Goal: Information Seeking & Learning: Learn about a topic

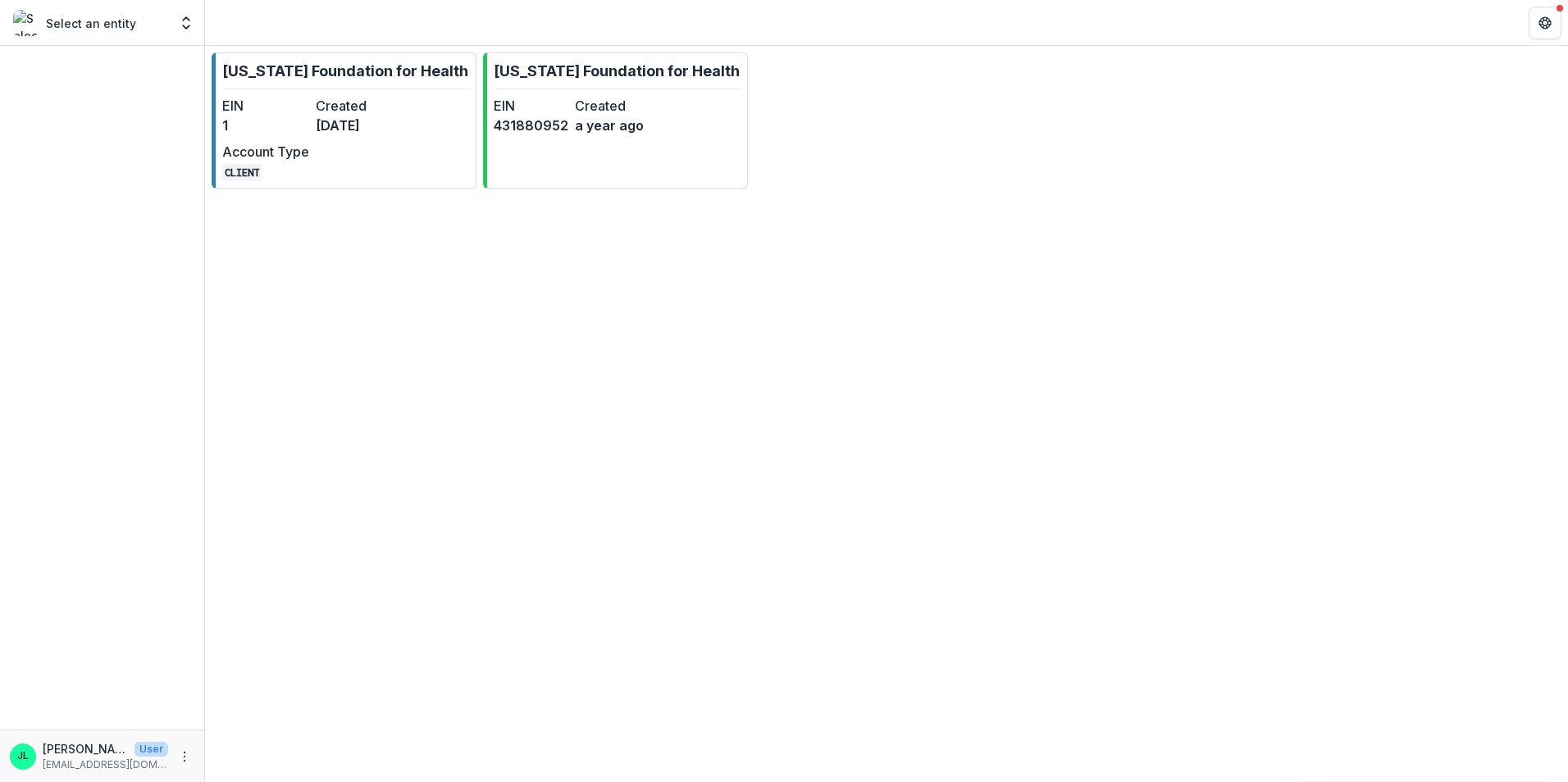
click at [127, 38] on div "Select an entity Foundations Missouri Foundation for Health Nonprofits Missouri…" at bounding box center [102, 23] width 191 height 33
click at [160, 16] on div "Select an entity" at bounding box center [90, 23] width 155 height 26
click at [178, 19] on button "Open entity switcher" at bounding box center [186, 23] width 23 height 33
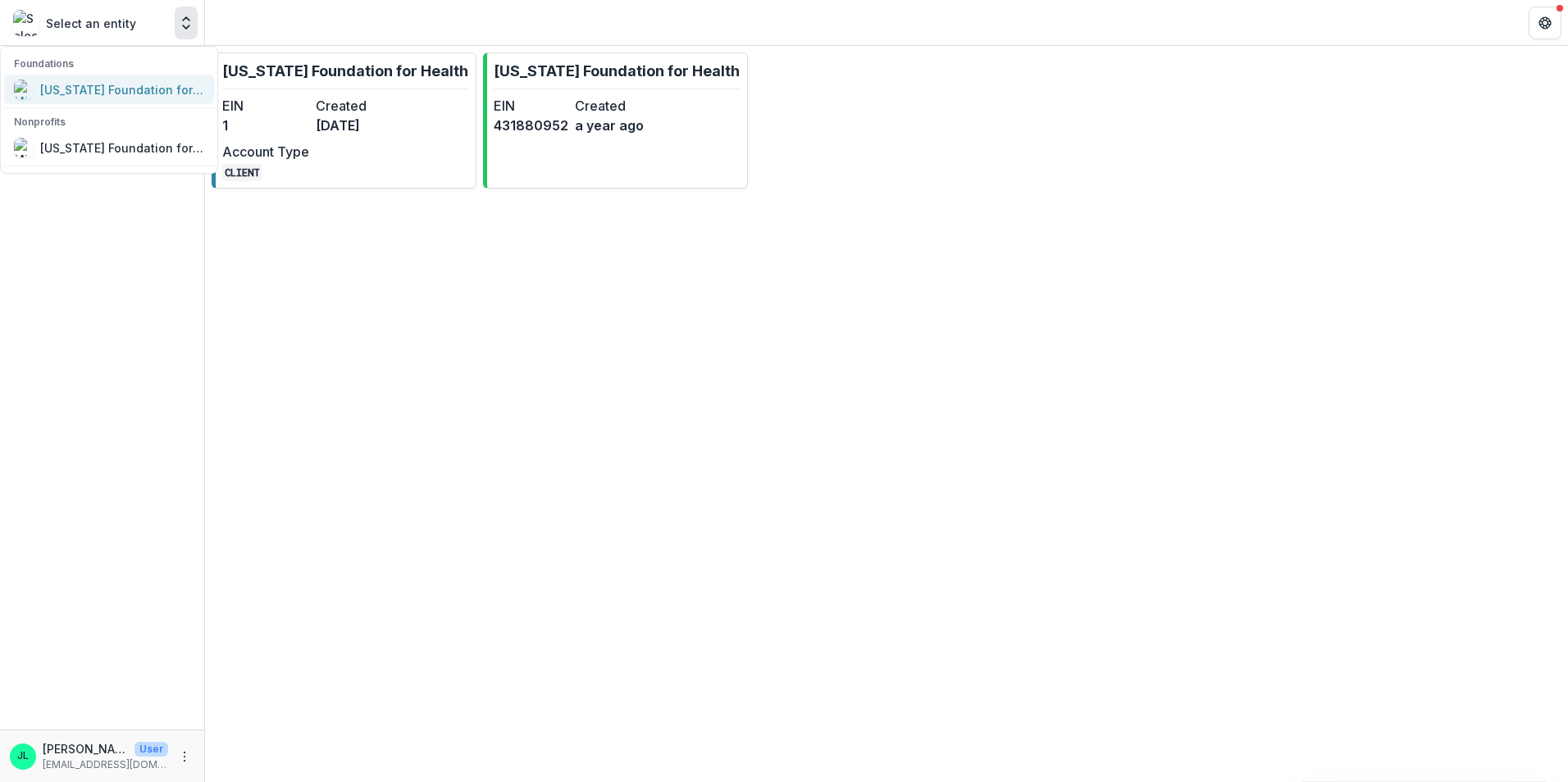
click at [142, 92] on div "[US_STATE] Foundation for Health" at bounding box center [122, 90] width 164 height 17
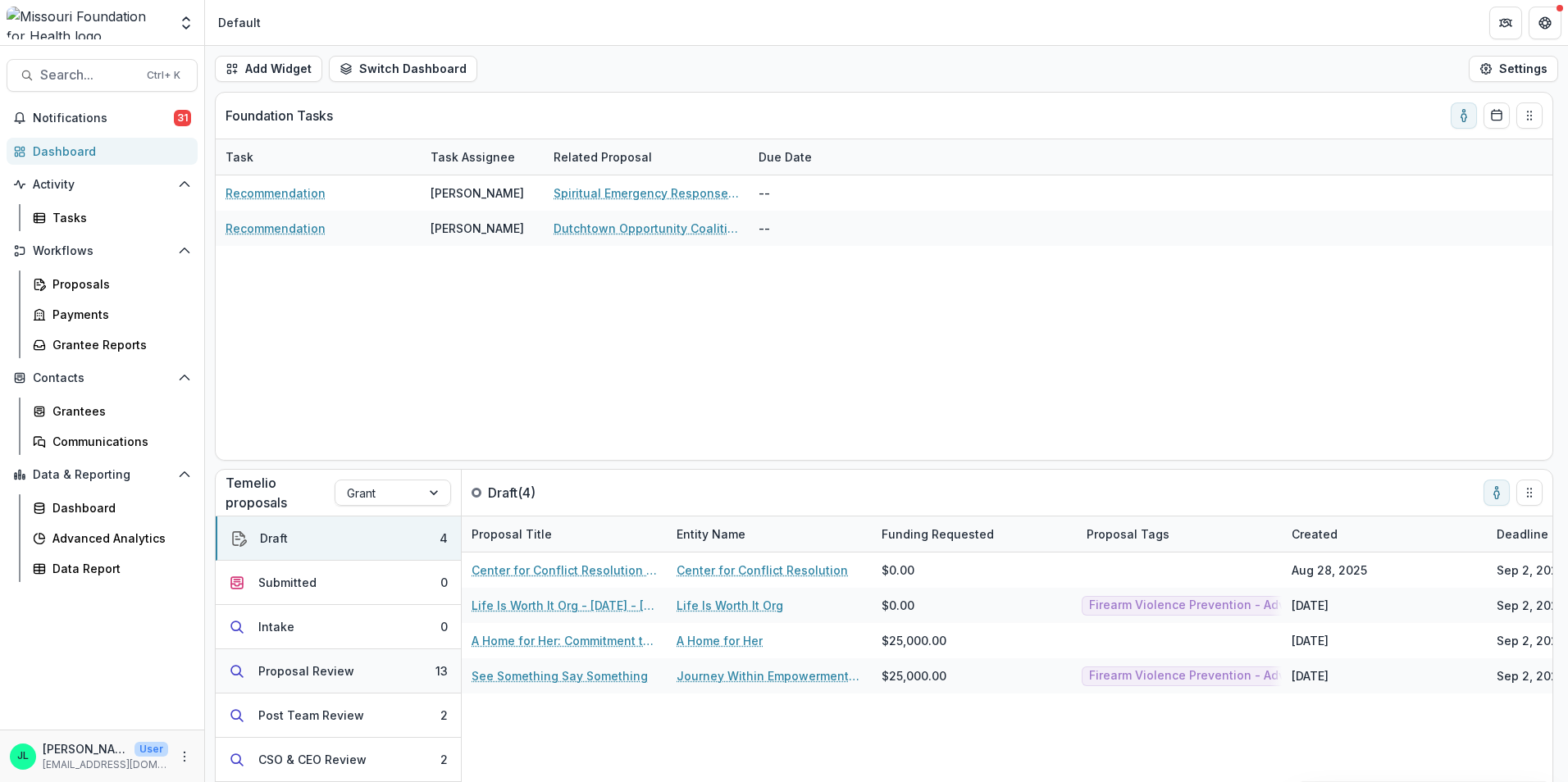
click at [353, 675] on button "Proposal Review 13" at bounding box center [338, 671] width 245 height 44
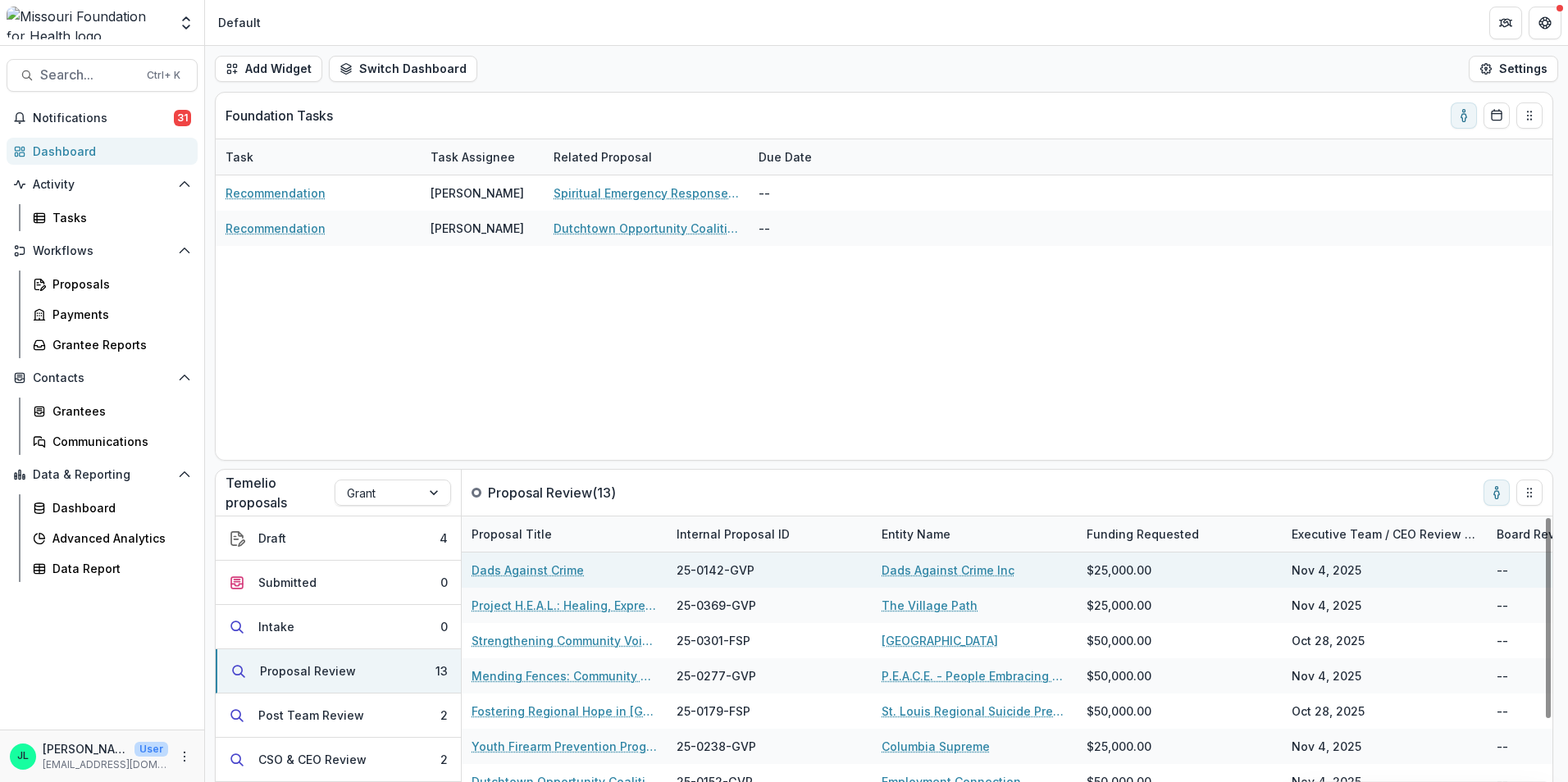
click at [544, 571] on link "Dads Against Crime" at bounding box center [527, 570] width 113 height 17
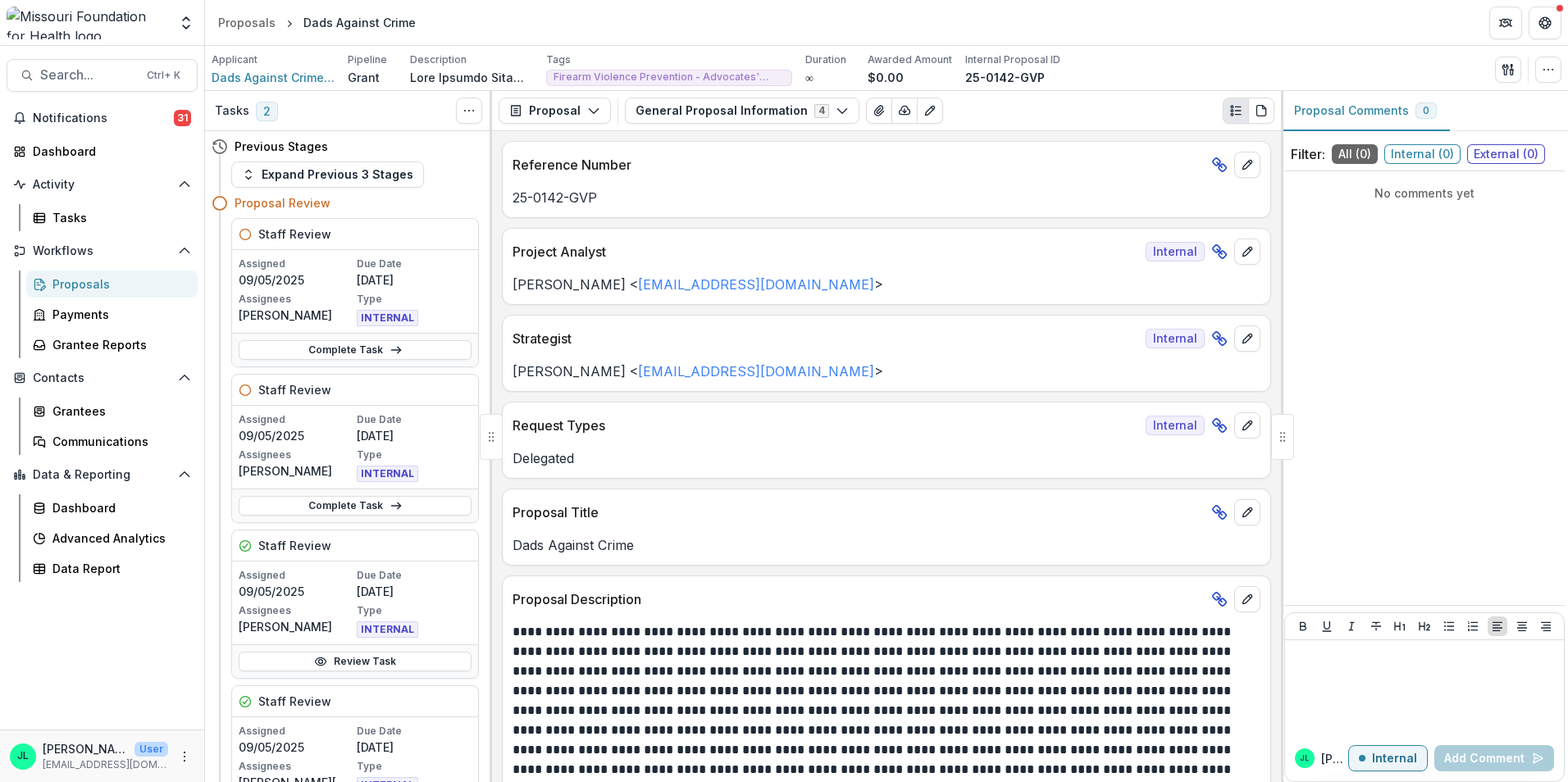
click at [1378, 115] on button "Proposal Comments 0" at bounding box center [1365, 110] width 169 height 40
click at [1499, 70] on button "button" at bounding box center [1508, 69] width 26 height 26
click at [1438, 183] on button "View All Reviews" at bounding box center [1429, 188] width 175 height 27
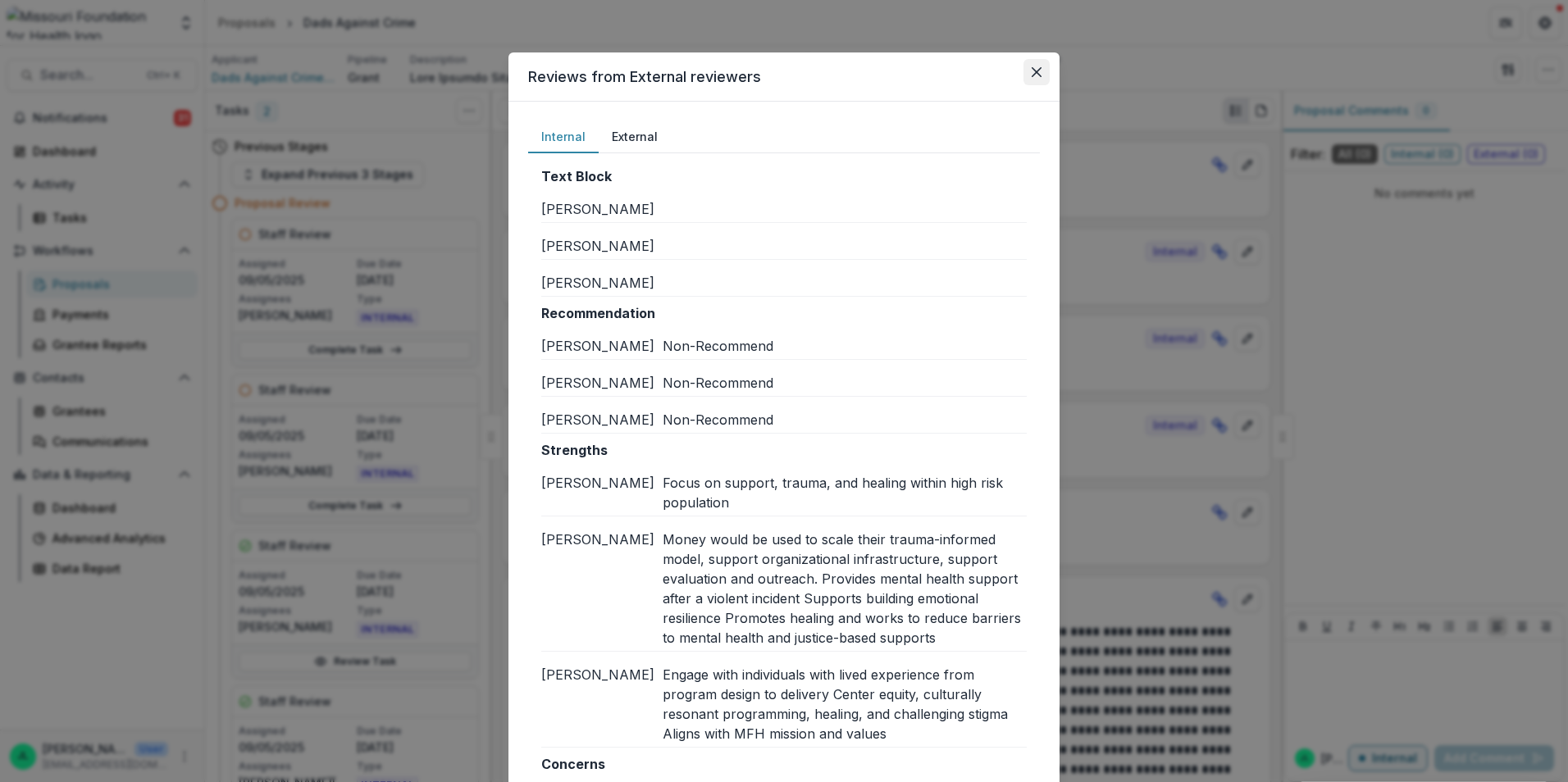
click at [1039, 67] on button "Close" at bounding box center [1037, 72] width 26 height 26
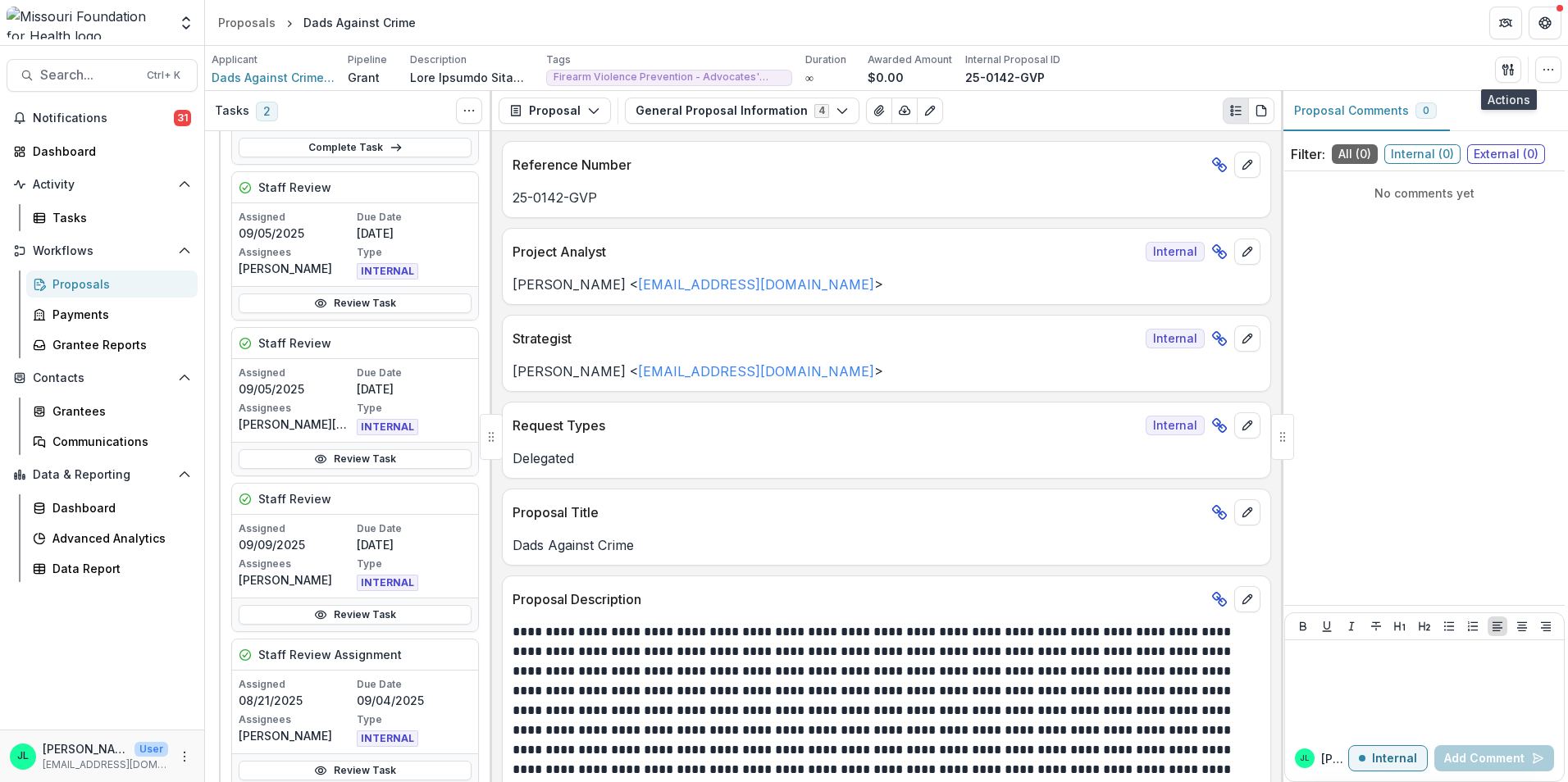
scroll to position [164, 0]
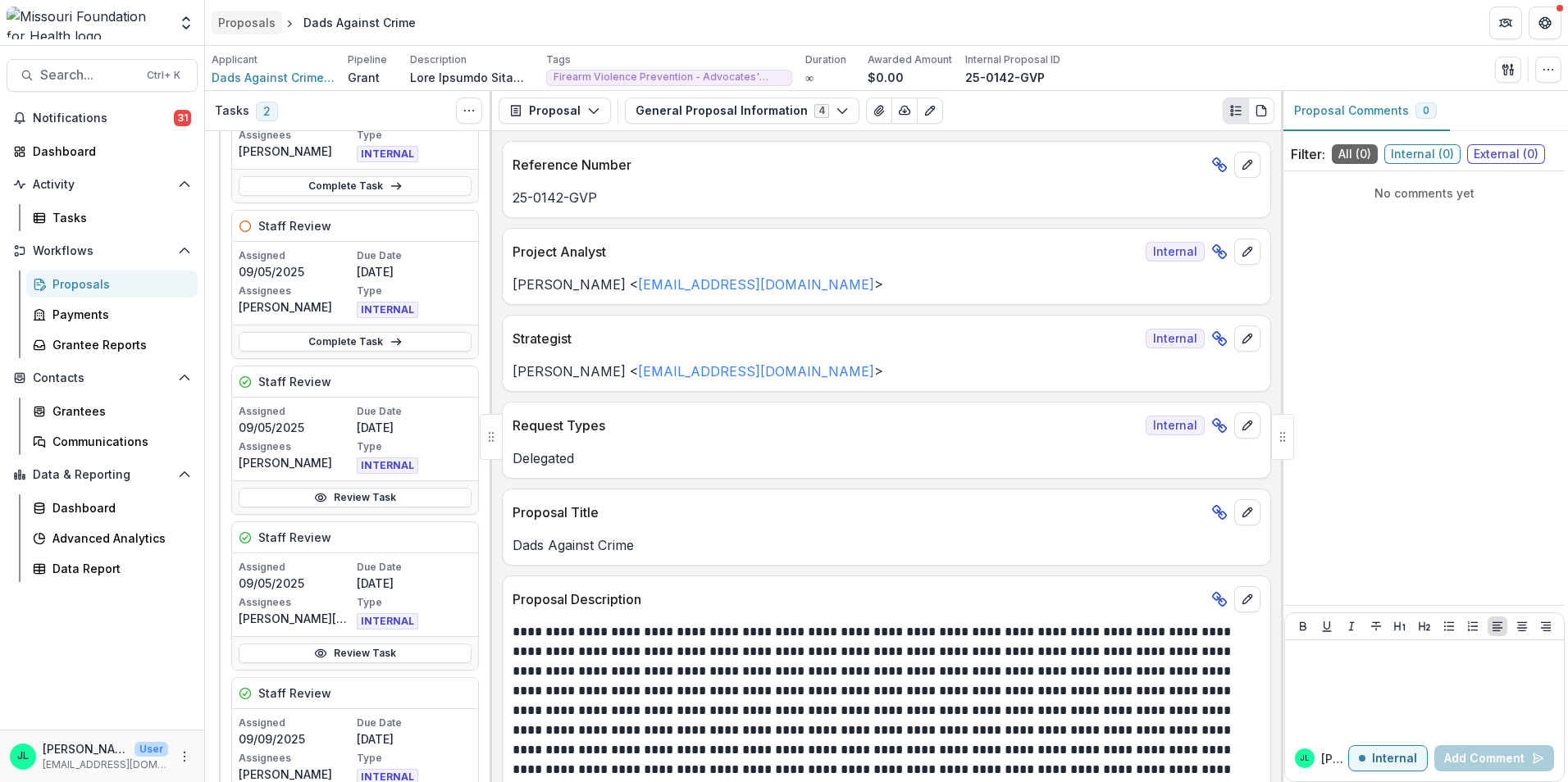
click at [264, 25] on div "Proposals" at bounding box center [247, 22] width 58 height 17
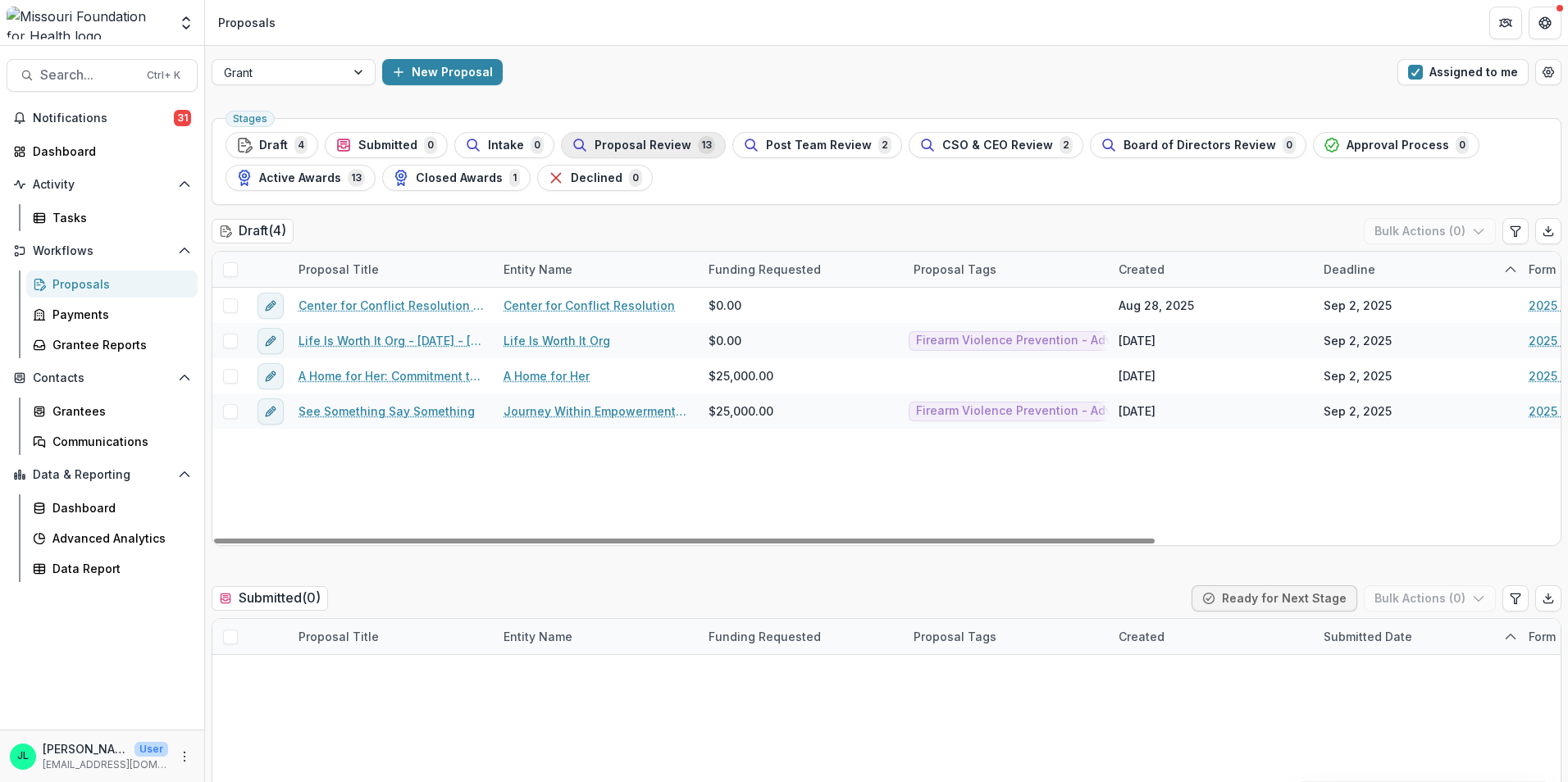
click at [684, 150] on div "Proposal Review 13" at bounding box center [643, 145] width 143 height 18
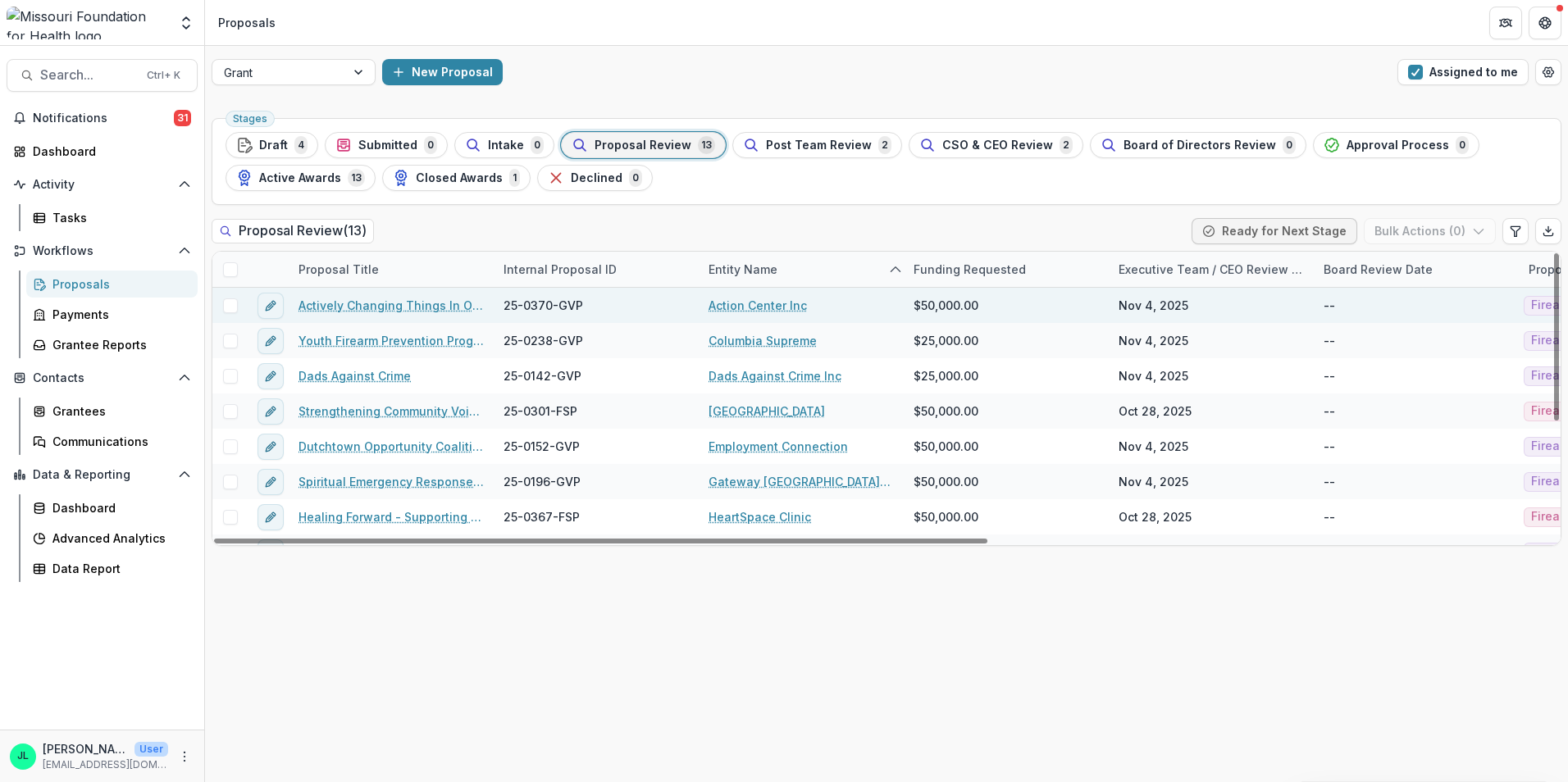
click at [386, 302] on link "Actively Changing Things In Our Neighborhoods" at bounding box center [391, 305] width 186 height 17
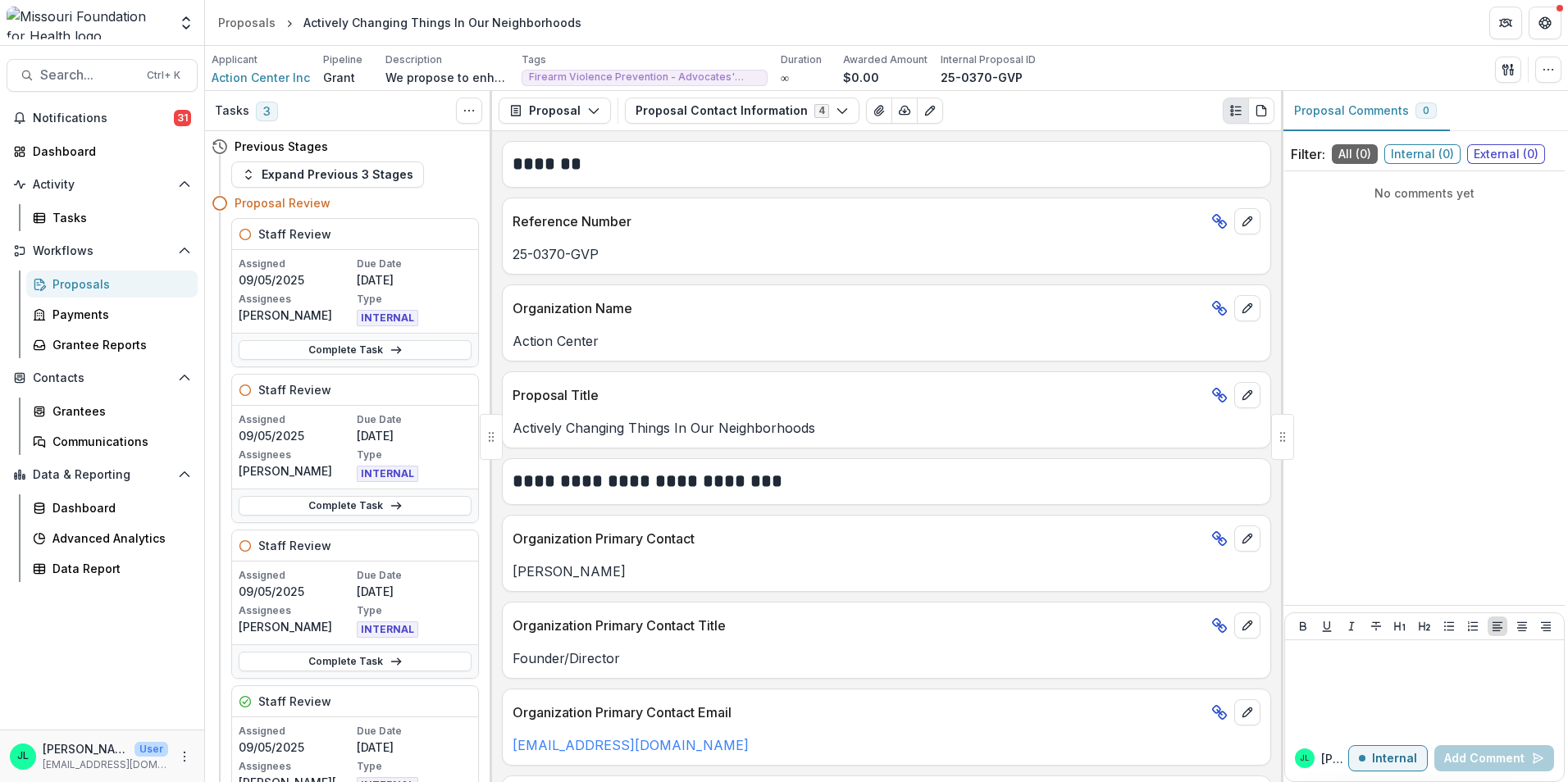
scroll to position [82, 0]
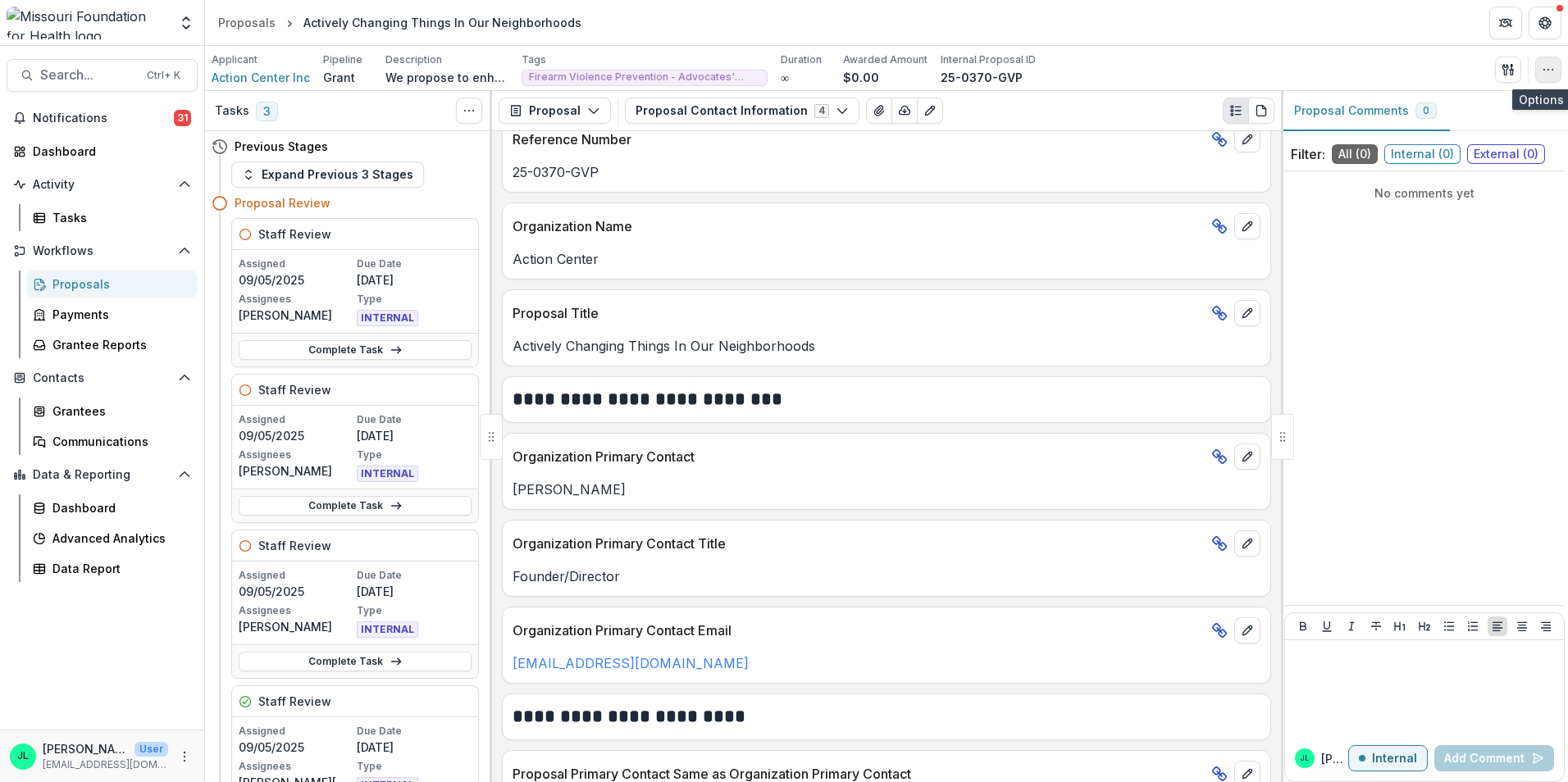
click at [1549, 71] on icon "button" at bounding box center [1548, 69] width 13 height 13
click at [1509, 58] on button "button" at bounding box center [1508, 69] width 26 height 26
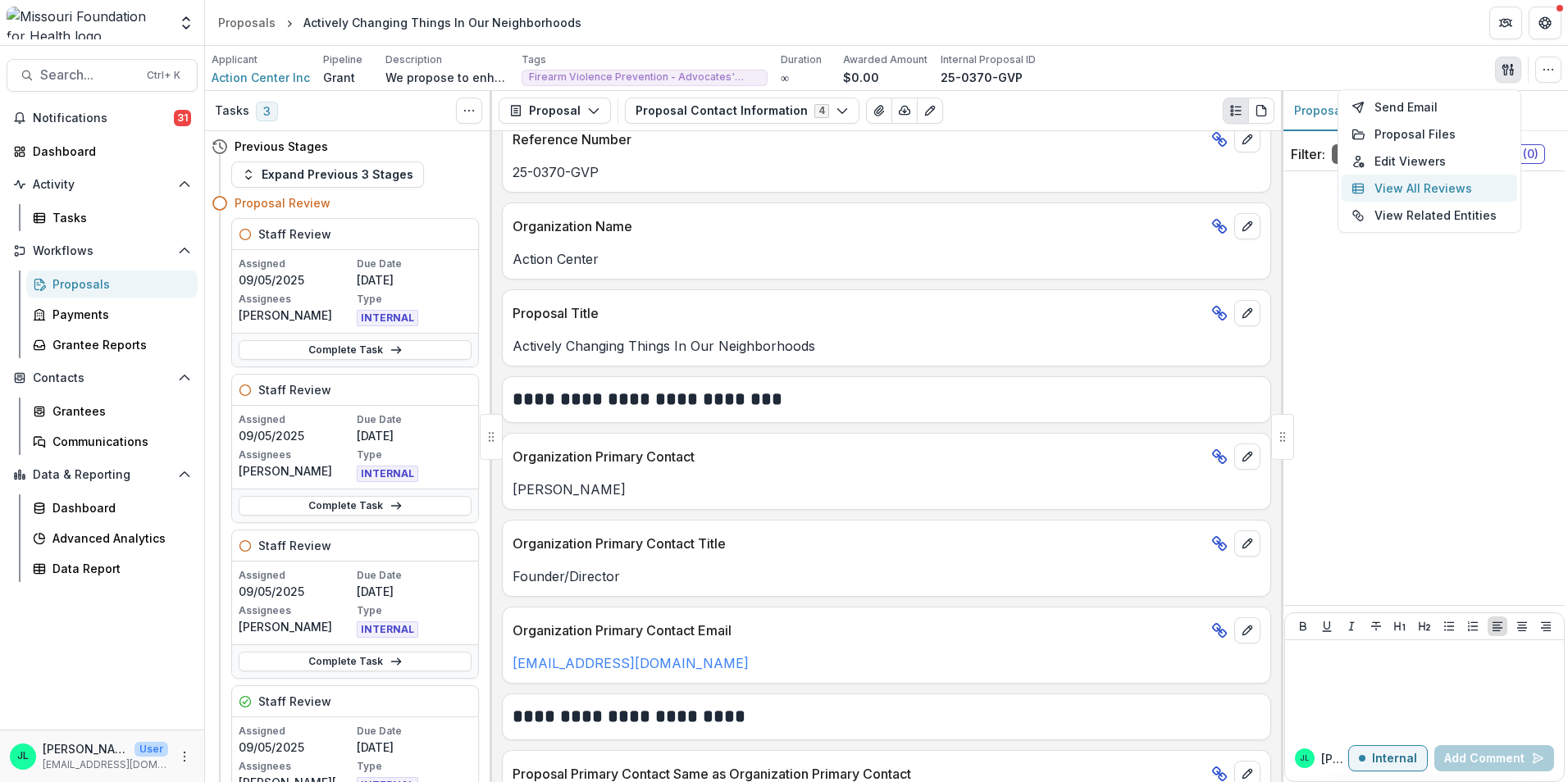
click at [1397, 191] on button "View All Reviews" at bounding box center [1429, 188] width 175 height 27
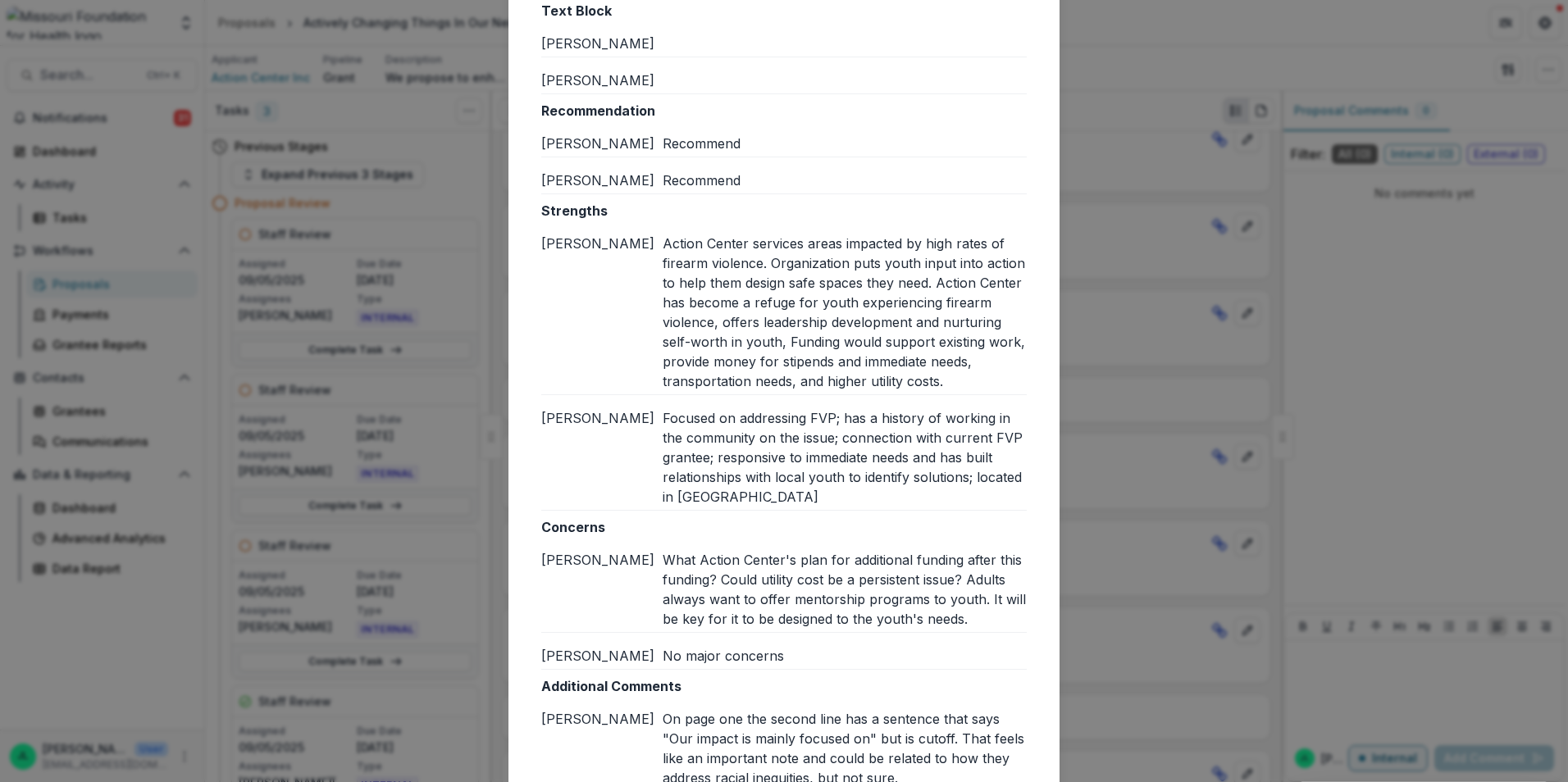
scroll to position [105, 0]
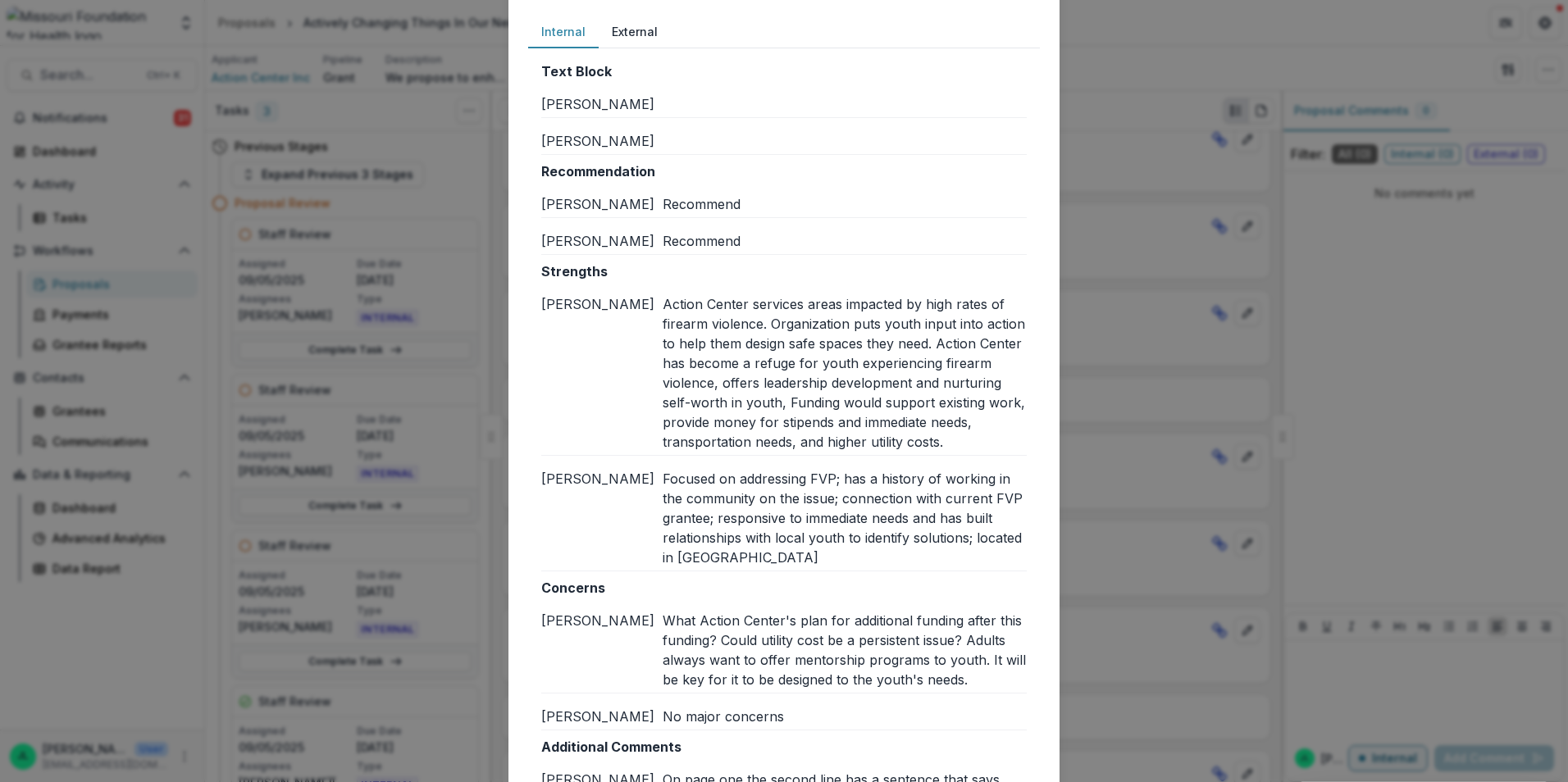
drag, startPoint x: 593, startPoint y: 307, endPoint x: 577, endPoint y: 285, distance: 27.2
click at [593, 307] on div "[PERSON_NAME]" at bounding box center [602, 373] width 121 height 158
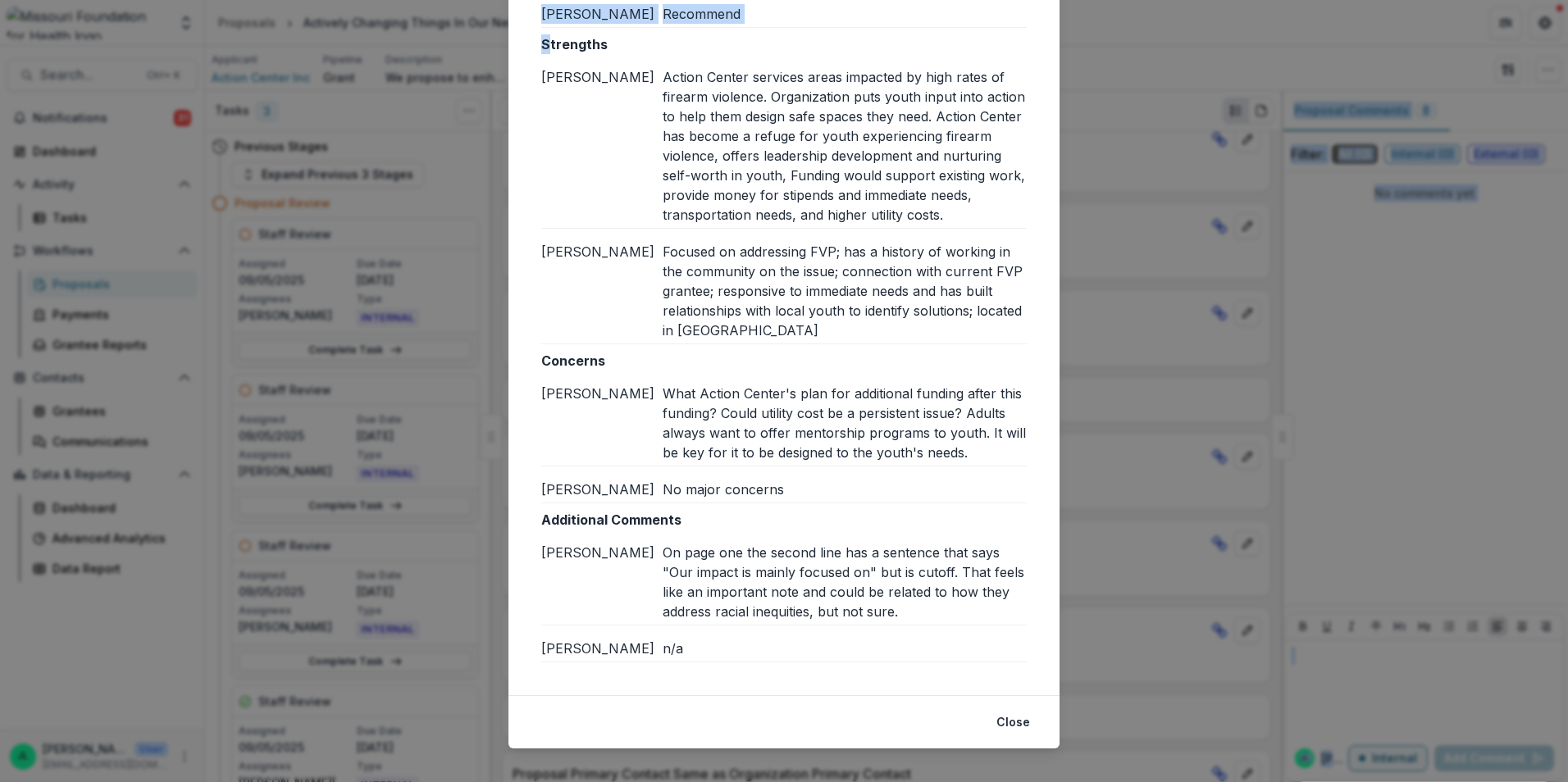
scroll to position [351, 0]
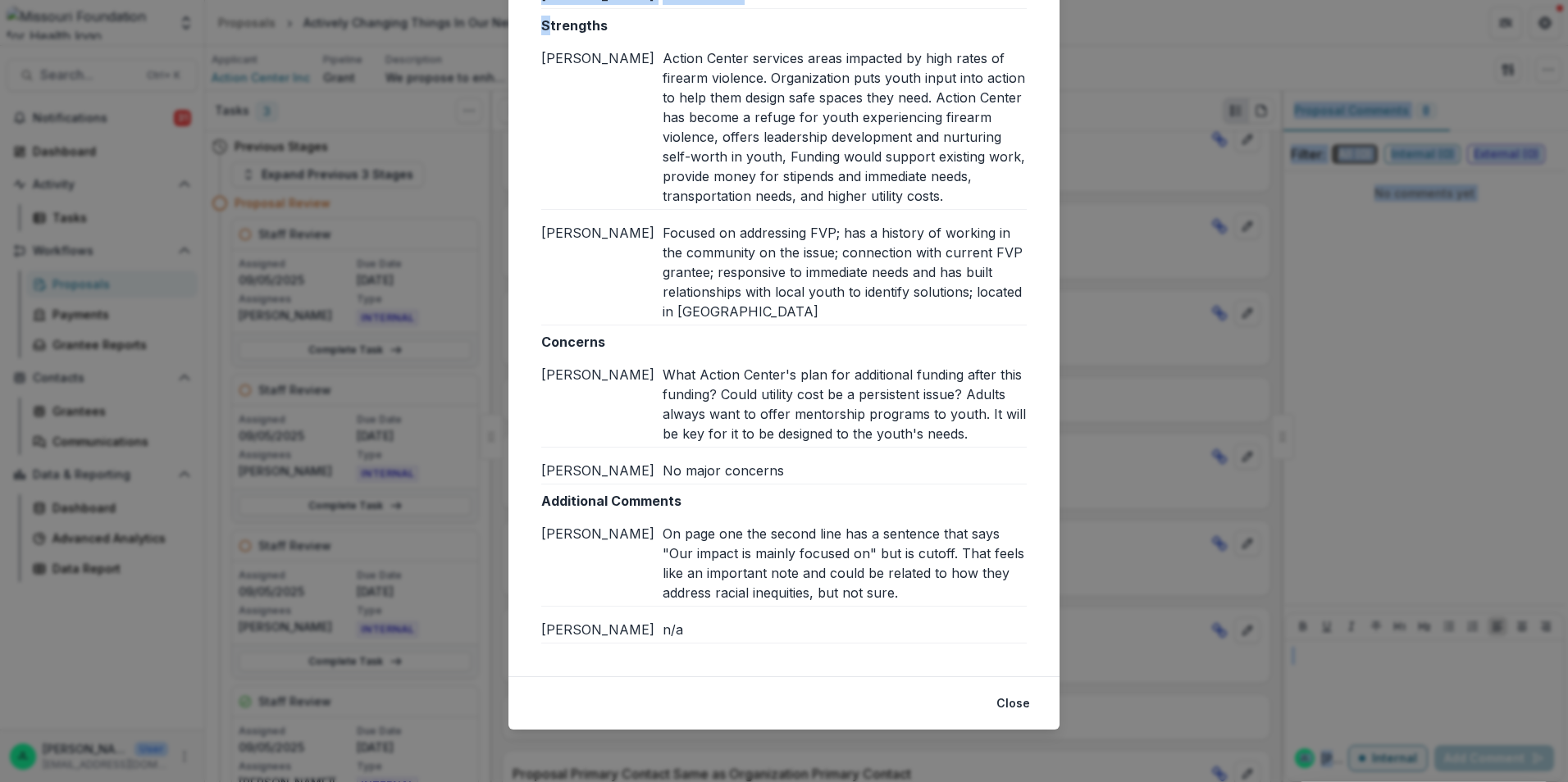
drag, startPoint x: 547, startPoint y: 269, endPoint x: 883, endPoint y: 602, distance: 473.1
click at [883, 602] on div "Text Block Brian W Jessi L Recommendation Brian W Recommend Jessi L Recommend S…" at bounding box center [784, 229] width 486 height 828
drag, startPoint x: 883, startPoint y: 602, endPoint x: 797, endPoint y: 570, distance: 91.8
copy div "trengths Brian W Action Center services areas impacted by high rates of firearm…"
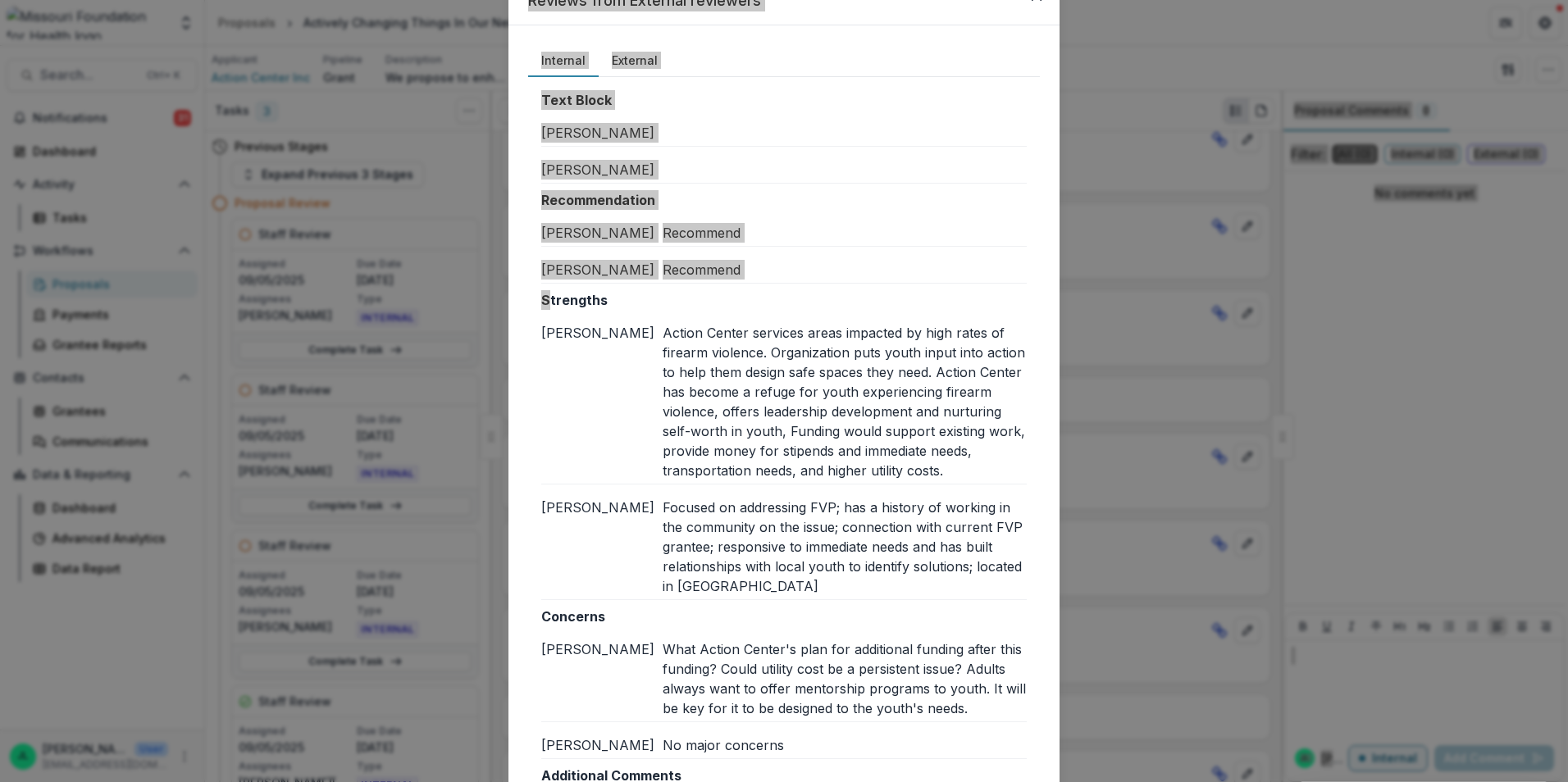
scroll to position [0, 0]
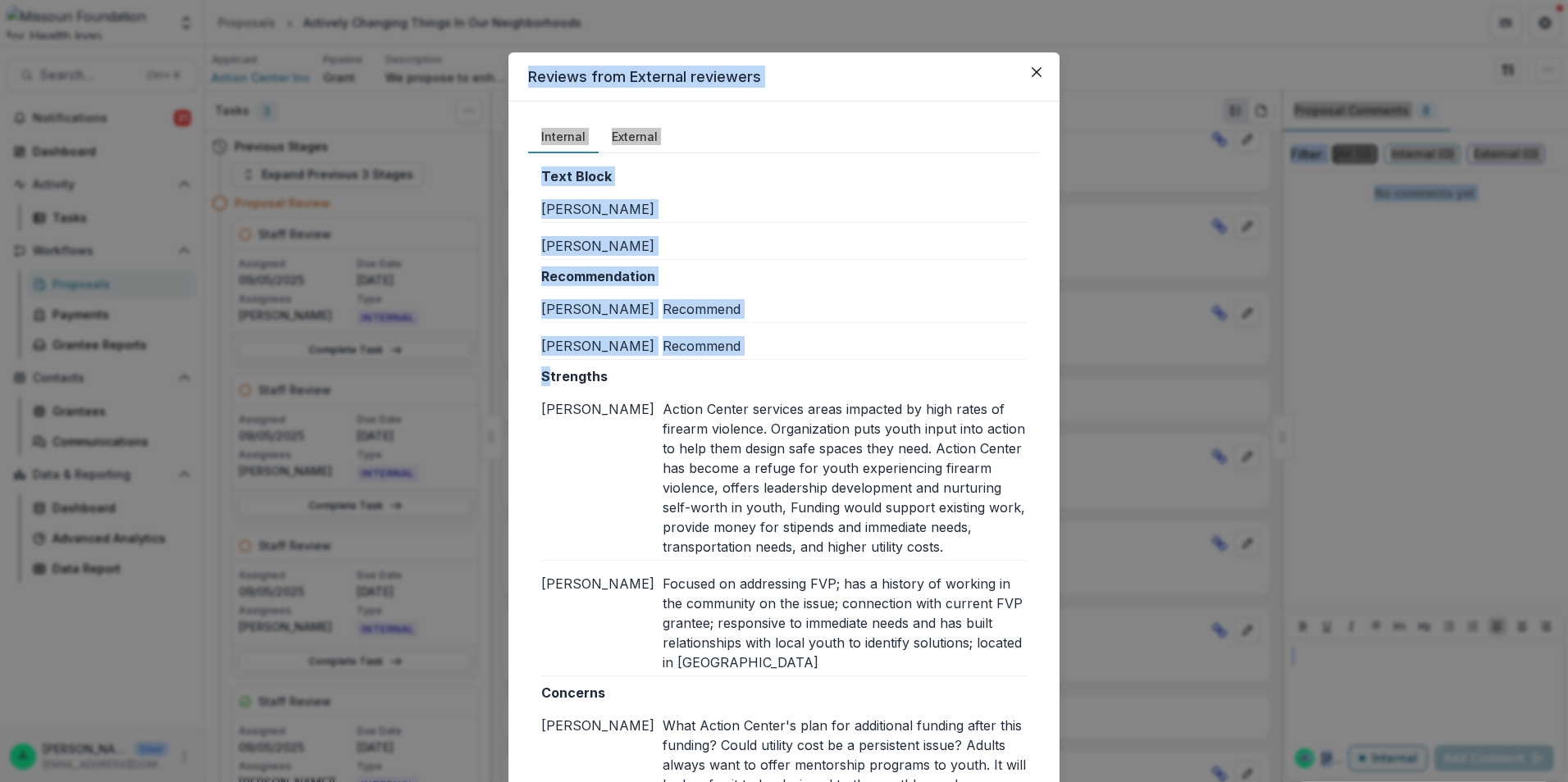
click at [1043, 64] on button "Close" at bounding box center [1037, 72] width 26 height 26
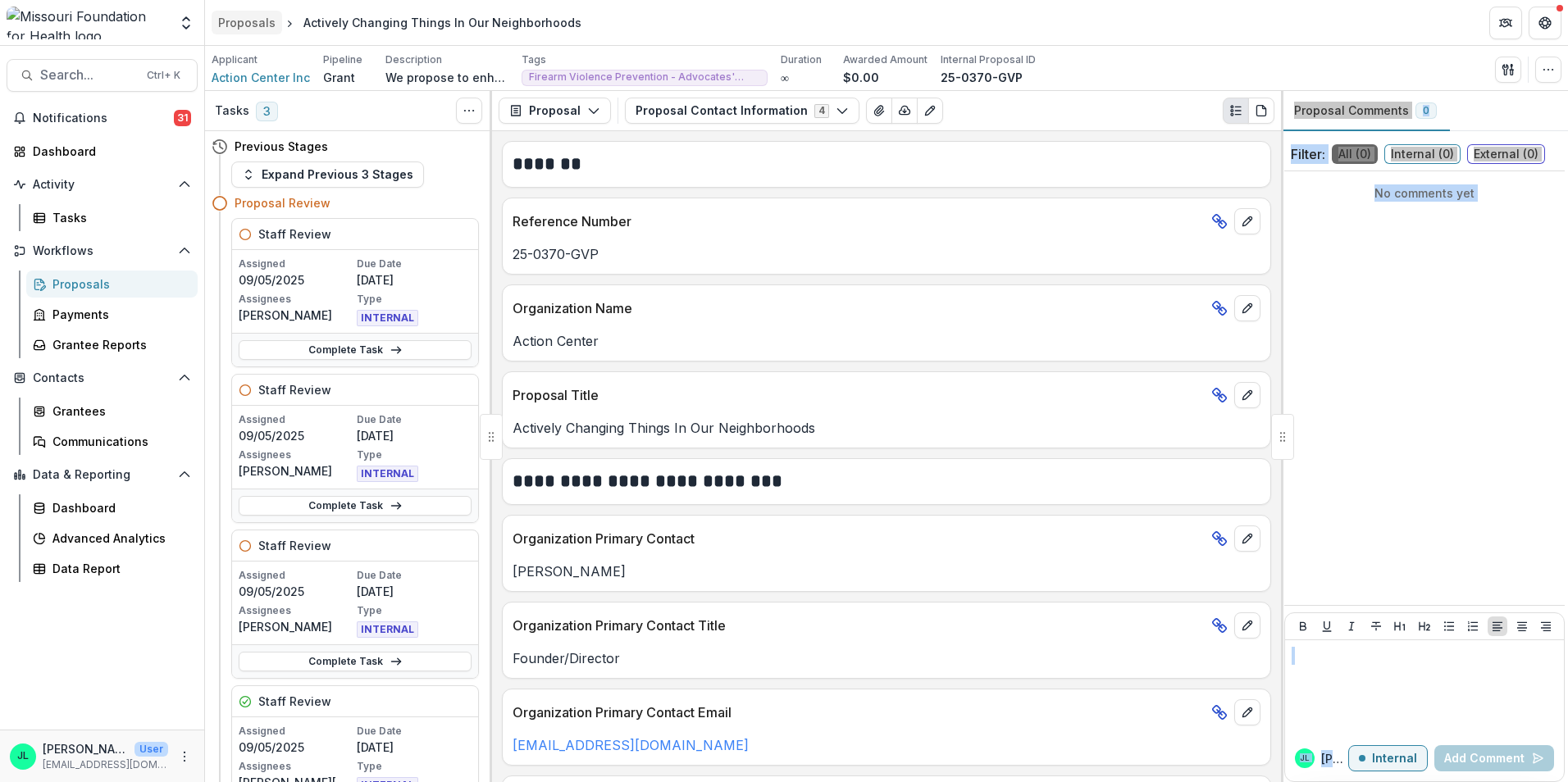
click at [254, 25] on div "Proposals" at bounding box center [247, 22] width 58 height 17
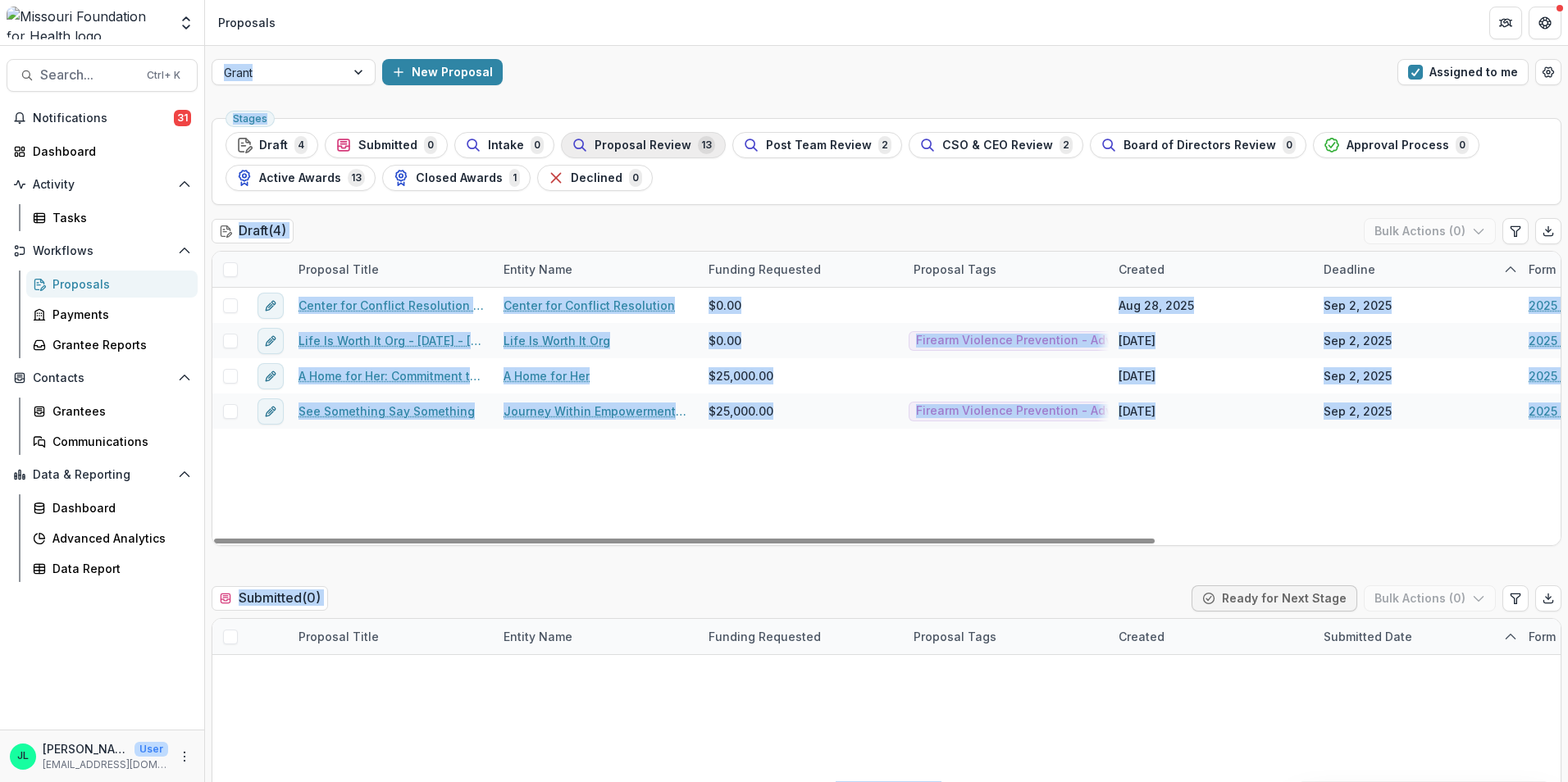
click at [654, 150] on span "Proposal Review" at bounding box center [643, 146] width 97 height 14
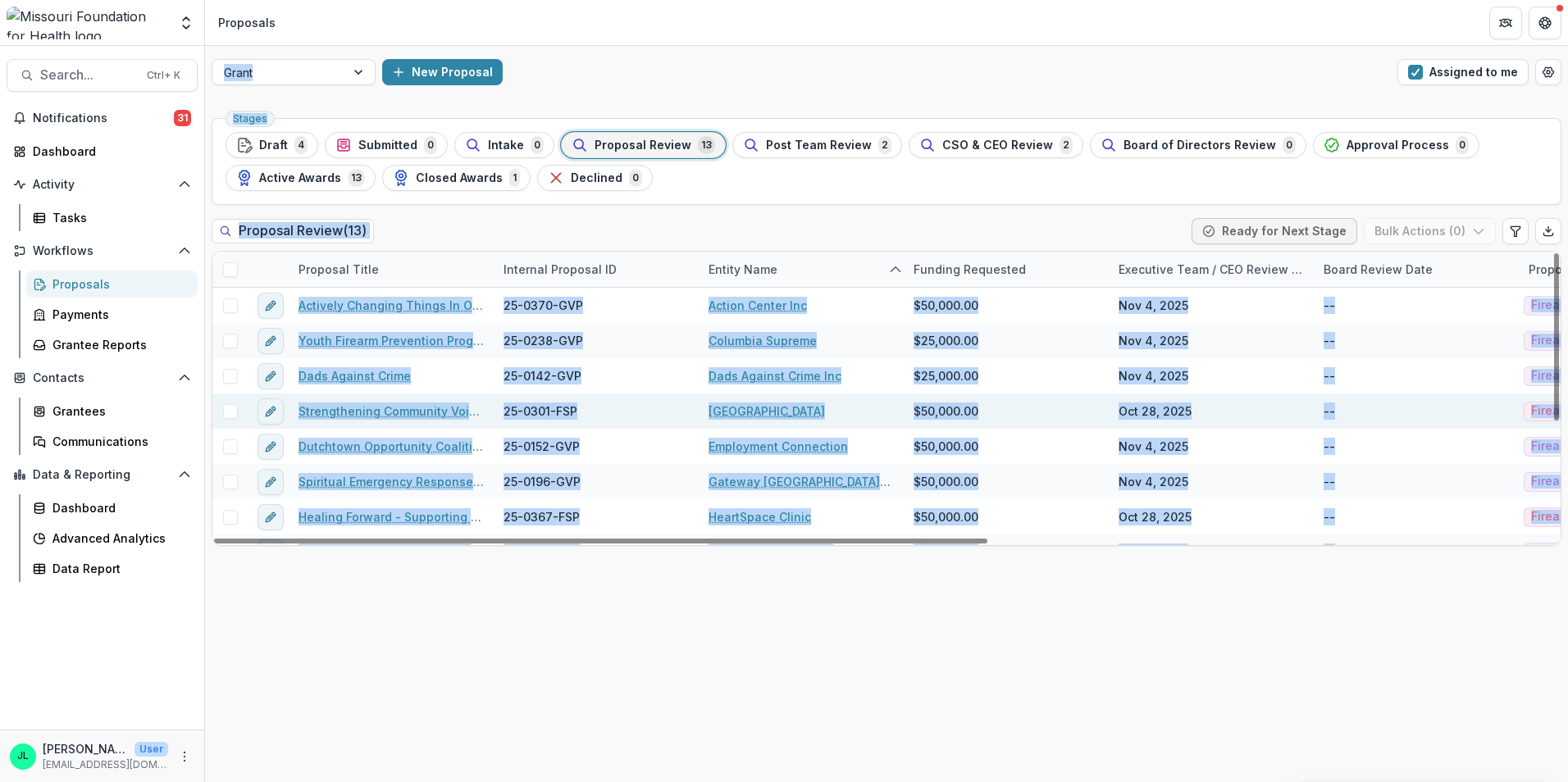
click at [356, 411] on link "Strengthening Community Voices: CASPER Data to Action on Mental Health and Fire…" at bounding box center [391, 411] width 186 height 17
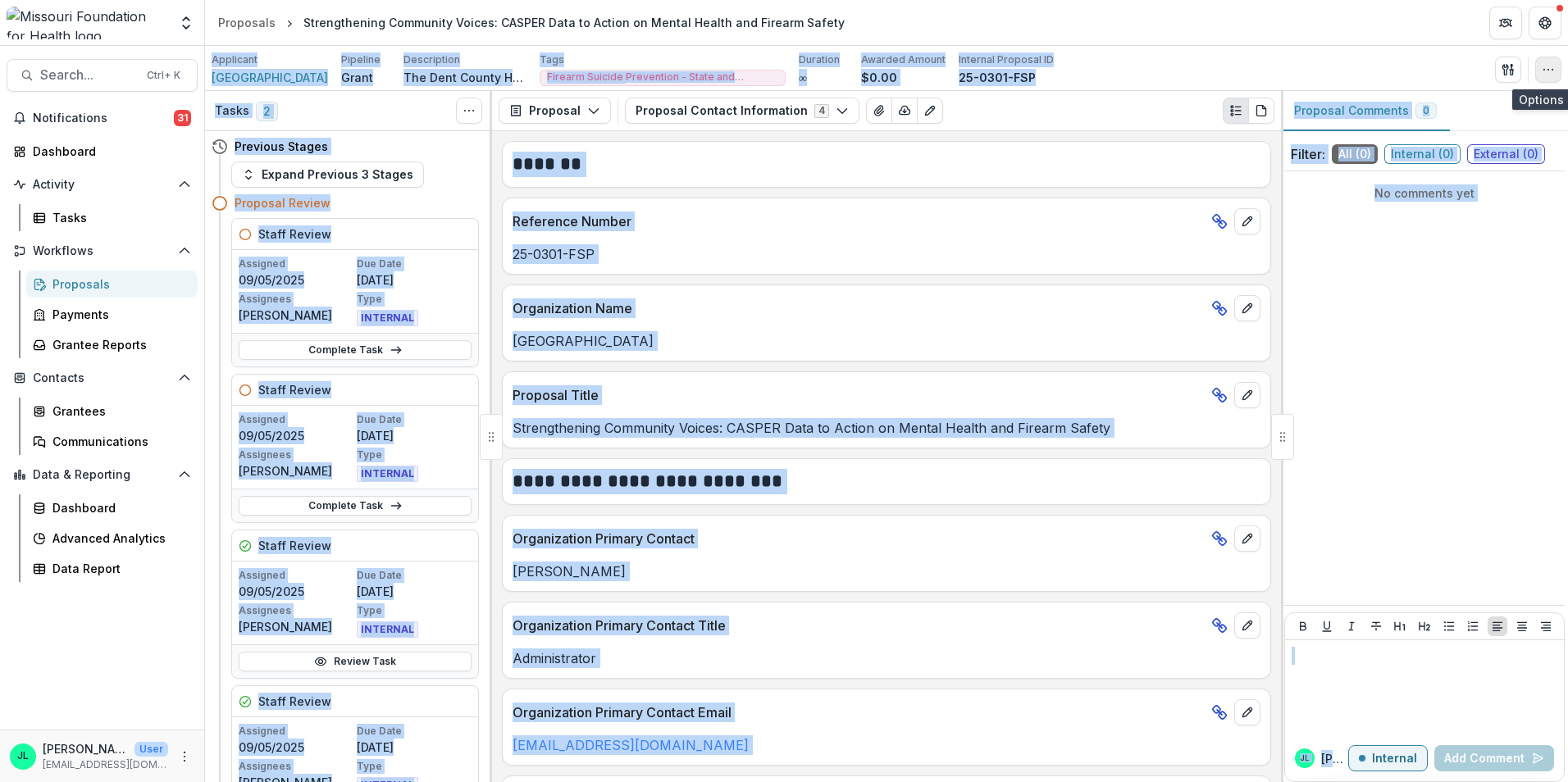
click at [1545, 64] on icon "button" at bounding box center [1548, 69] width 13 height 13
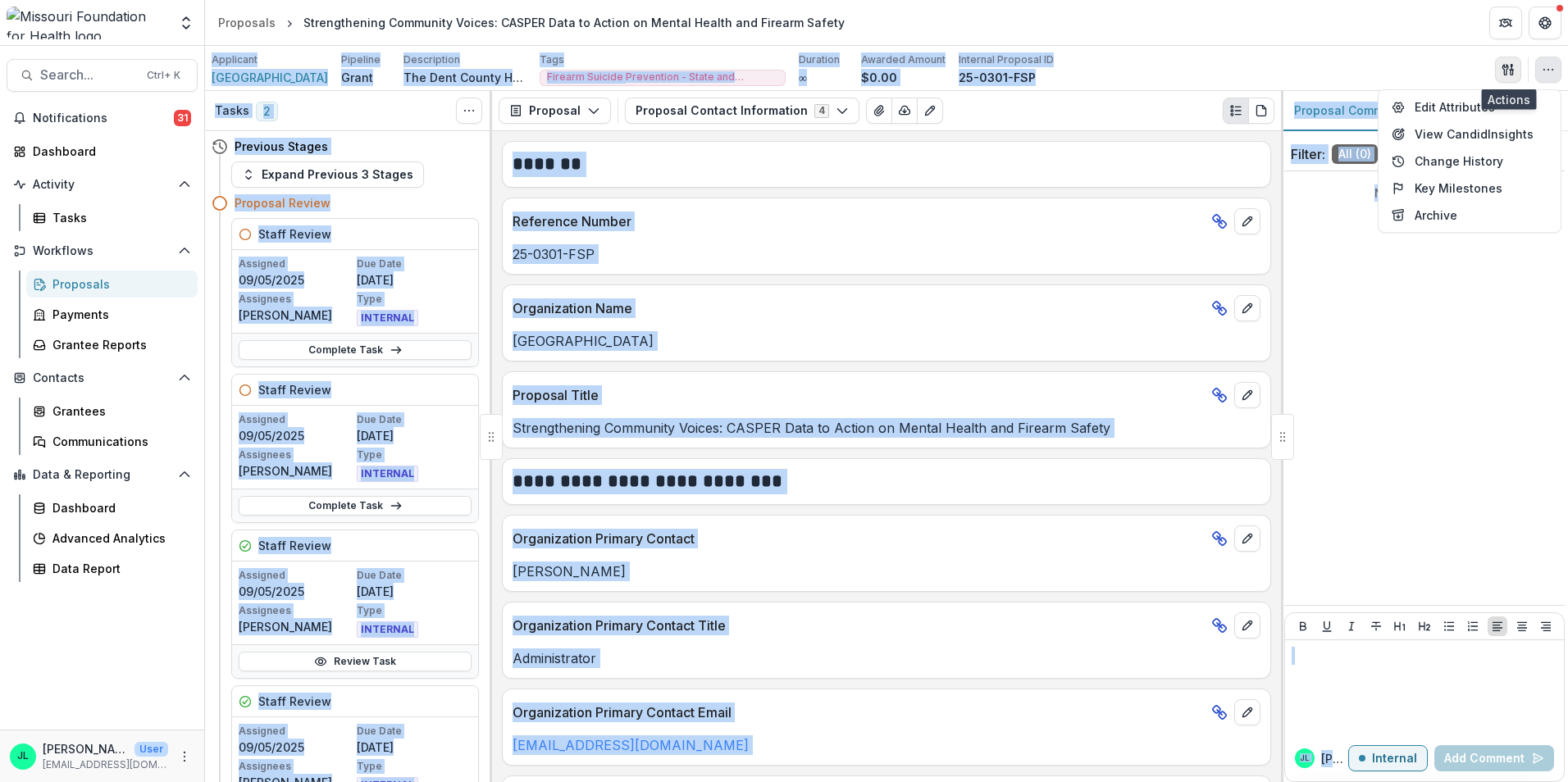
click at [1509, 64] on icon "button" at bounding box center [1508, 69] width 13 height 13
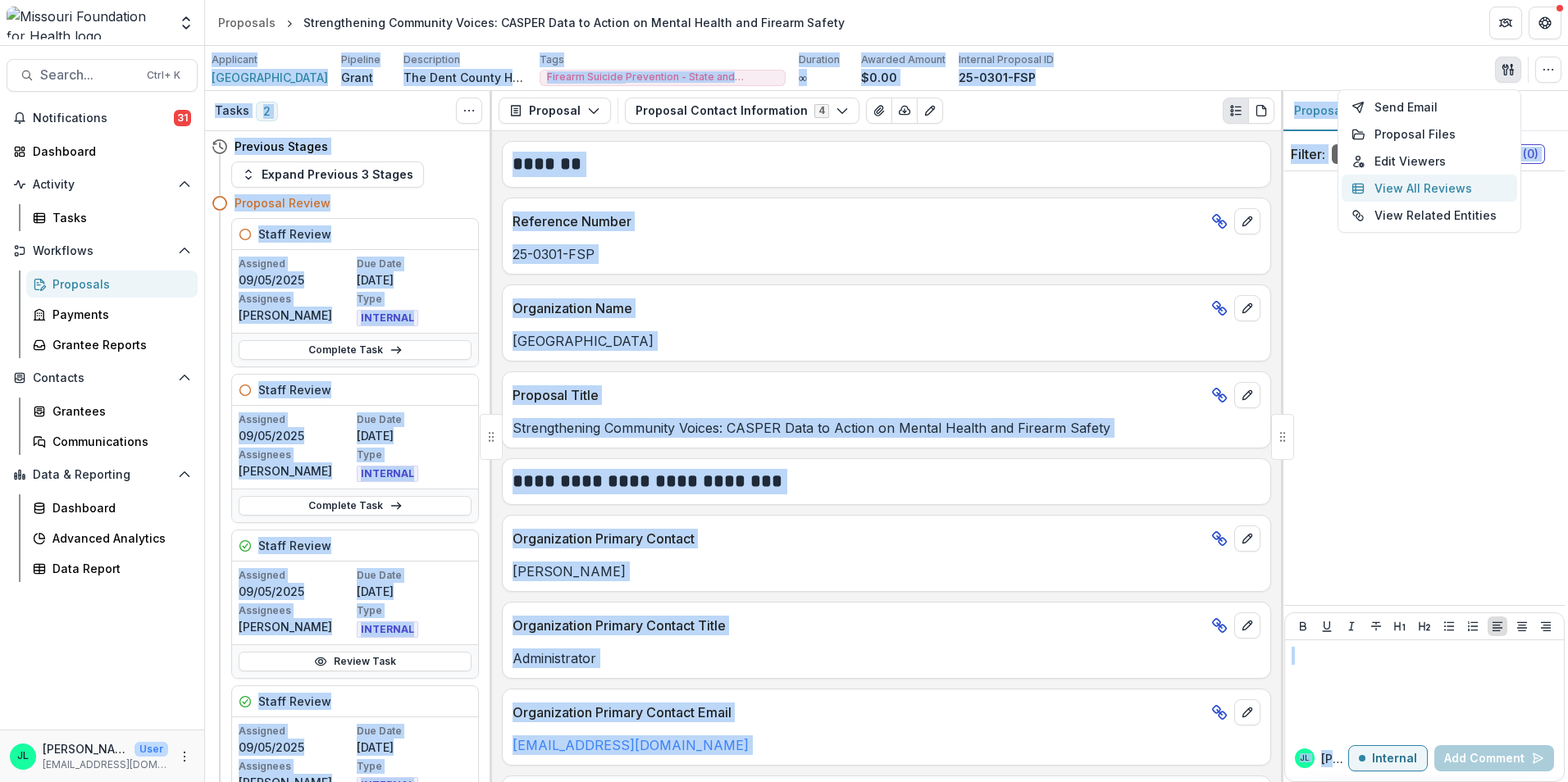
click at [1386, 193] on button "View All Reviews" at bounding box center [1429, 188] width 175 height 27
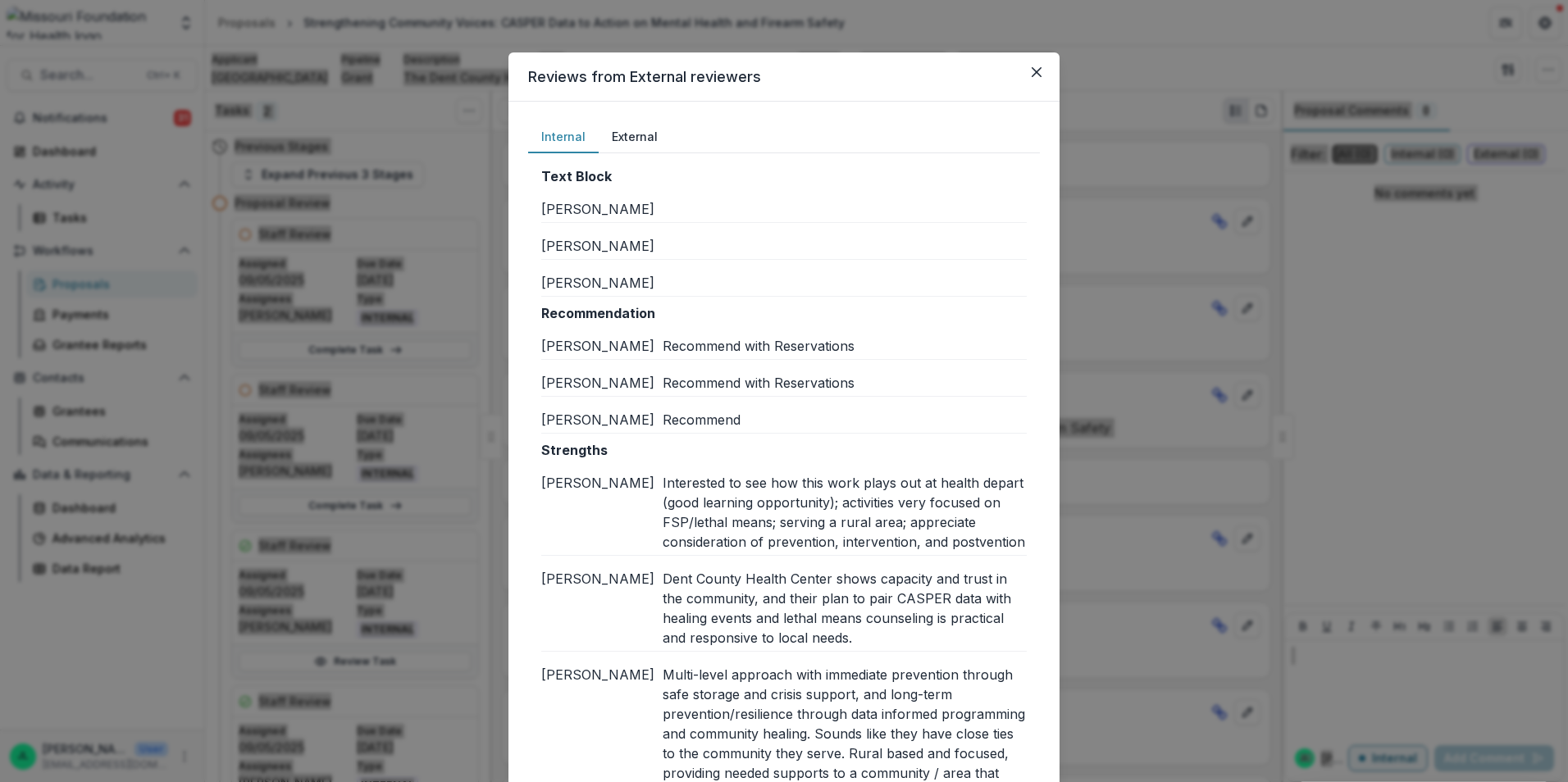
scroll to position [328, 0]
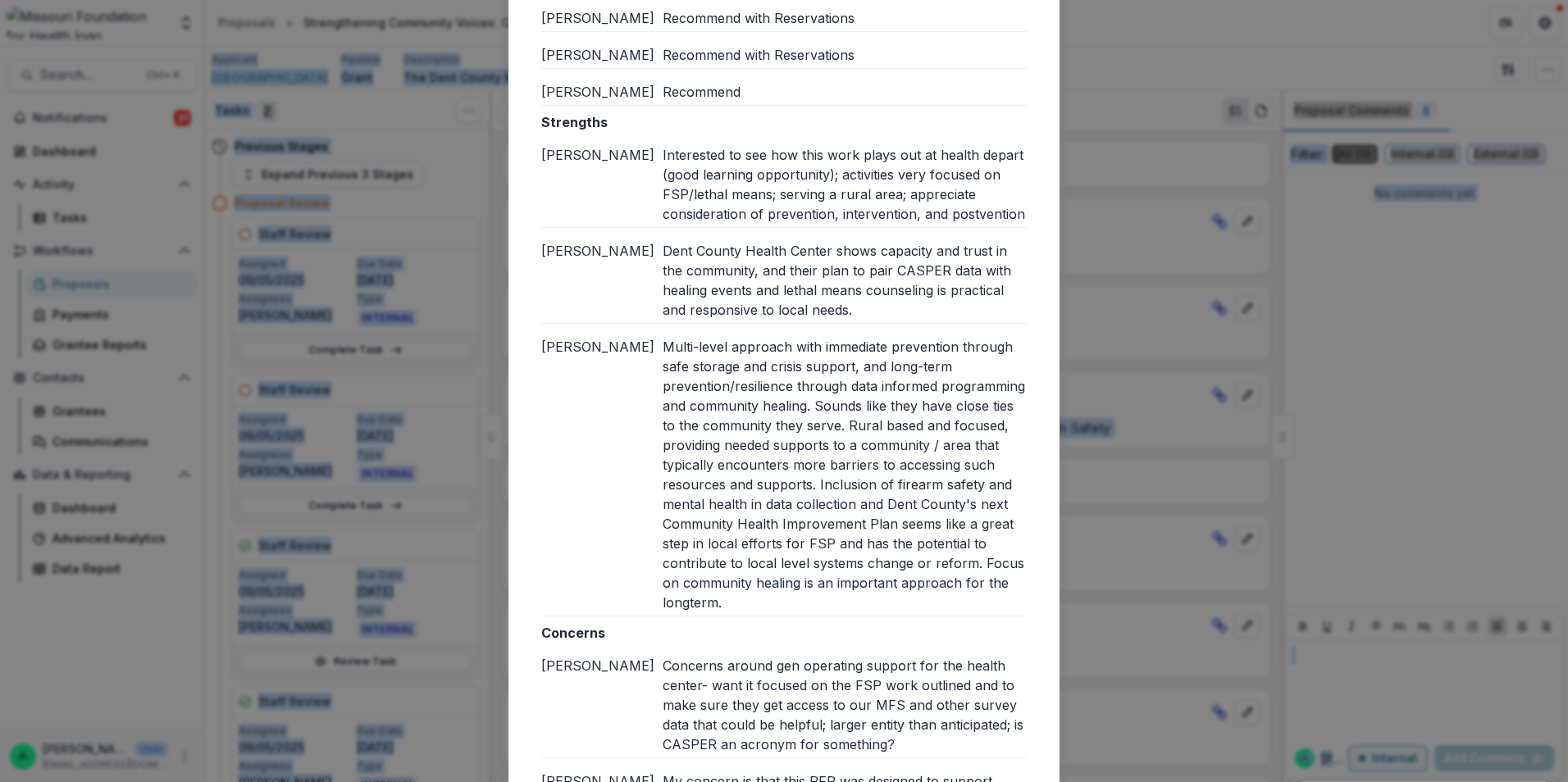
drag, startPoint x: 655, startPoint y: 141, endPoint x: 657, endPoint y: 157, distance: 16.1
click at [657, 143] on div "Strengths Jessi L Interested to see how this work plays out at health depart (g…" at bounding box center [784, 364] width 486 height 504
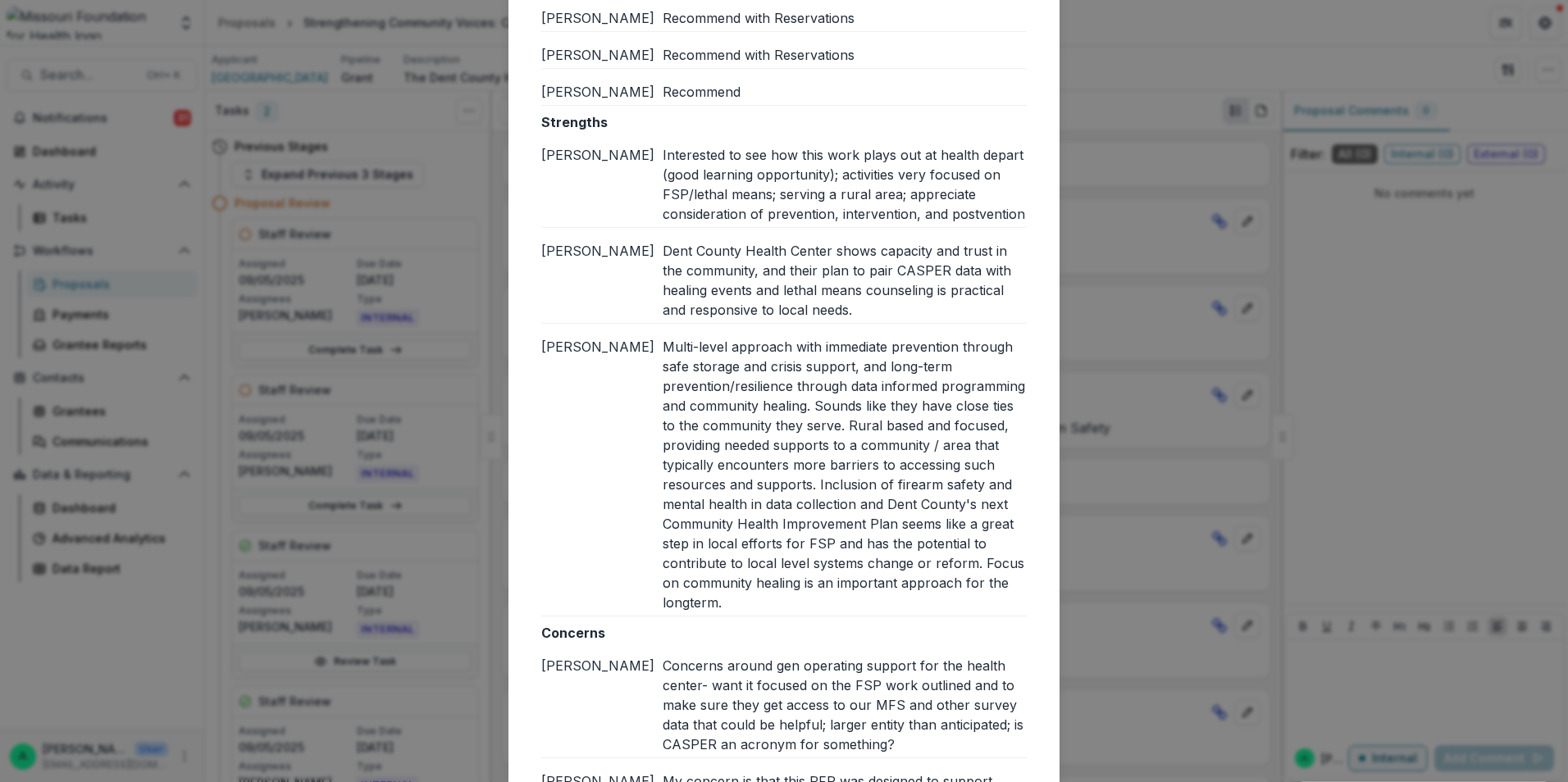
drag, startPoint x: 751, startPoint y: 215, endPoint x: 856, endPoint y: 595, distance: 394.2
click at [856, 595] on div "Strengths Jessi L Interested to see how this work plays out at health depart (g…" at bounding box center [784, 364] width 486 height 504
copy div "Interested to see how this work plays out at health depart (good learning oppor…"
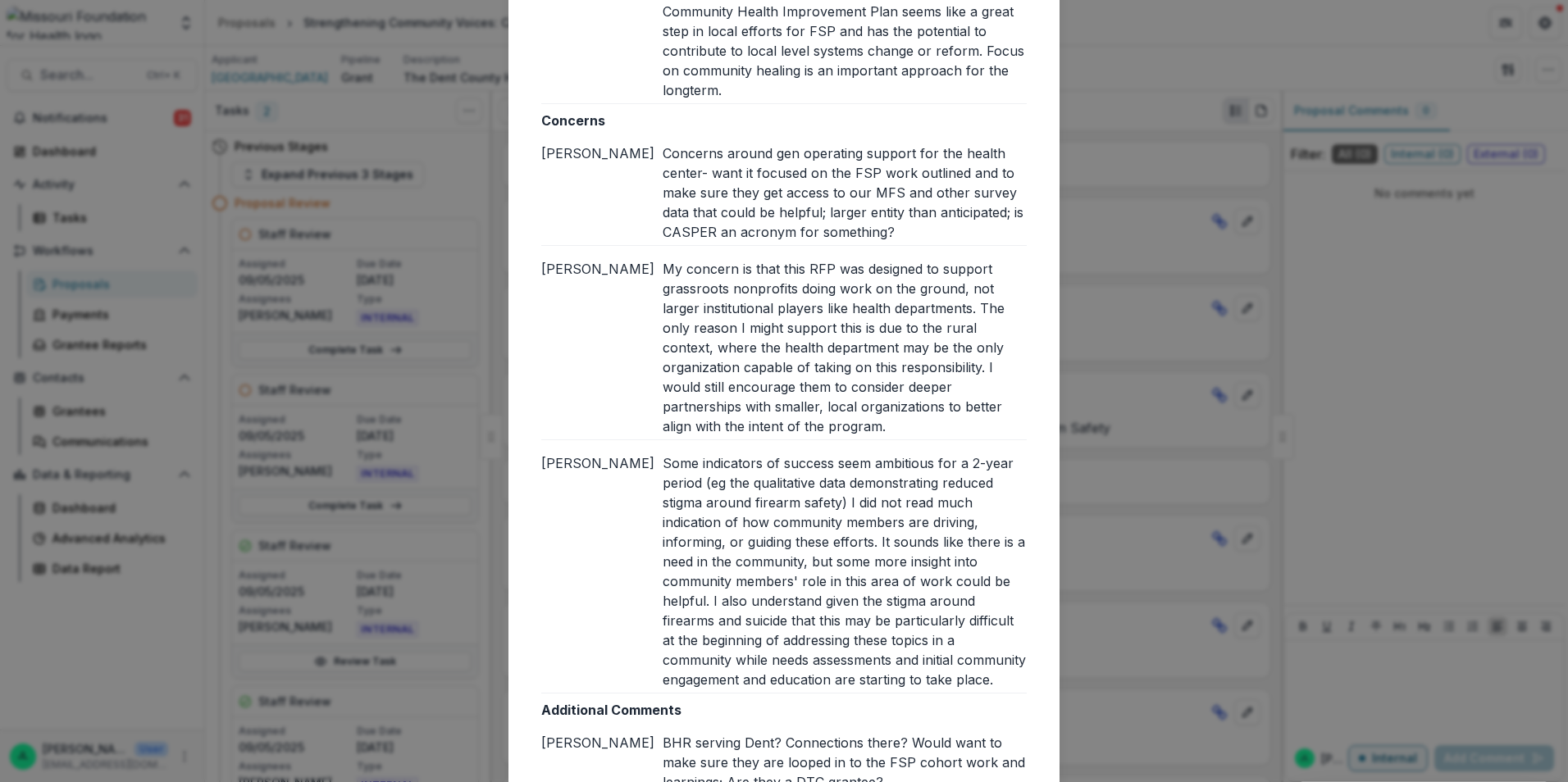
scroll to position [902, 0]
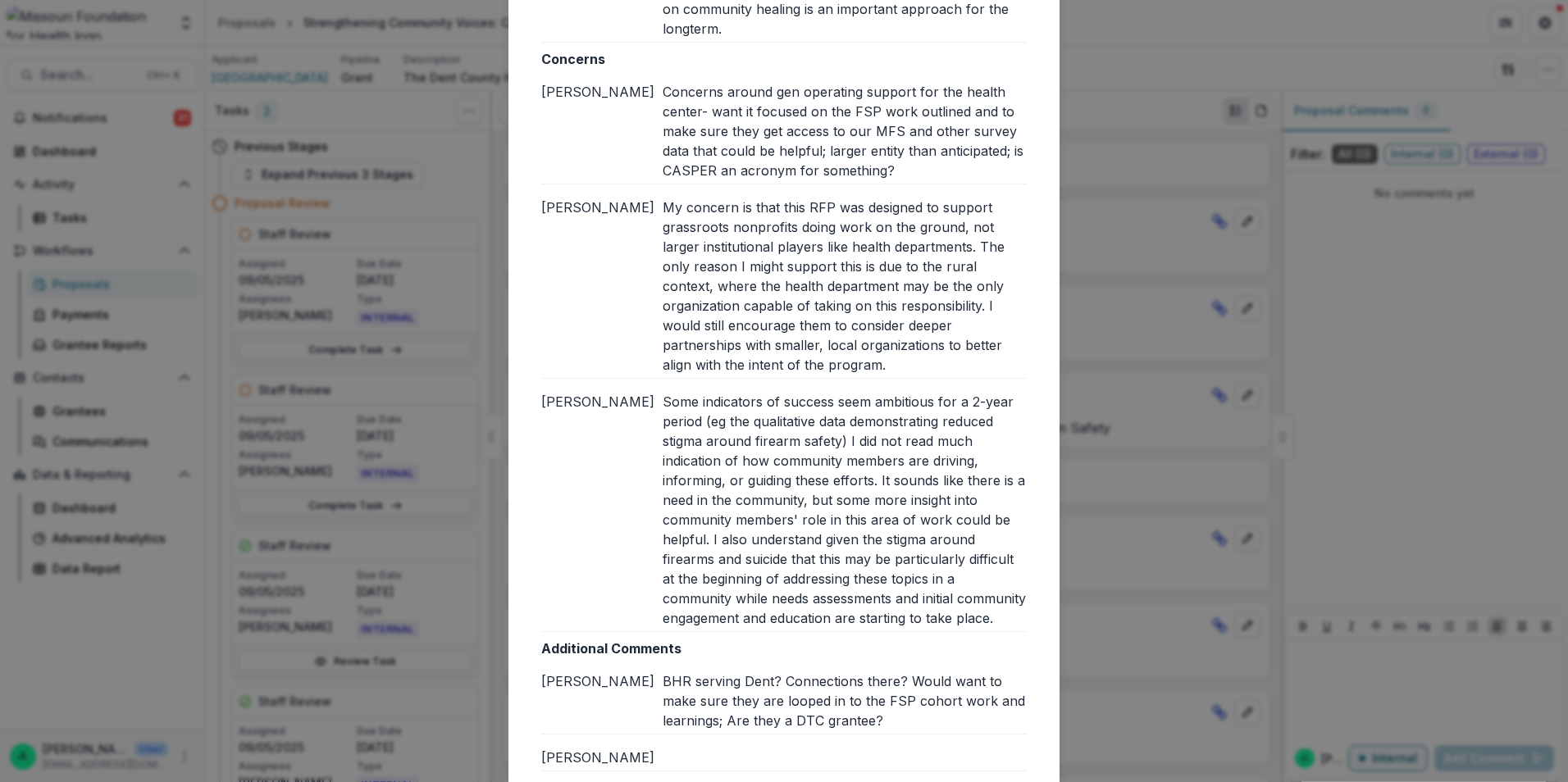
drag, startPoint x: 699, startPoint y: 165, endPoint x: 675, endPoint y: 134, distance: 39.2
click at [699, 165] on div "Concerns around gen operating support for the health center- want it focused on…" at bounding box center [845, 131] width 364 height 98
drag, startPoint x: 661, startPoint y: 86, endPoint x: 904, endPoint y: 637, distance: 602.2
click at [904, 632] on div "Concerns Jessi L Concerns around gen operating support for the health center- w…" at bounding box center [784, 341] width 486 height 583
copy div "Concerns around gen operating support for the health center- want it focused on…"
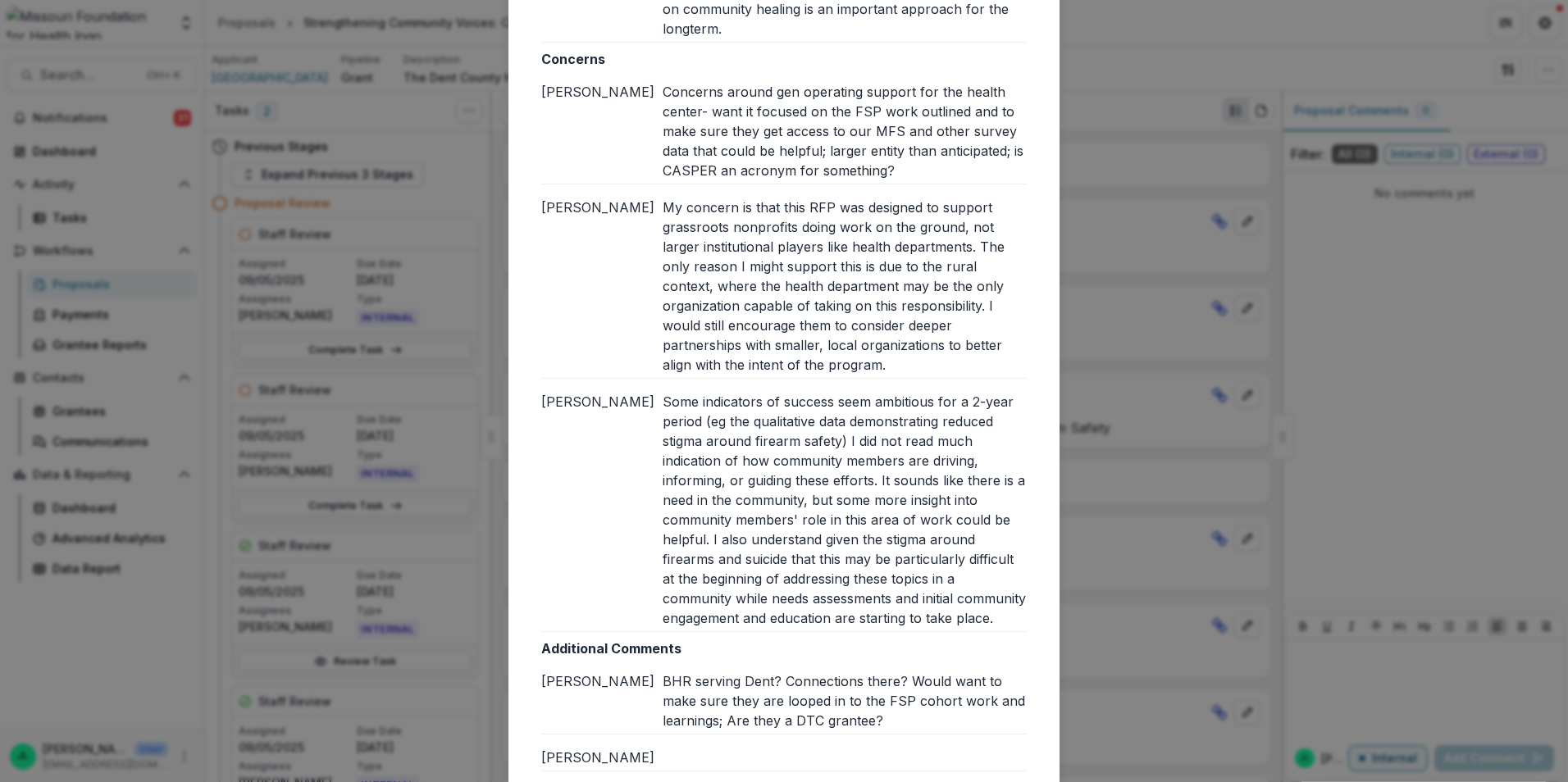
scroll to position [1145, 0]
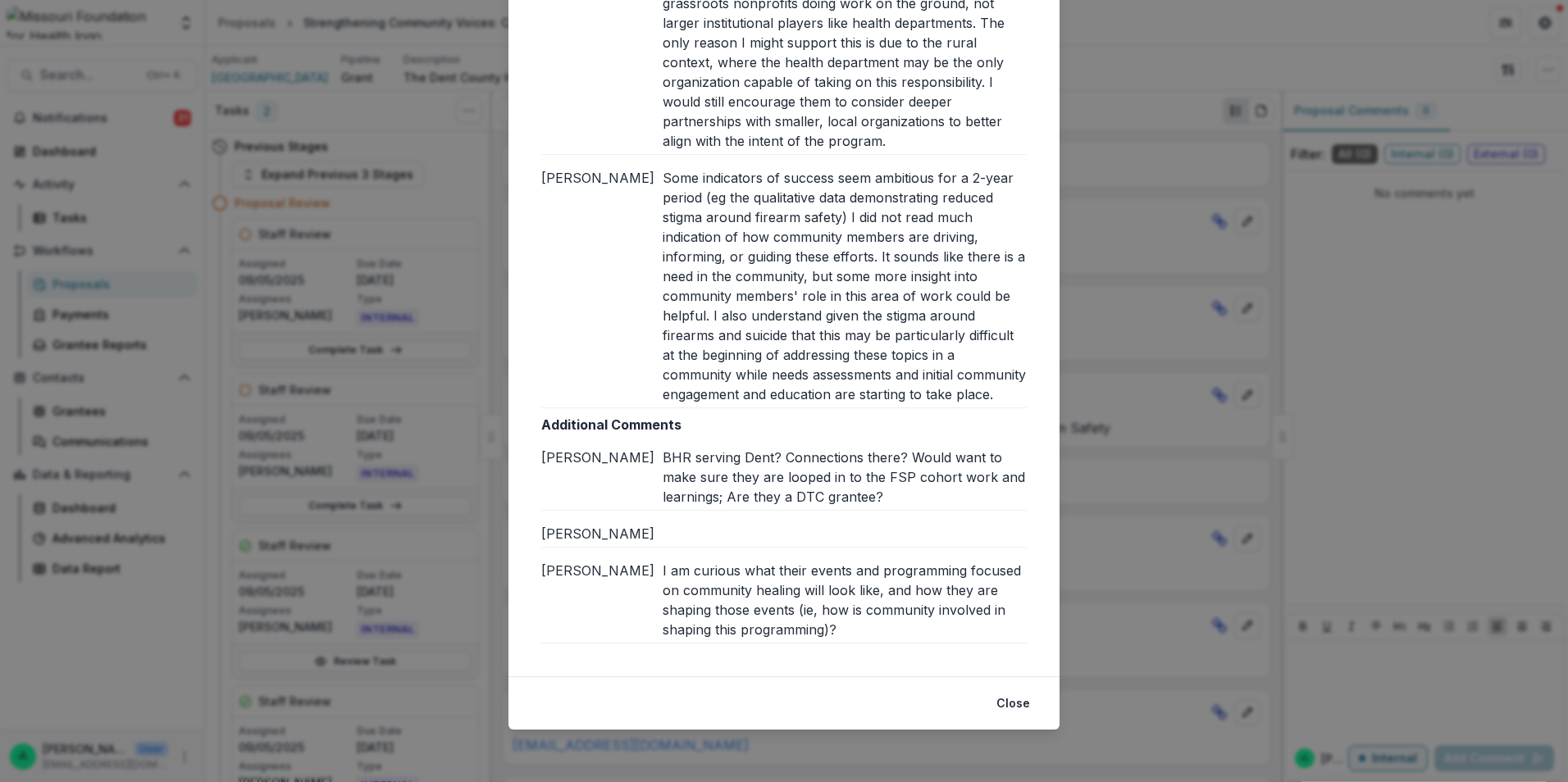
click at [682, 467] on div "BHR serving Dent? Connections there? Would want to make sure they are looped in…" at bounding box center [845, 477] width 364 height 59
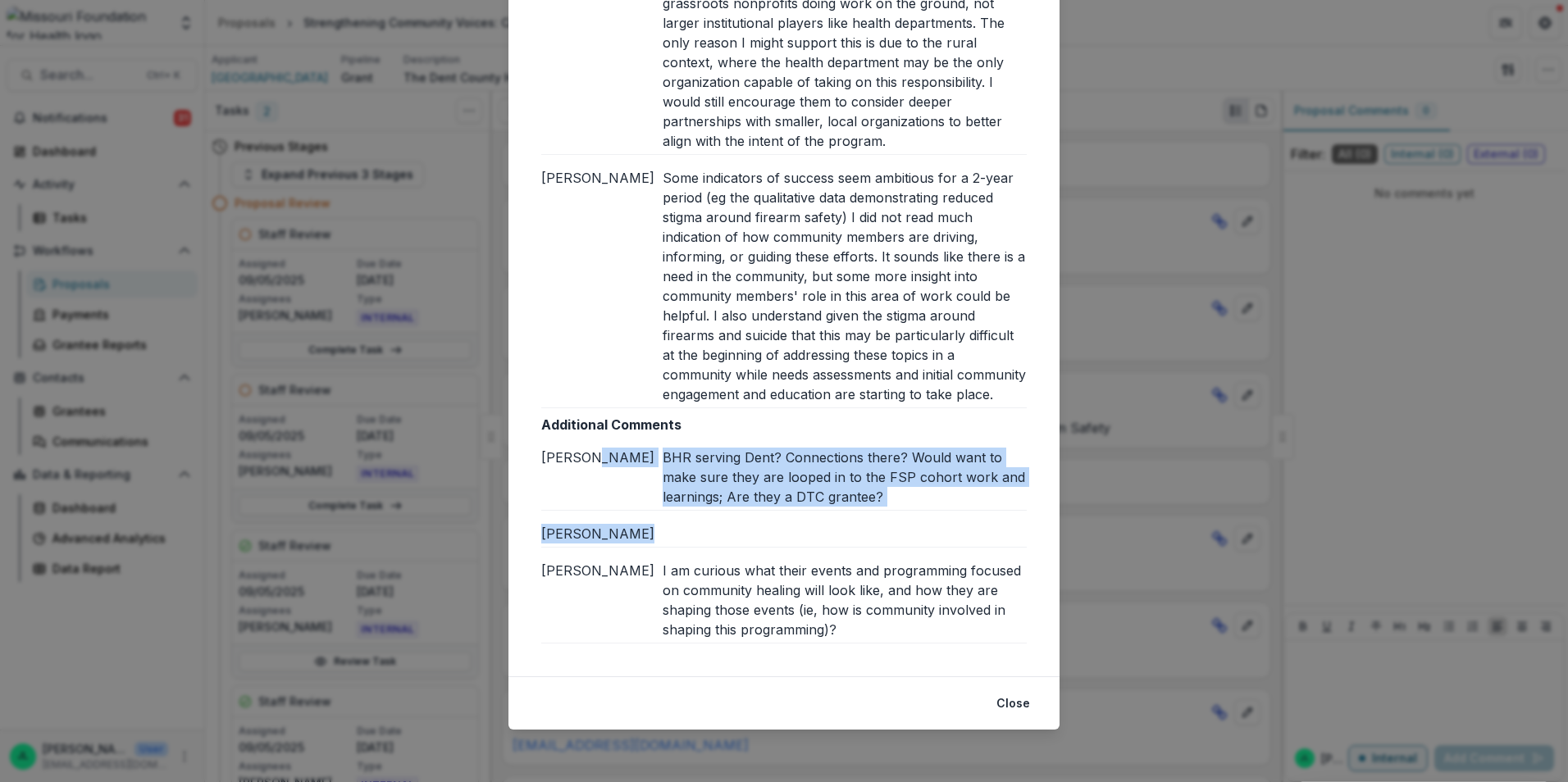
drag, startPoint x: 656, startPoint y: 458, endPoint x: 874, endPoint y: 657, distance: 295.2
copy div "BHR serving Dent? Connections there? Would want to make sure they are looped in…"
click at [998, 699] on button "Close" at bounding box center [1013, 703] width 53 height 26
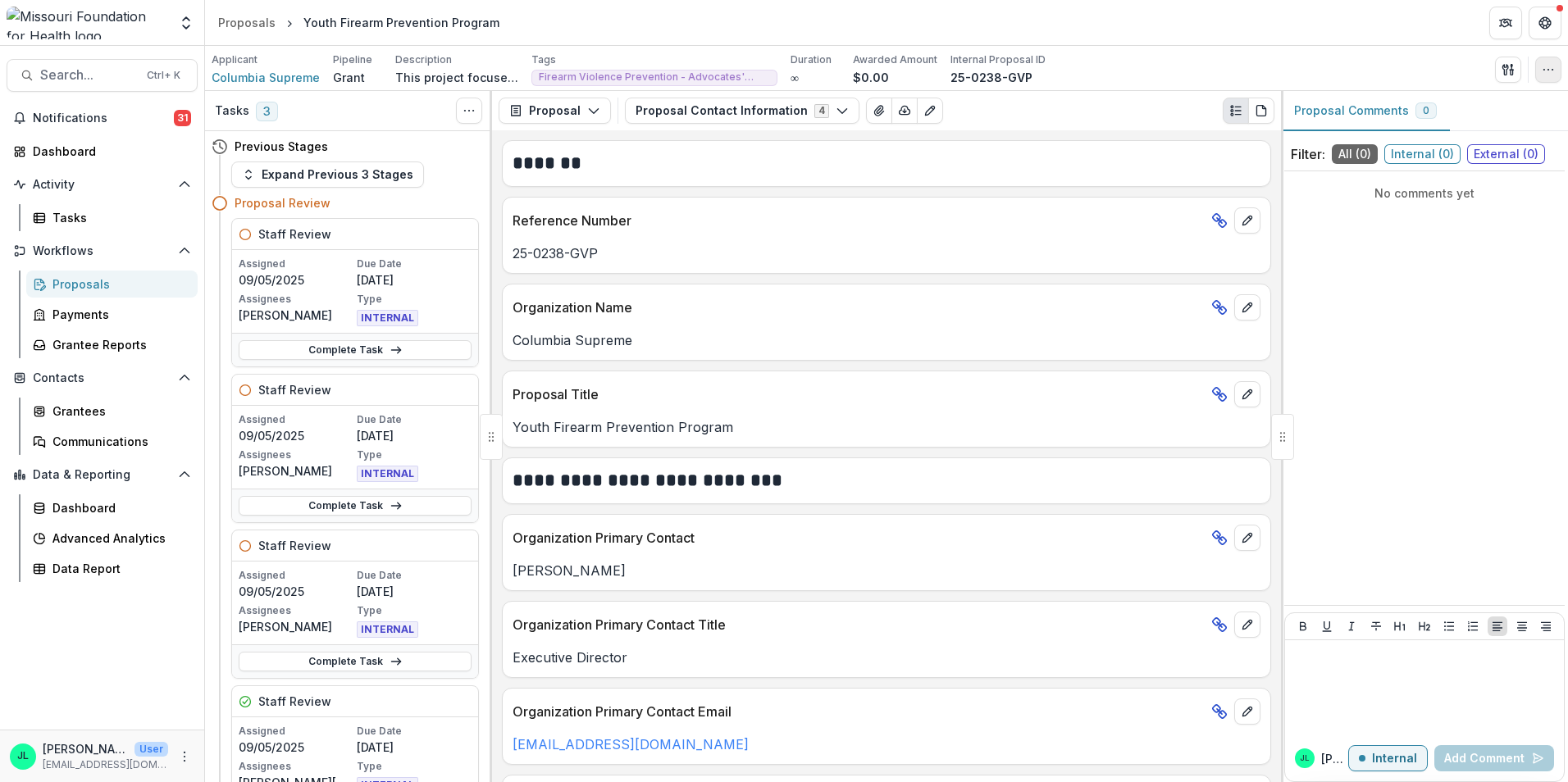
click at [1550, 66] on icon "button" at bounding box center [1548, 69] width 13 height 13
click at [1510, 70] on icon "button" at bounding box center [1508, 69] width 13 height 13
click at [1409, 191] on button "View All Reviews" at bounding box center [1429, 188] width 175 height 27
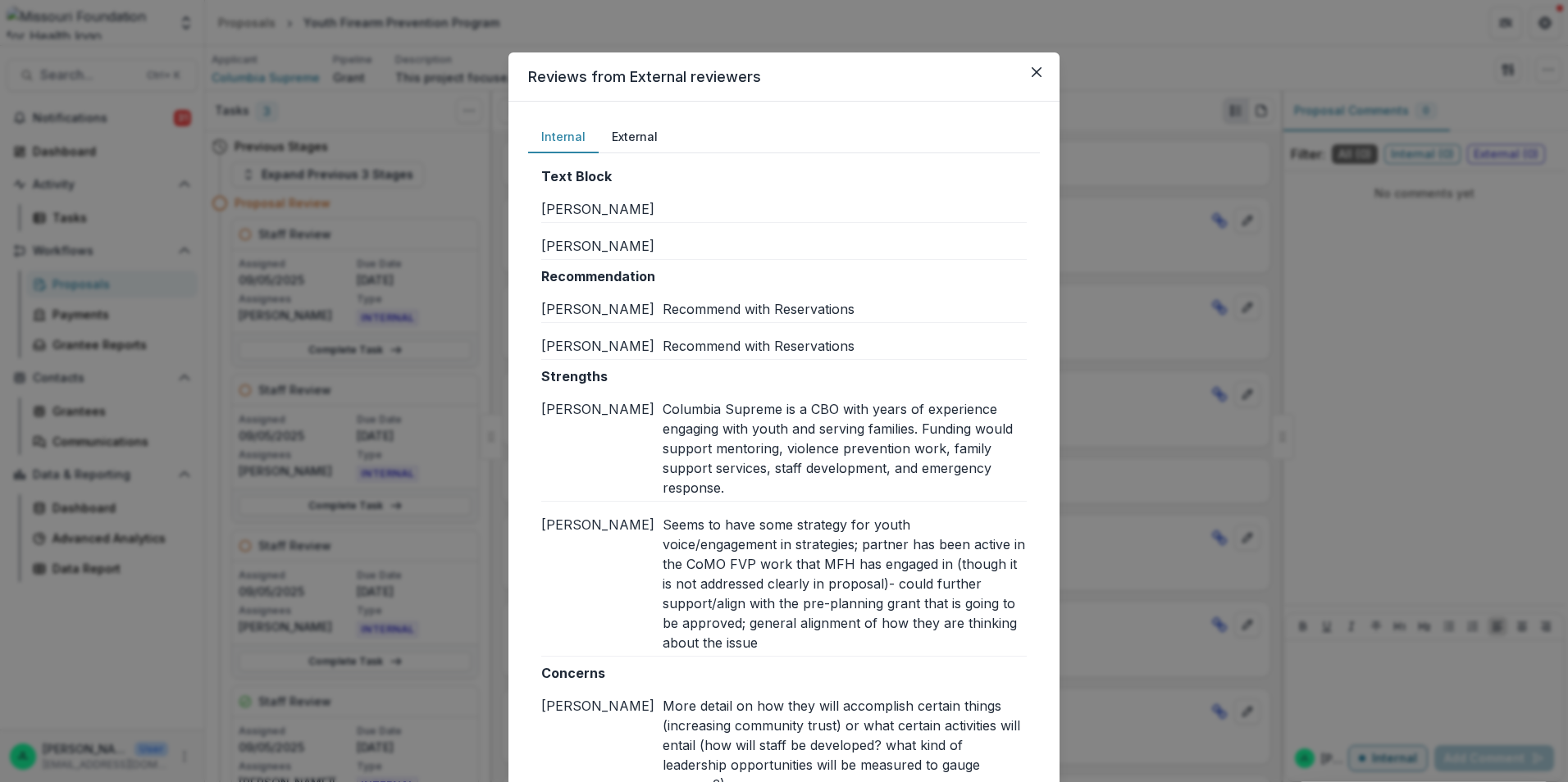
scroll to position [164, 0]
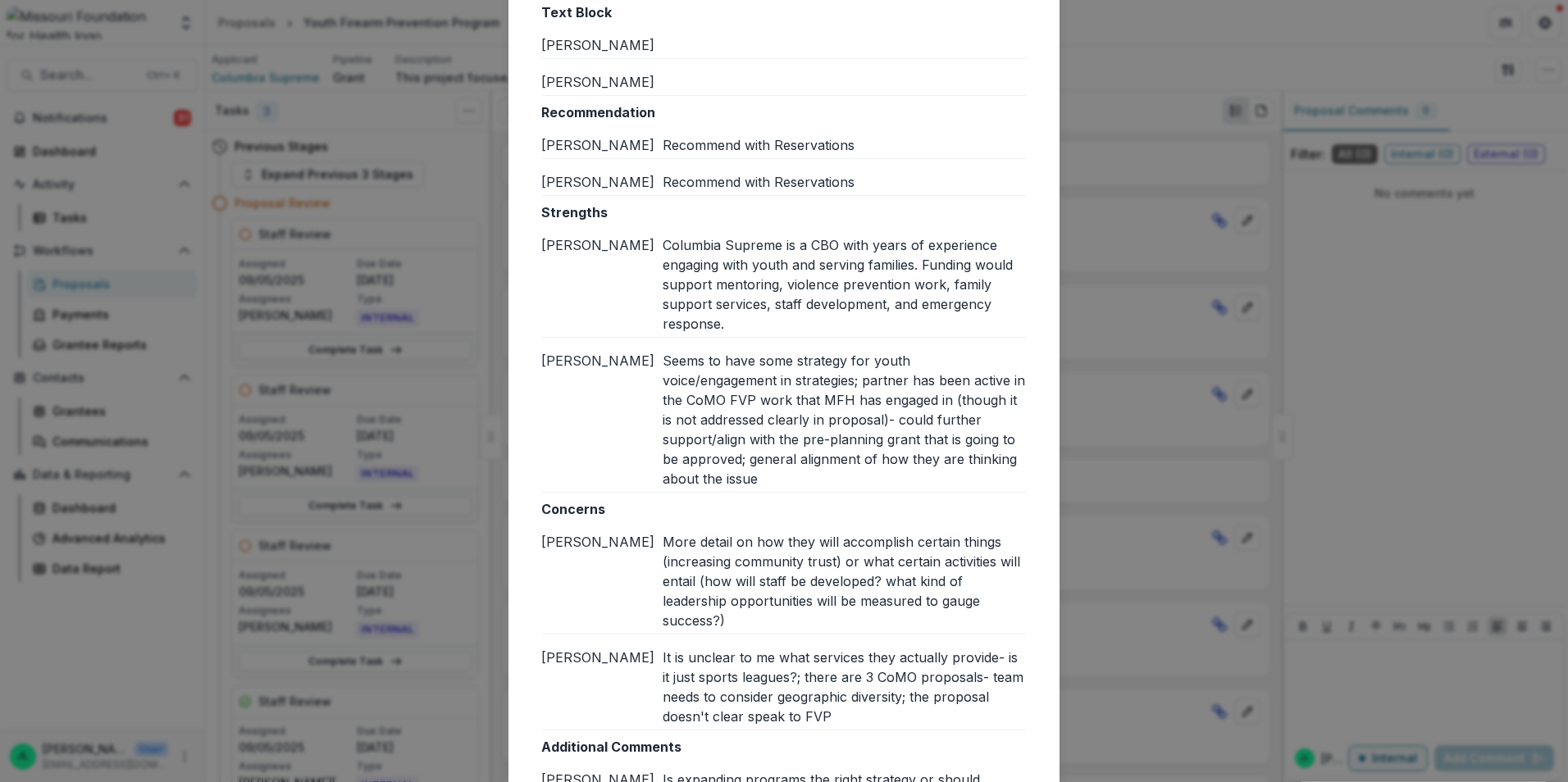
drag, startPoint x: 655, startPoint y: 247, endPoint x: 676, endPoint y: 252, distance: 21.6
click at [656, 247] on div "[PERSON_NAME]" at bounding box center [602, 285] width 121 height 98
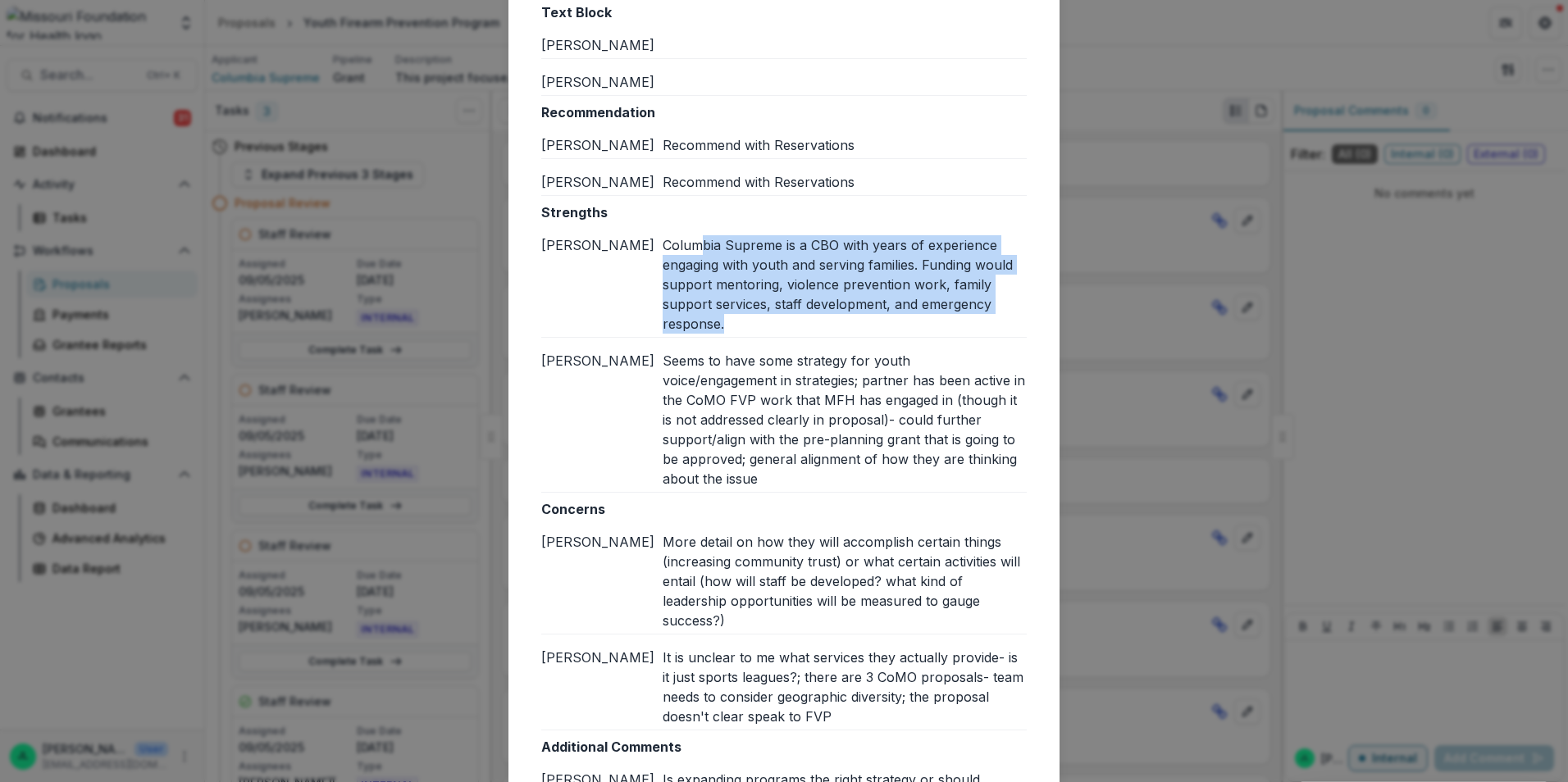
drag, startPoint x: 837, startPoint y: 393, endPoint x: 1015, endPoint y: 471, distance: 194.3
click at [1015, 471] on div "Strengths Brian W Columbia Supreme is a CBO with years of experience engaging w…" at bounding box center [784, 347] width 486 height 291
drag, startPoint x: 1015, startPoint y: 471, endPoint x: 742, endPoint y: 323, distance: 310.5
click at [742, 323] on div "Columbia Supreme is a CBO with years of experience engaging with youth and serv…" at bounding box center [845, 285] width 364 height 98
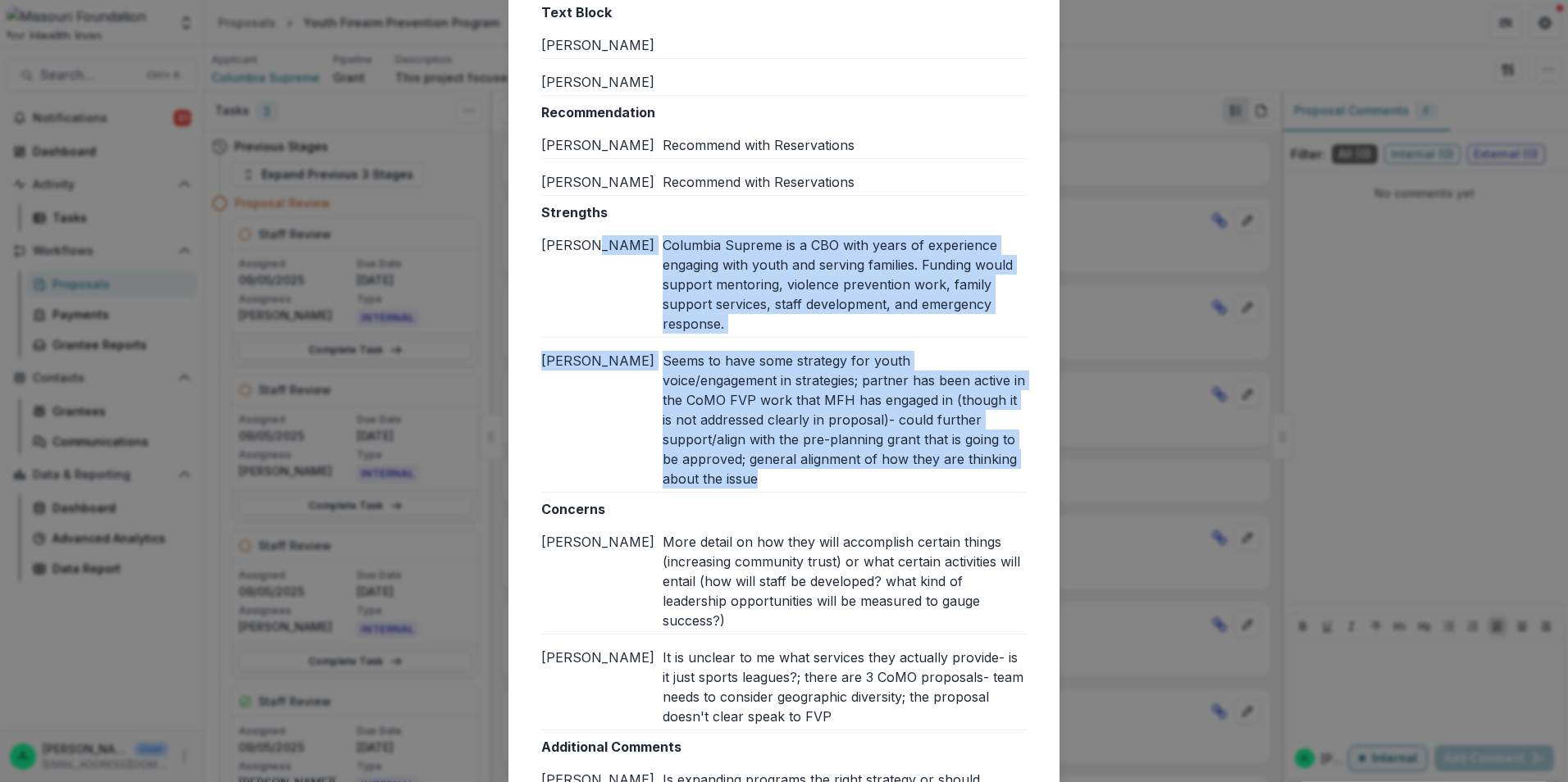
drag, startPoint x: 658, startPoint y: 245, endPoint x: 991, endPoint y: 462, distance: 397.5
click at [991, 462] on div "Strengths Brian W Columbia Supreme is a CBO with years of experience engaging w…" at bounding box center [784, 347] width 486 height 291
copy div "Columbia Supreme is a CBO with years of experience engaging with youth and serv…"
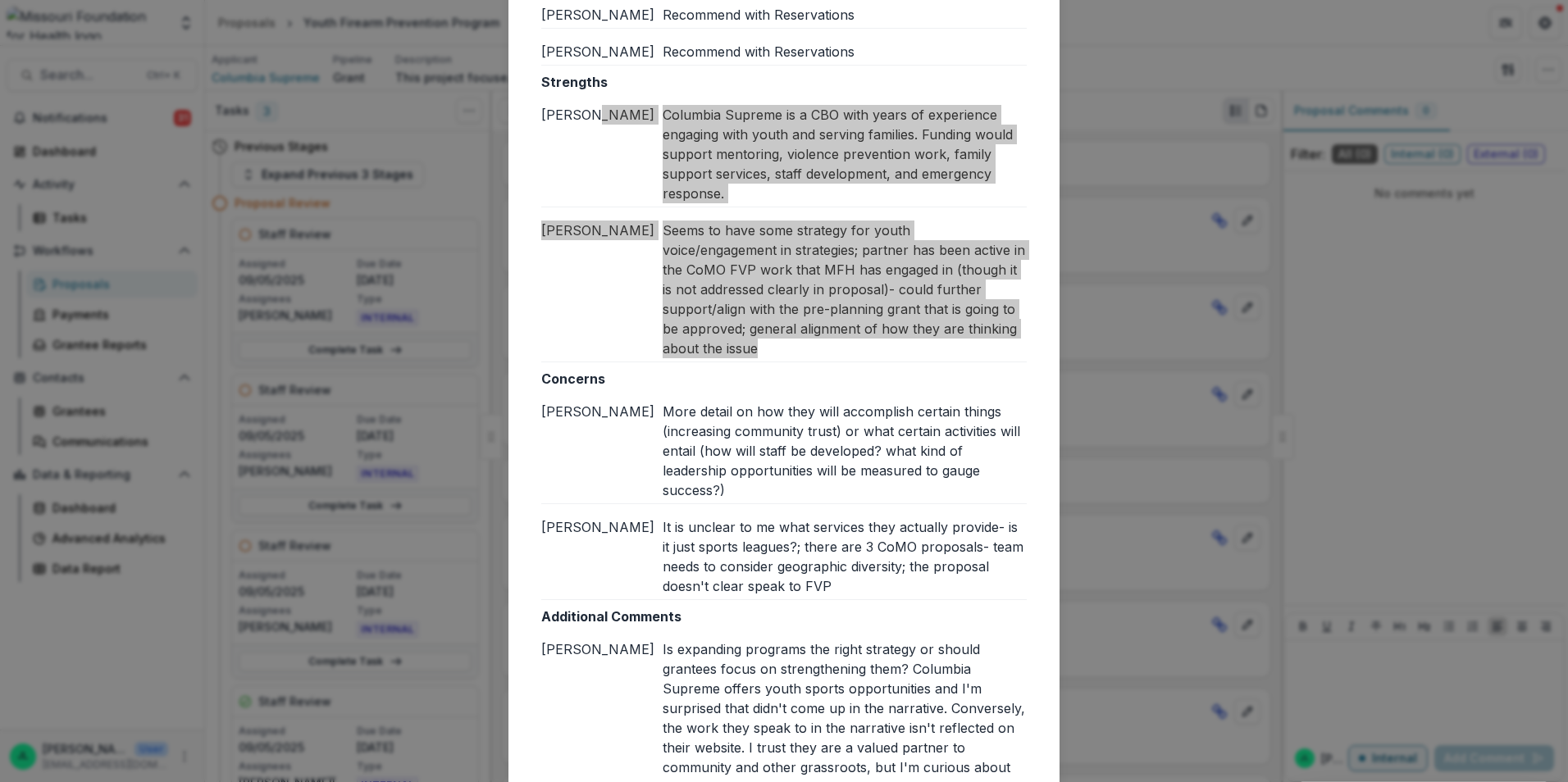
scroll to position [410, 0]
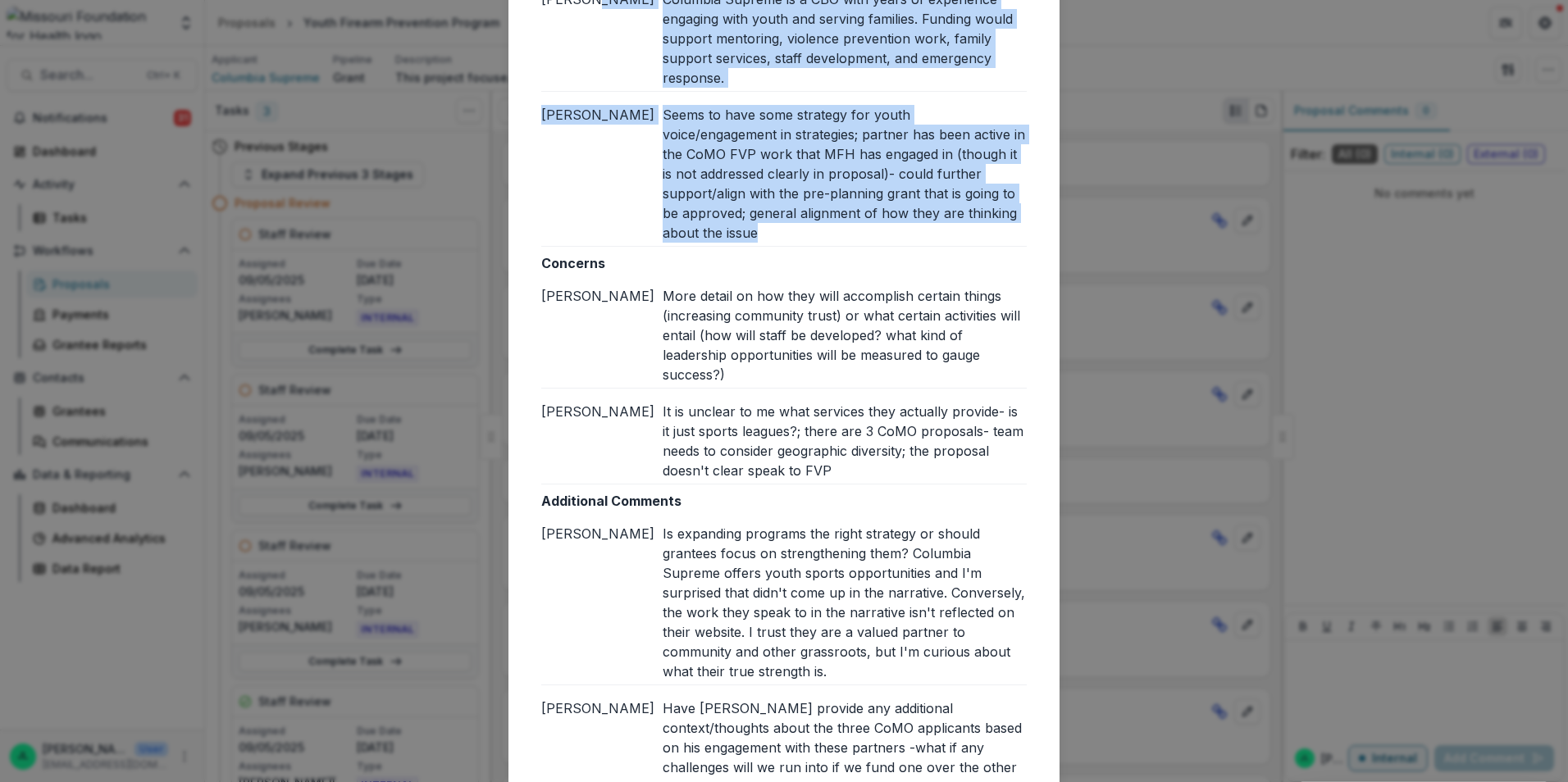
drag, startPoint x: 662, startPoint y: 320, endPoint x: 656, endPoint y: 308, distance: 13.4
click at [663, 319] on div "More detail on how they will accomplish certain things (increasing community tr…" at bounding box center [845, 336] width 364 height 98
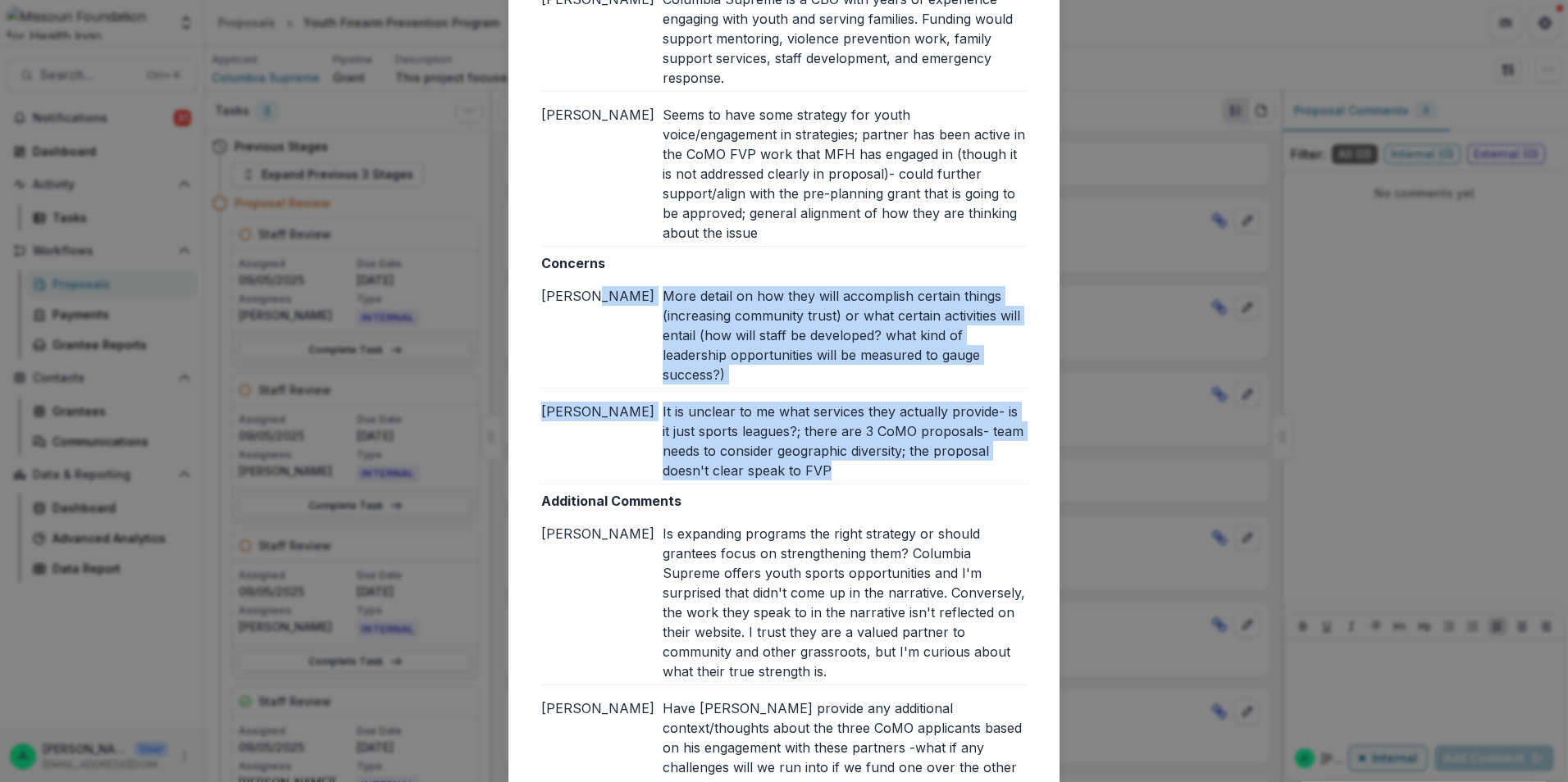
drag, startPoint x: 668, startPoint y: 277, endPoint x: 897, endPoint y: 460, distance: 293.1
click at [897, 460] on div "Concerns Brian W More detail on how they will accomplish certain things (increa…" at bounding box center [784, 369] width 486 height 231
drag, startPoint x: 897, startPoint y: 460, endPoint x: 744, endPoint y: 420, distance: 158.1
copy div "More detail on how they will accomplish certain things (increasing community tr…"
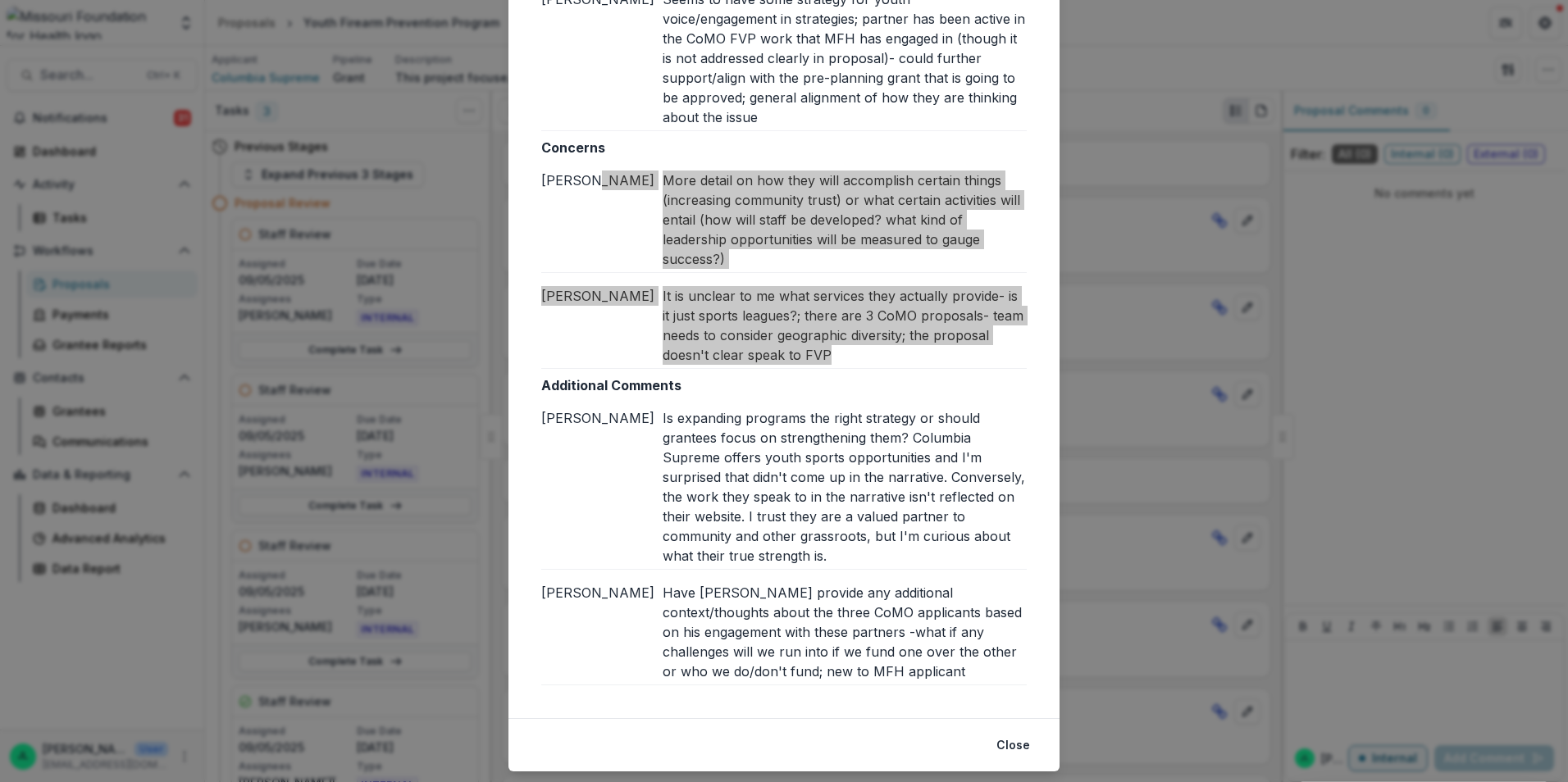
scroll to position [547, 0]
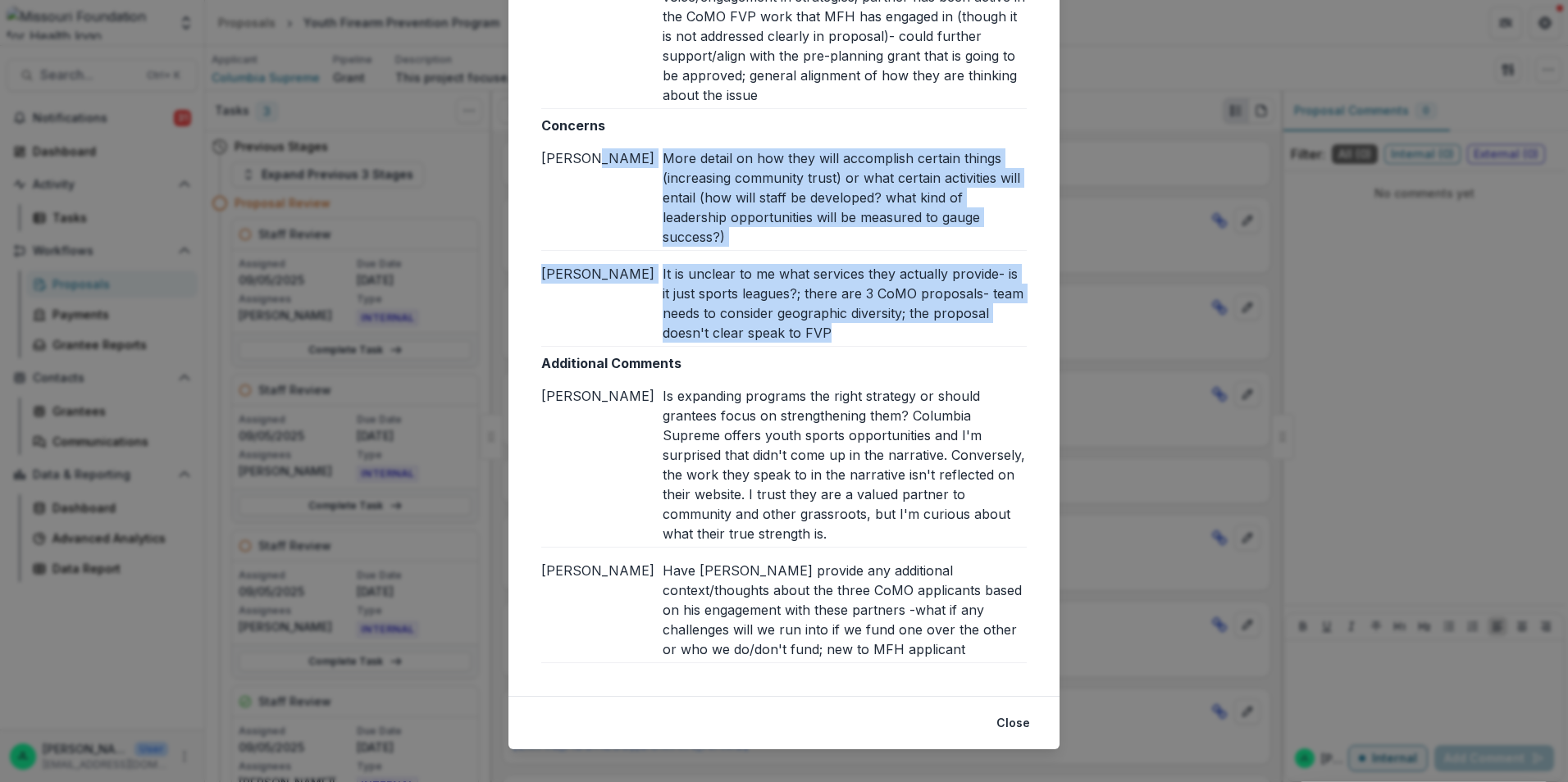
click at [658, 399] on div "[PERSON_NAME]" at bounding box center [602, 465] width 121 height 158
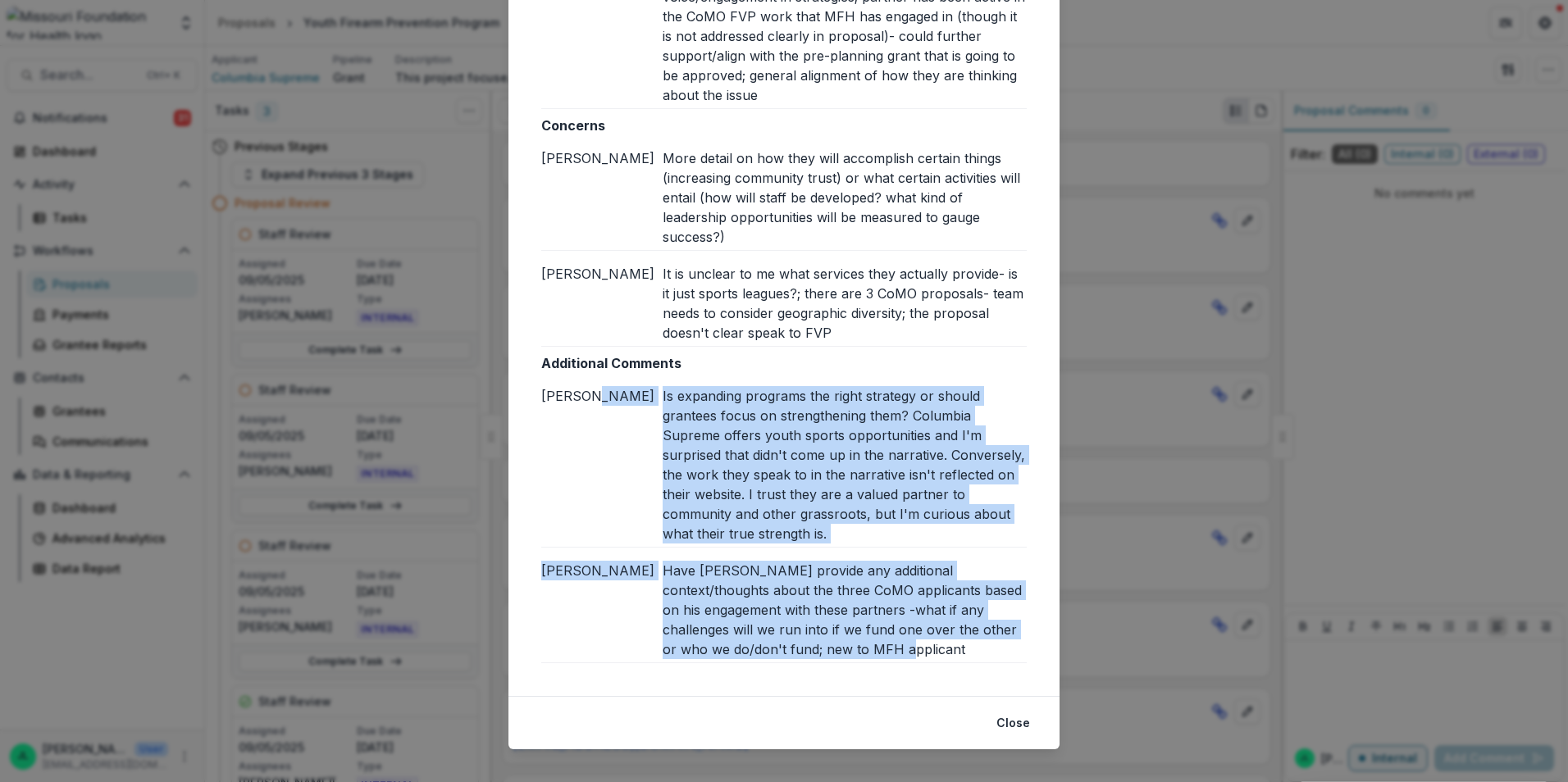
drag, startPoint x: 731, startPoint y: 403, endPoint x: 826, endPoint y: 628, distance: 244.2
click at [826, 628] on div "Additional Comments Brian W Is expanding programs the right strategy or should …" at bounding box center [784, 508] width 486 height 310
copy div "Is expanding programs the right strategy or should grantees focus on strengthen…"
drag, startPoint x: 1020, startPoint y: 713, endPoint x: 928, endPoint y: 596, distance: 148.8
click at [1020, 713] on button "Close" at bounding box center [1013, 723] width 53 height 26
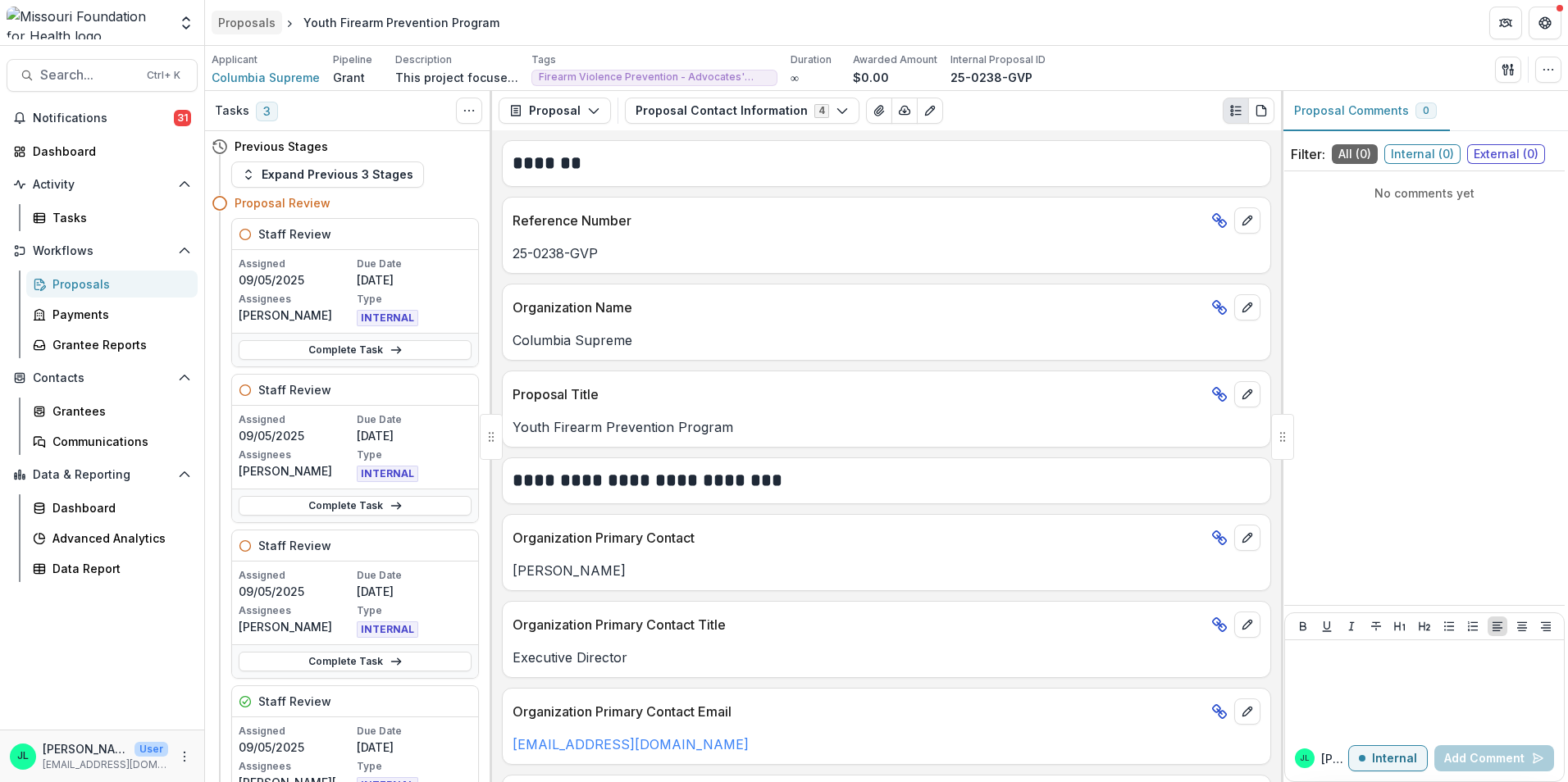
click at [245, 31] on link "Proposals" at bounding box center [247, 23] width 70 height 24
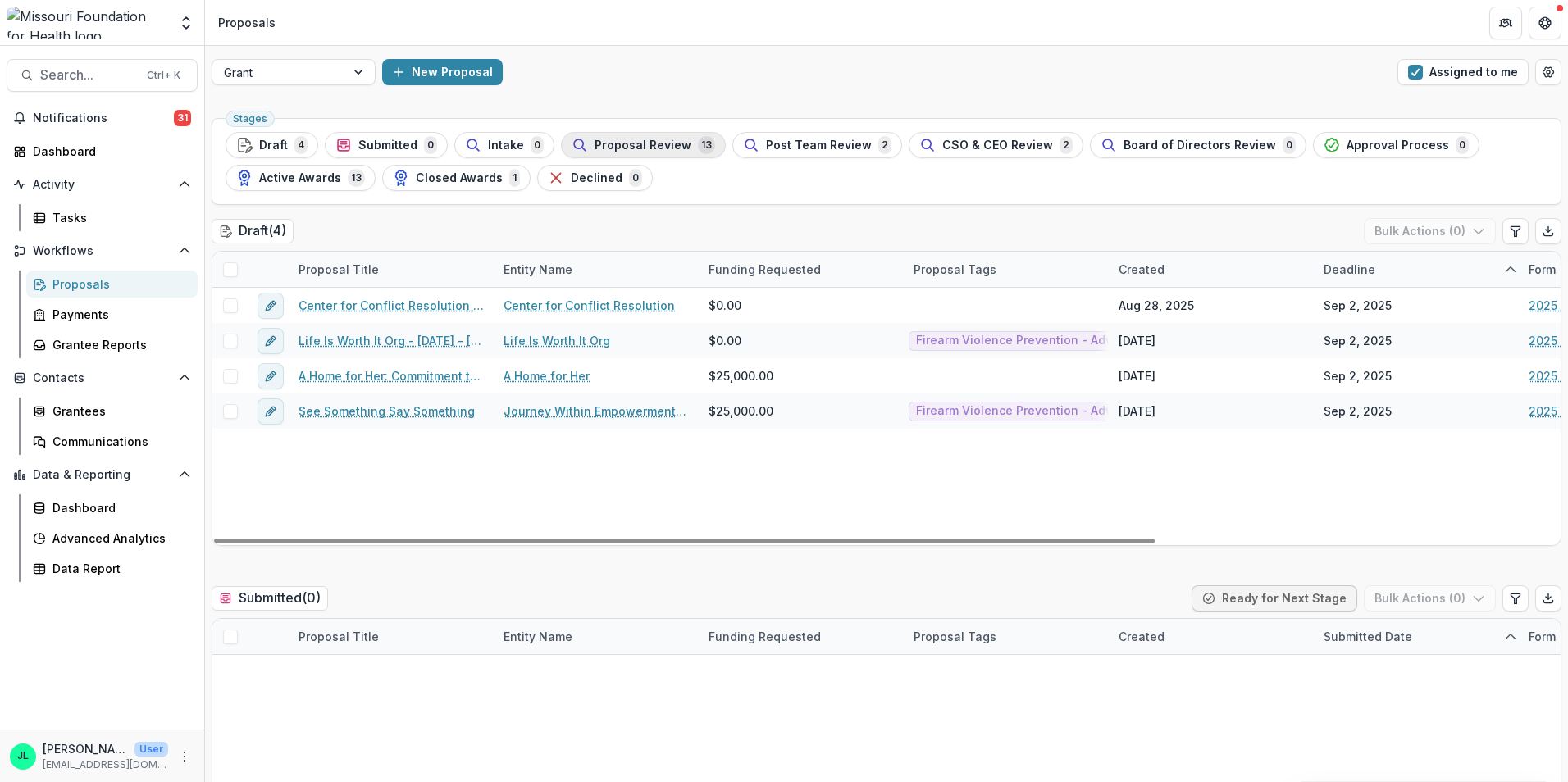
click at [641, 141] on span "Proposal Review" at bounding box center [643, 146] width 97 height 14
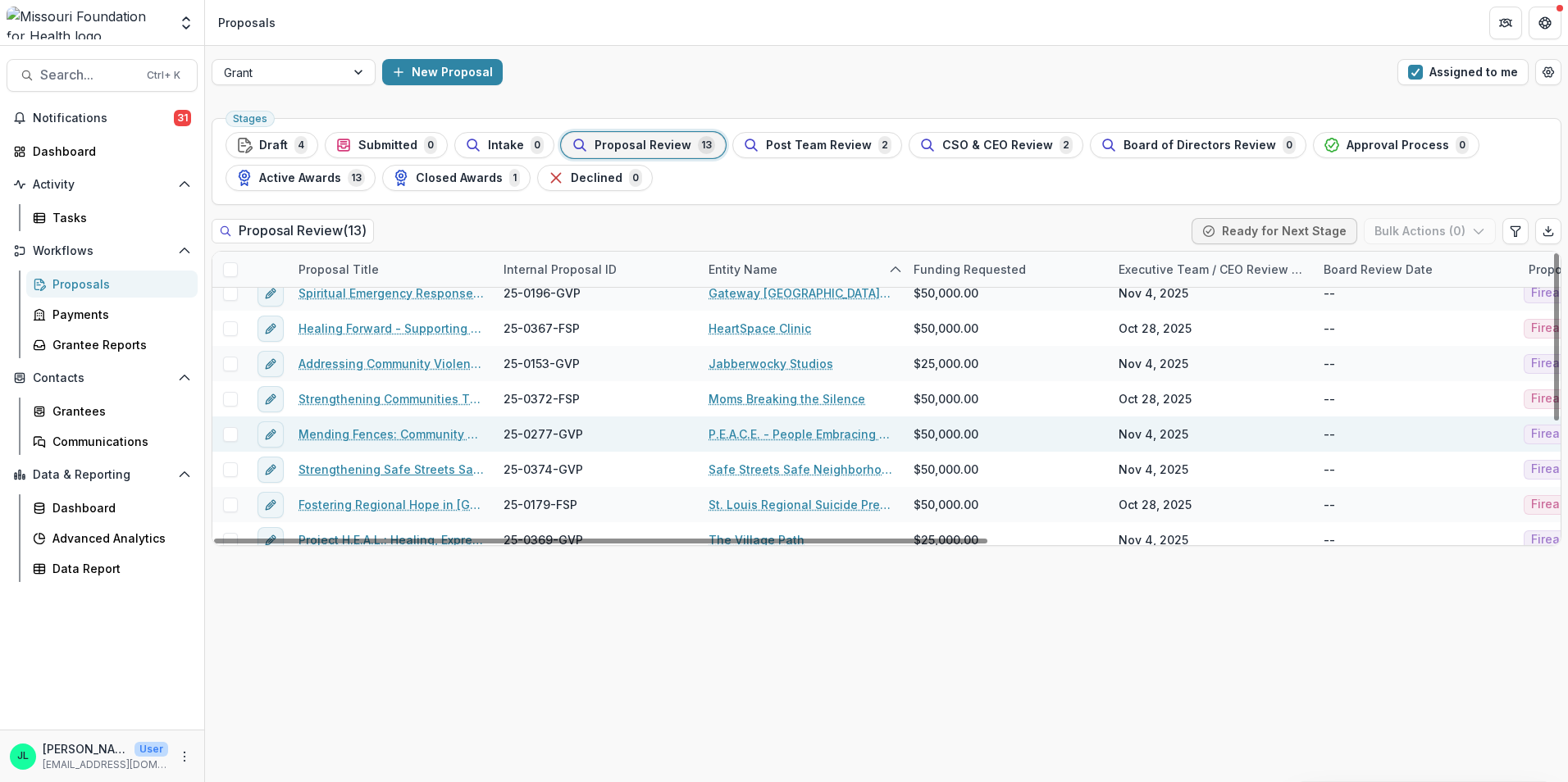
scroll to position [201, 0]
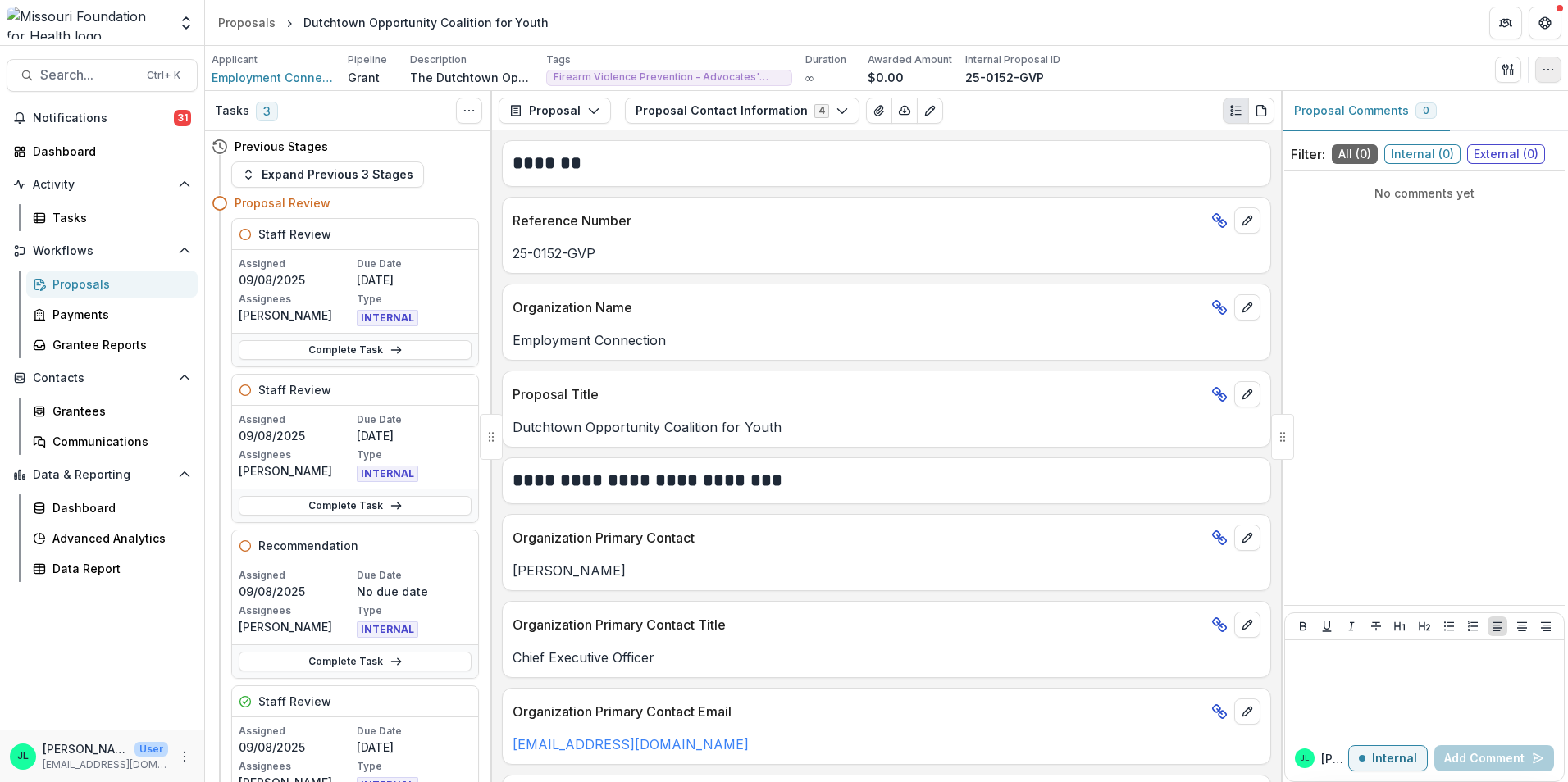
click at [1540, 69] on button "button" at bounding box center [1549, 69] width 26 height 26
click at [1503, 69] on icon "button" at bounding box center [1508, 69] width 13 height 13
click at [1425, 188] on button "View All Reviews" at bounding box center [1429, 188] width 175 height 27
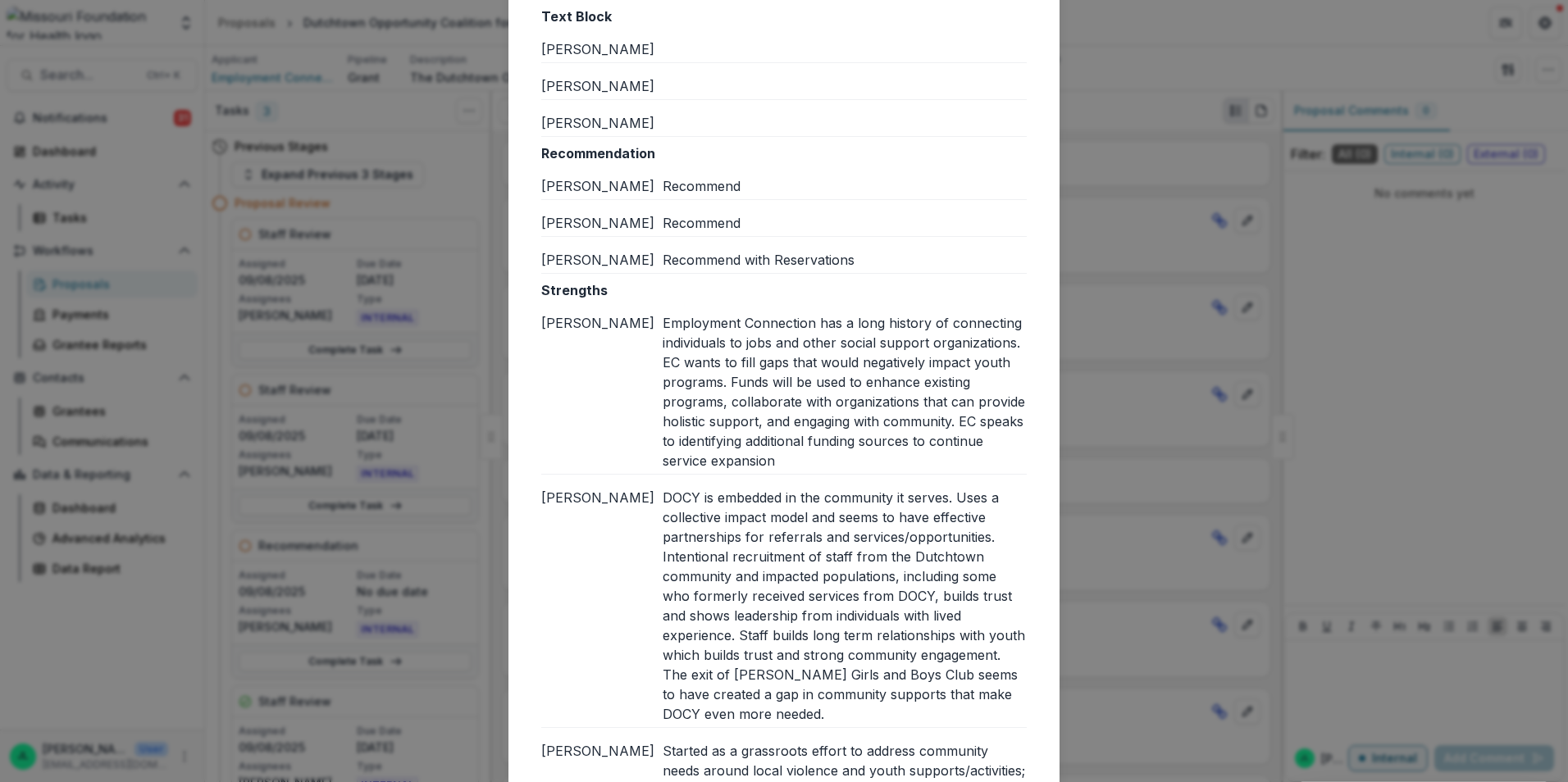
scroll to position [164, 0]
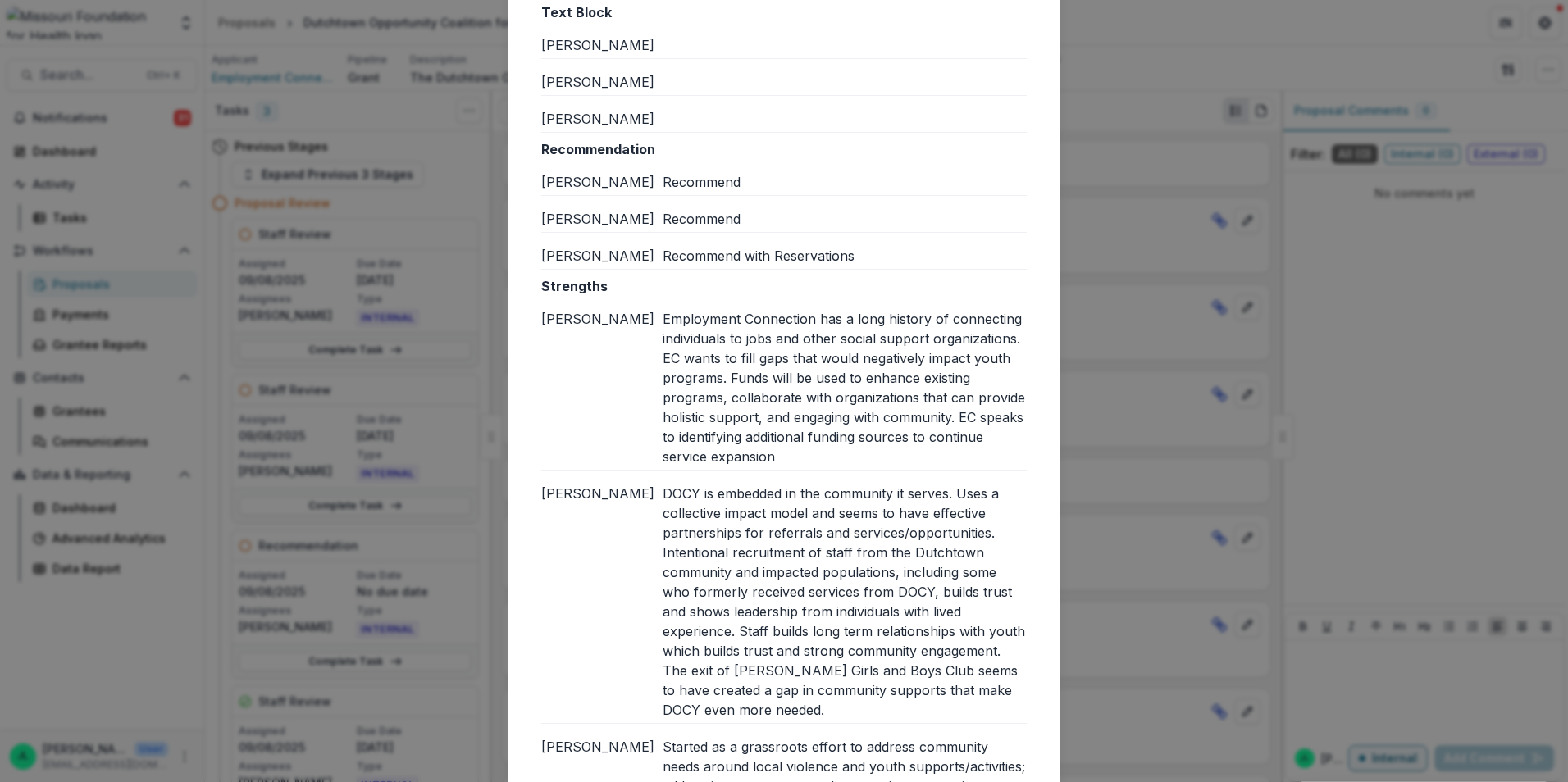
click at [895, 462] on div "Employment Connection has a long history of connecting individuals to jobs and …" at bounding box center [845, 388] width 364 height 158
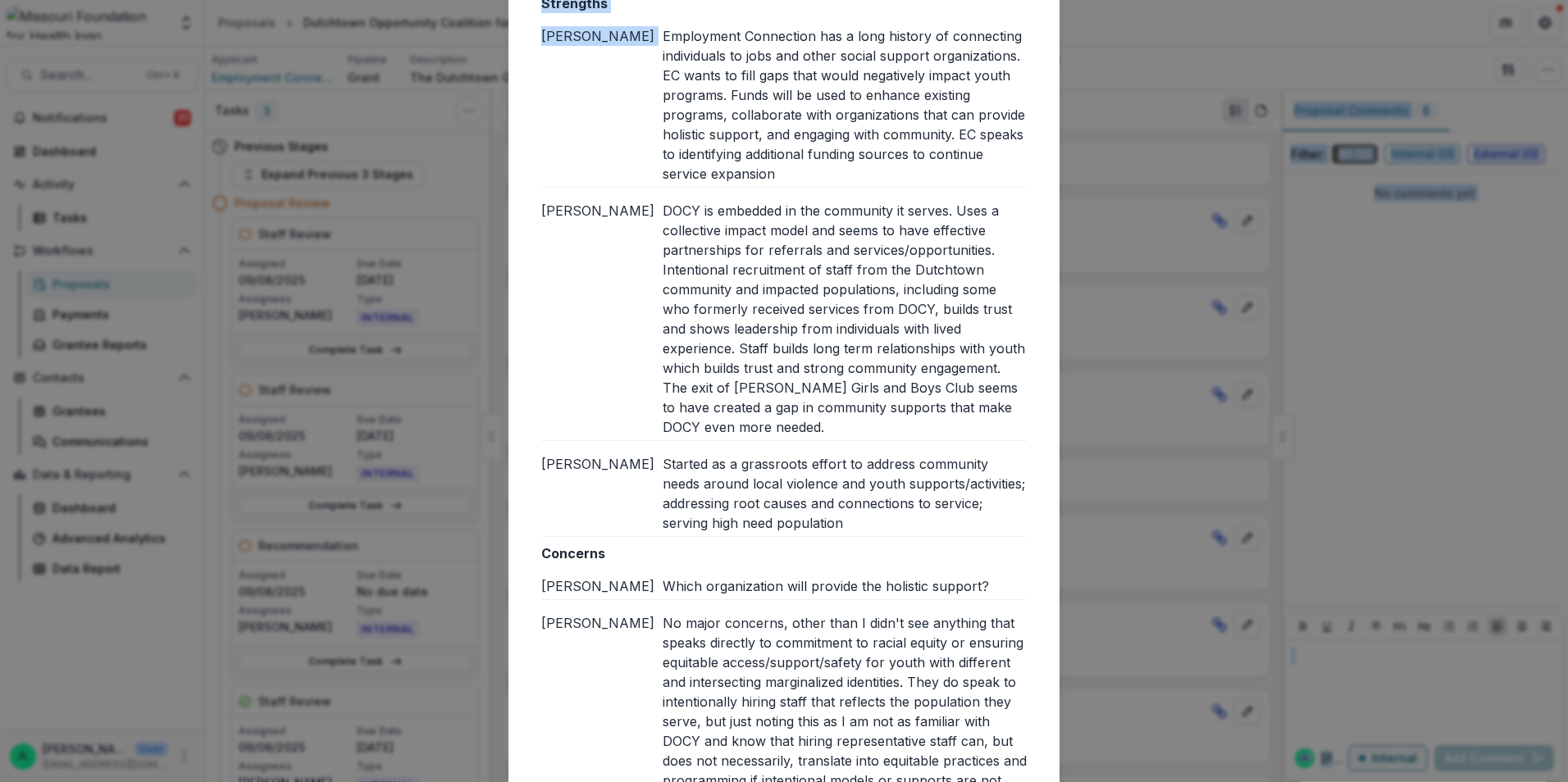
scroll to position [671, 0]
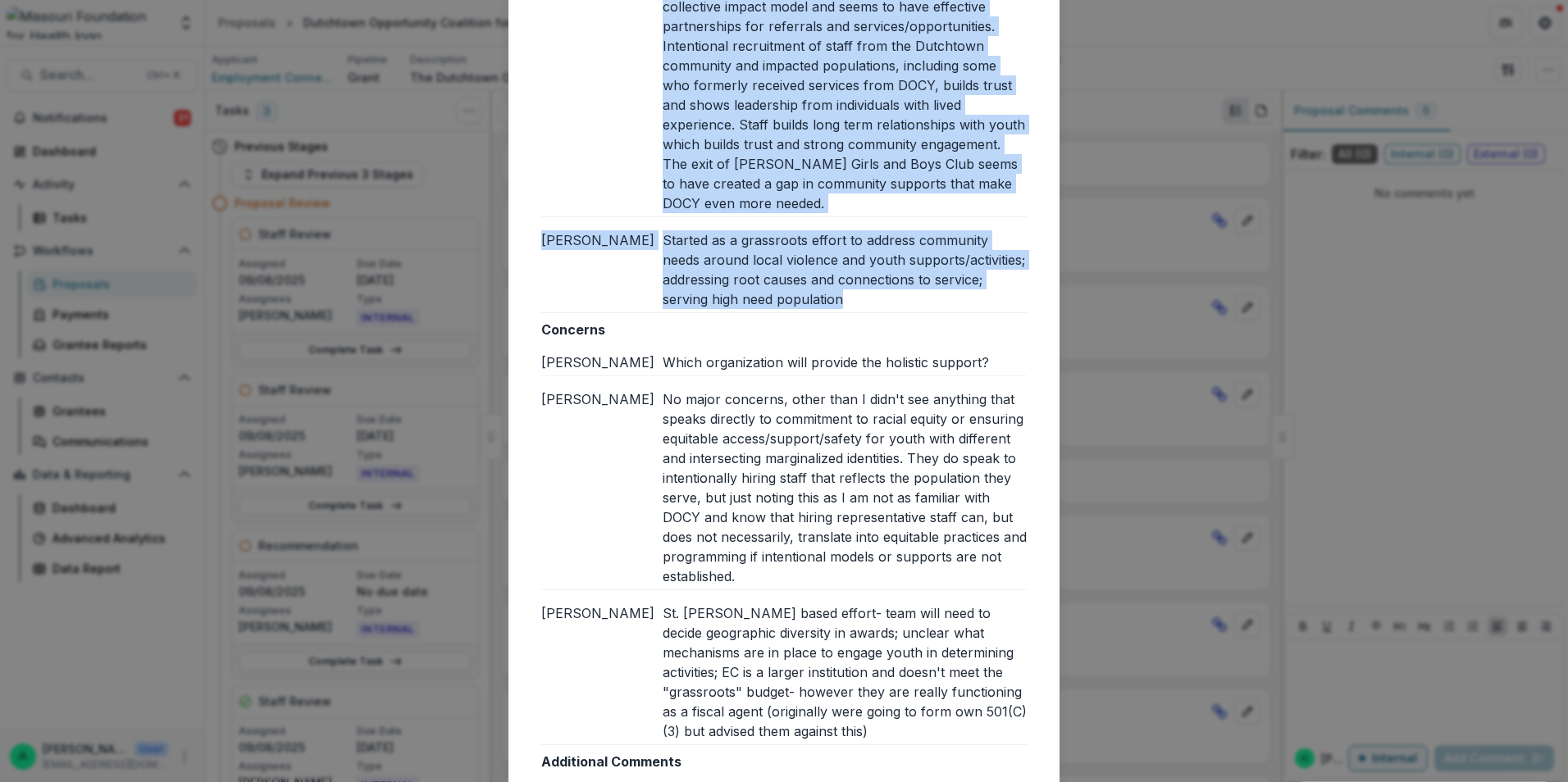
drag, startPoint x: 661, startPoint y: 315, endPoint x: 852, endPoint y: 291, distance: 192.5
click at [852, 291] on div "Strengths Brian W Employment Connection has a long history of connecting indivi…" at bounding box center [784, 42] width 486 height 544
copy div "Employment Connection has a long history of connecting individuals to jobs and …"
click at [769, 427] on div "No major concerns, other than I didn't see anything that speaks directly to com…" at bounding box center [845, 488] width 364 height 197
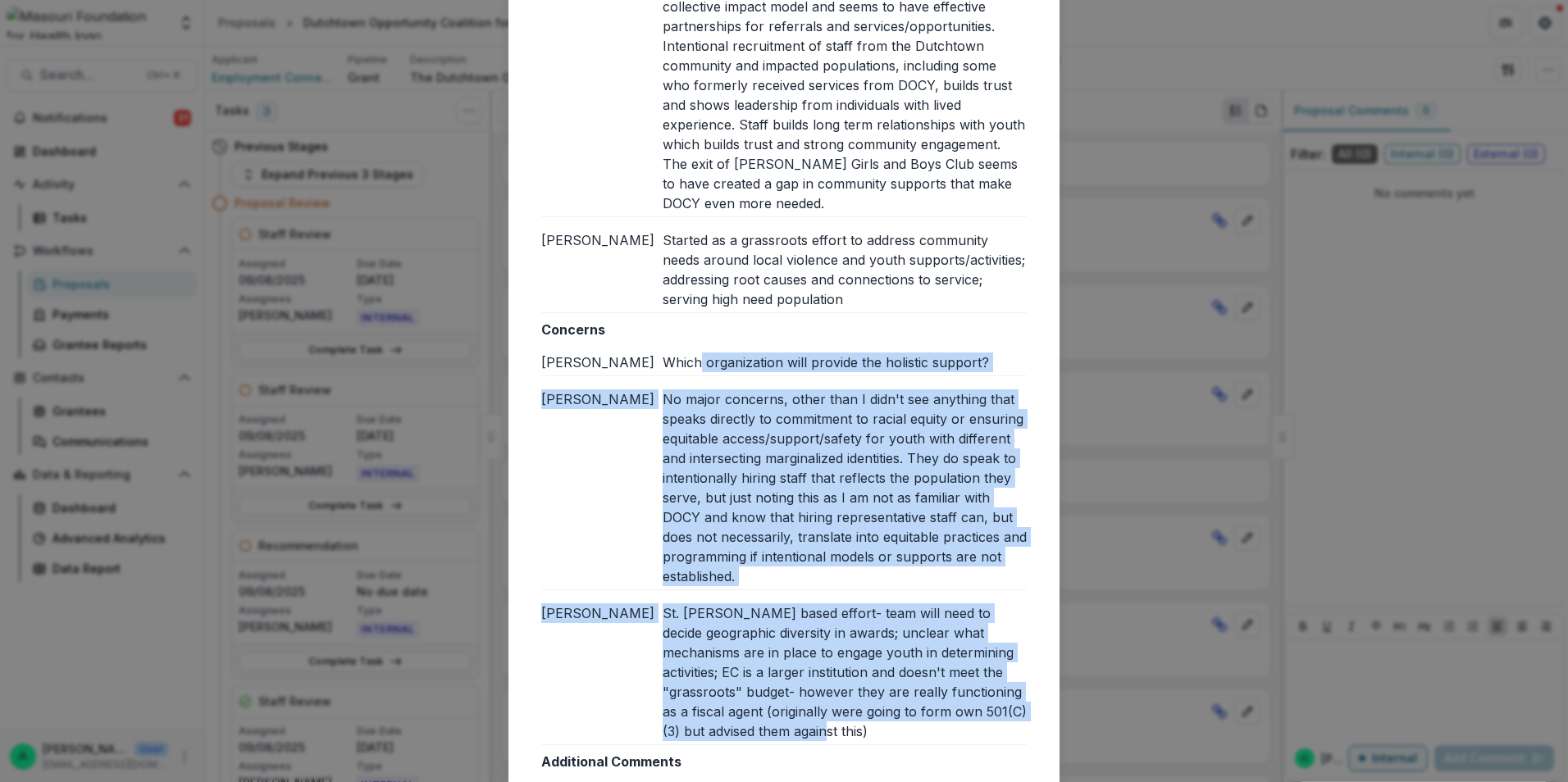
drag, startPoint x: 668, startPoint y: 359, endPoint x: 844, endPoint y: 724, distance: 405.2
click at [844, 724] on div "Concerns Brian W Which organization will provide the holistic support? Rachel R…" at bounding box center [784, 532] width 486 height 425
copy div "hich organization will provide the holistic support? Rachel R No major concerns…"
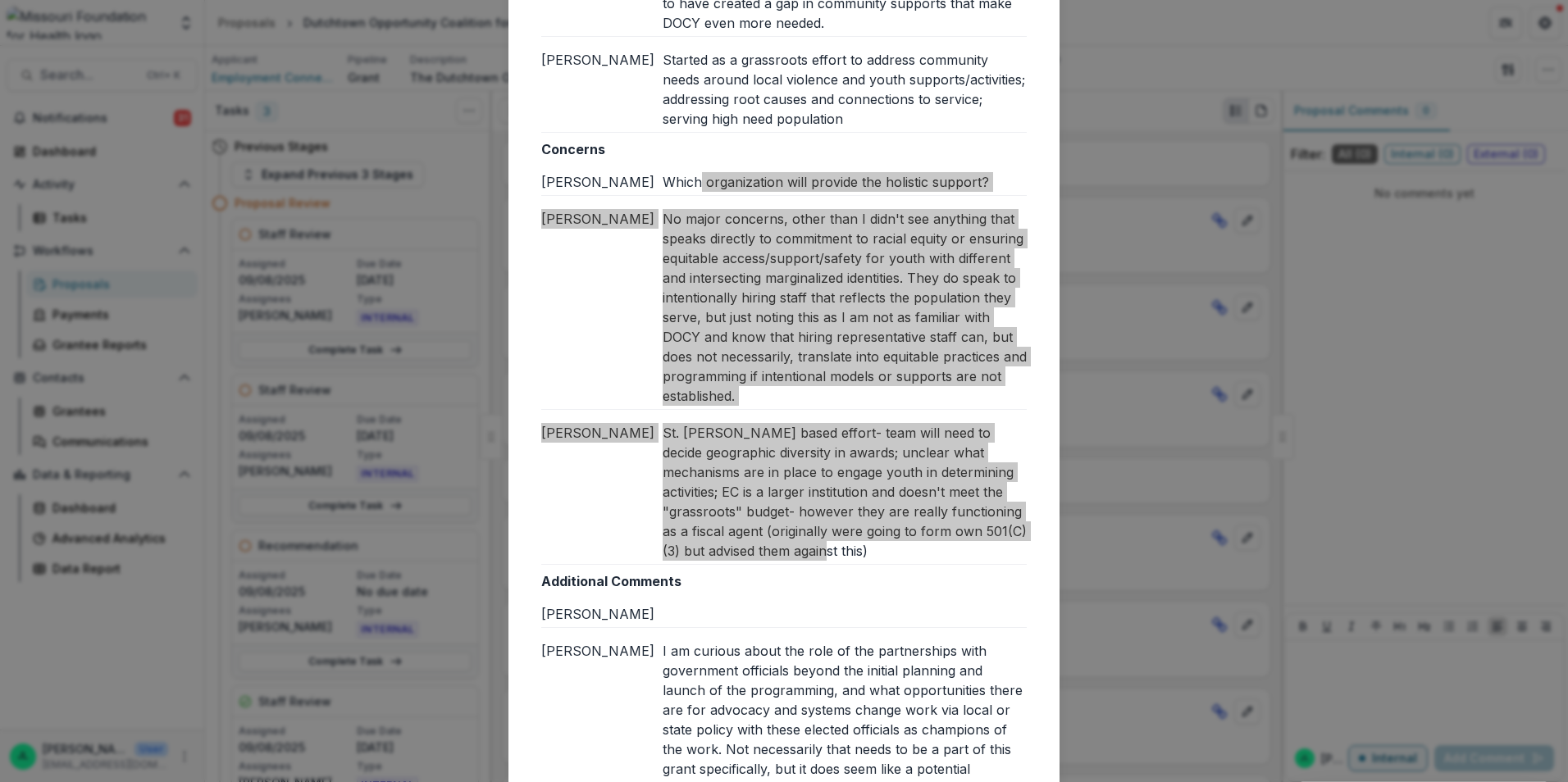
scroll to position [1047, 0]
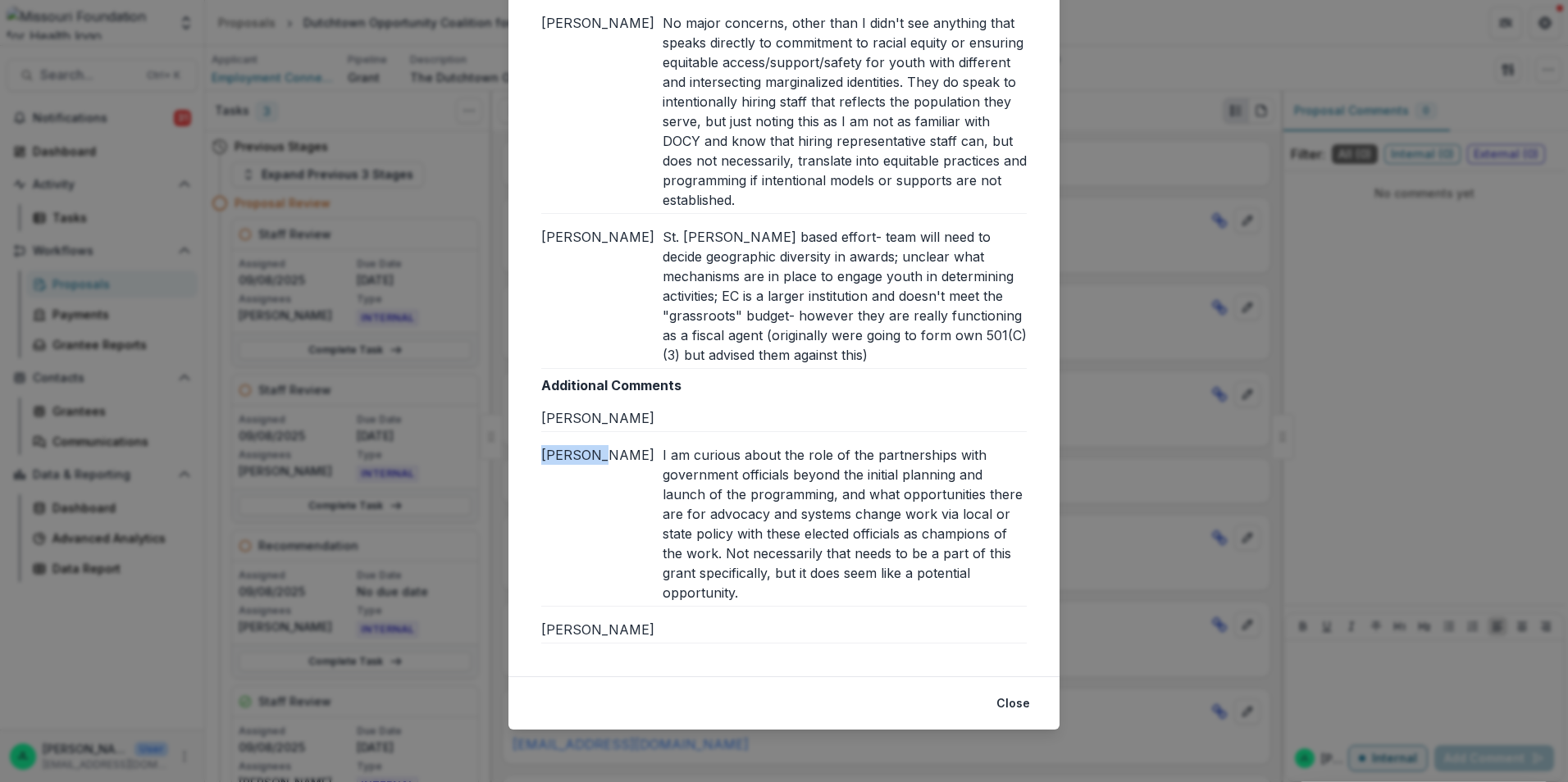
drag, startPoint x: 659, startPoint y: 449, endPoint x: 744, endPoint y: 610, distance: 182.1
click at [744, 610] on div "Additional Comments Brian W Rachel R I am curious about the role of the partner…" at bounding box center [784, 509] width 486 height 268
copy div "[PERSON_NAME]"
click at [1005, 694] on button "Close" at bounding box center [1013, 703] width 53 height 26
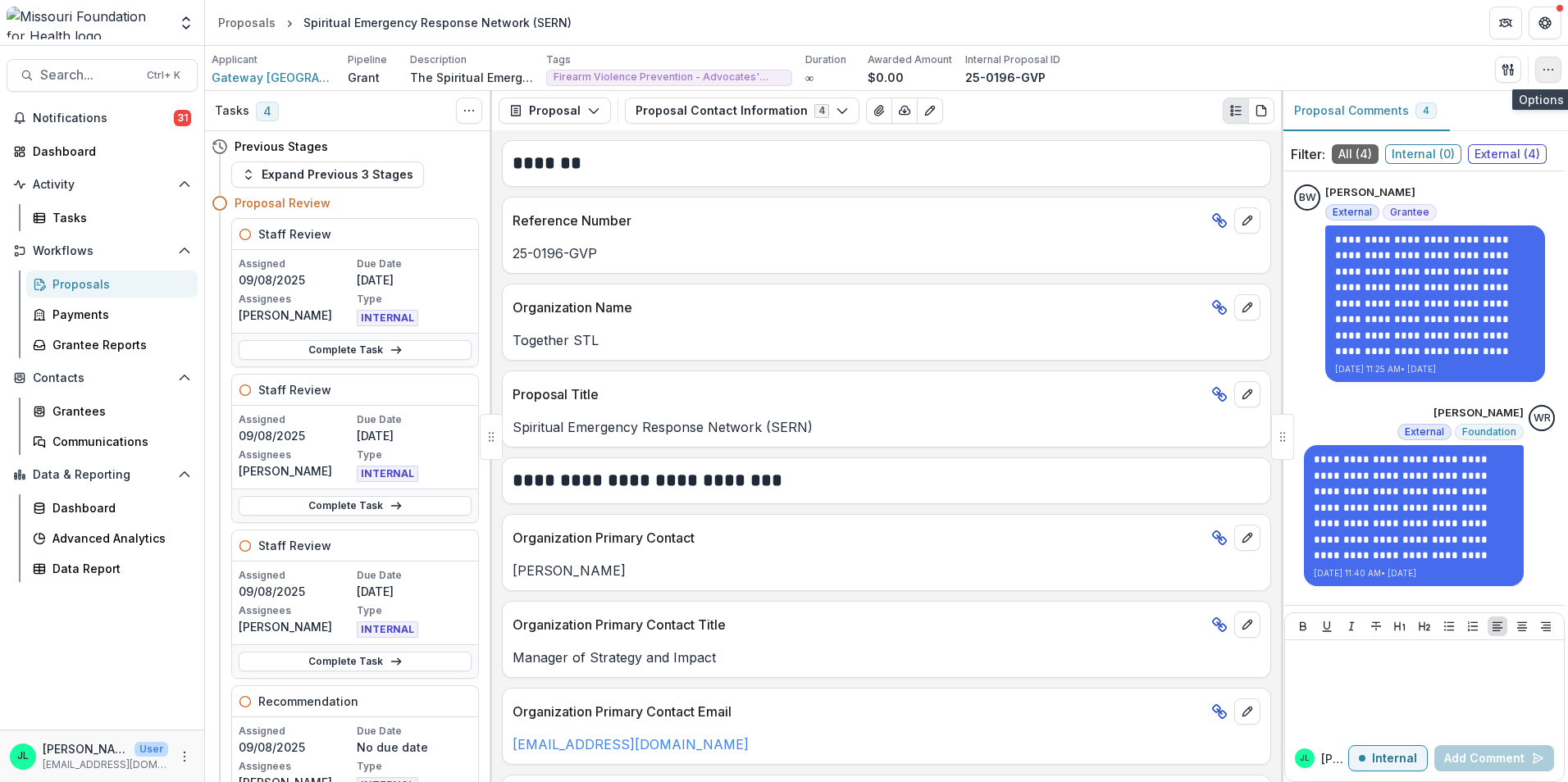
click at [1542, 76] on button "button" at bounding box center [1549, 69] width 26 height 26
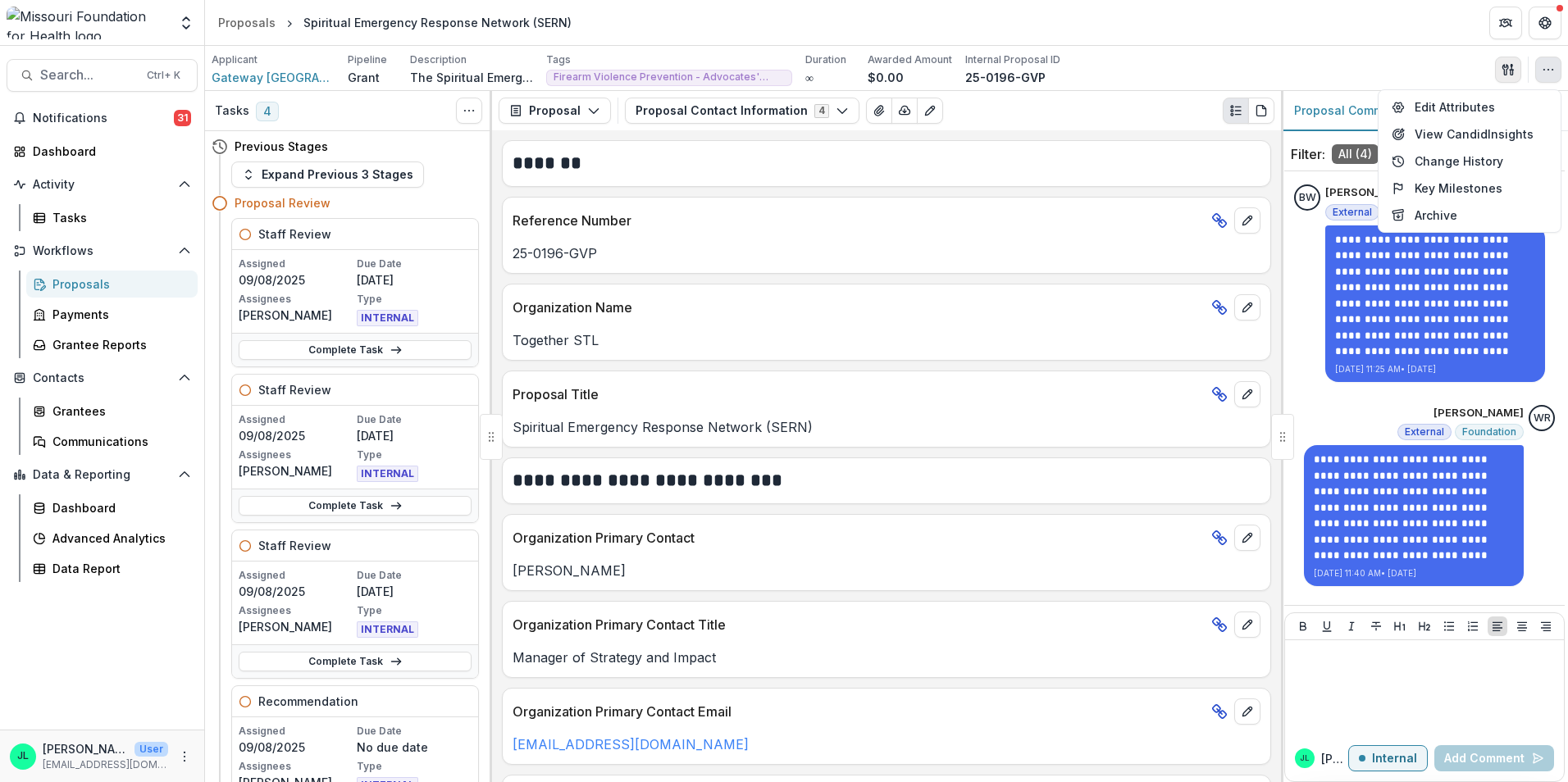
click at [1505, 75] on icon "button" at bounding box center [1508, 69] width 13 height 13
click at [1393, 124] on button "Proposal Files" at bounding box center [1429, 134] width 175 height 27
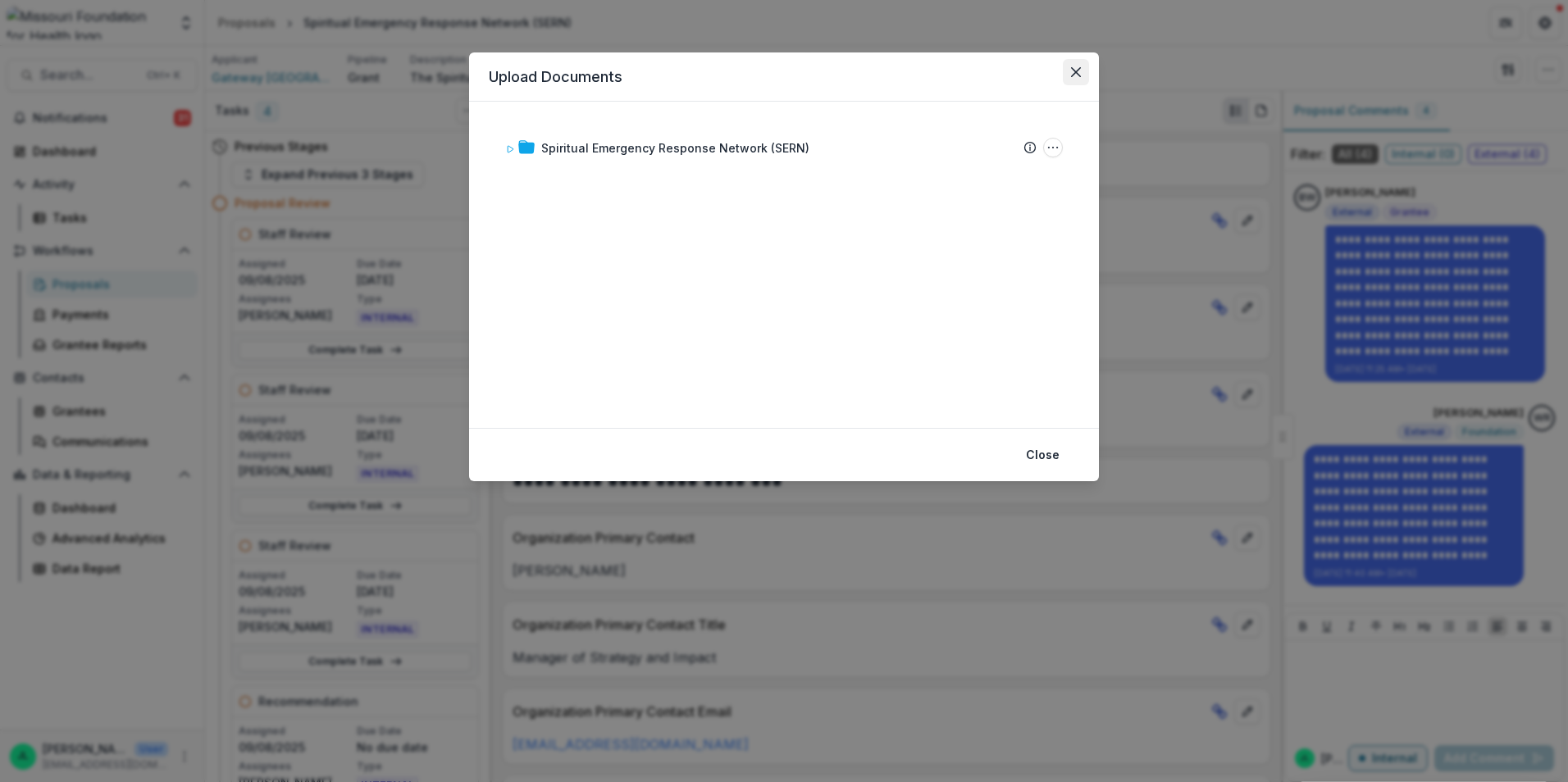
click at [1069, 68] on button "Close" at bounding box center [1076, 72] width 26 height 26
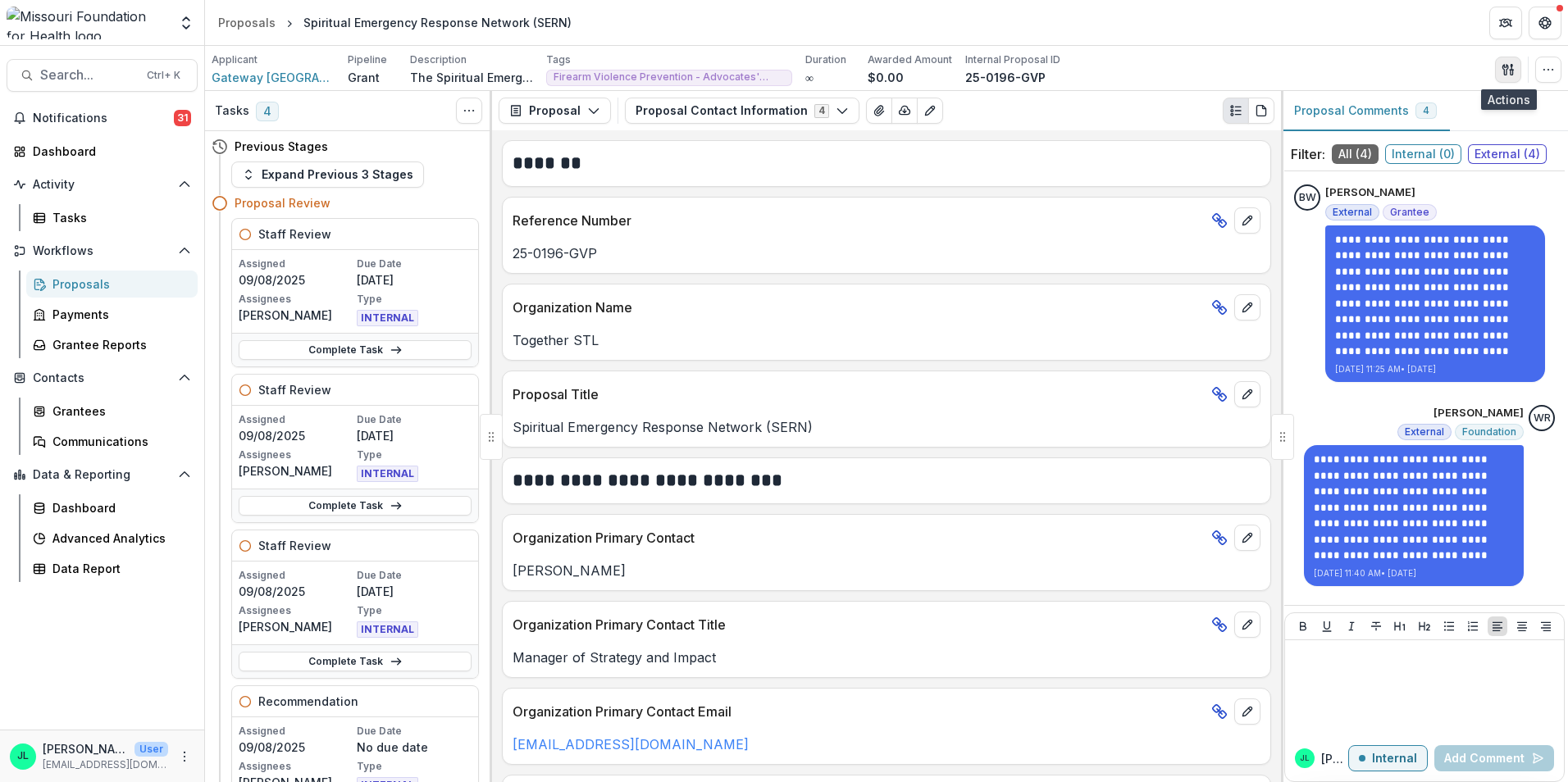
click at [1498, 72] on button "button" at bounding box center [1508, 69] width 26 height 26
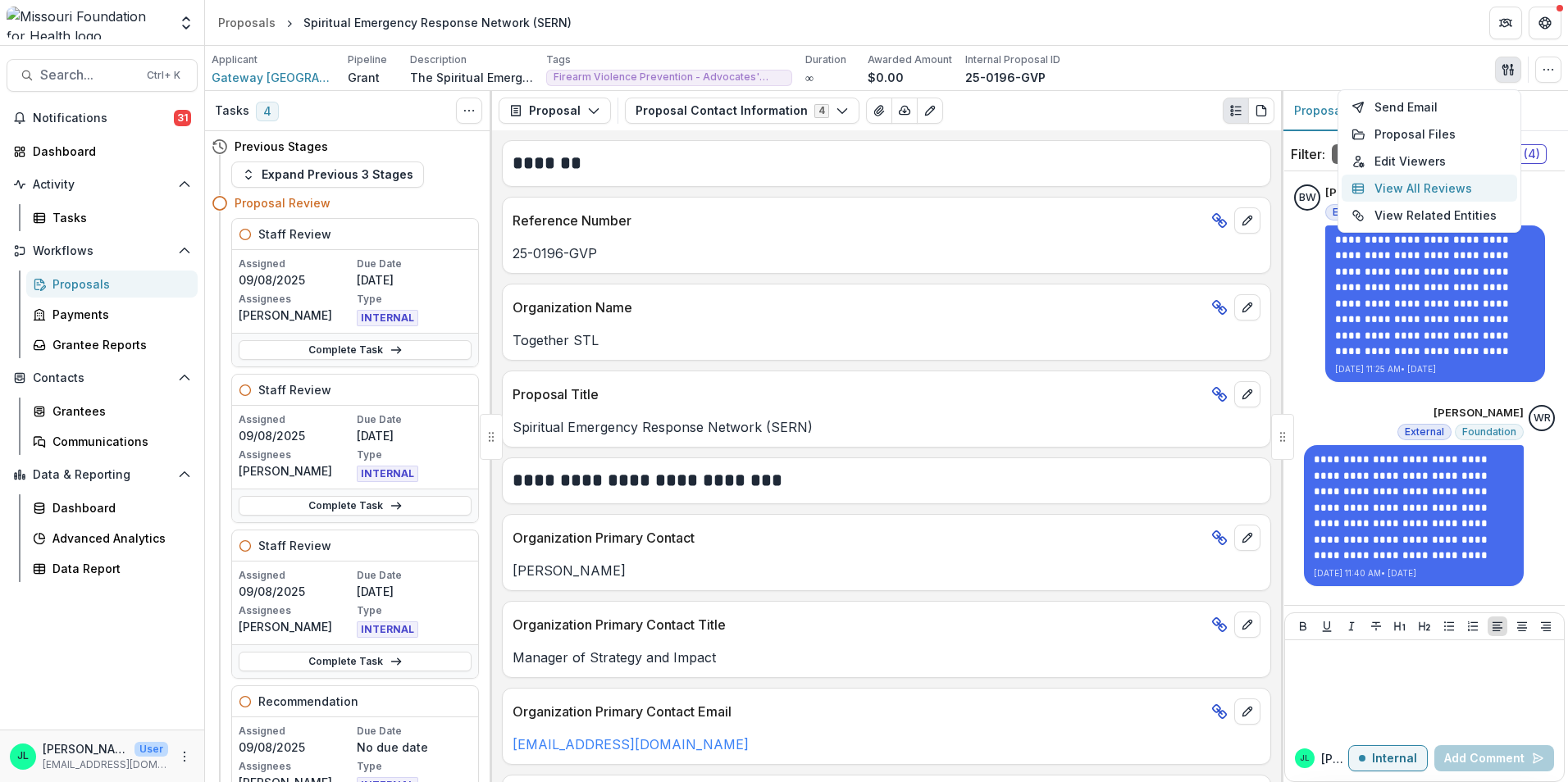
click at [1411, 187] on button "View All Reviews" at bounding box center [1429, 188] width 175 height 27
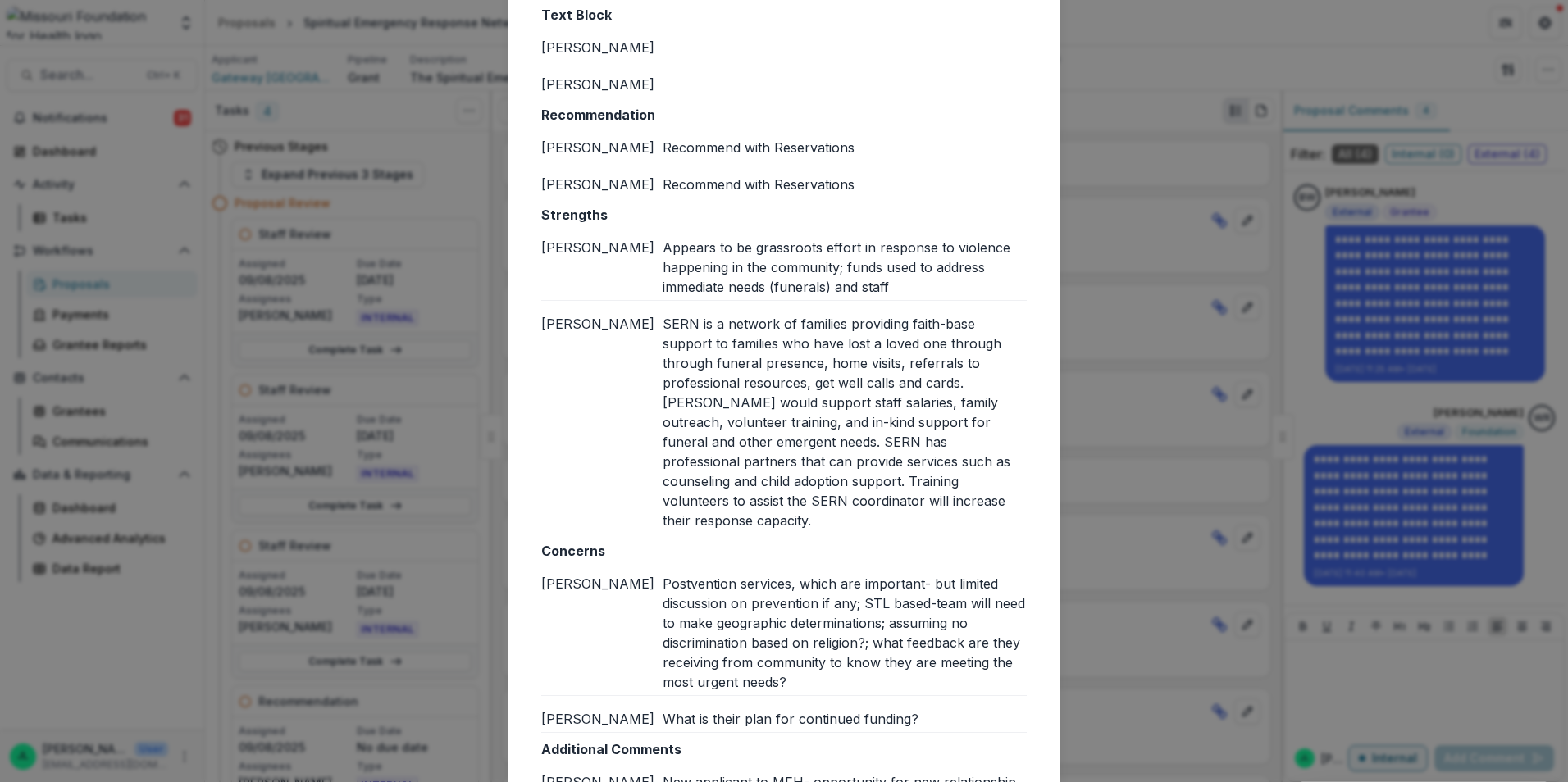
scroll to position [164, 0]
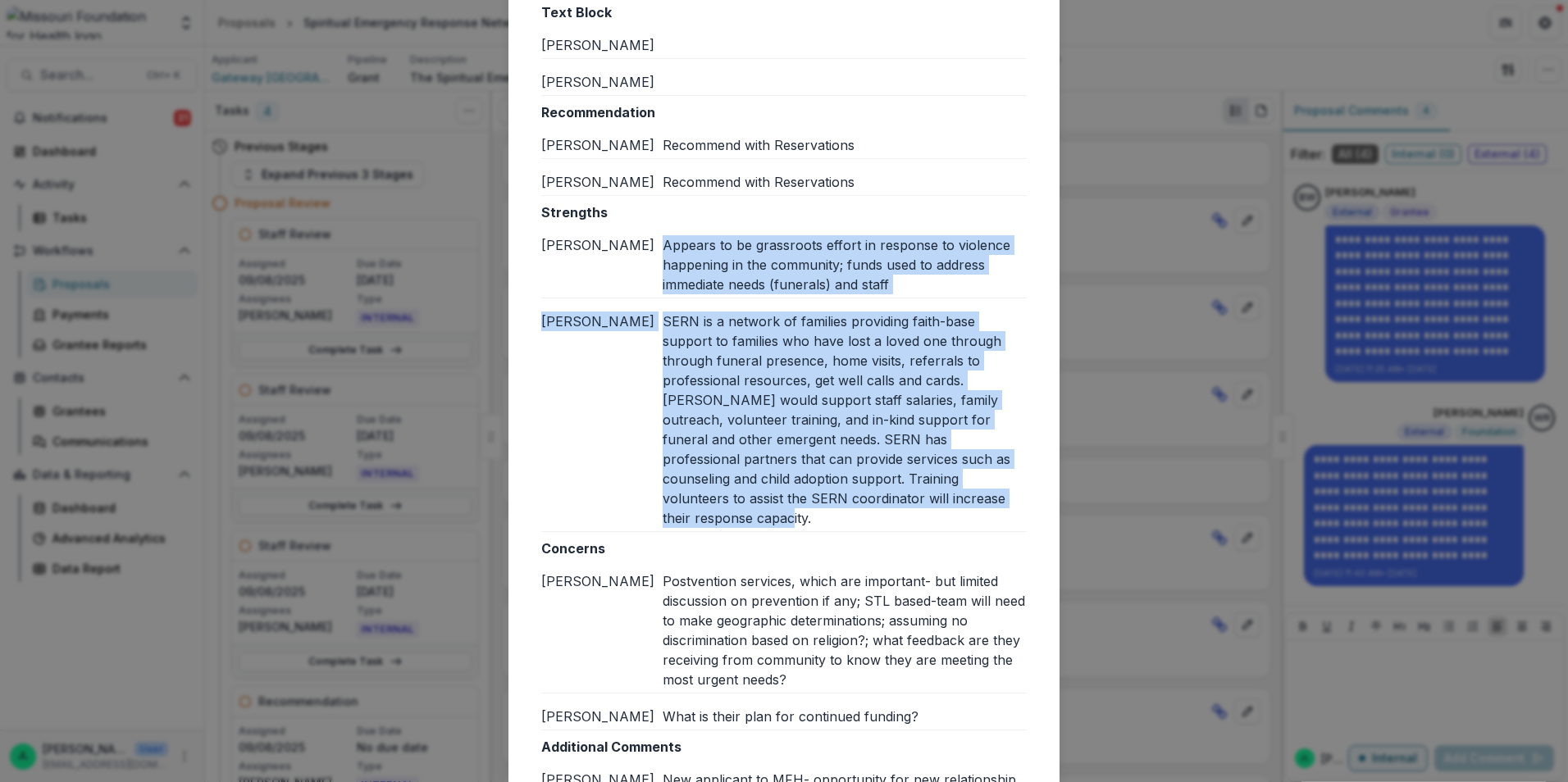
drag, startPoint x: 664, startPoint y: 240, endPoint x: 872, endPoint y: 493, distance: 327.5
click at [872, 493] on div "Strengths Jessi L Appears to be grassroots effort in response to violence happe…" at bounding box center [784, 367] width 486 height 330
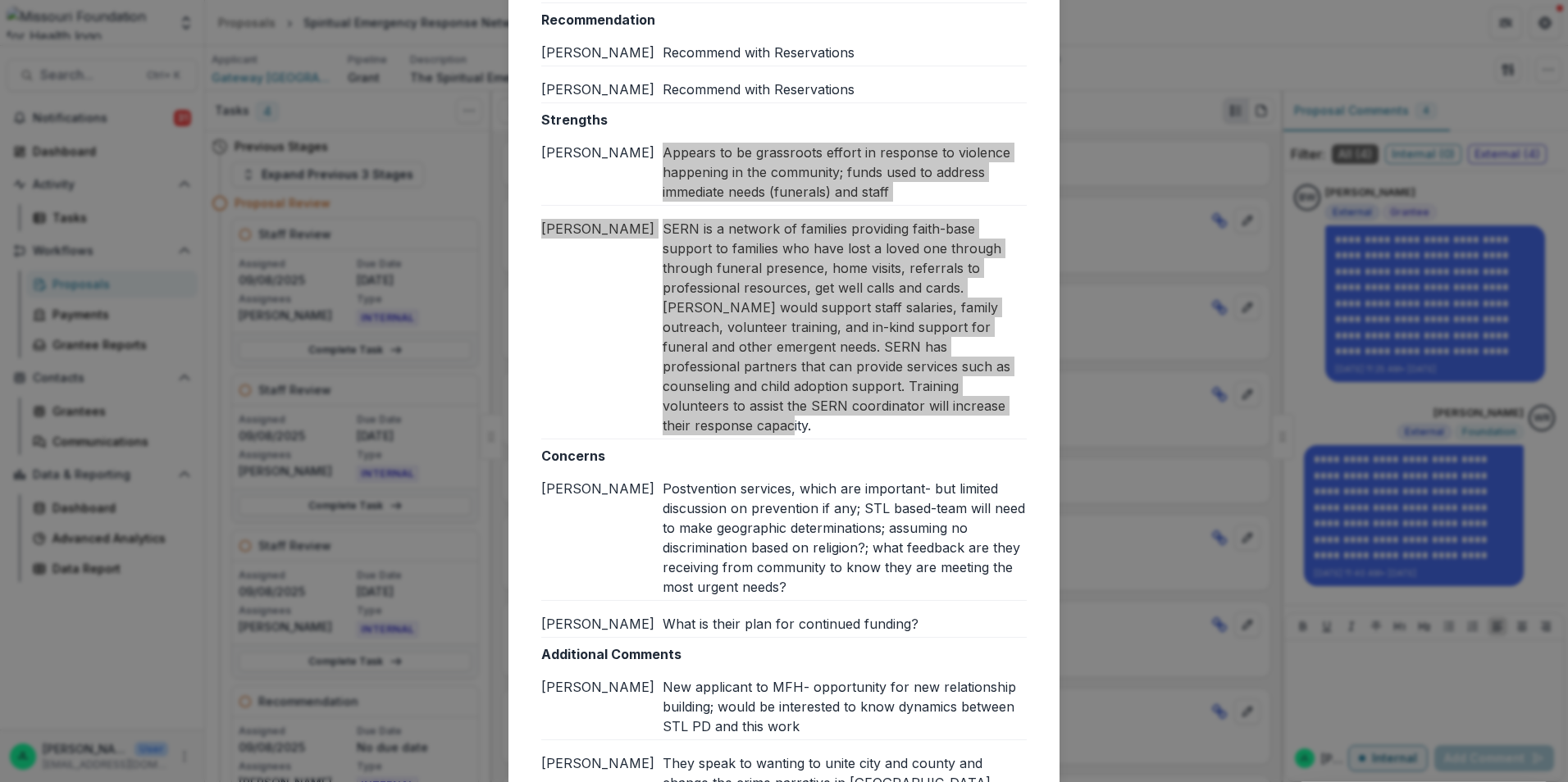
scroll to position [328, 0]
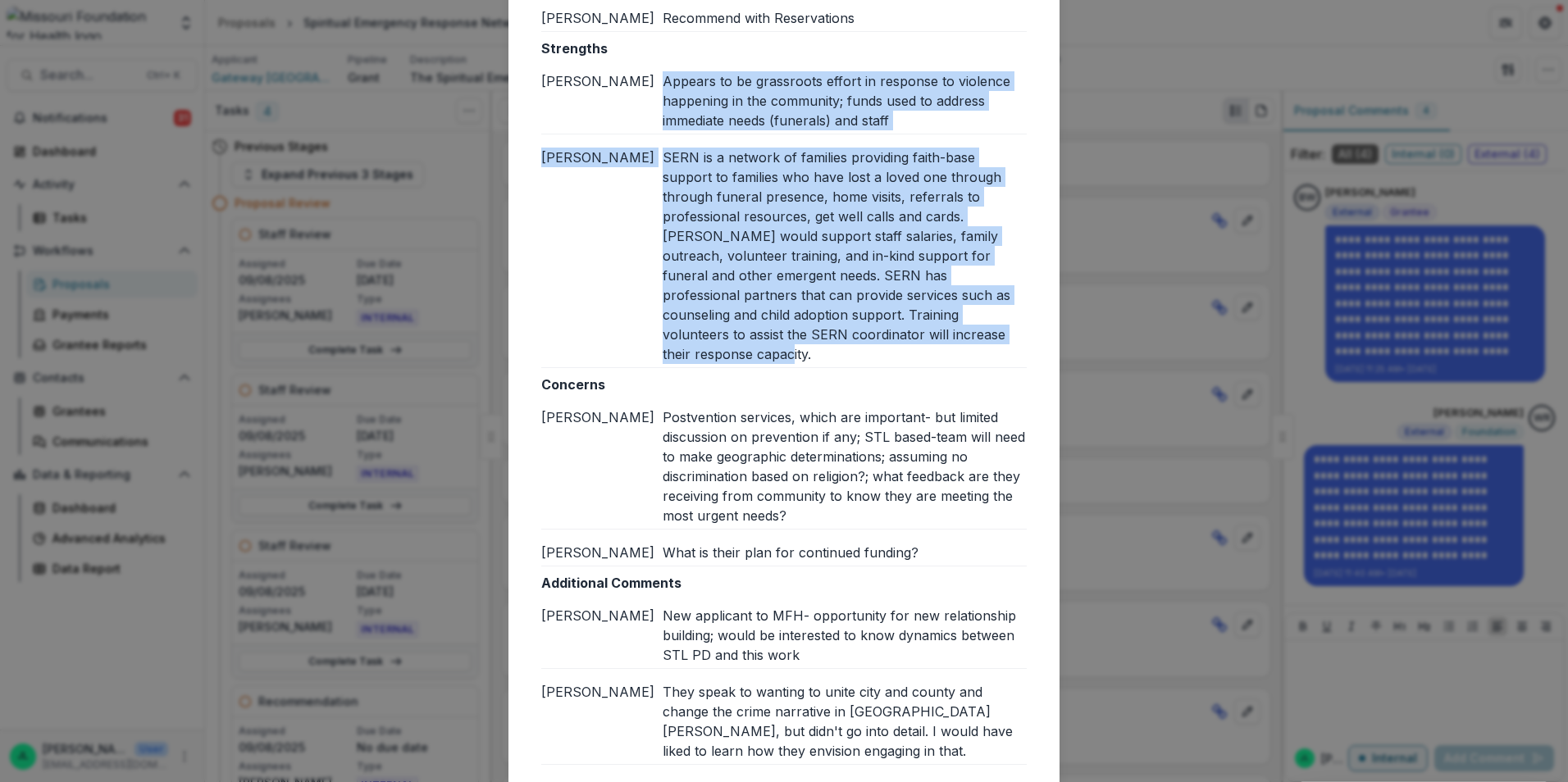
drag, startPoint x: 662, startPoint y: 401, endPoint x: 914, endPoint y: 544, distance: 289.7
click at [914, 544] on div "Concerns Jessi L Postvention services, which are important- but limited discuss…" at bounding box center [784, 470] width 486 height 191
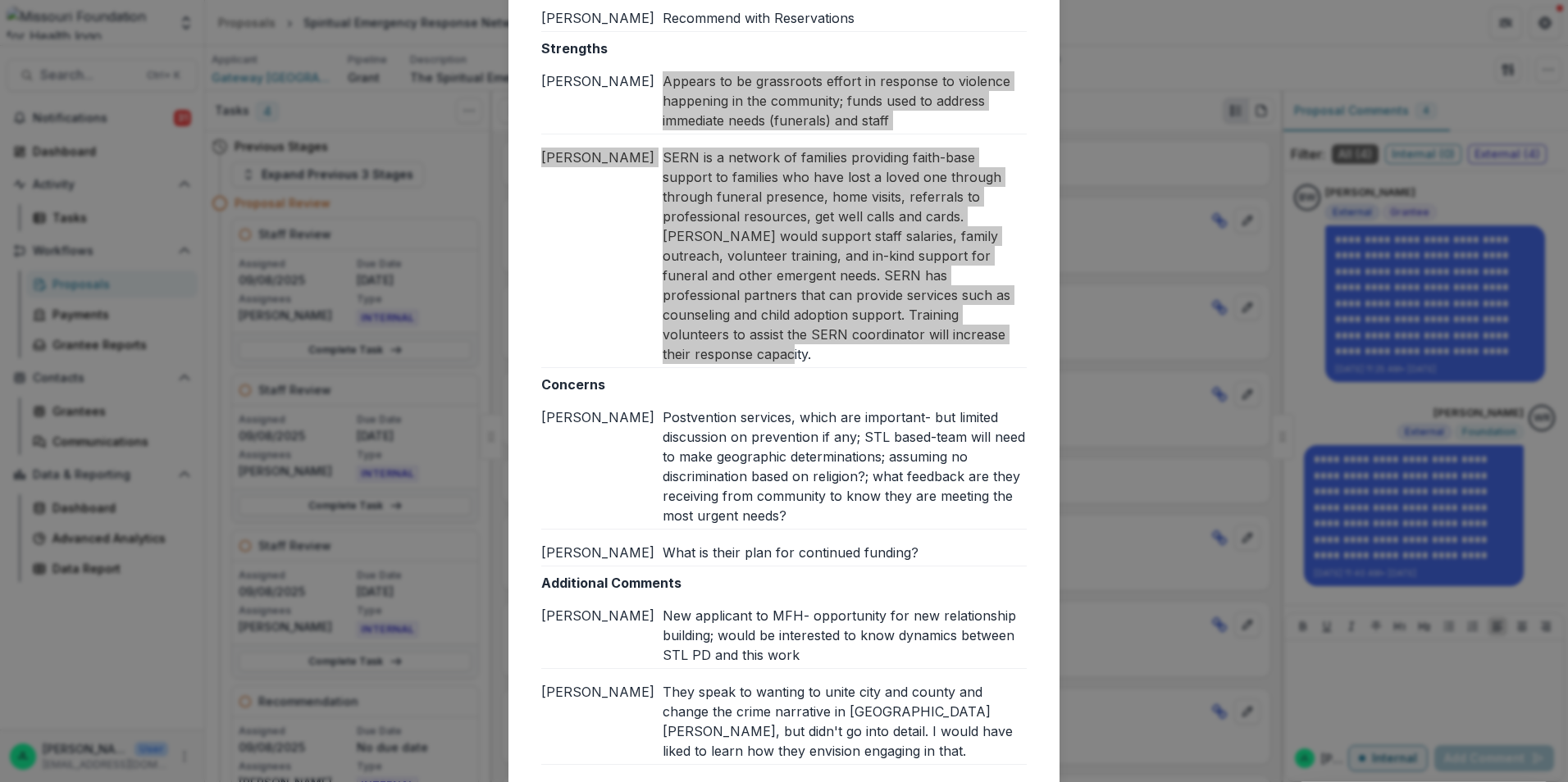
scroll to position [430, 0]
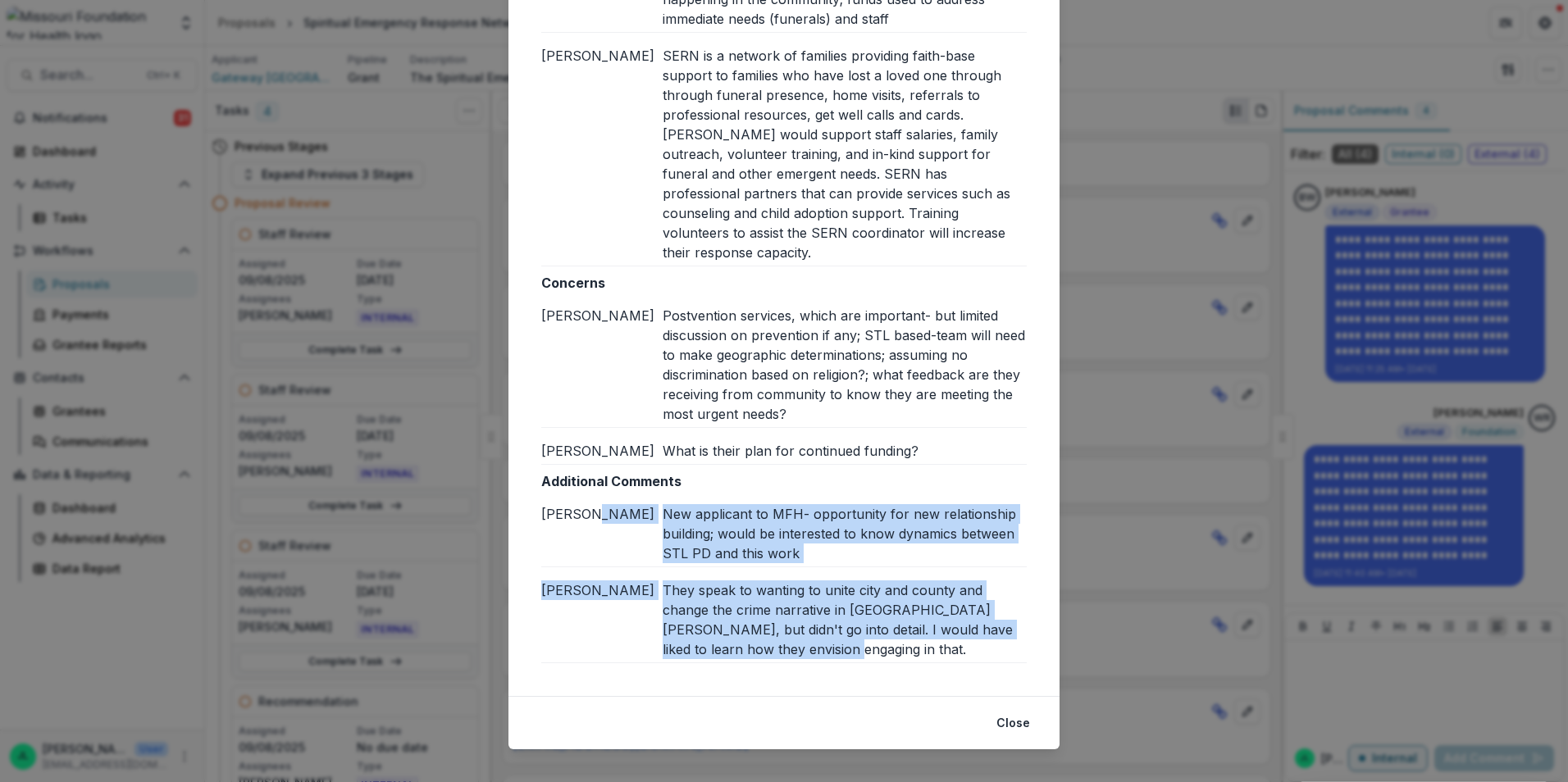
drag, startPoint x: 657, startPoint y: 494, endPoint x: 787, endPoint y: 629, distance: 187.4
click at [787, 629] on div "Additional Comments Jessi L New applicant to MFH- opportunity for new relations…" at bounding box center [784, 567] width 486 height 191
drag, startPoint x: 1015, startPoint y: 702, endPoint x: 925, endPoint y: 685, distance: 91.6
click at [1015, 710] on button "Close" at bounding box center [1013, 723] width 53 height 26
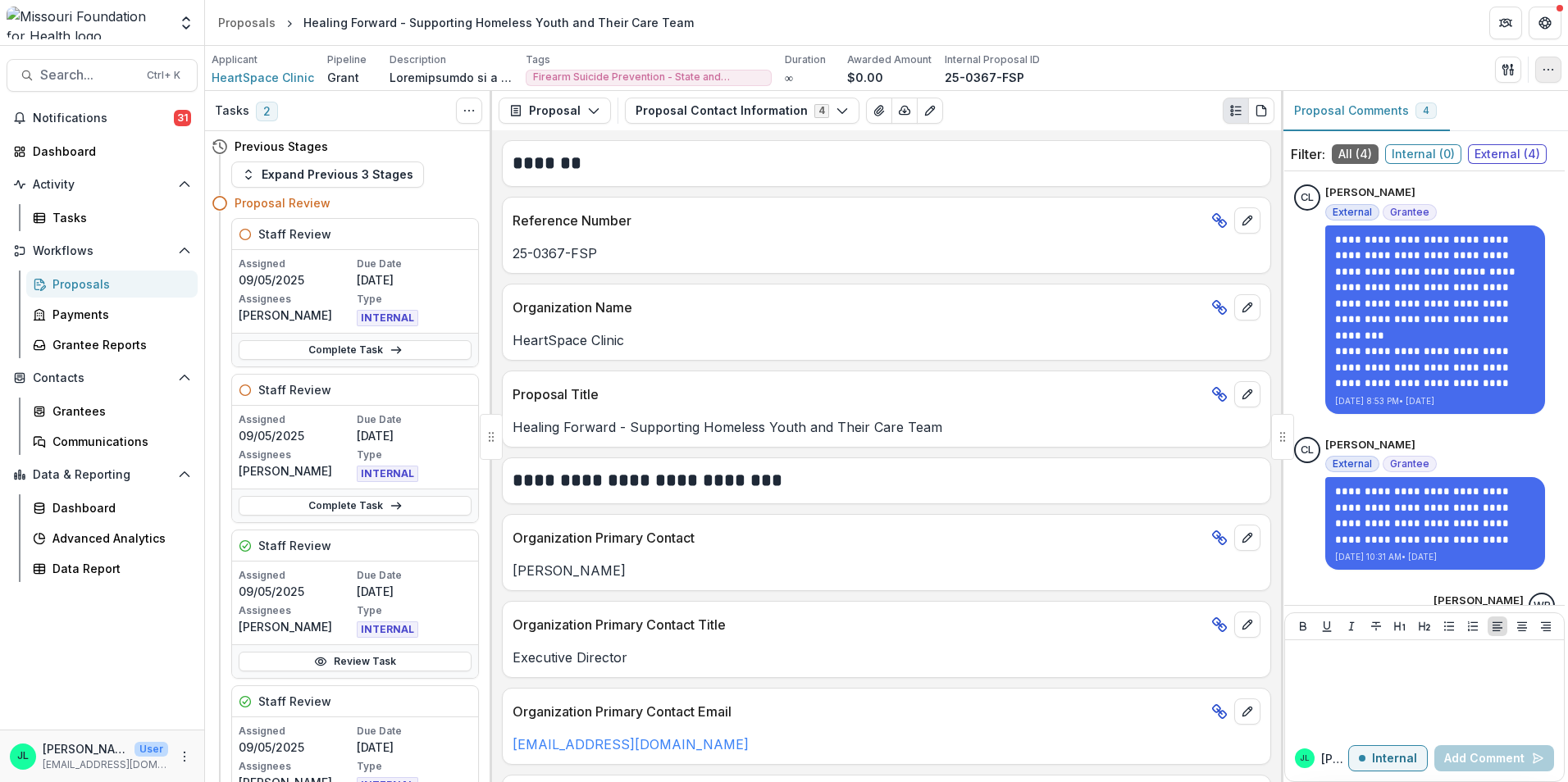
click at [1545, 69] on icon "button" at bounding box center [1548, 69] width 13 height 13
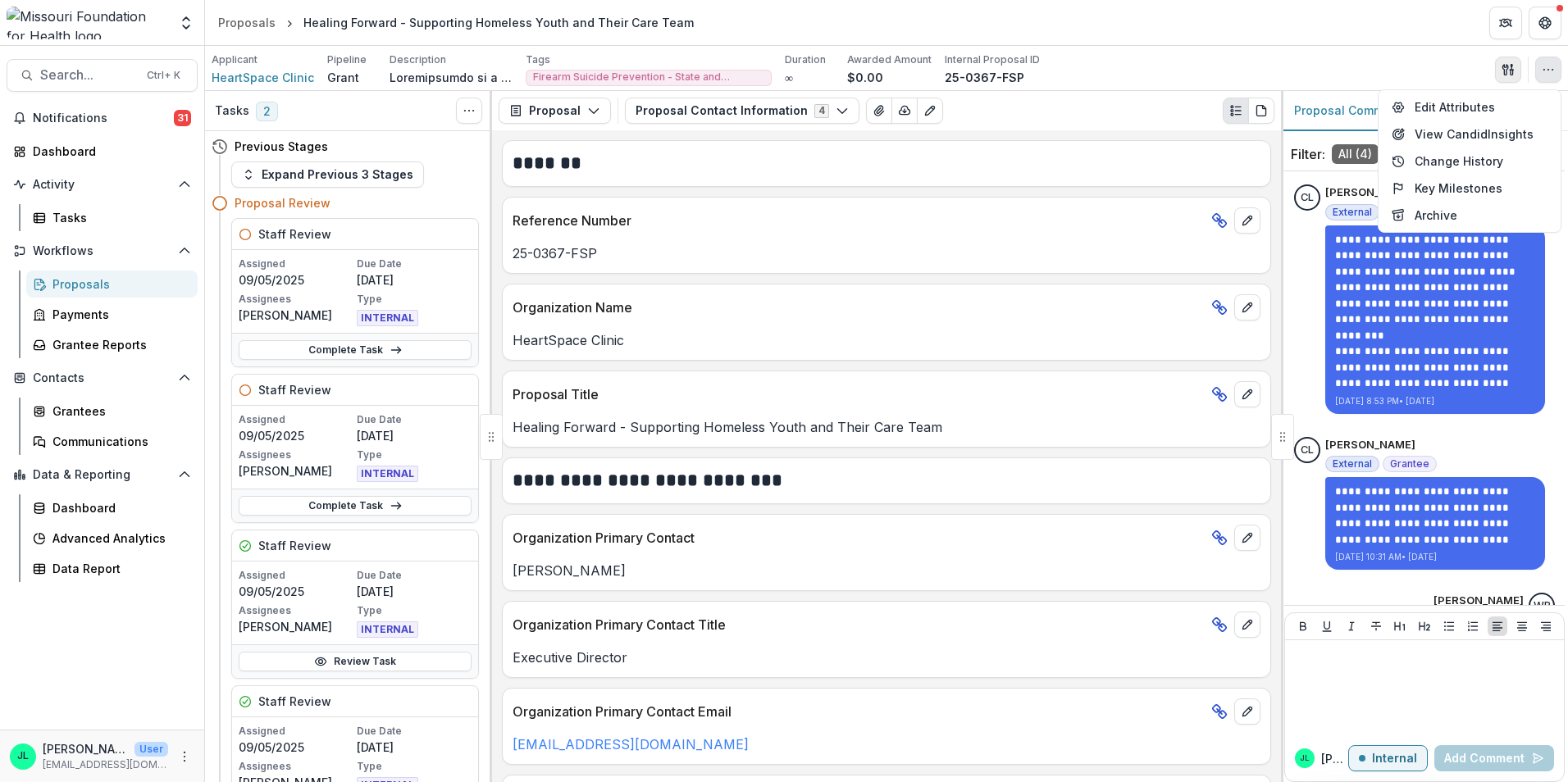
click at [1508, 77] on button "button" at bounding box center [1508, 69] width 26 height 26
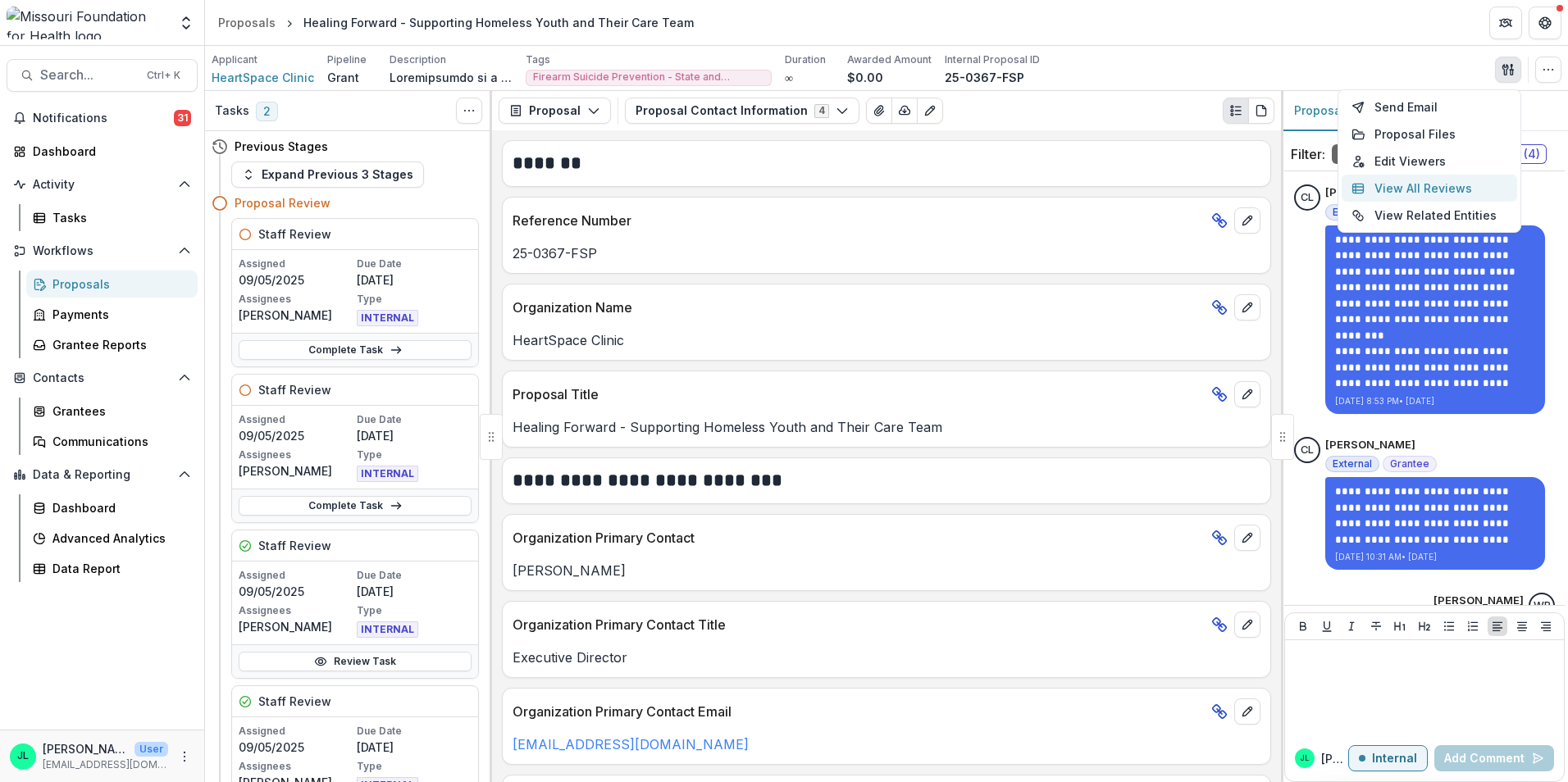
click at [1379, 188] on button "View All Reviews" at bounding box center [1429, 188] width 175 height 27
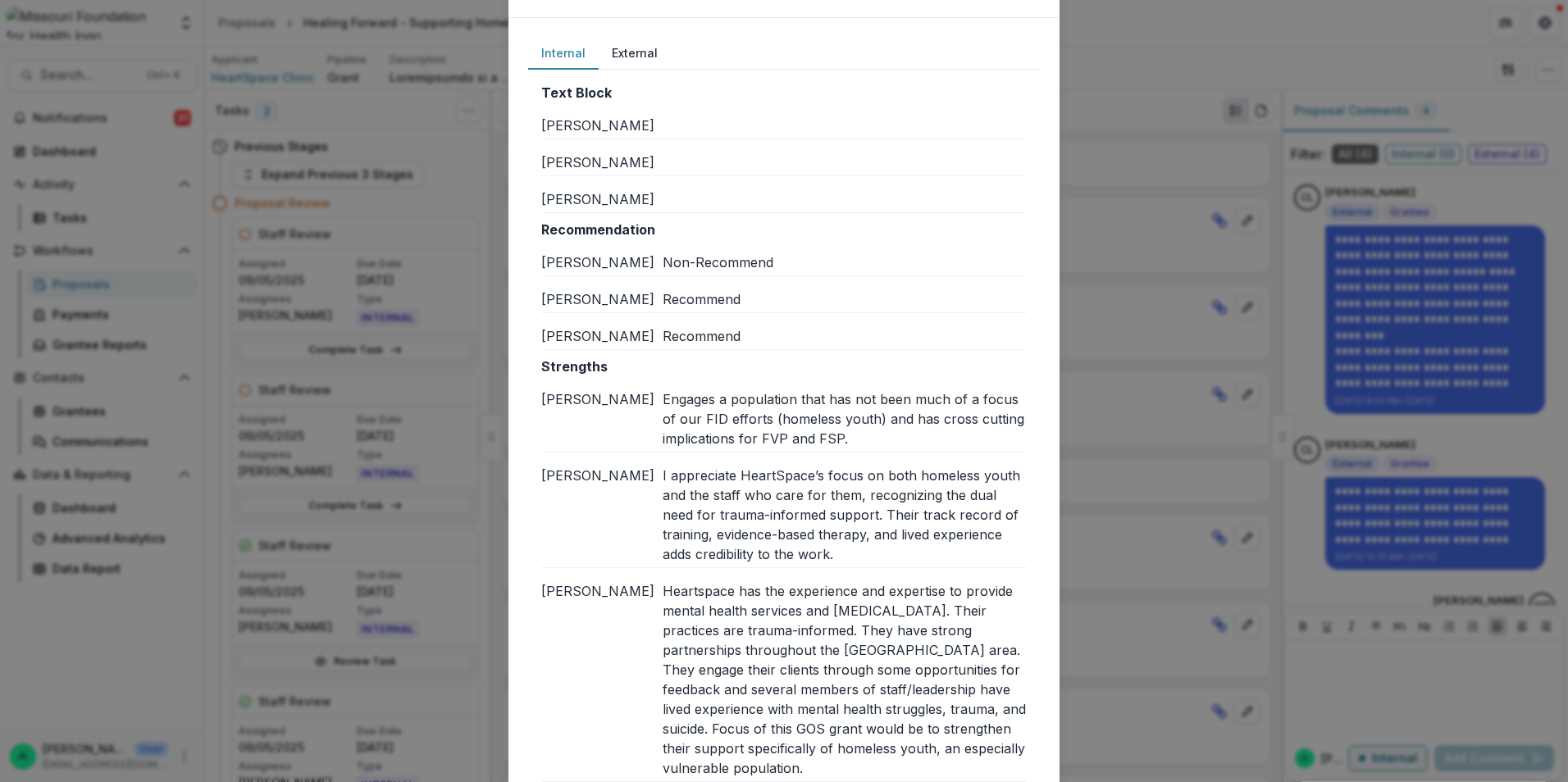
scroll to position [328, 0]
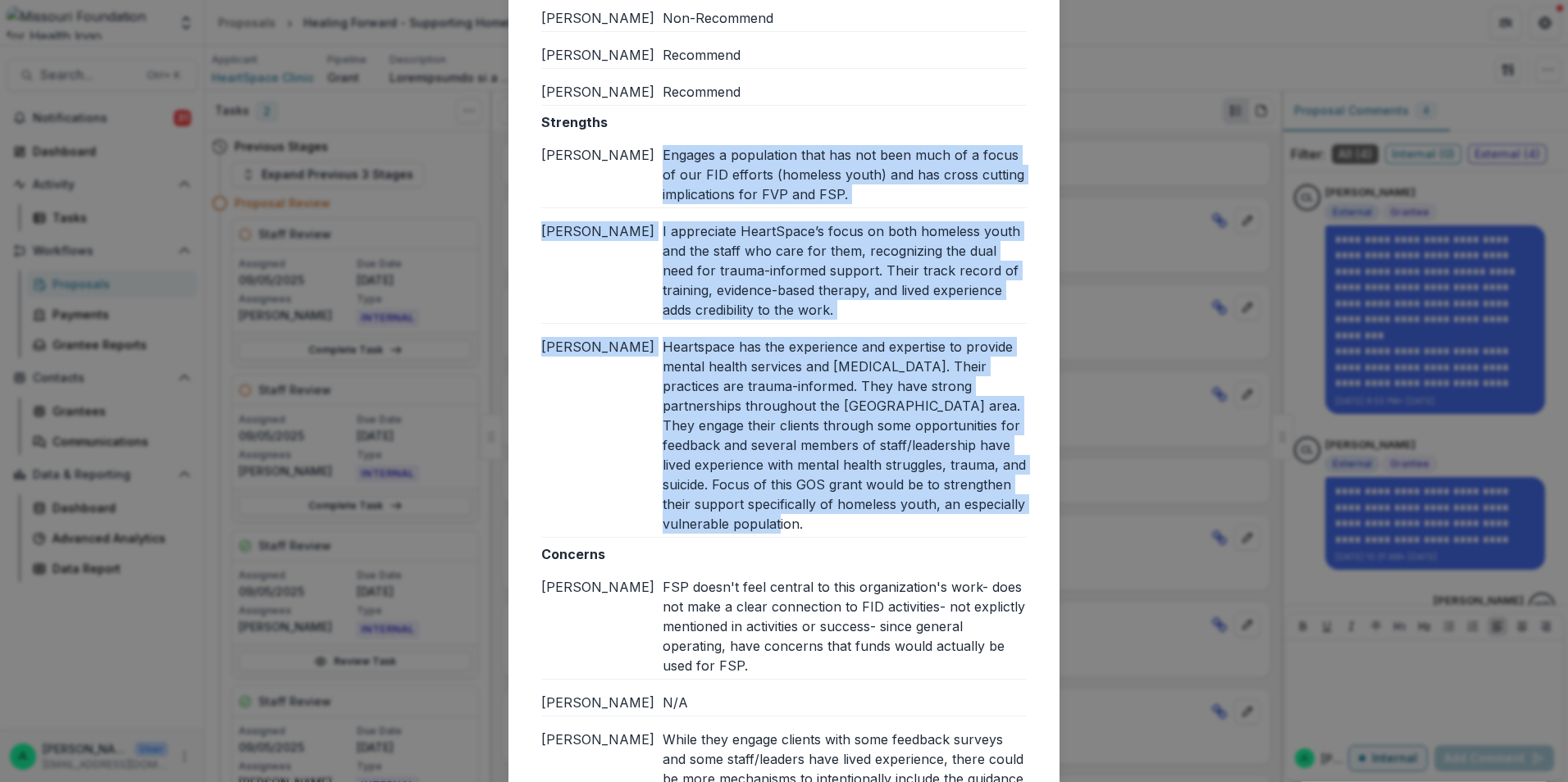
drag, startPoint x: 660, startPoint y: 148, endPoint x: 767, endPoint y: 524, distance: 390.9
click at [767, 524] on div "Strengths Jessi L Engages a population that has not been much of a focus of our…" at bounding box center [784, 325] width 486 height 425
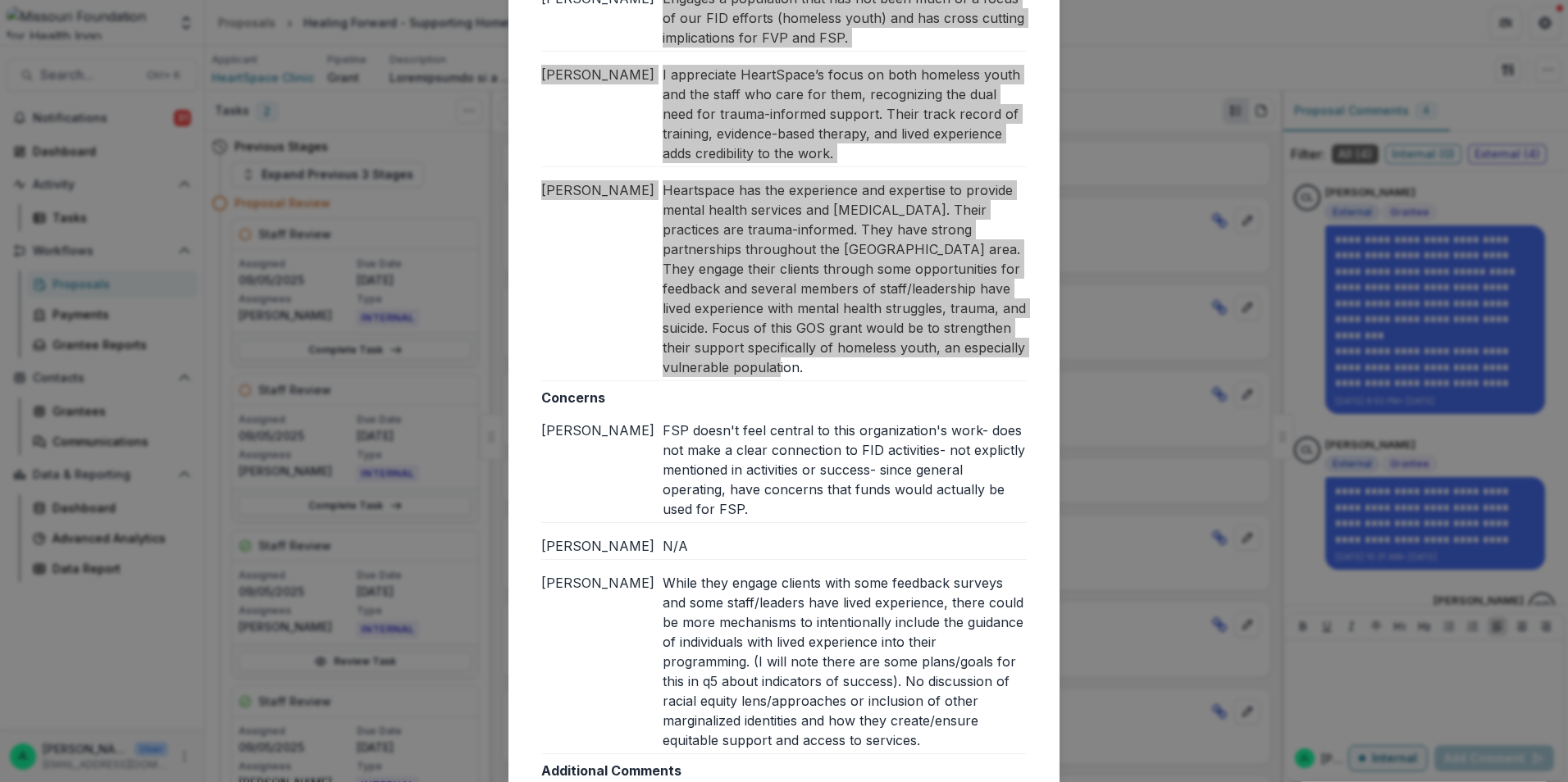
scroll to position [738, 0]
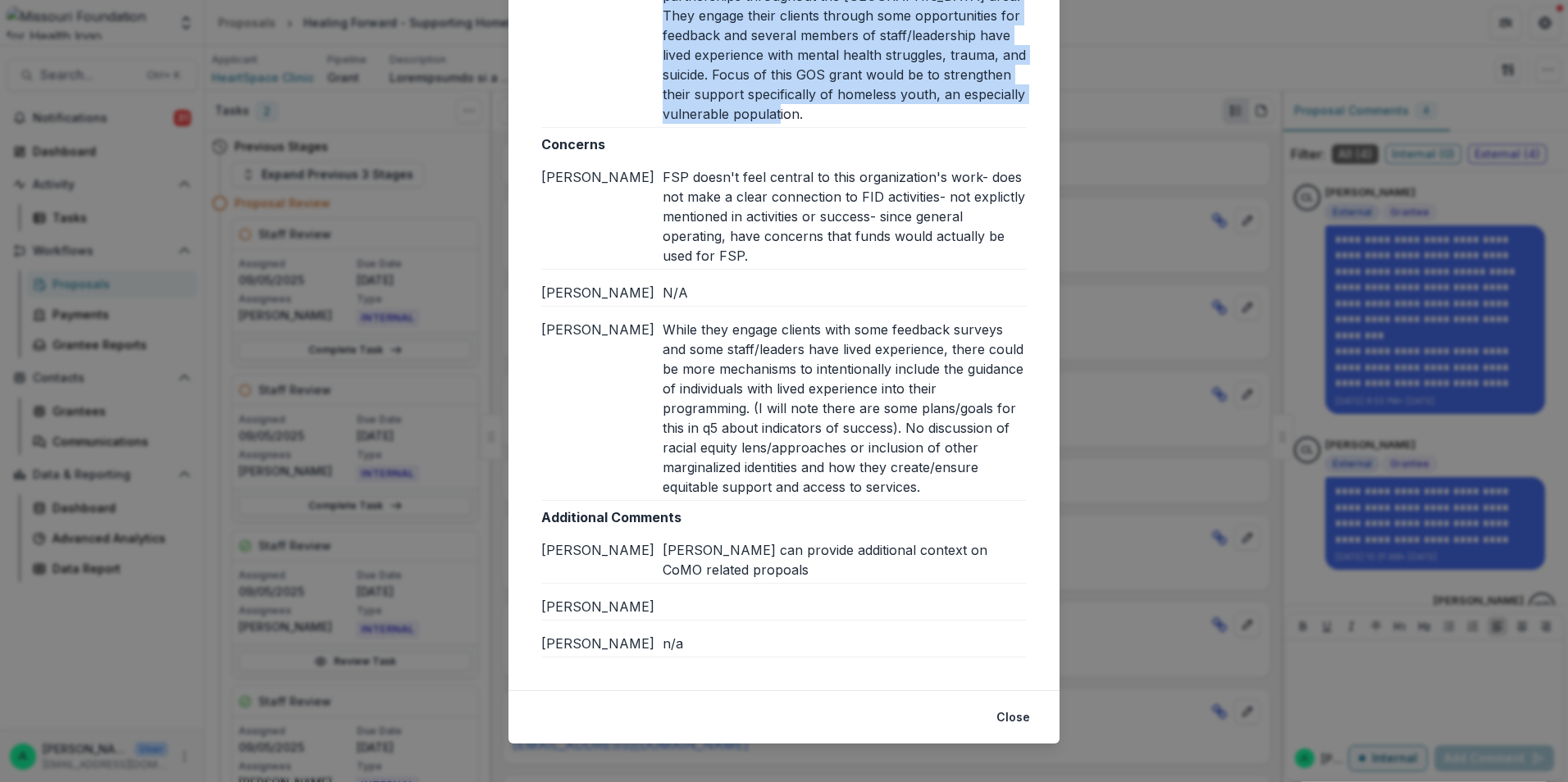
drag, startPoint x: 672, startPoint y: 180, endPoint x: 662, endPoint y: 177, distance: 10.4
click at [672, 180] on div "FSP doesn't feel central to this organization's work- does not make a clear con…" at bounding box center [845, 216] width 364 height 98
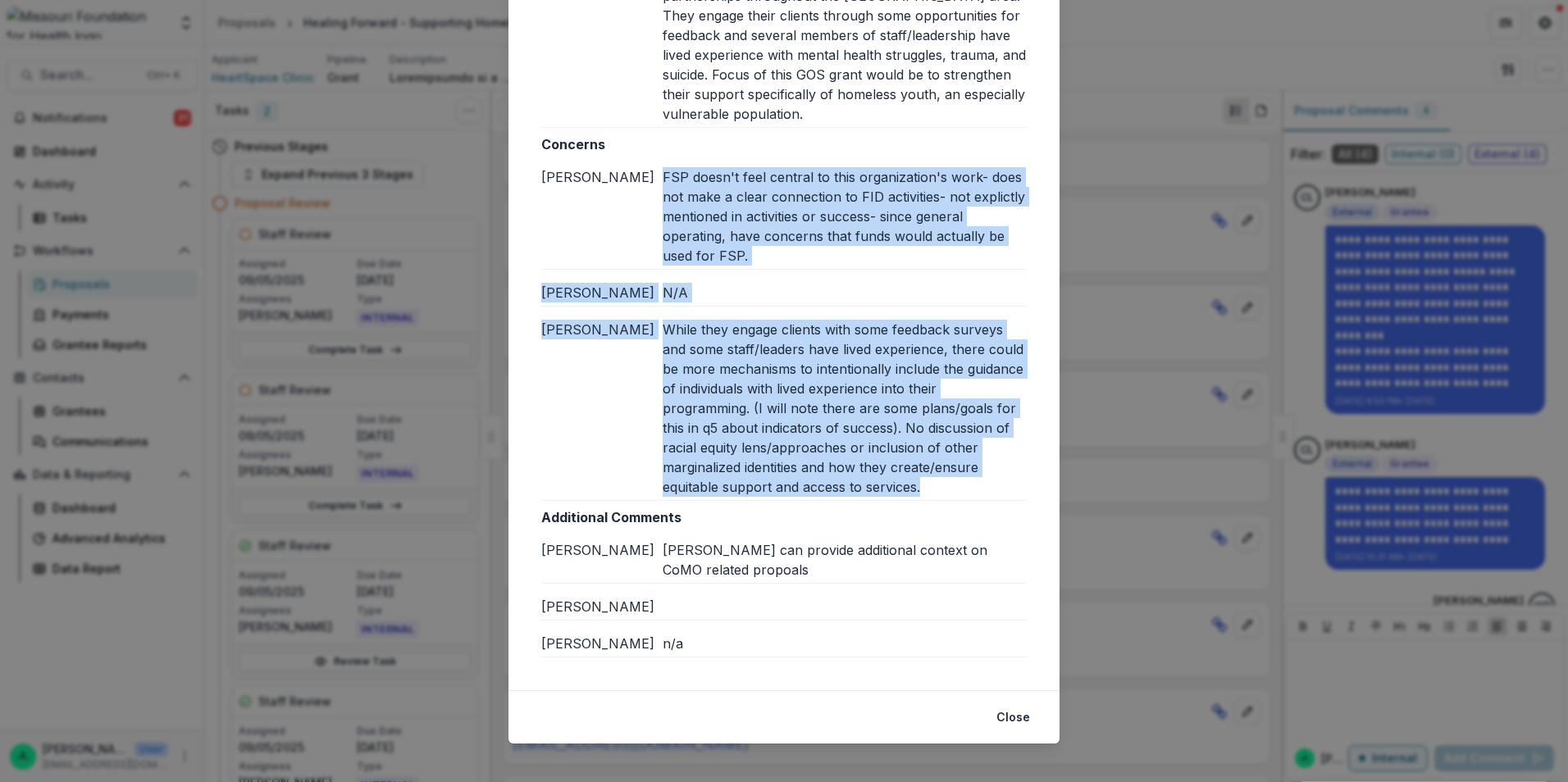
drag, startPoint x: 662, startPoint y: 177, endPoint x: 937, endPoint y: 486, distance: 413.6
click at [937, 486] on div "Concerns Jessi L FSP doesn't feel central to this organization's work- does not…" at bounding box center [784, 318] width 486 height 367
copy div "FSP doesn't feel central to this organization's work- does not make a clear con…"
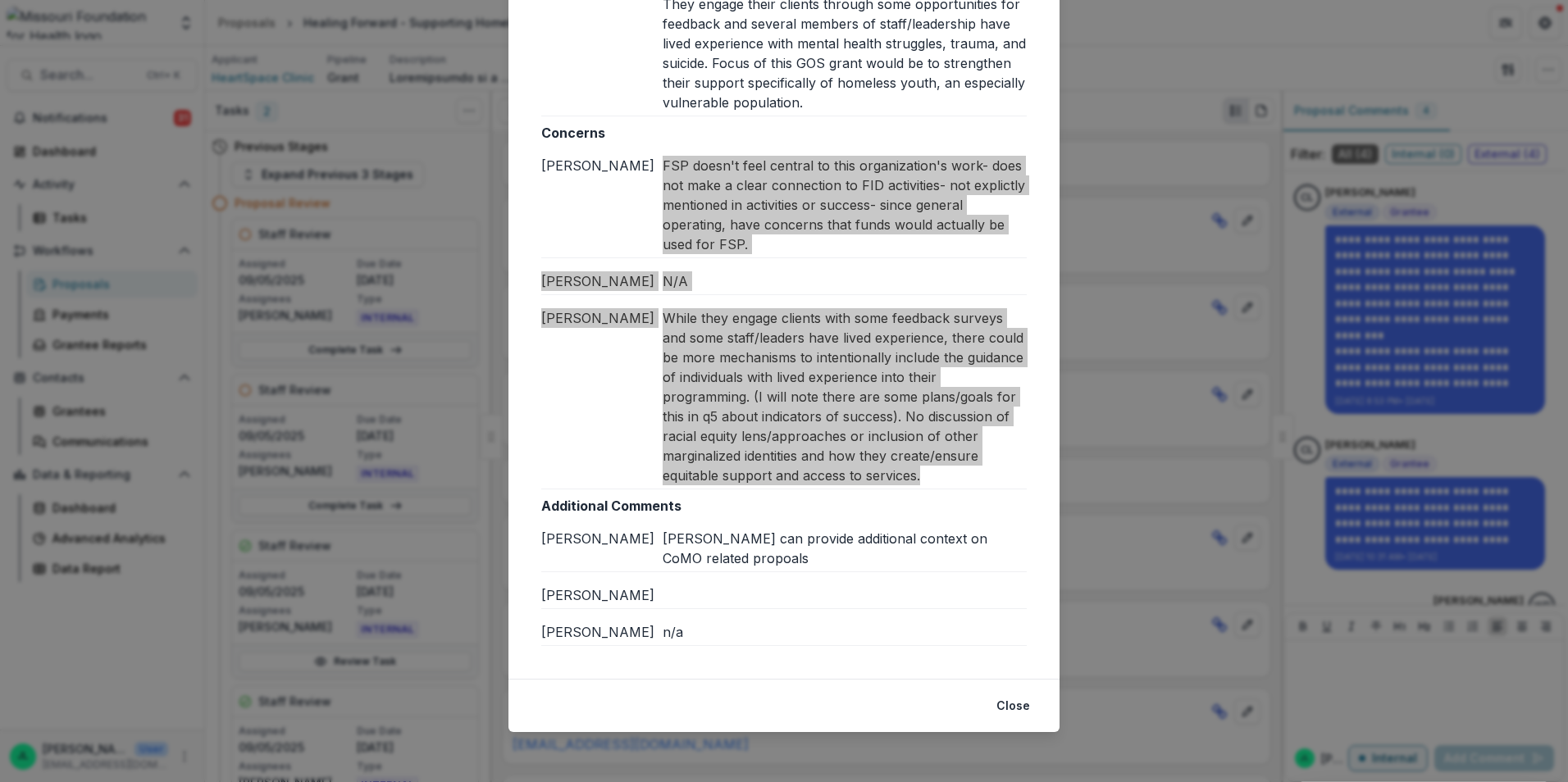
scroll to position [751, 0]
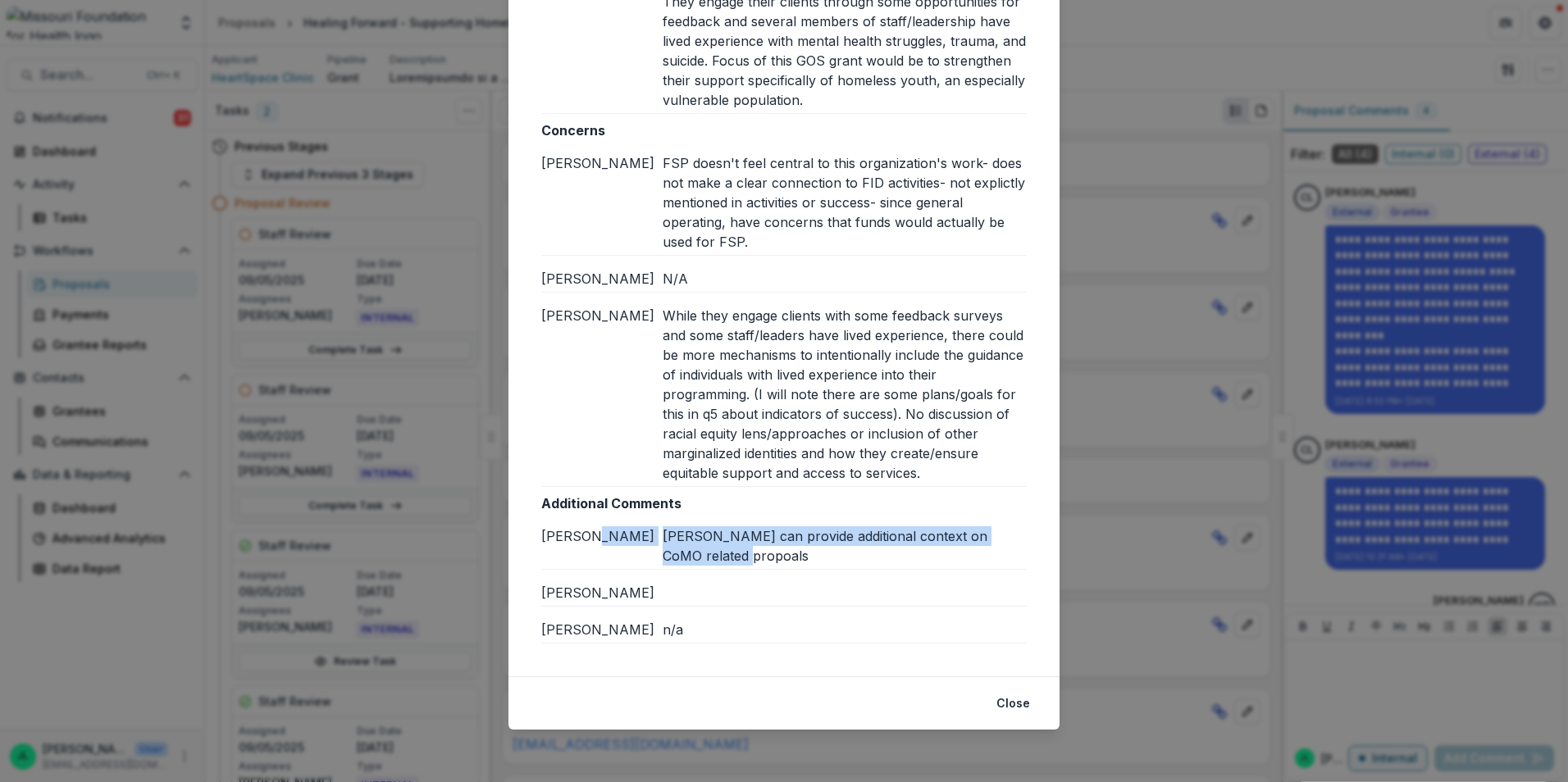
drag, startPoint x: 724, startPoint y: 559, endPoint x: 654, endPoint y: 539, distance: 72.8
click at [654, 539] on div "Jessi L Brian can provide additional context on CoMO related propoals" at bounding box center [784, 546] width 486 height 39
copy div "Brian can provide additional context on CoMO related propoals"
click at [1000, 696] on button "Close" at bounding box center [1013, 703] width 53 height 26
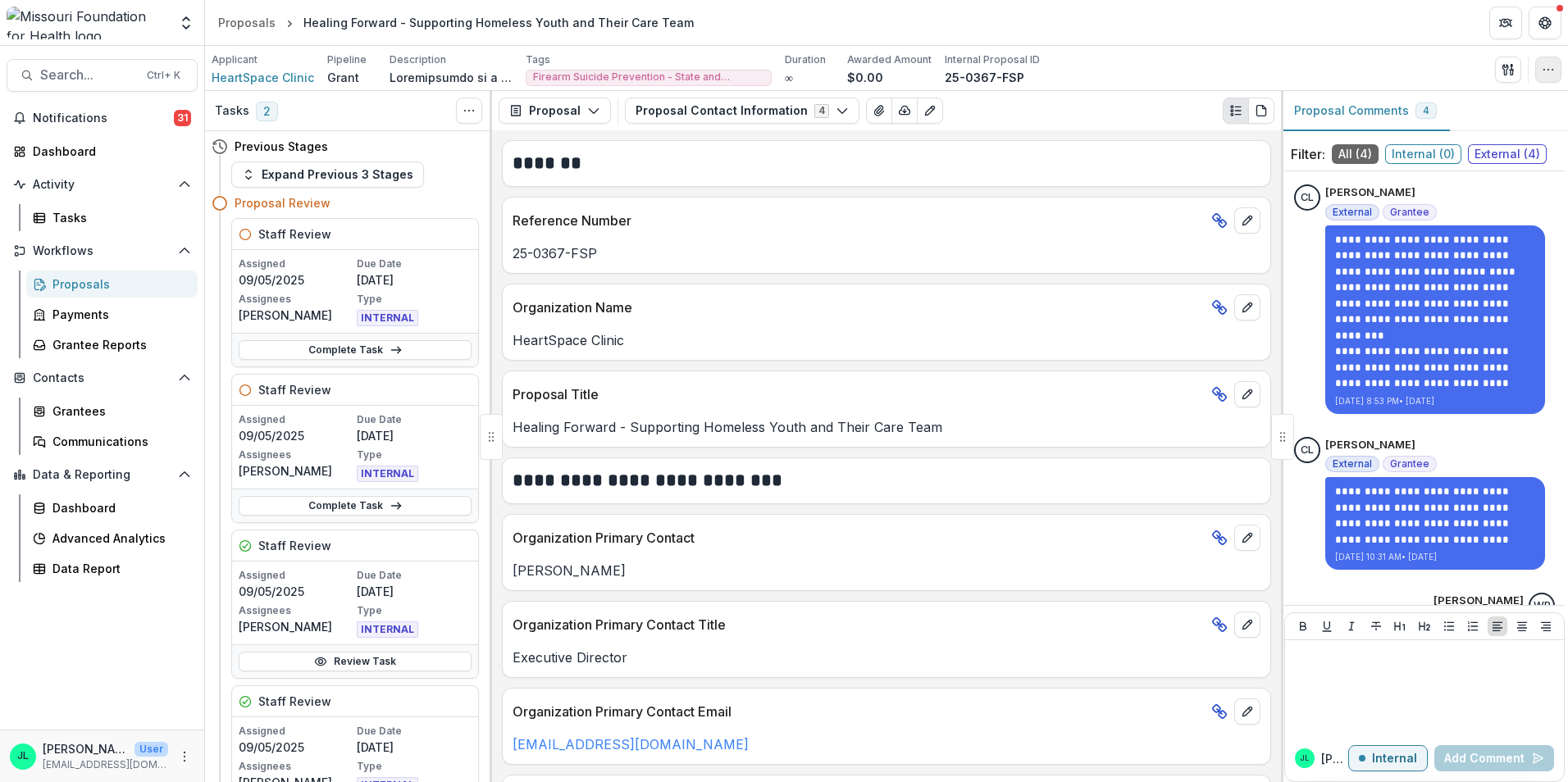
click at [1539, 80] on button "button" at bounding box center [1549, 69] width 26 height 26
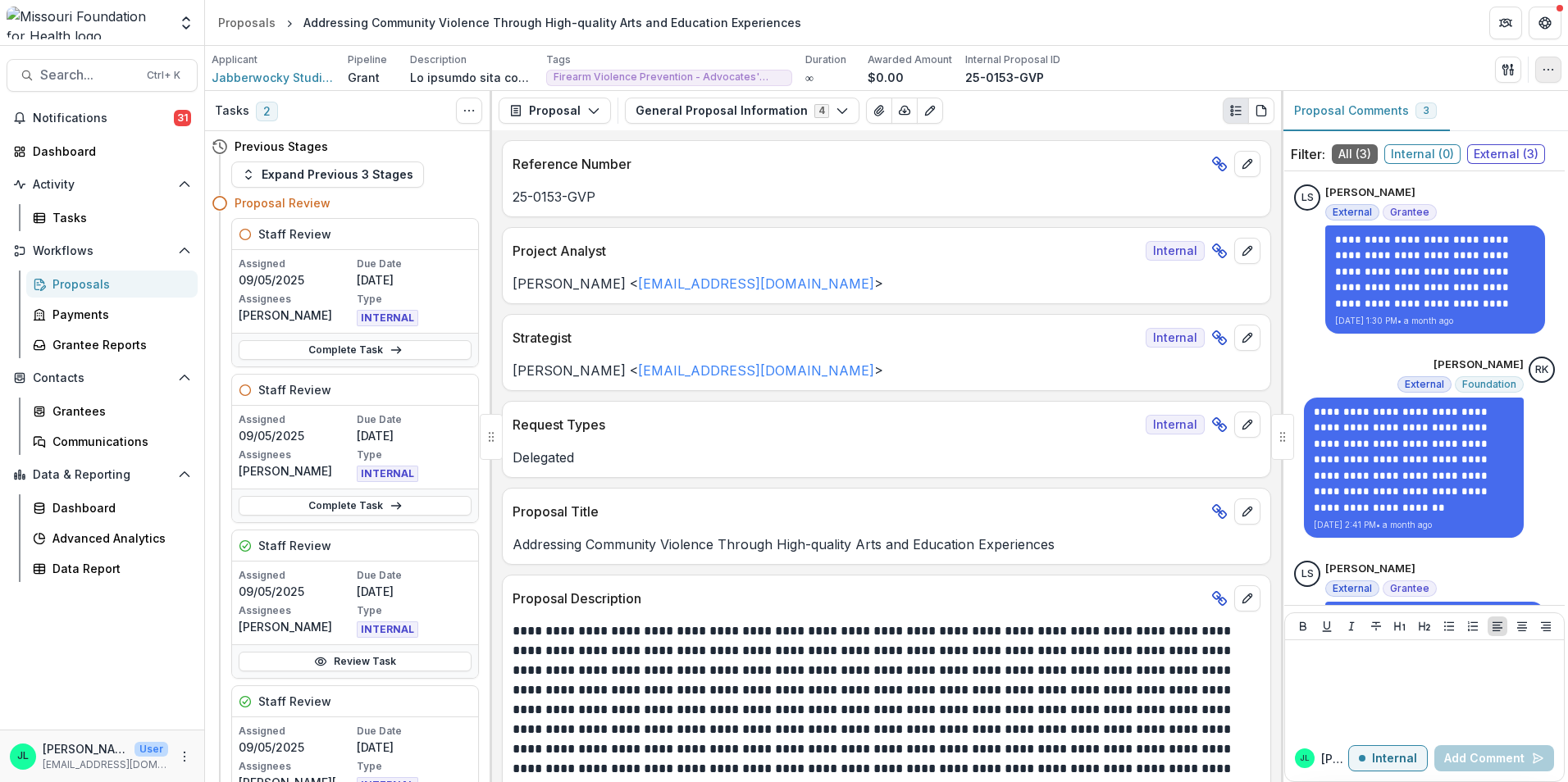
click at [1549, 67] on icon "button" at bounding box center [1548, 69] width 13 height 13
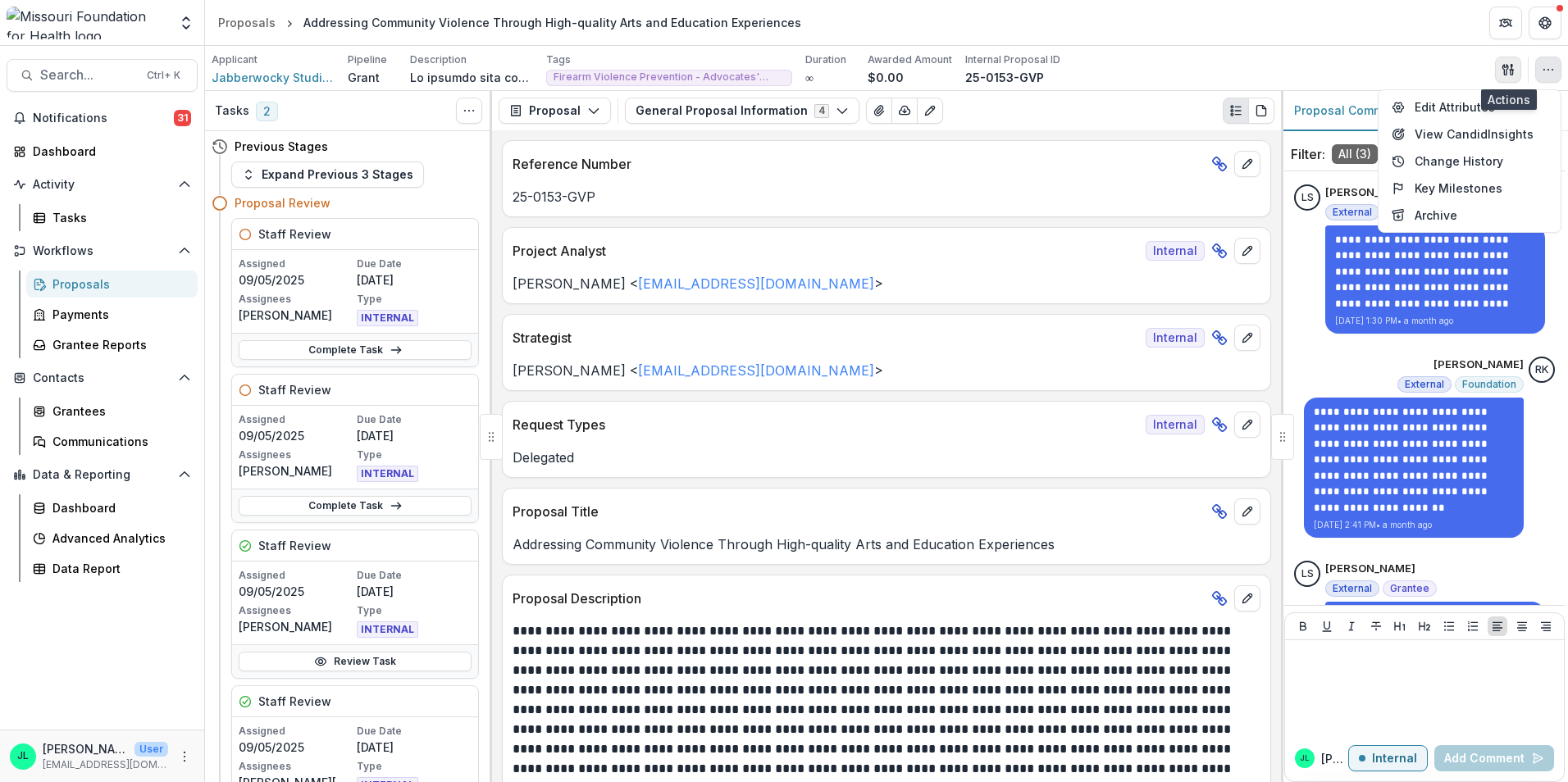
click at [1506, 75] on icon "button" at bounding box center [1508, 69] width 13 height 13
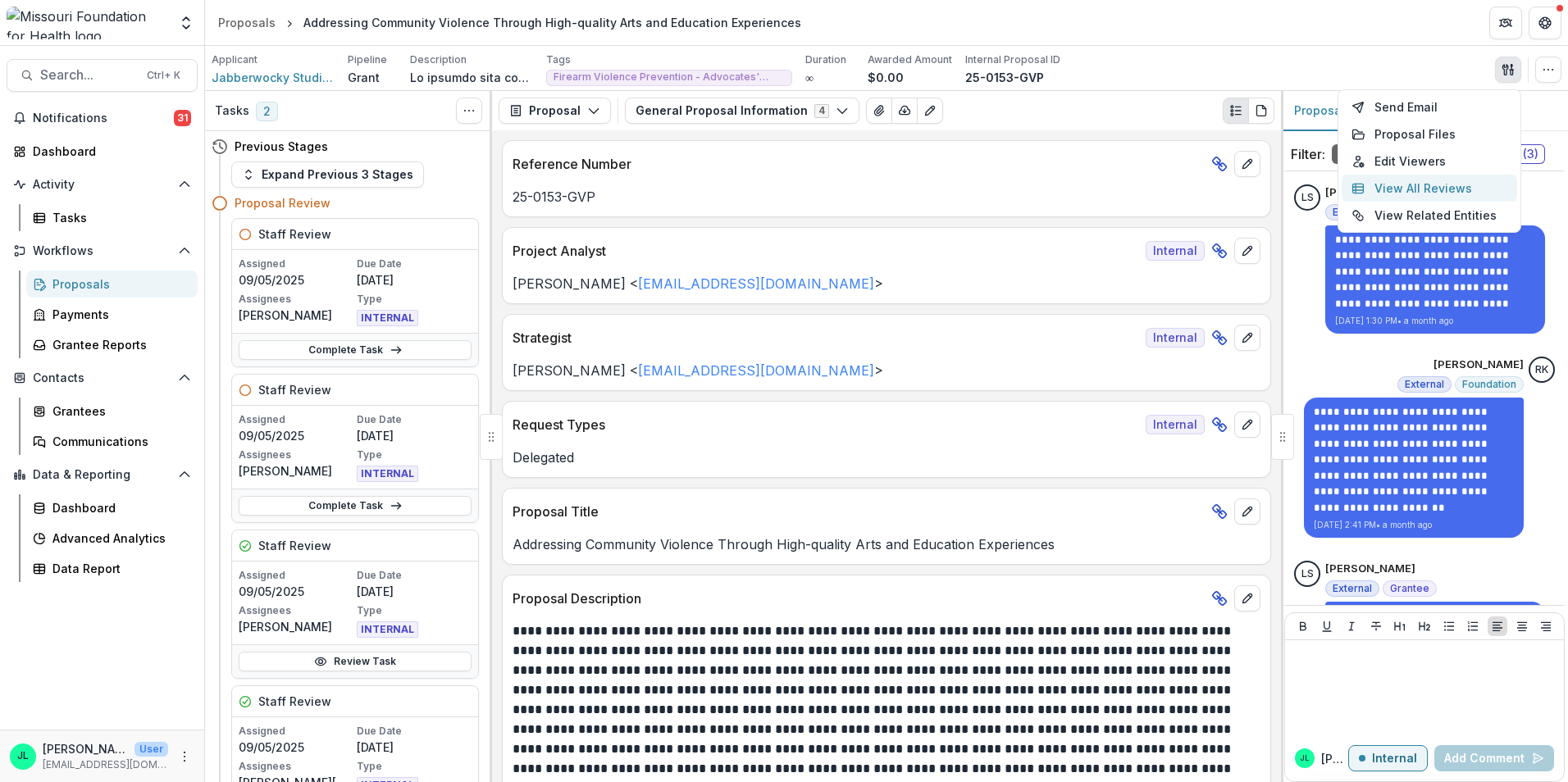
click at [1404, 187] on button "View All Reviews" at bounding box center [1429, 188] width 175 height 27
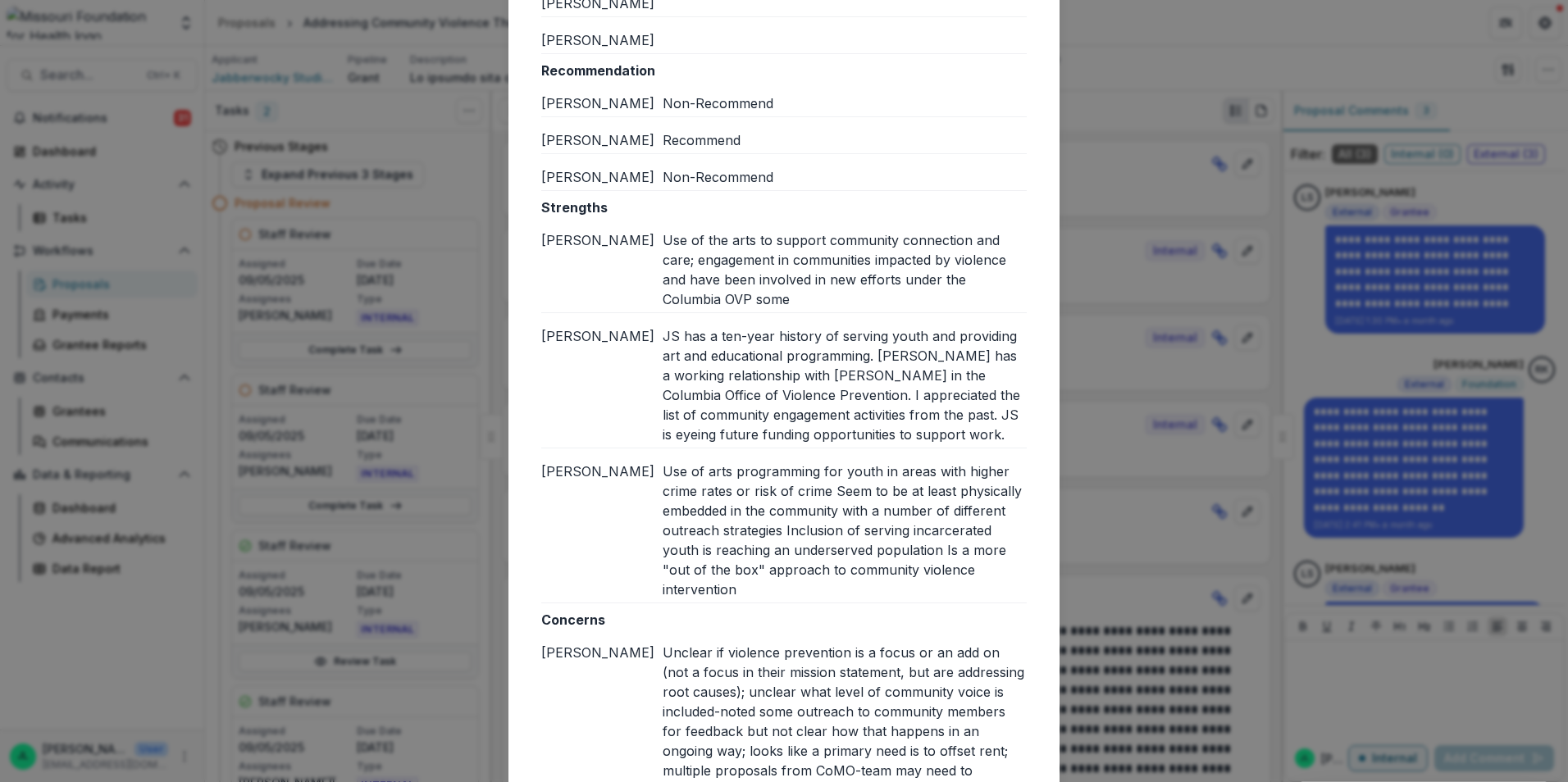
scroll to position [246, 0]
drag, startPoint x: 673, startPoint y: 244, endPoint x: 792, endPoint y: 592, distance: 367.8
click at [792, 592] on div "Strengths Jessi L Use of the arts to support community connection and care; eng…" at bounding box center [784, 397] width 486 height 406
copy div "Use of the arts to support community connection and care; engagement in communi…"
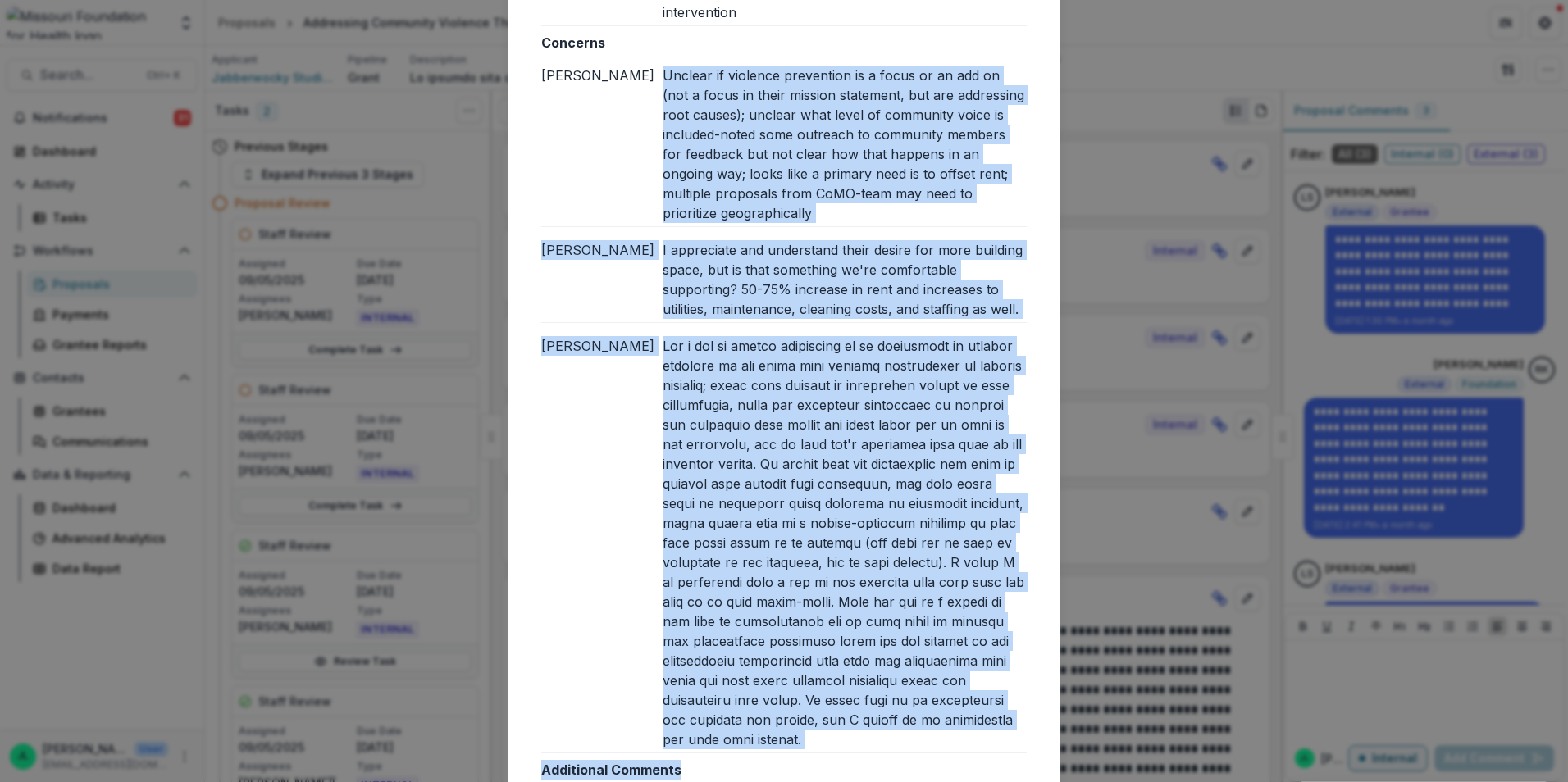
scroll to position [834, 0]
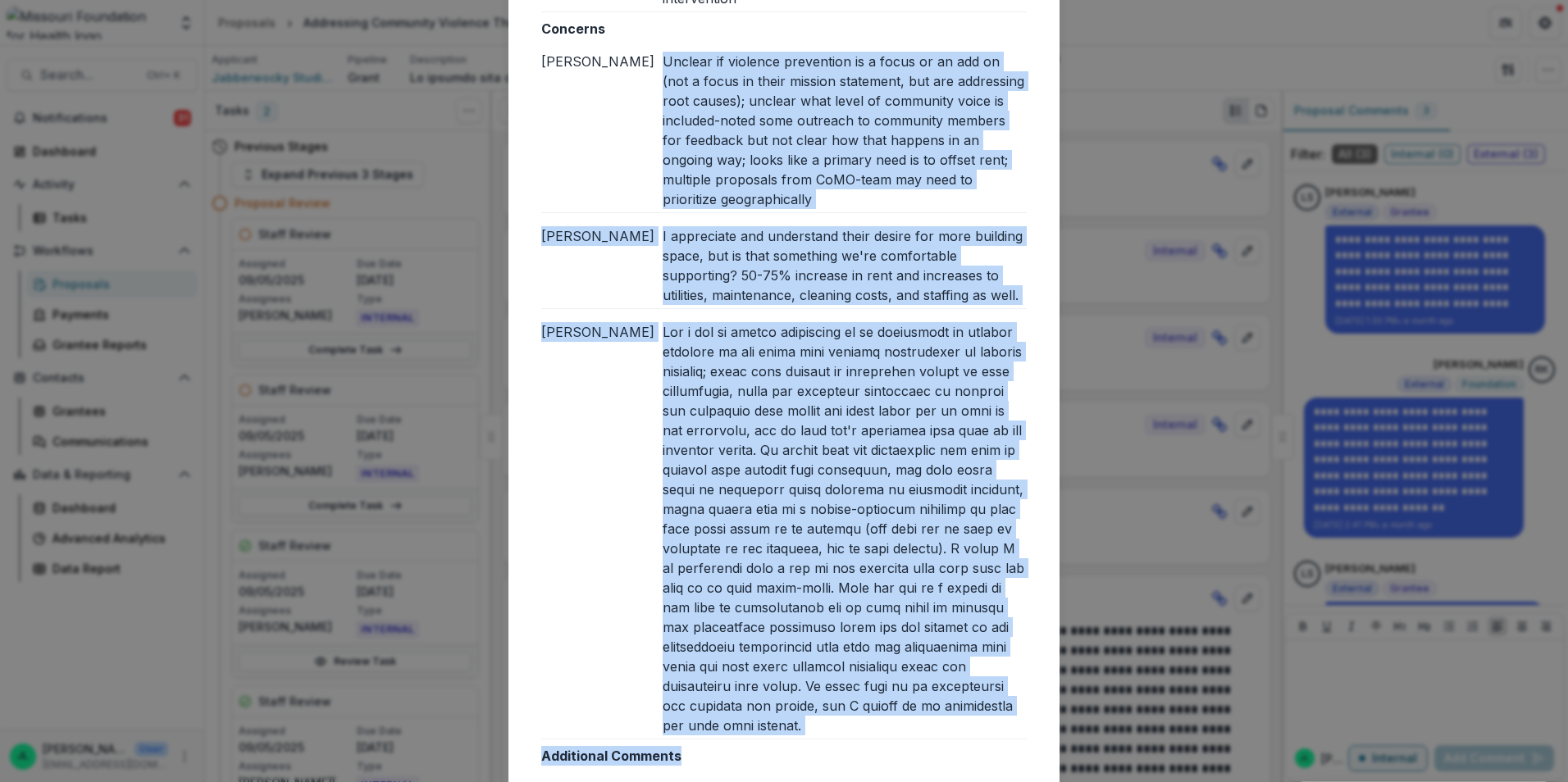
drag, startPoint x: 660, startPoint y: 232, endPoint x: 910, endPoint y: 724, distance: 551.9
click at [910, 724] on div "Concerns [PERSON_NAME] L Unclear if violence prevention is a focus or an add on…" at bounding box center [784, 379] width 486 height 721
copy div "Unclear if violence prevention is a focus or an add on (not a focus in their mi…"
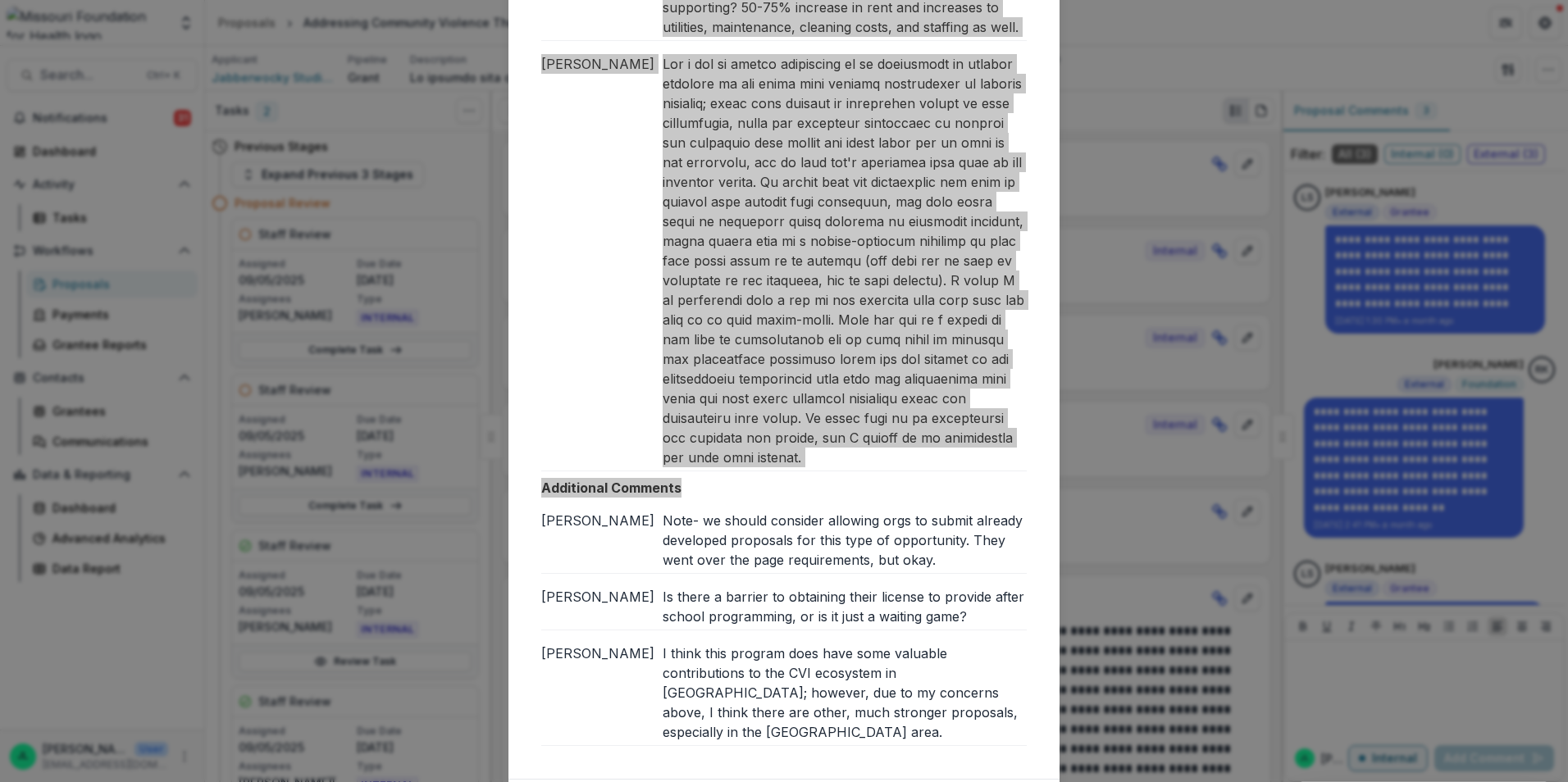
scroll to position [1184, 0]
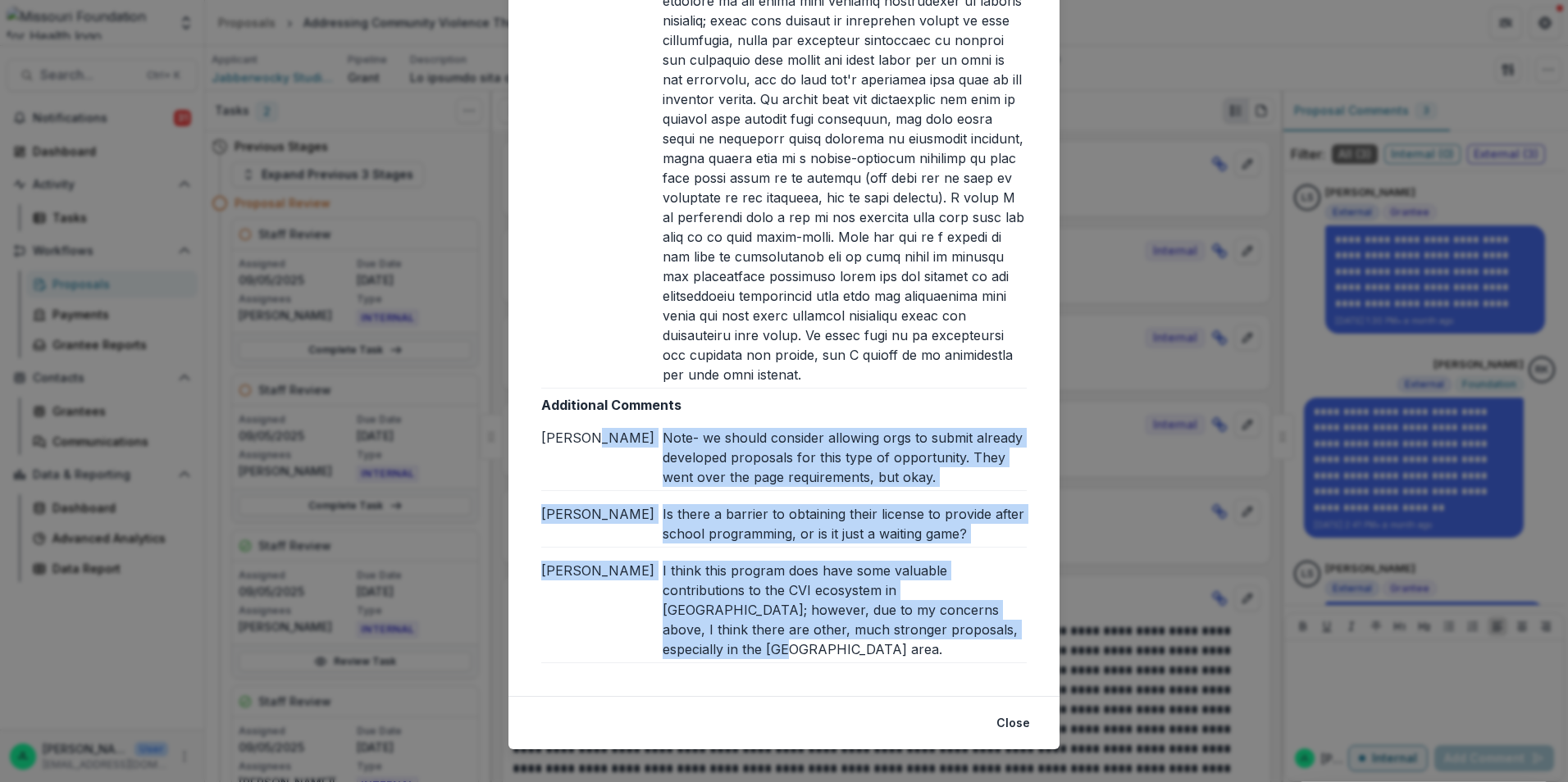
drag, startPoint x: 972, startPoint y: 634, endPoint x: 643, endPoint y: 435, distance: 384.5
click at [643, 435] on div "Additional Comments [PERSON_NAME] L Note- we should consider allowing orgs to s…" at bounding box center [784, 529] width 486 height 268
copy div "Note- we should consider allowing orgs to submit already developed proposals fo…"
click at [1003, 710] on button "Close" at bounding box center [1013, 723] width 53 height 26
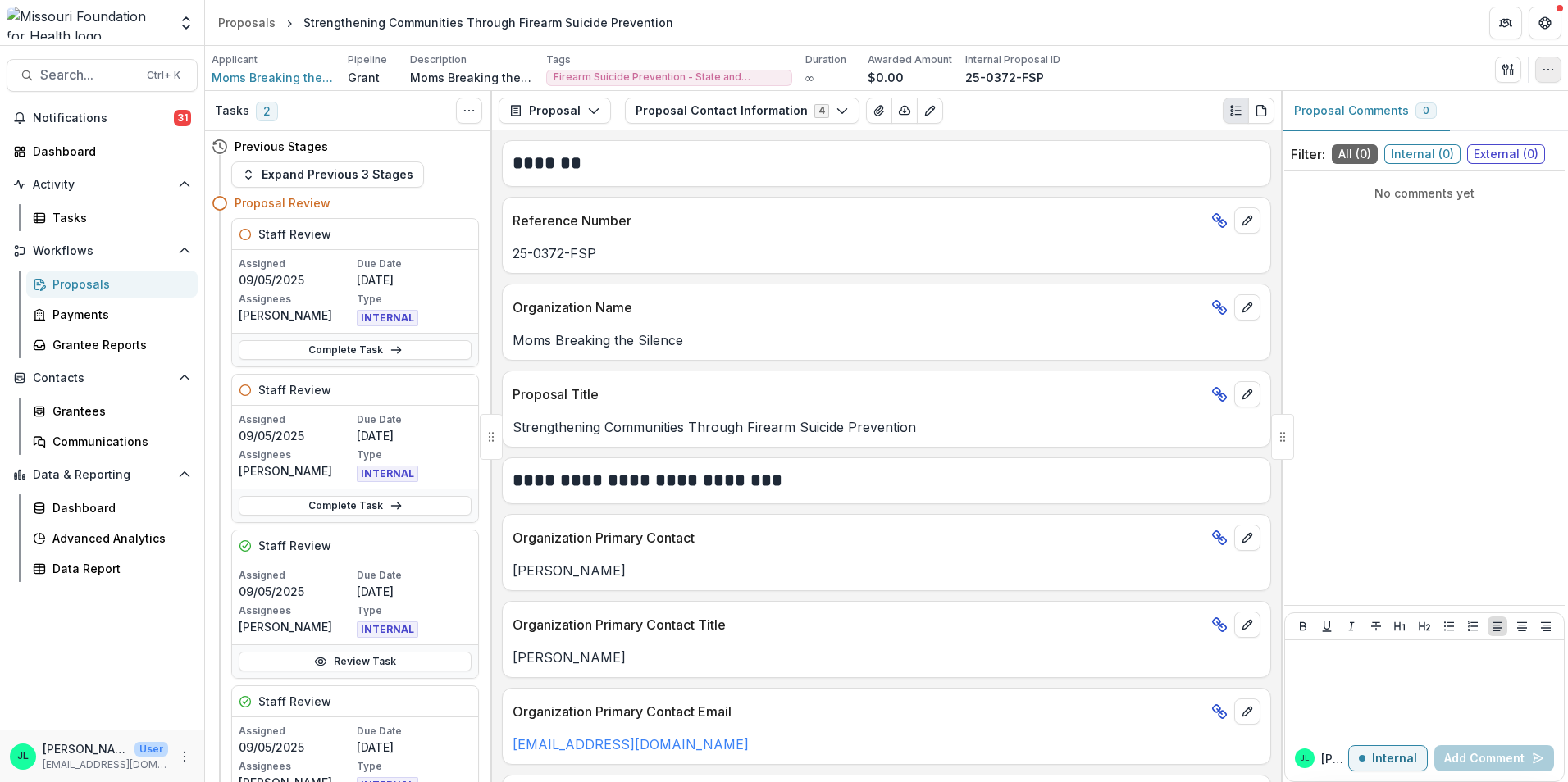
click at [1537, 65] on button "button" at bounding box center [1549, 69] width 26 height 26
click at [1511, 67] on icon "button" at bounding box center [1508, 69] width 13 height 13
click at [1383, 184] on button "View All Reviews" at bounding box center [1429, 188] width 175 height 27
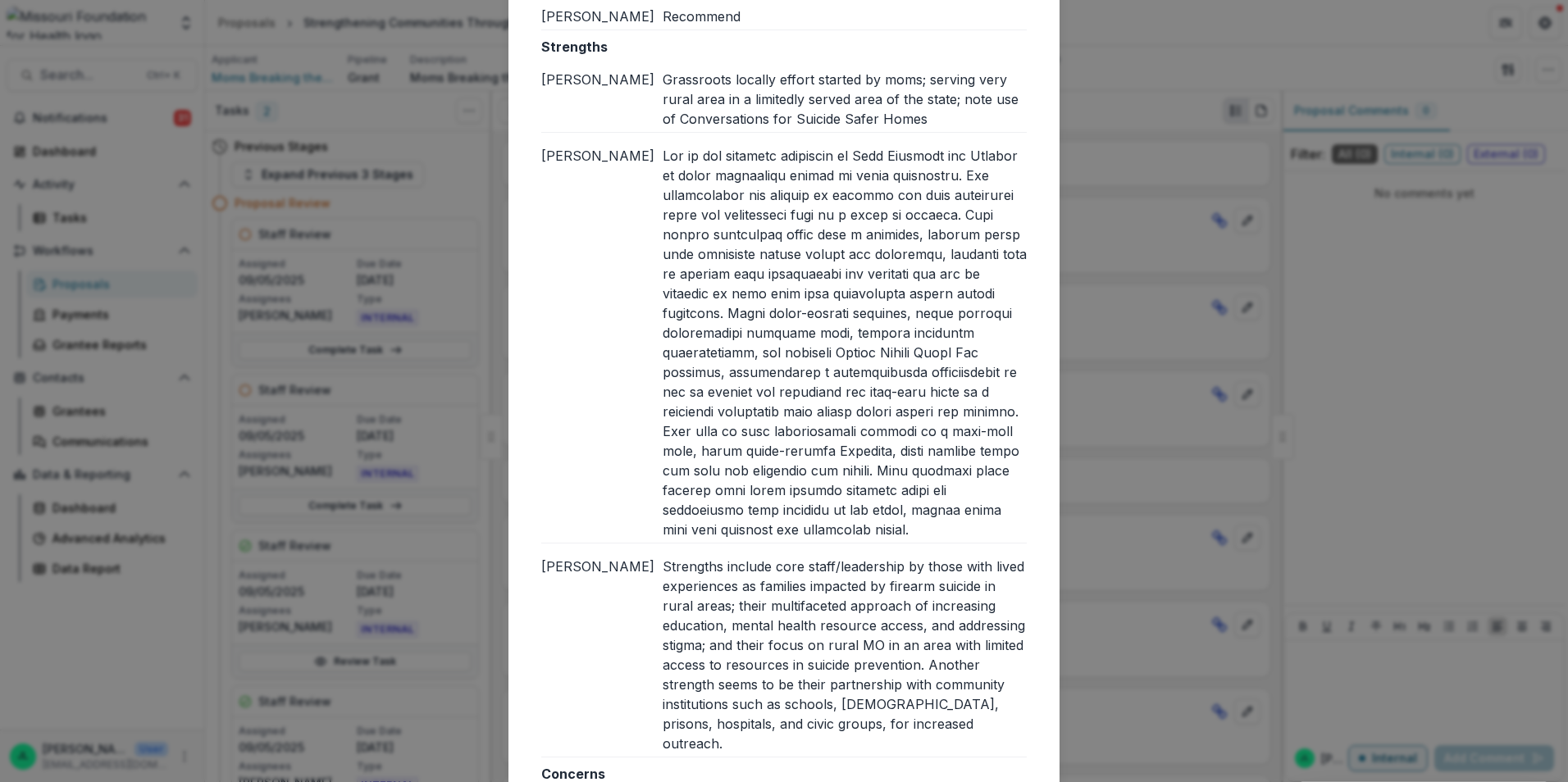
scroll to position [410, 0]
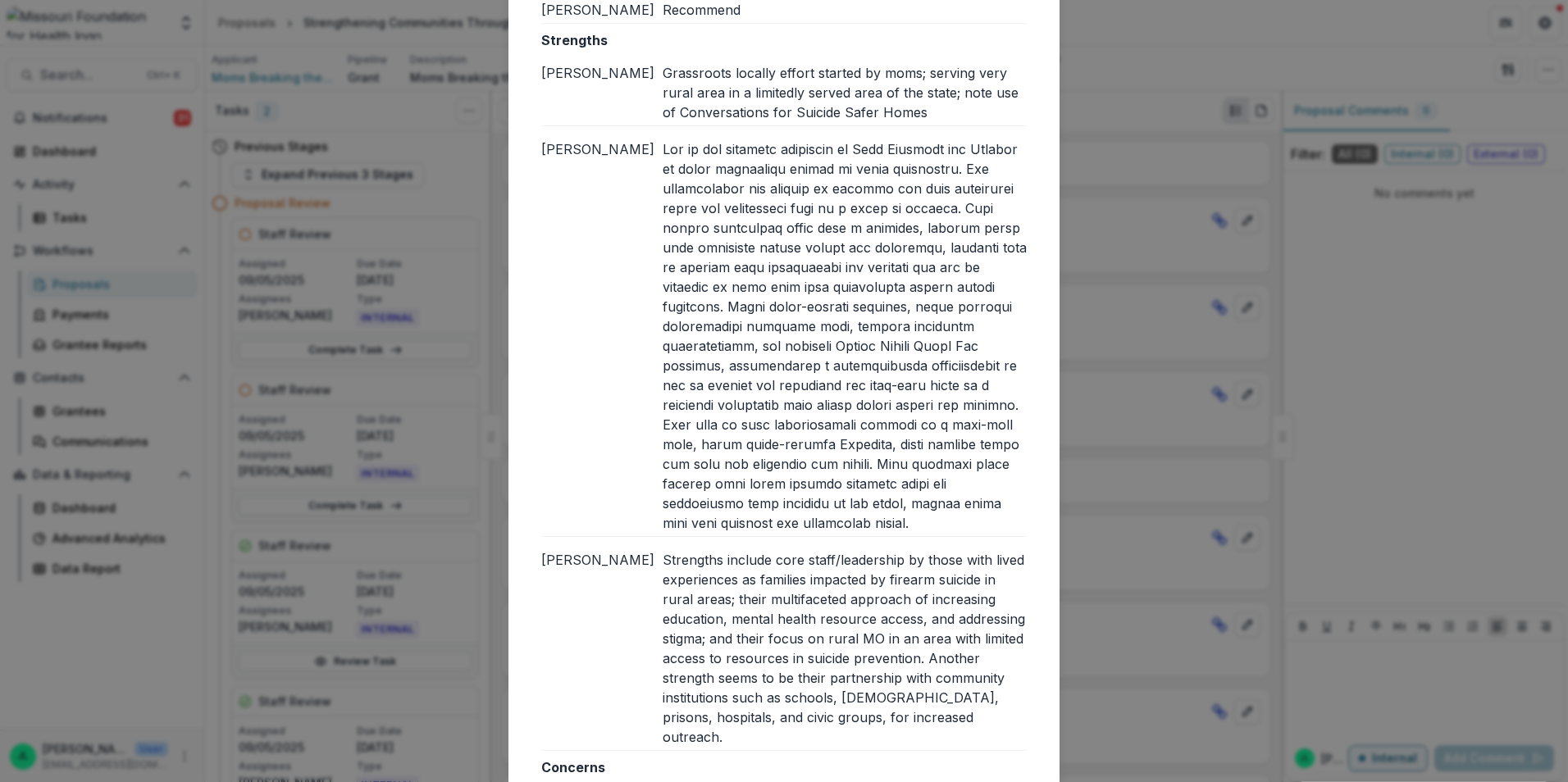
click at [663, 69] on div "Grassroots locally effort started by moms; serving very rural area in a limited…" at bounding box center [845, 93] width 364 height 59
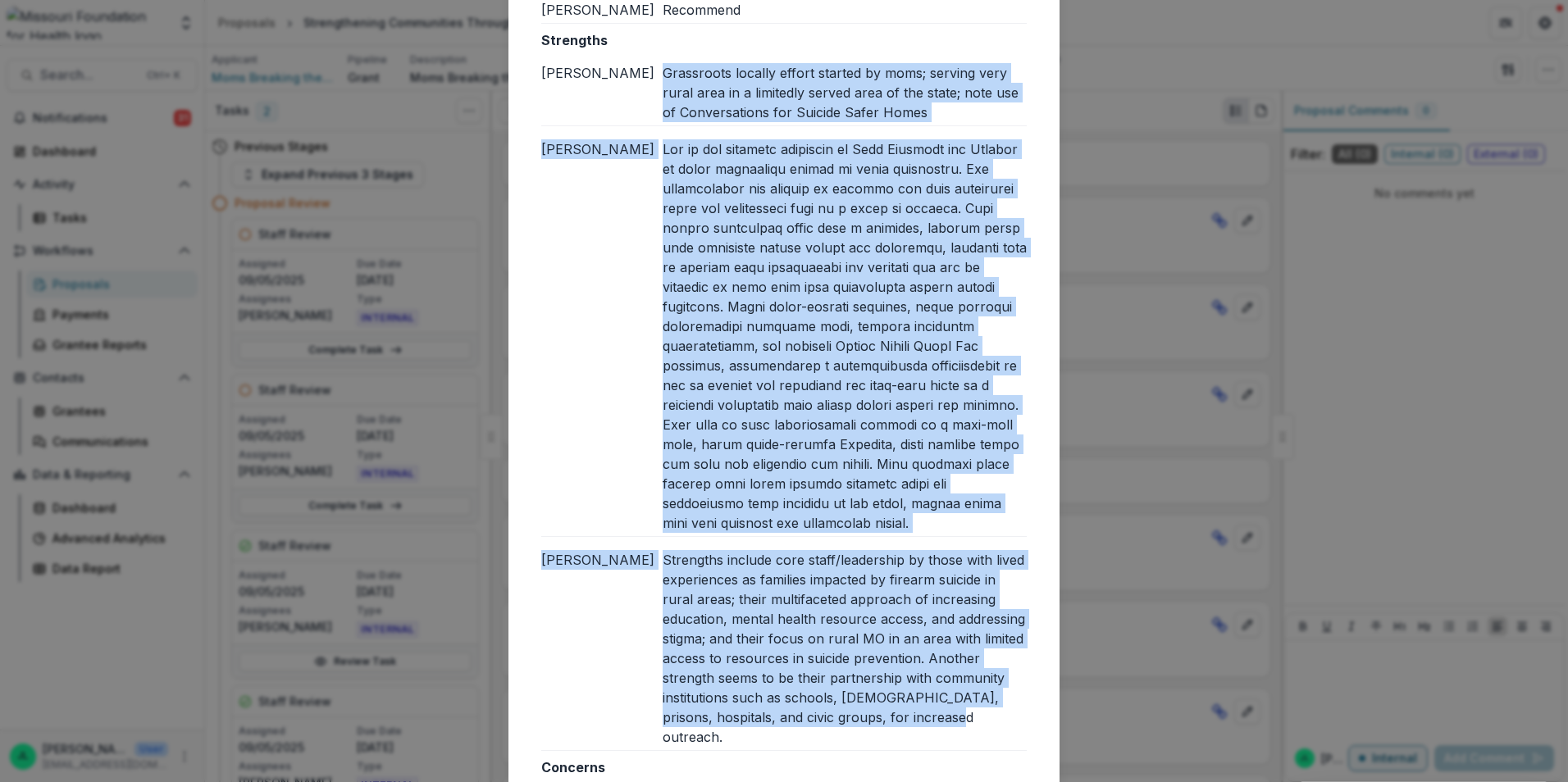
drag, startPoint x: 660, startPoint y: 70, endPoint x: 891, endPoint y: 710, distance: 680.4
click at [891, 710] on div "Strengths [PERSON_NAME] locally effort started by moms; serving very rural area…" at bounding box center [784, 391] width 486 height 721
copy div "Grassroots locally effort started by moms; serving very rural area in a limited…"
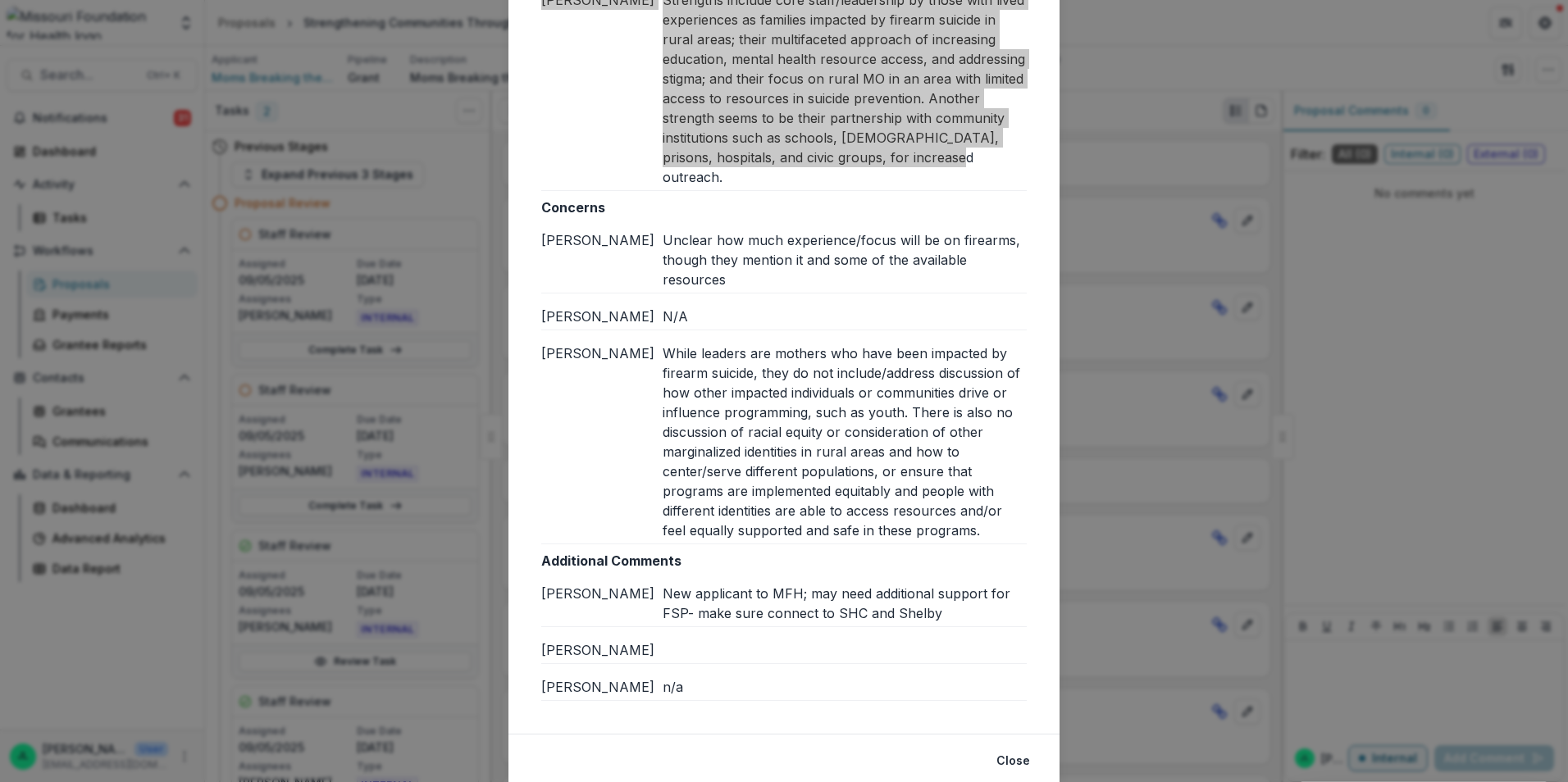
scroll to position [984, 0]
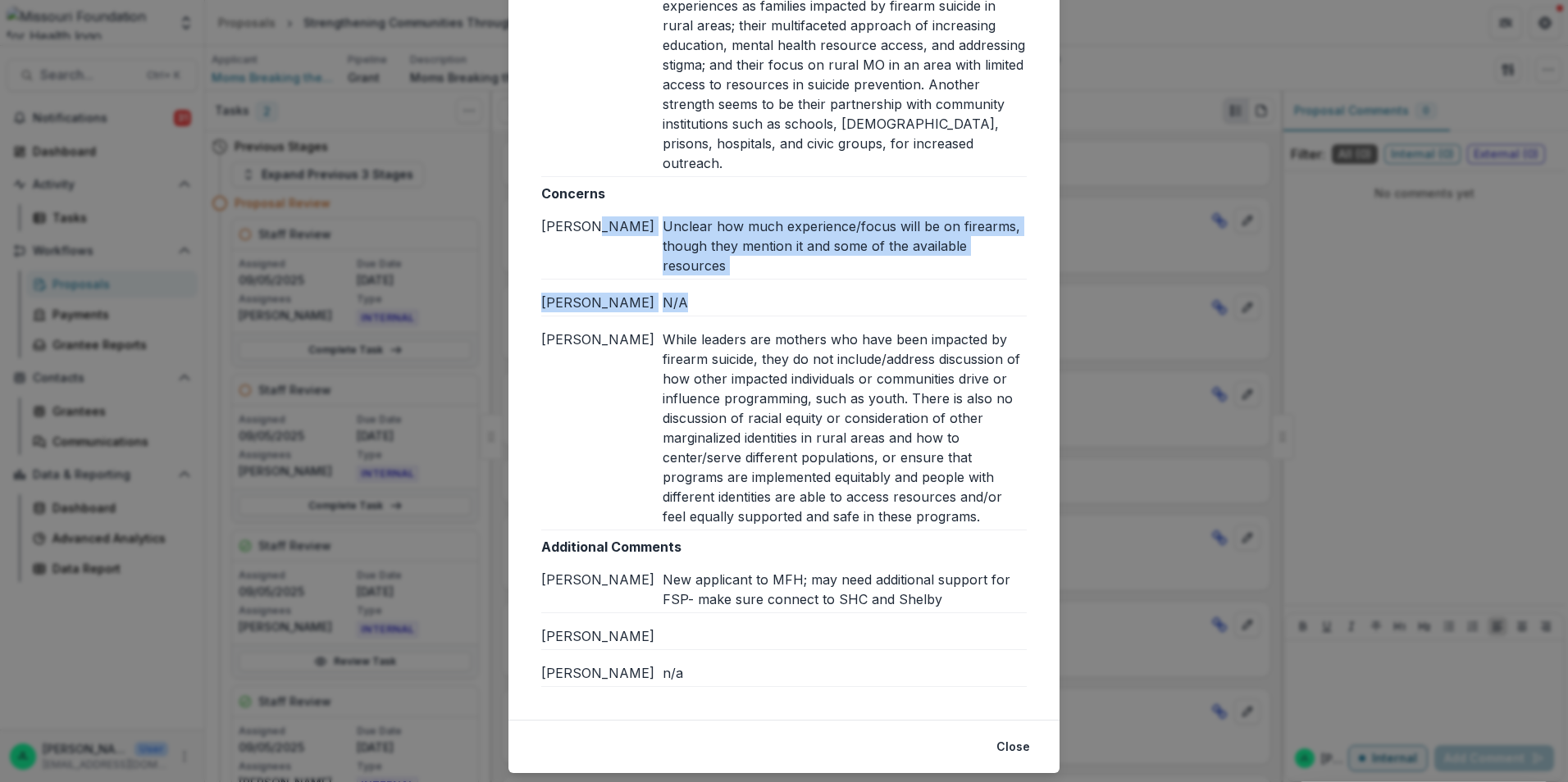
drag, startPoint x: 645, startPoint y: 201, endPoint x: 998, endPoint y: 512, distance: 470.5
copy div "Unclear how much experience/focus will be on firearms, though they mention it a…"
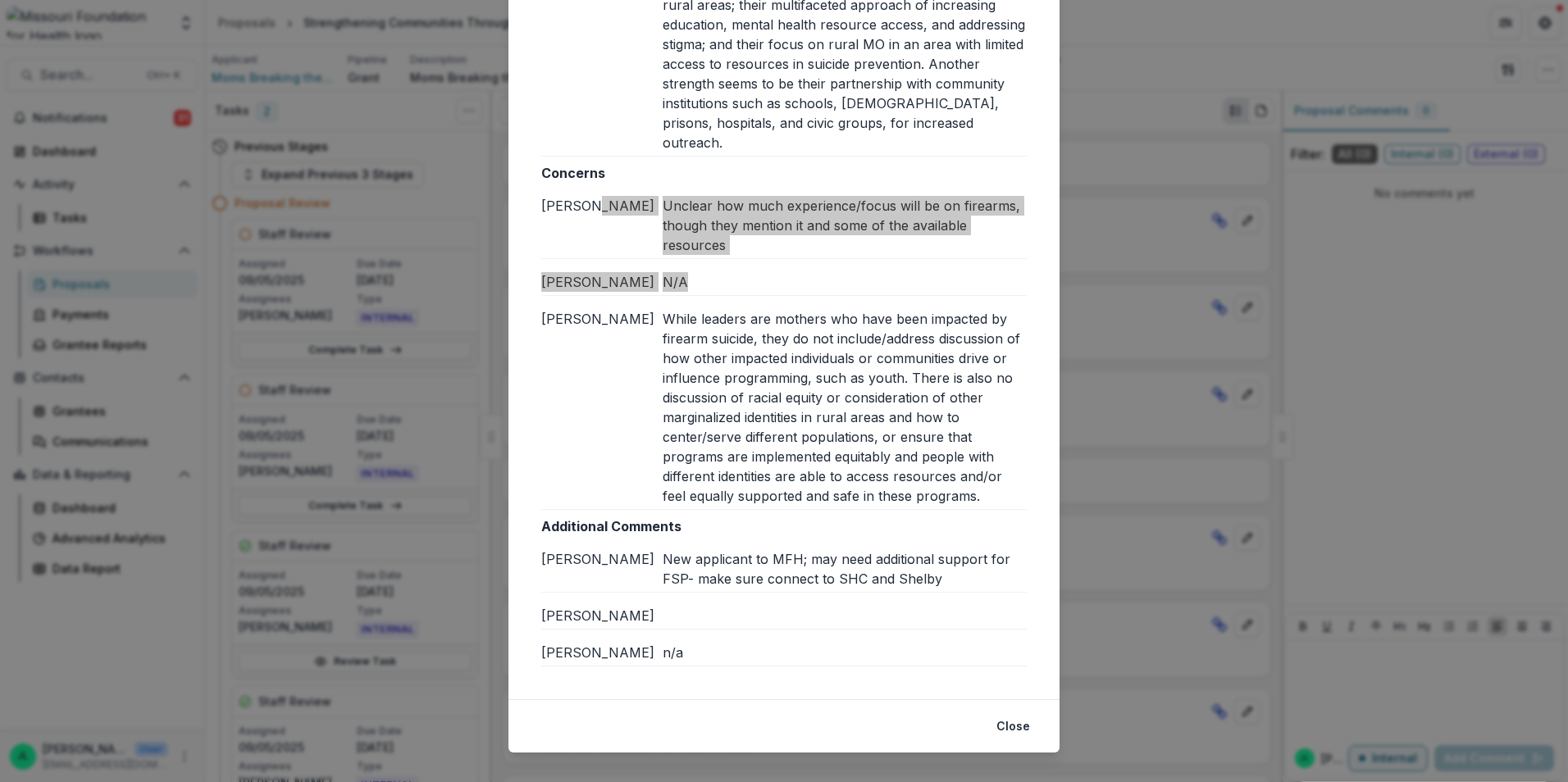
scroll to position [1007, 0]
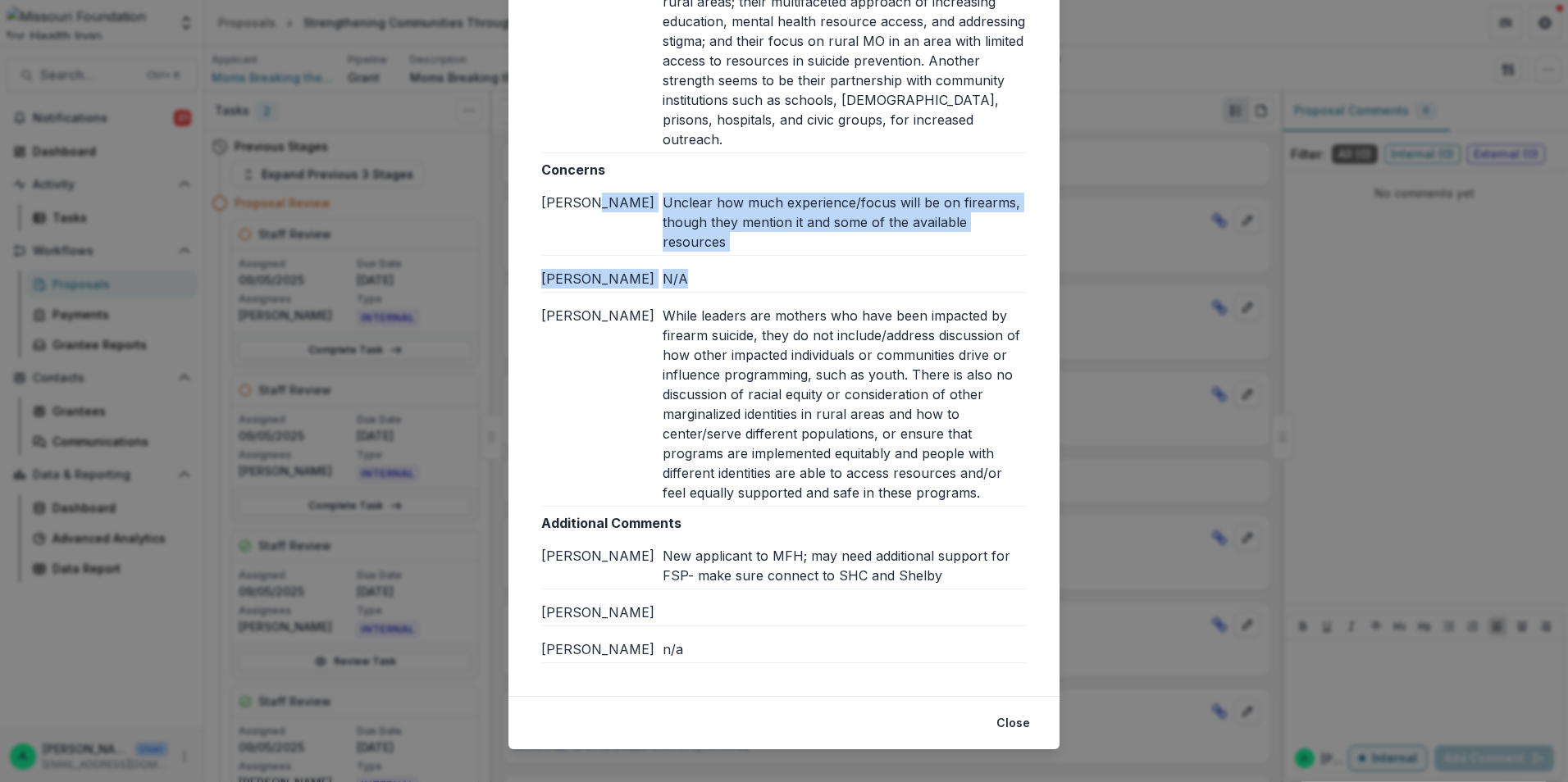
click at [933, 561] on div "New applicant to MFH; may need additional support for FSP- make sure connect to…" at bounding box center [845, 566] width 364 height 39
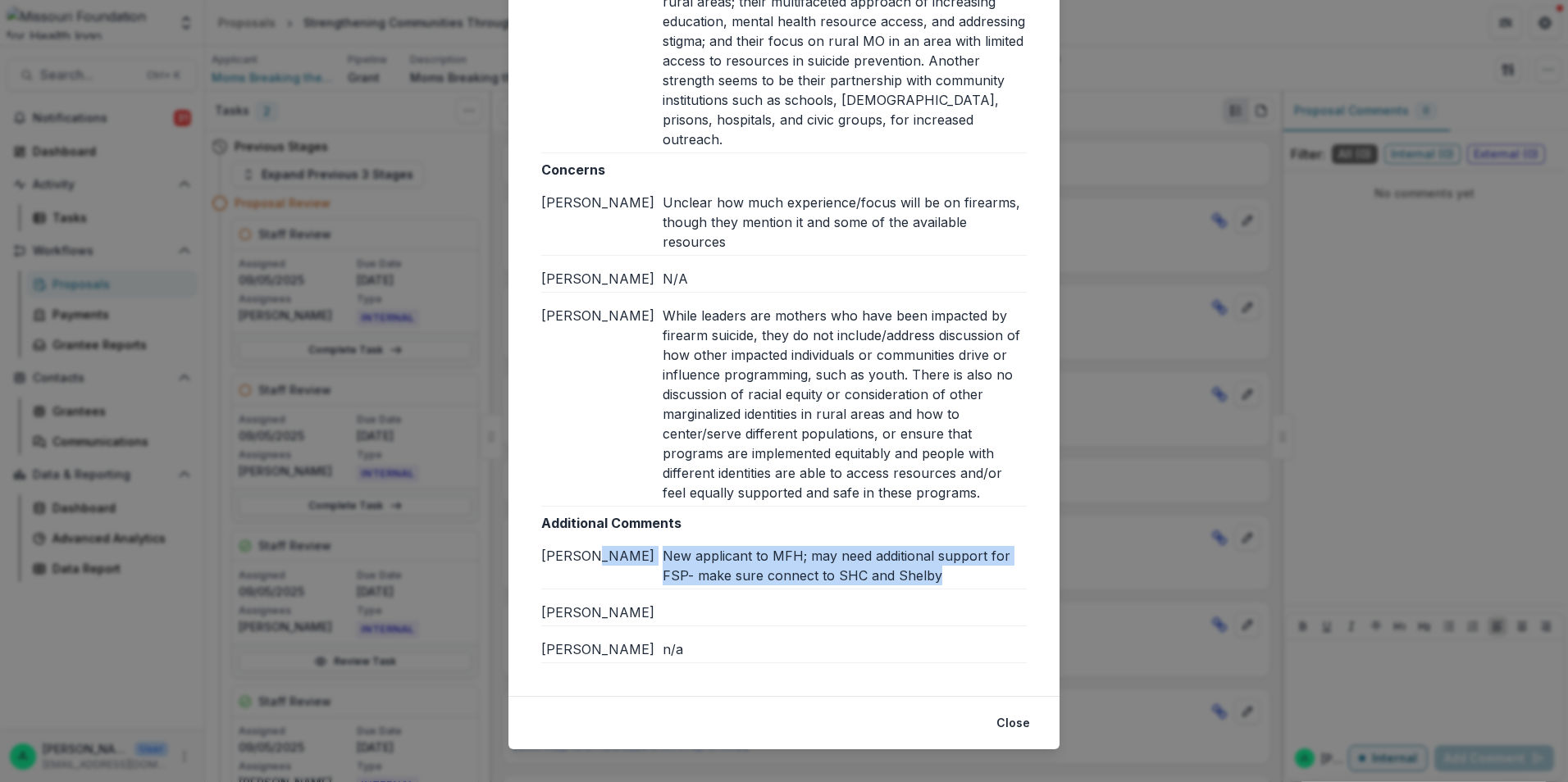
drag, startPoint x: 858, startPoint y: 553, endPoint x: 652, endPoint y: 541, distance: 206.3
click at [652, 546] on div "[PERSON_NAME] L New applicant to MFH; may need additional support for FSP- make…" at bounding box center [784, 566] width 486 height 39
copy div "New applicant to MFH; may need additional support for FSP- make sure connect to…"
click at [1015, 713] on button "Close" at bounding box center [1013, 723] width 53 height 26
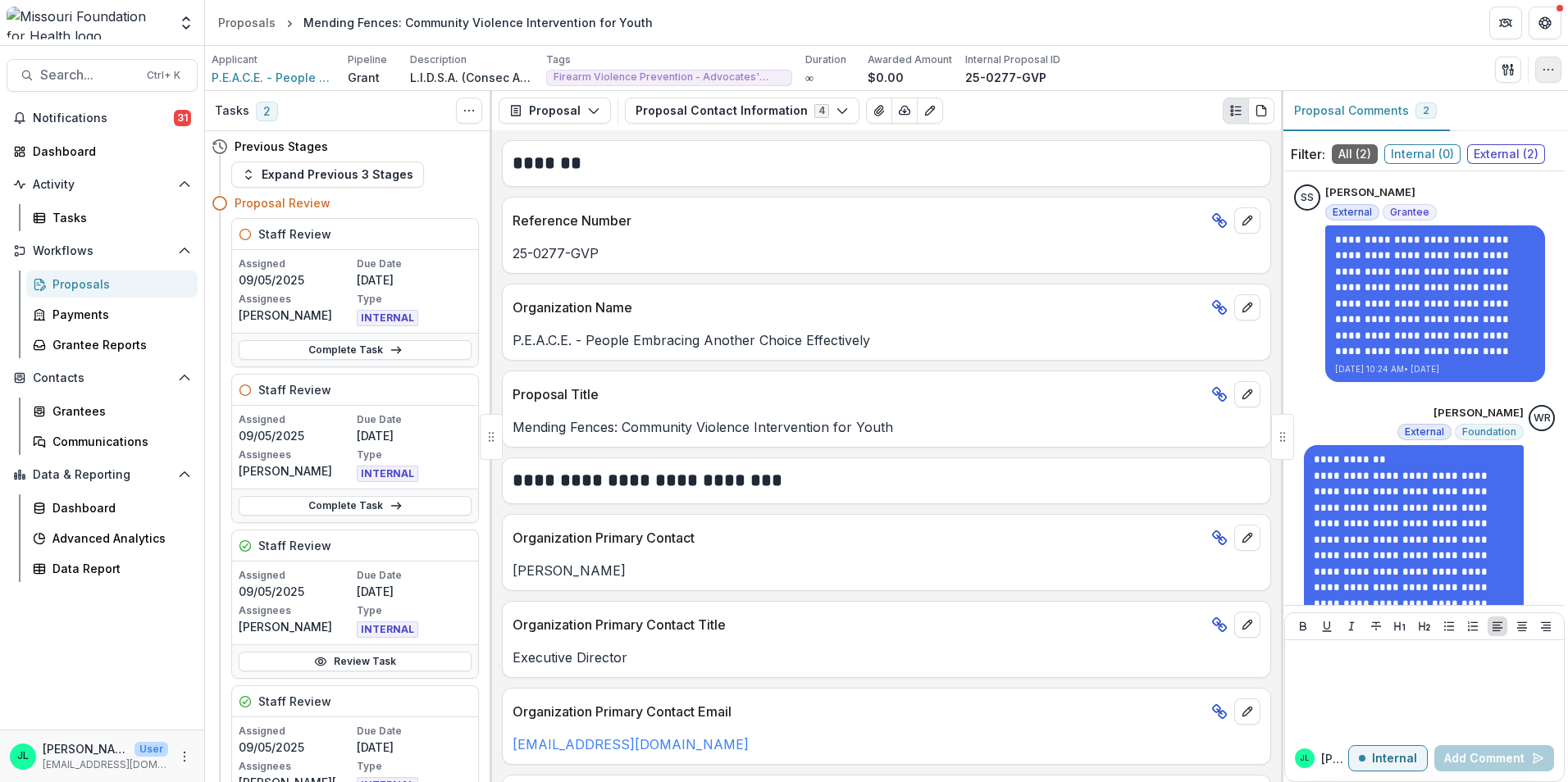
click at [1559, 72] on button "button" at bounding box center [1549, 69] width 26 height 26
click at [1507, 69] on icon "button" at bounding box center [1505, 69] width 6 height 11
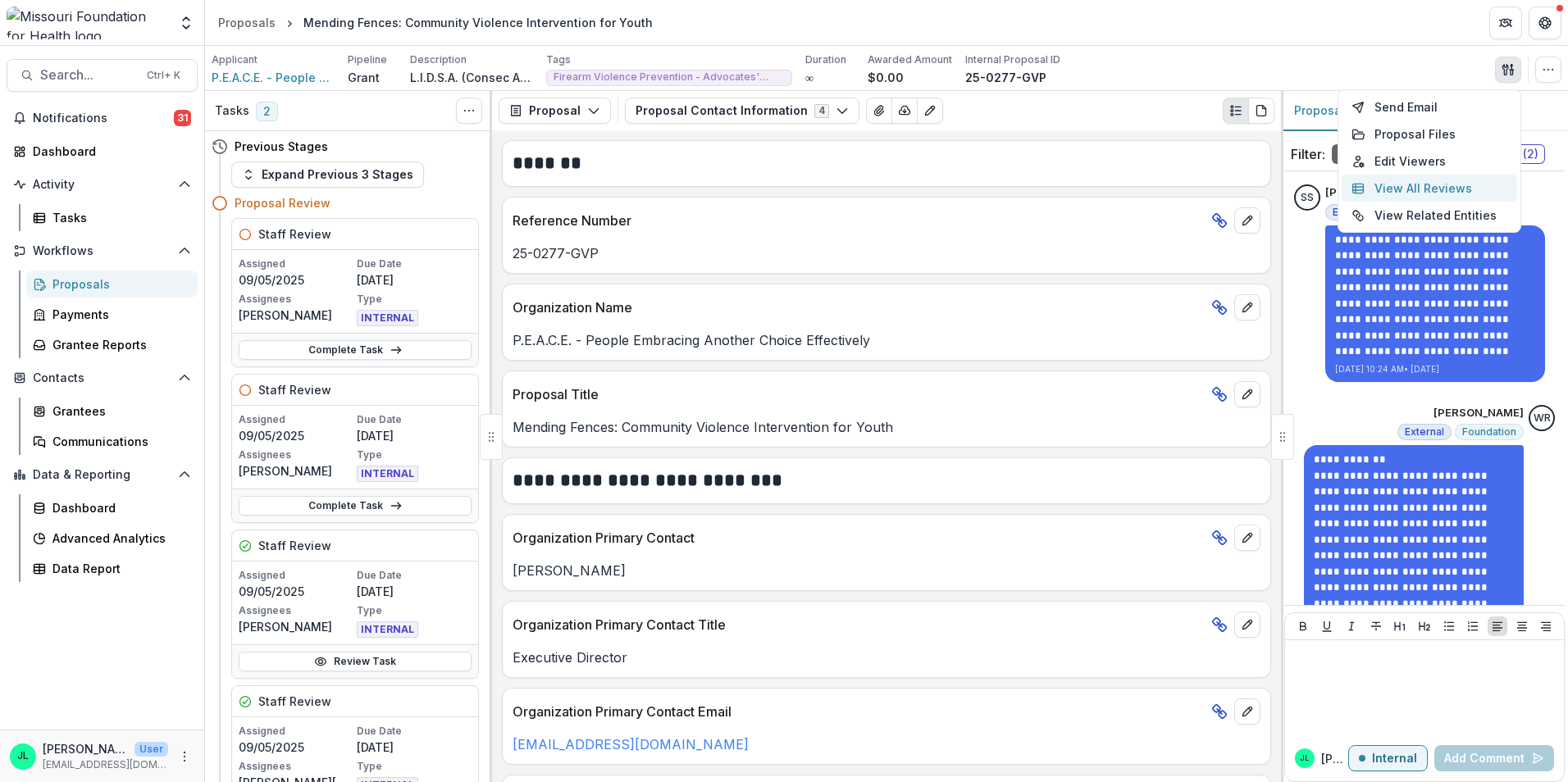
click at [1406, 188] on button "View All Reviews" at bounding box center [1429, 188] width 175 height 27
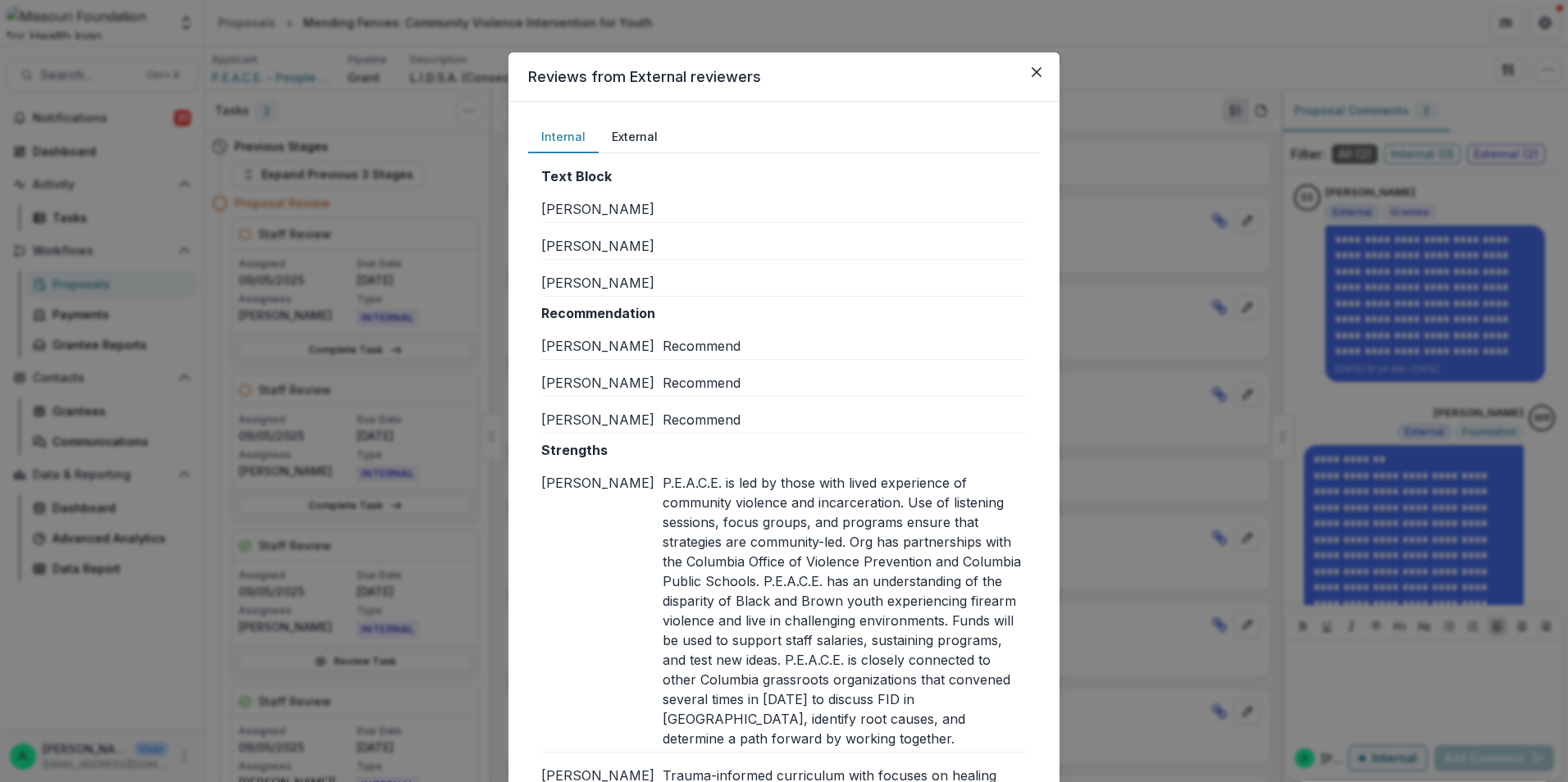
scroll to position [410, 0]
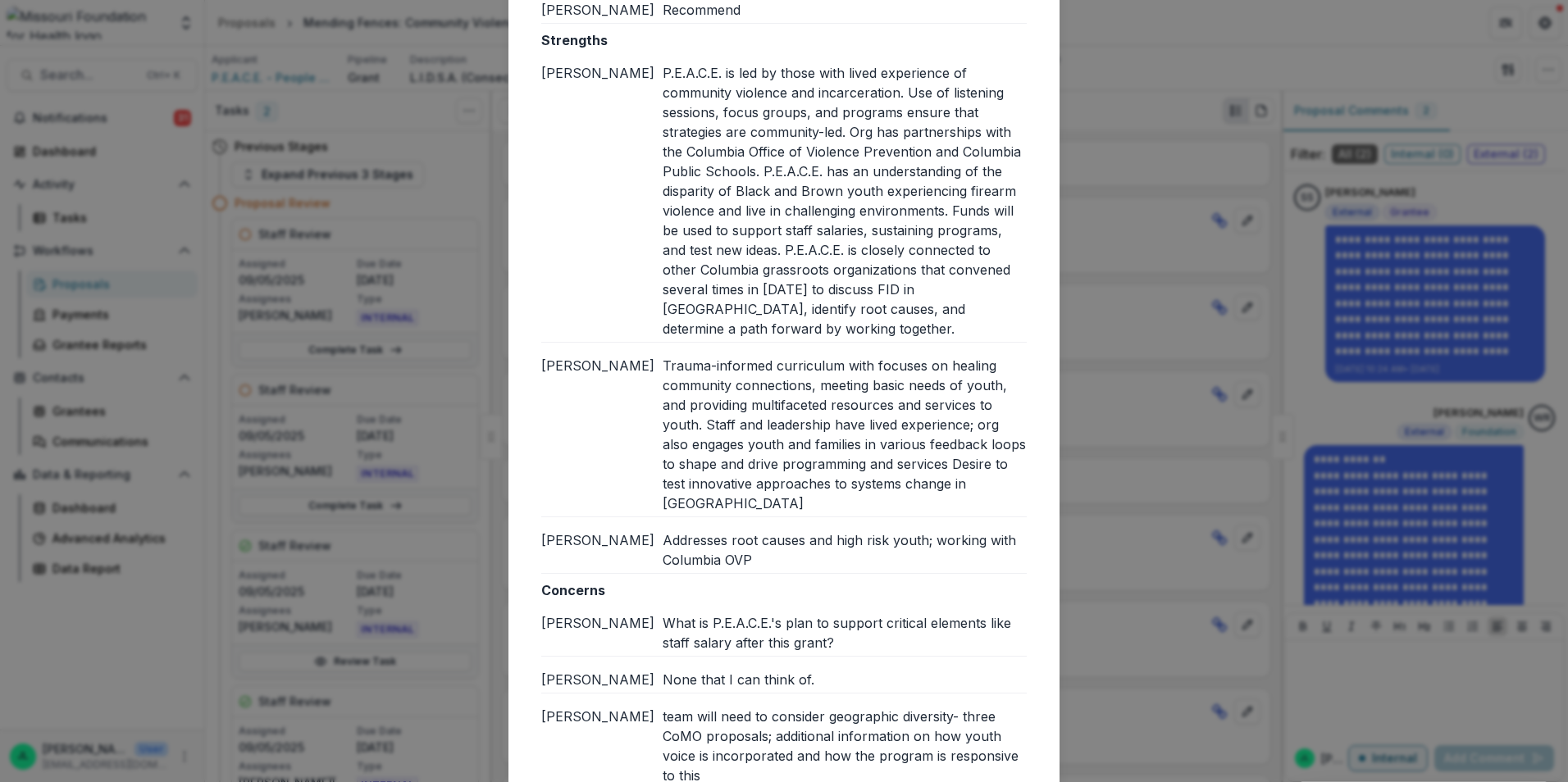
drag, startPoint x: 667, startPoint y: 75, endPoint x: 658, endPoint y: 66, distance: 12.7
click at [666, 75] on div "P.E.A.C.E. is led by those with lived experience of community violence and inca…" at bounding box center [845, 201] width 364 height 275
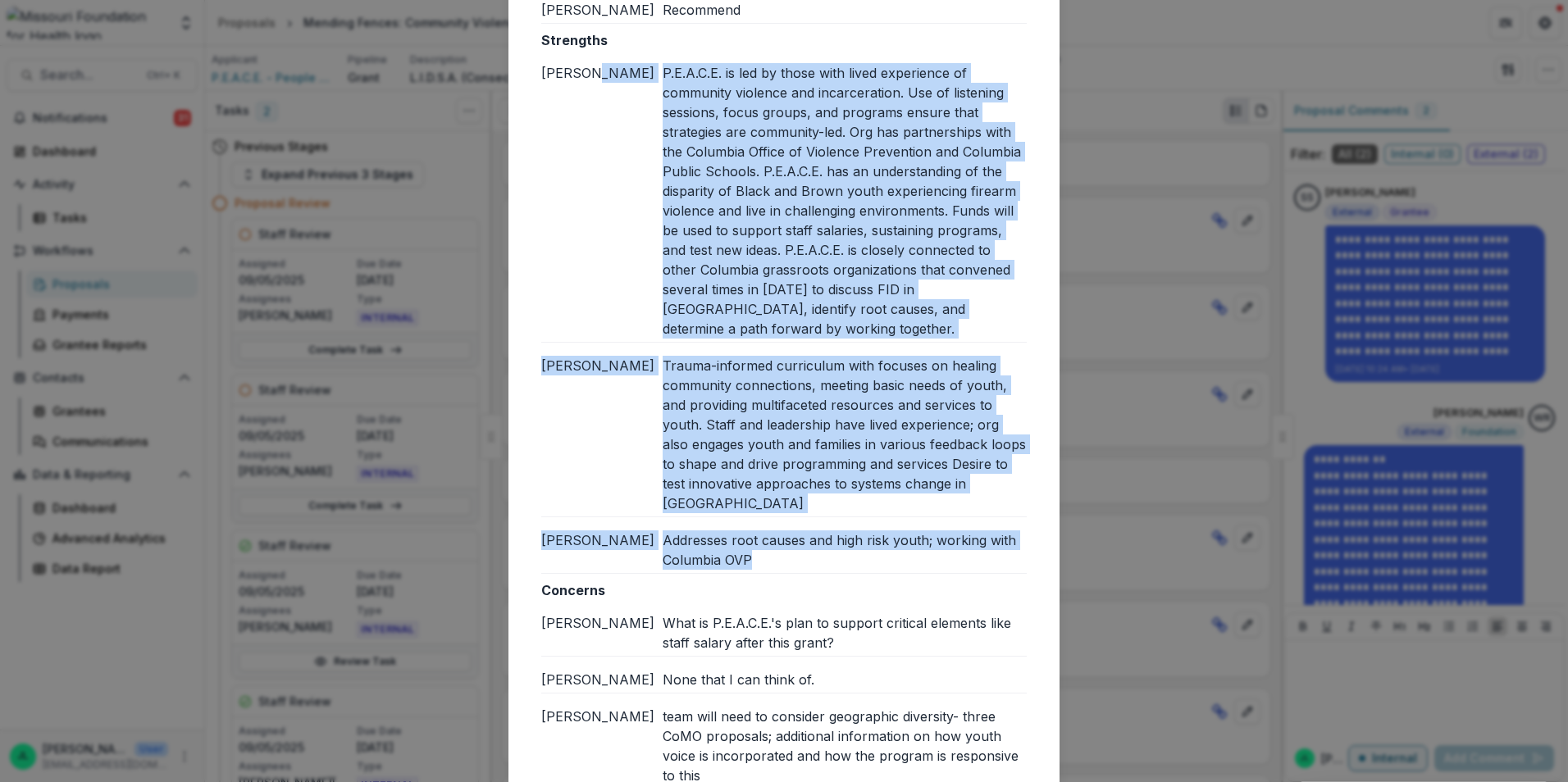
drag, startPoint x: 663, startPoint y: 69, endPoint x: 854, endPoint y: 535, distance: 503.6
click at [854, 535] on div "Strengths [PERSON_NAME] P.E.A.C.E. is led by those with lived experience of com…" at bounding box center [784, 302] width 486 height 544
copy div "P.E.A.C.E. is led by those with lived experience of community violence and inca…"
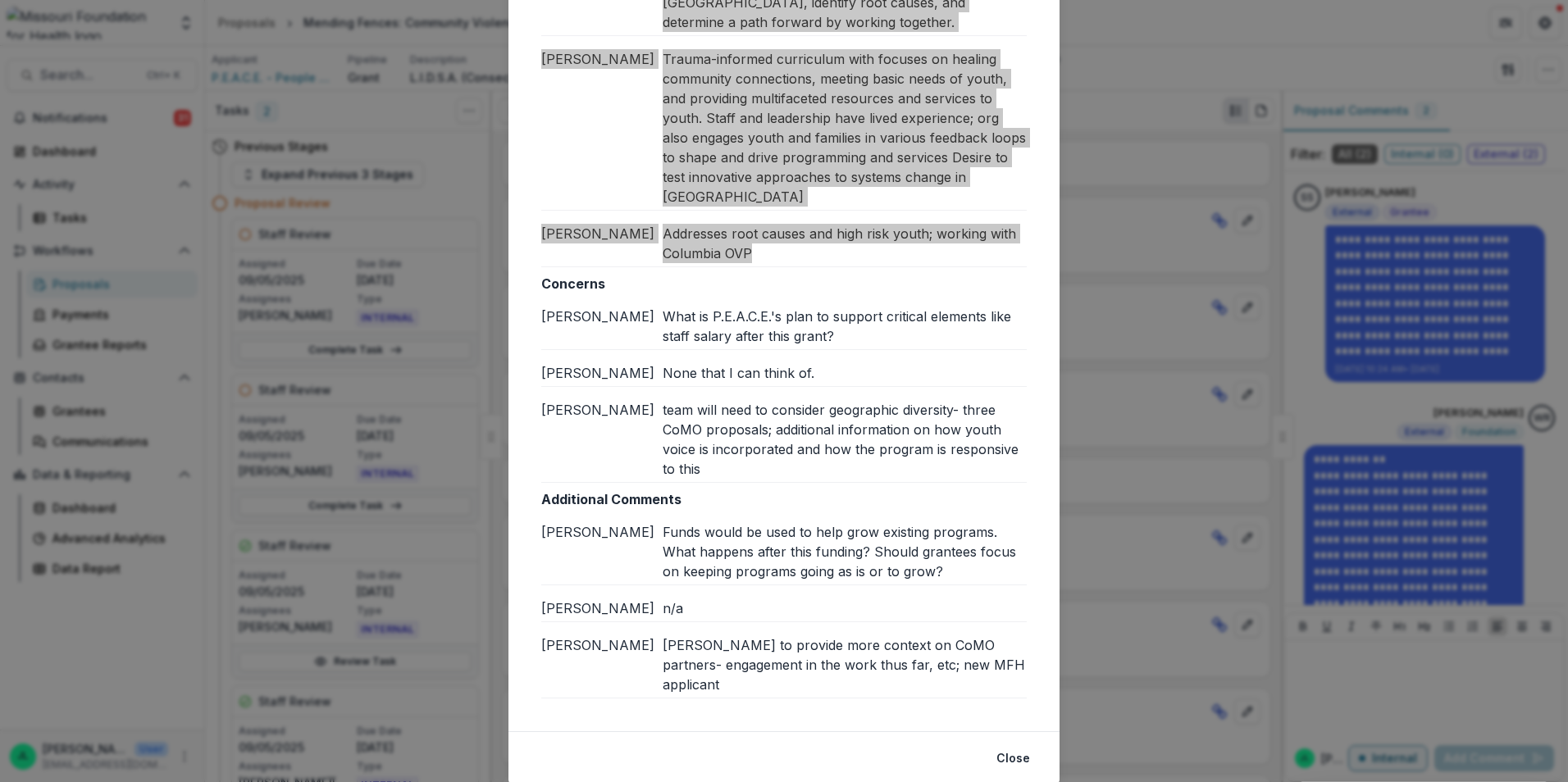
scroll to position [732, 0]
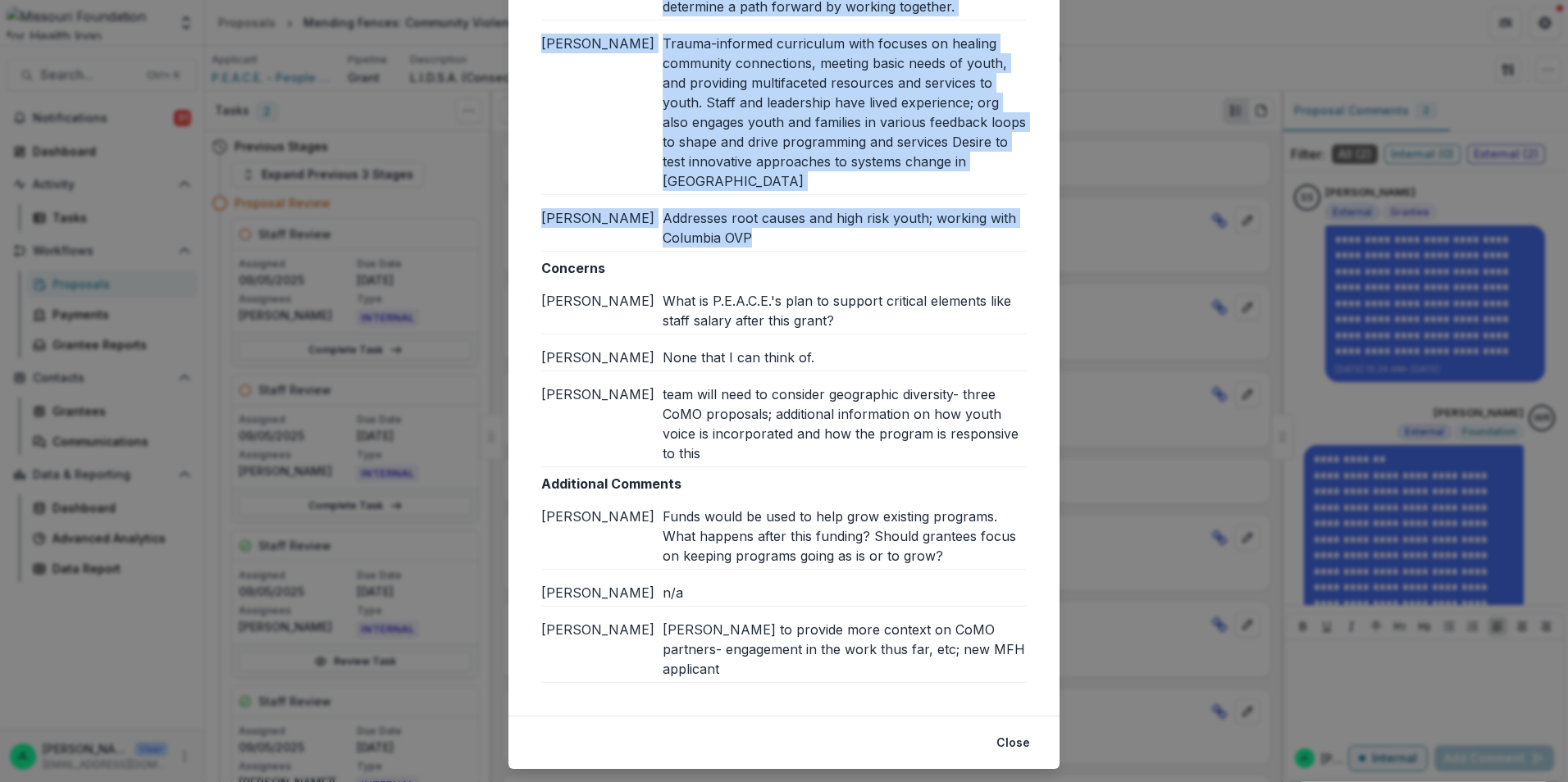
click at [648, 291] on div "[PERSON_NAME]" at bounding box center [602, 311] width 121 height 39
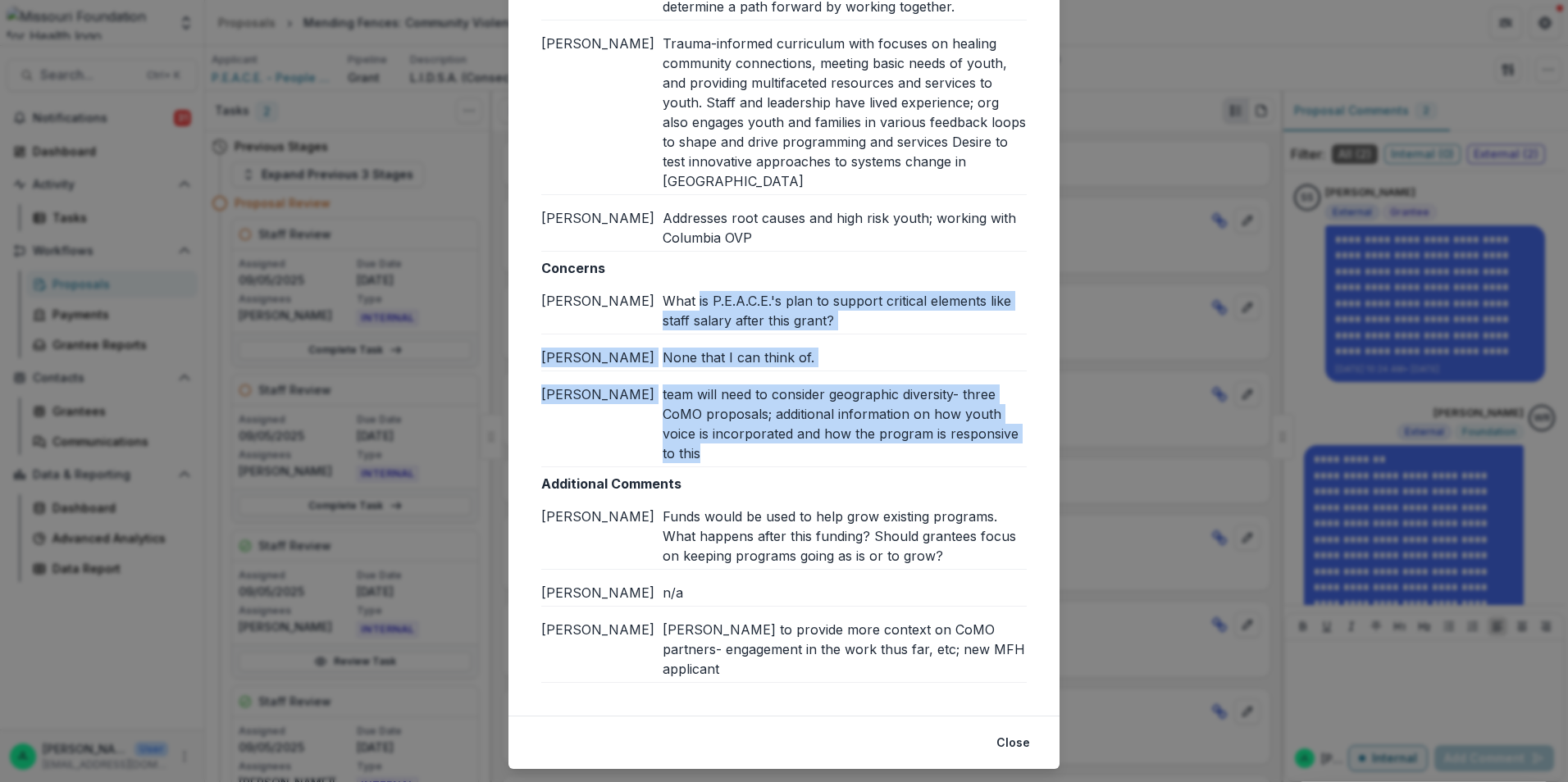
drag, startPoint x: 667, startPoint y: 279, endPoint x: 783, endPoint y: 430, distance: 190.4
click at [783, 430] on div "Concerns [PERSON_NAME] What is P.E.A.C.E.'s plan to support critical elements l…" at bounding box center [784, 363] width 486 height 209
copy div "hat is P.E.A.C.E.'s plan to support critical elements like staff salary after t…"
drag, startPoint x: 750, startPoint y: 528, endPoint x: 670, endPoint y: 515, distance: 81.0
click at [750, 528] on div "Funds would be used to help grow existing programs. What happens after this fun…" at bounding box center [845, 536] width 364 height 59
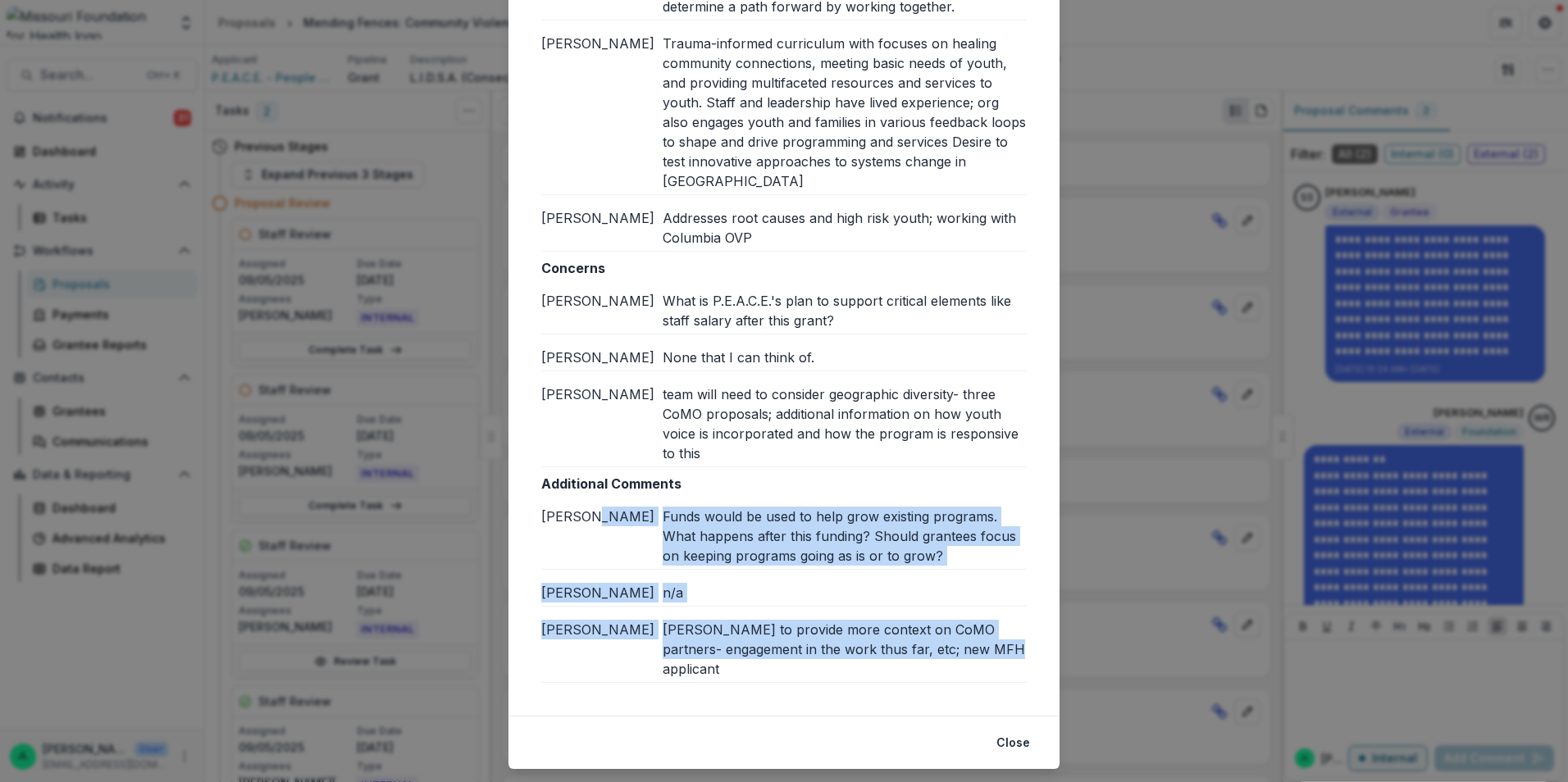
drag, startPoint x: 653, startPoint y: 495, endPoint x: 1004, endPoint y: 640, distance: 379.8
click at [1004, 640] on div "Additional Comments [PERSON_NAME] Funds would be used to help grow existing pro…" at bounding box center [784, 578] width 486 height 209
copy div "Funds would be used to help grow existing programs. What happens after this fun…"
click at [1022, 729] on button "Close" at bounding box center [1013, 742] width 53 height 26
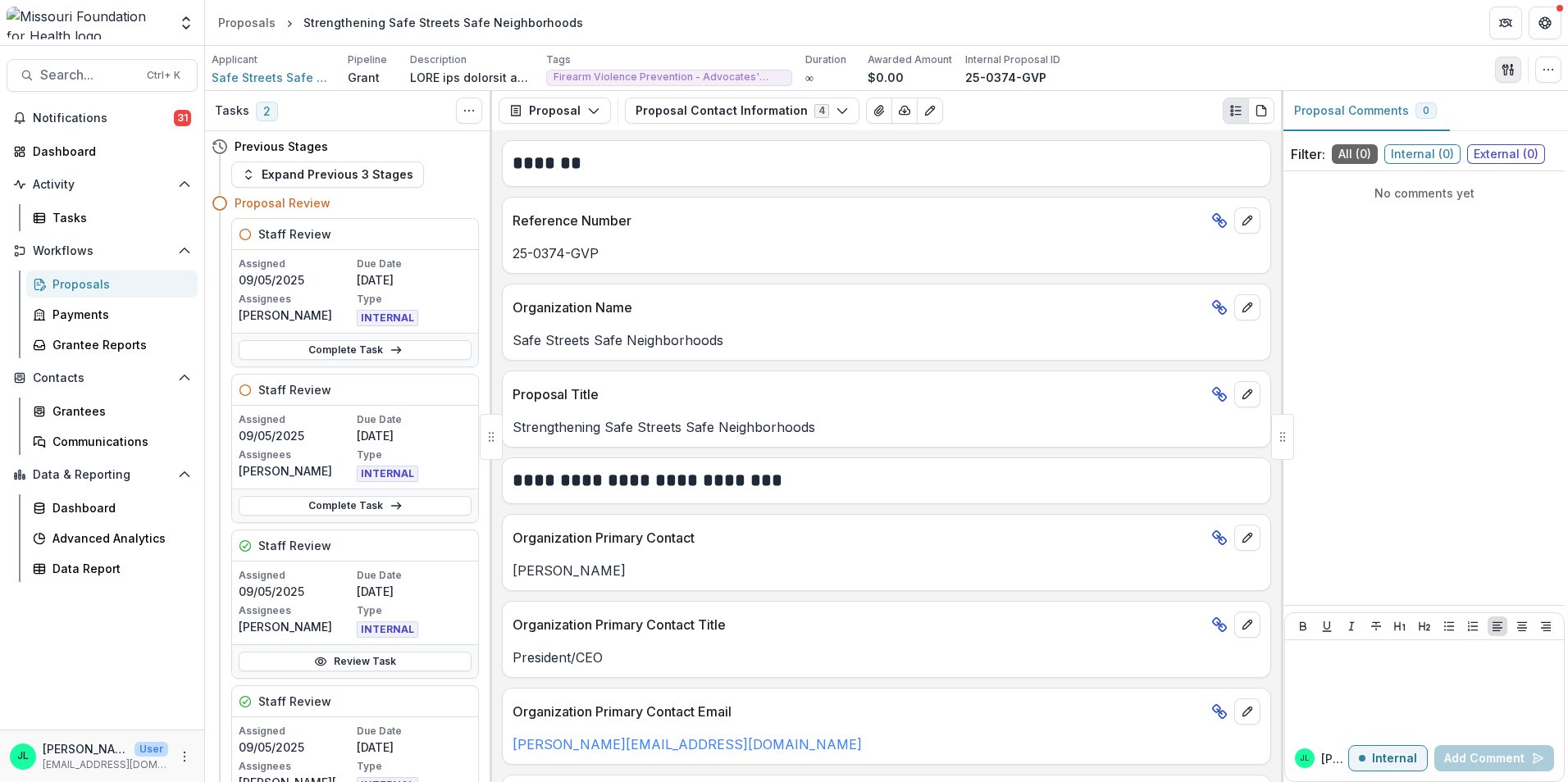
click at [1517, 77] on button "button" at bounding box center [1508, 69] width 26 height 26
click at [1420, 197] on button "View All Reviews" at bounding box center [1429, 188] width 175 height 27
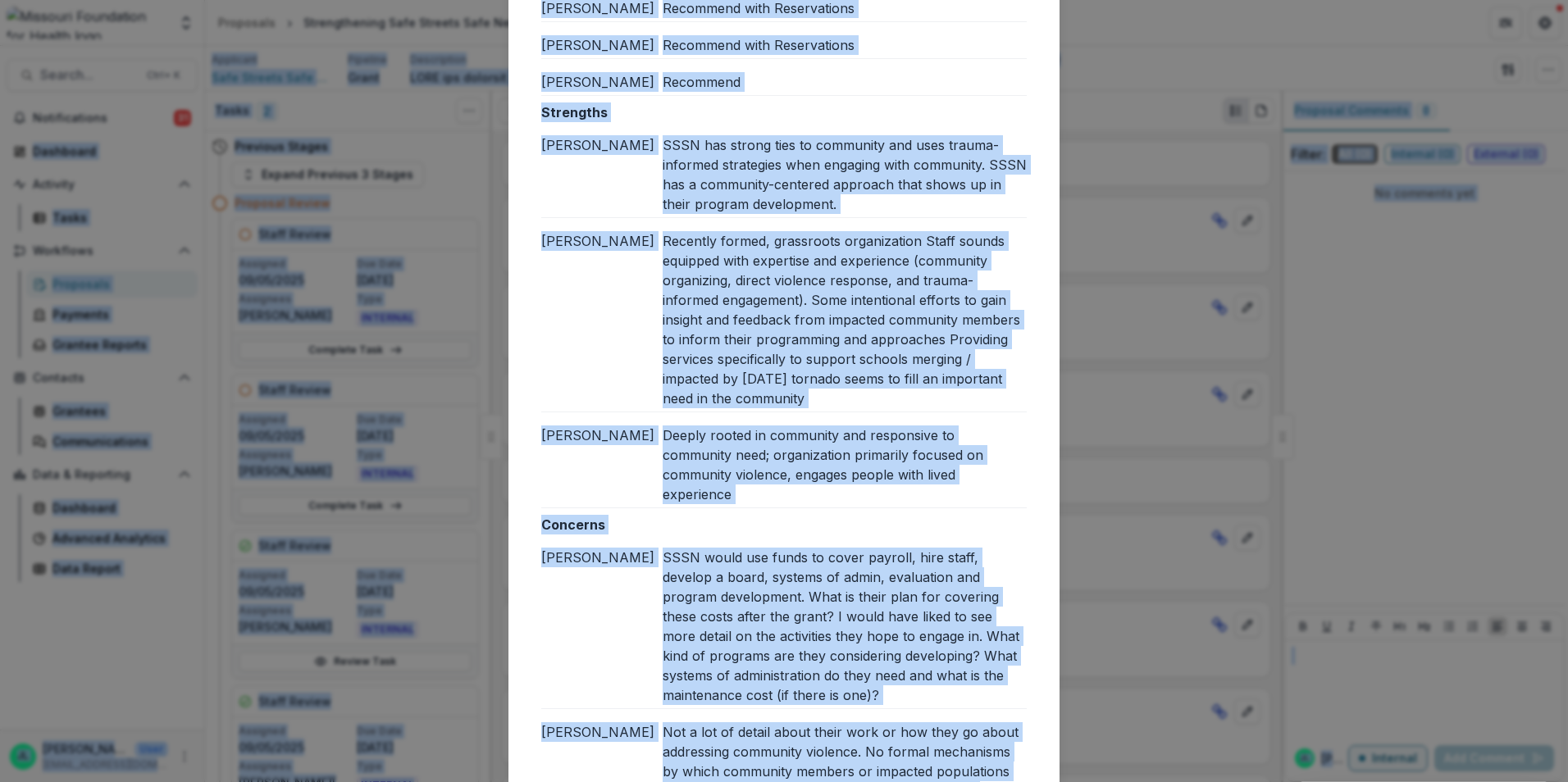
scroll to position [53, 0]
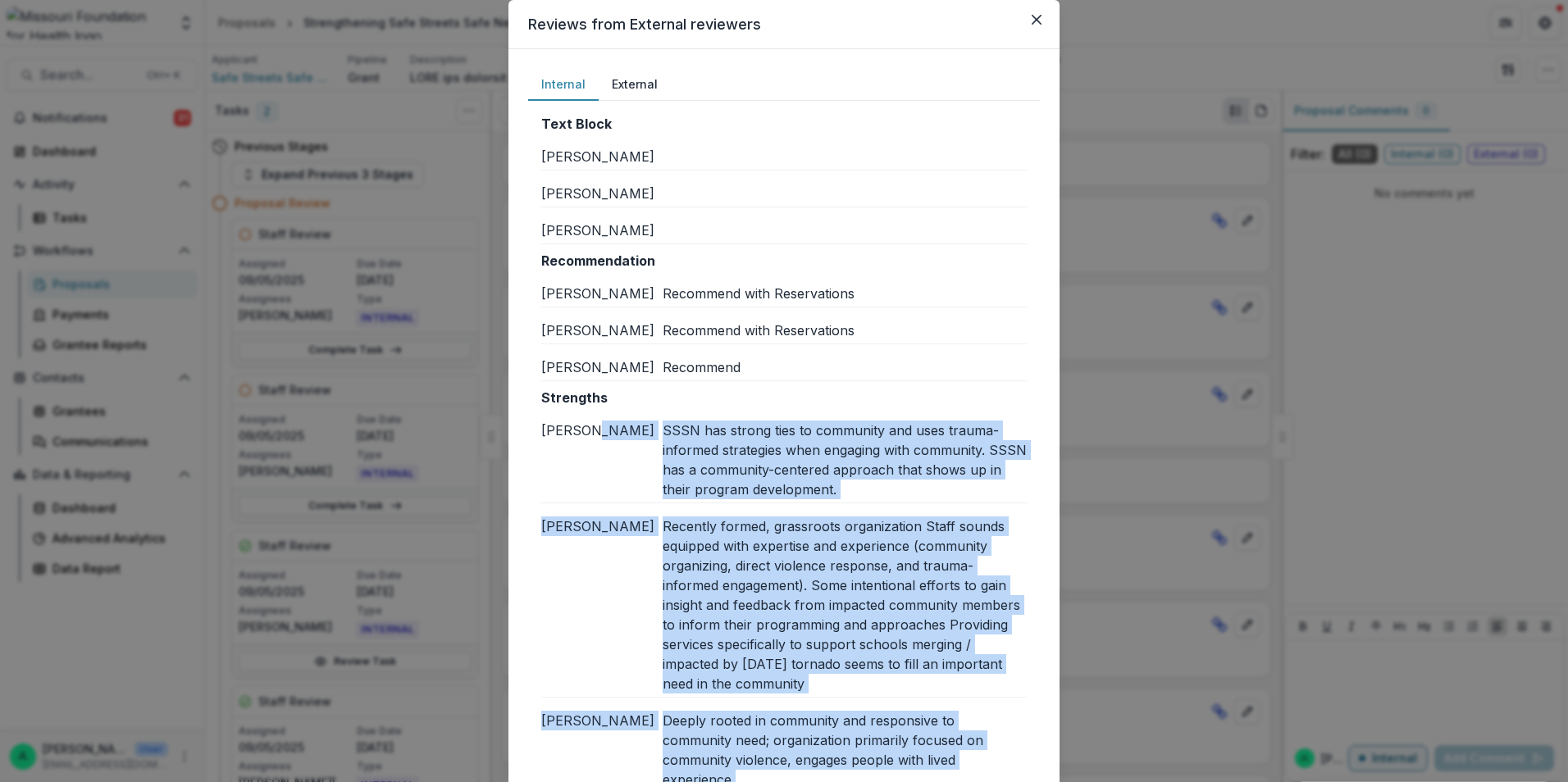
drag, startPoint x: 858, startPoint y: 646, endPoint x: 657, endPoint y: 437, distance: 290.0
copy div "SSSN has strong ties to community and uses trauma-informed strategies when enga…"
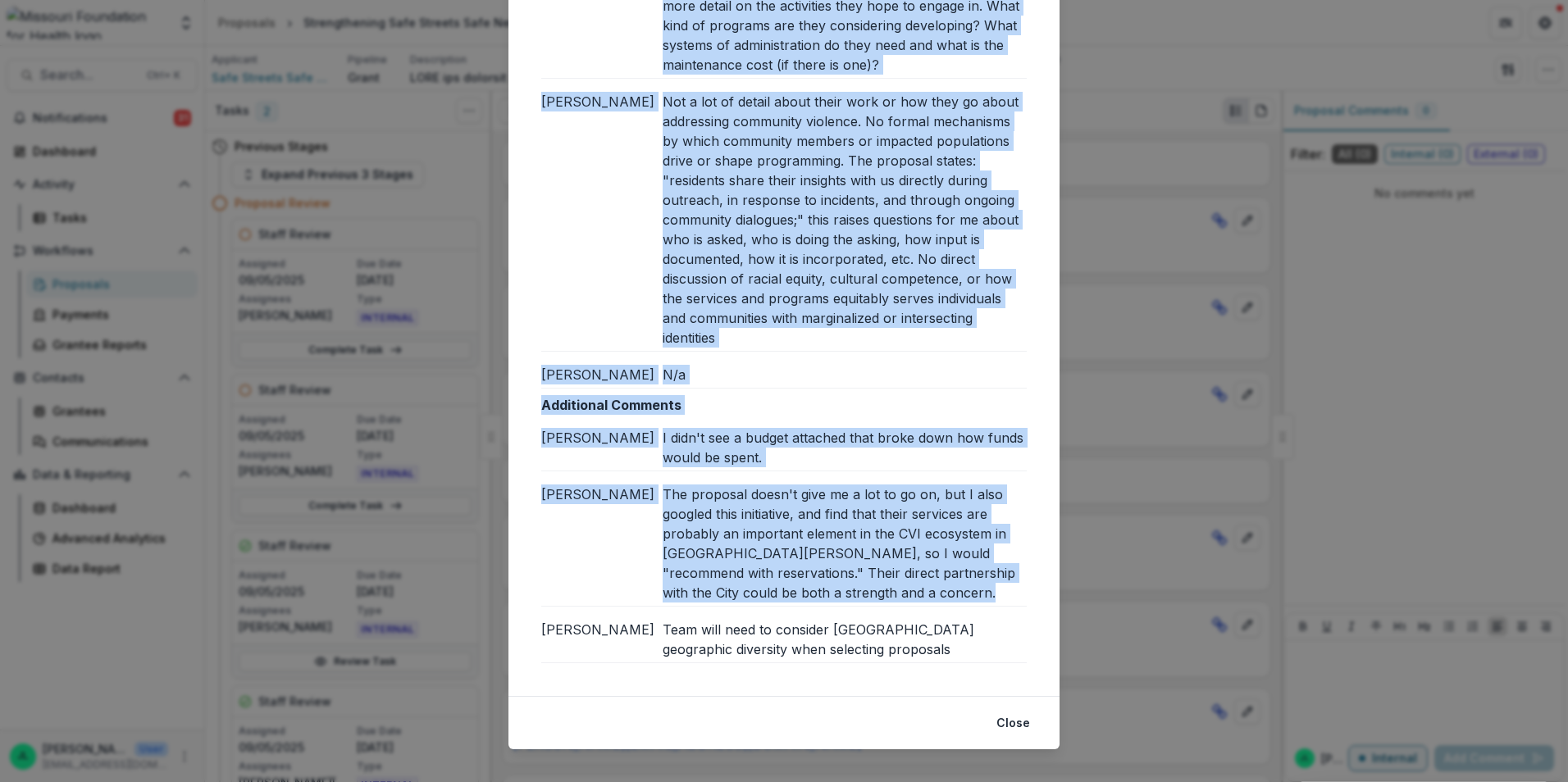
click at [732, 438] on div "I didn't see a budget attached that broke down how funds would be spent." at bounding box center [845, 447] width 364 height 39
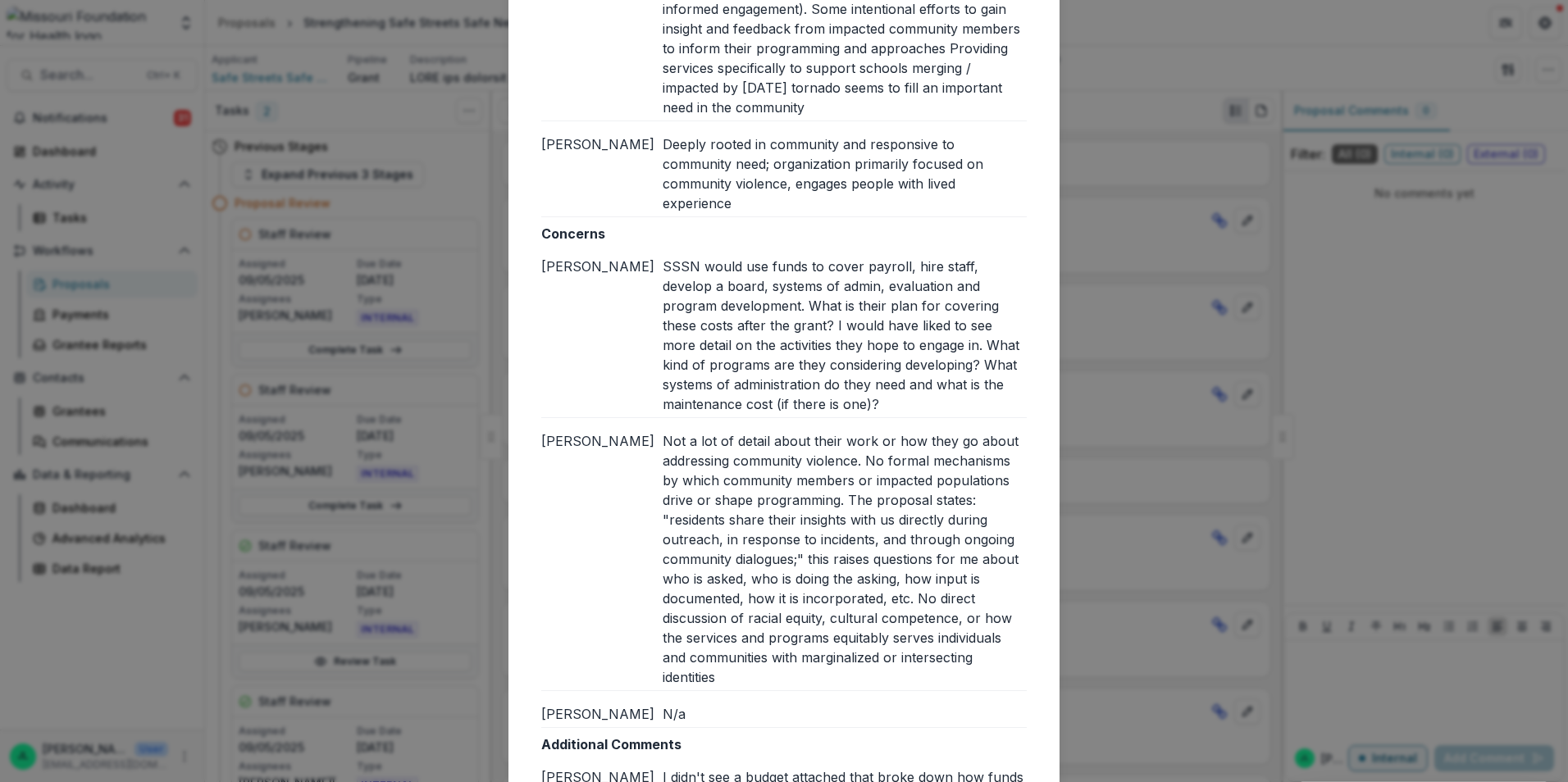
scroll to position [558, 0]
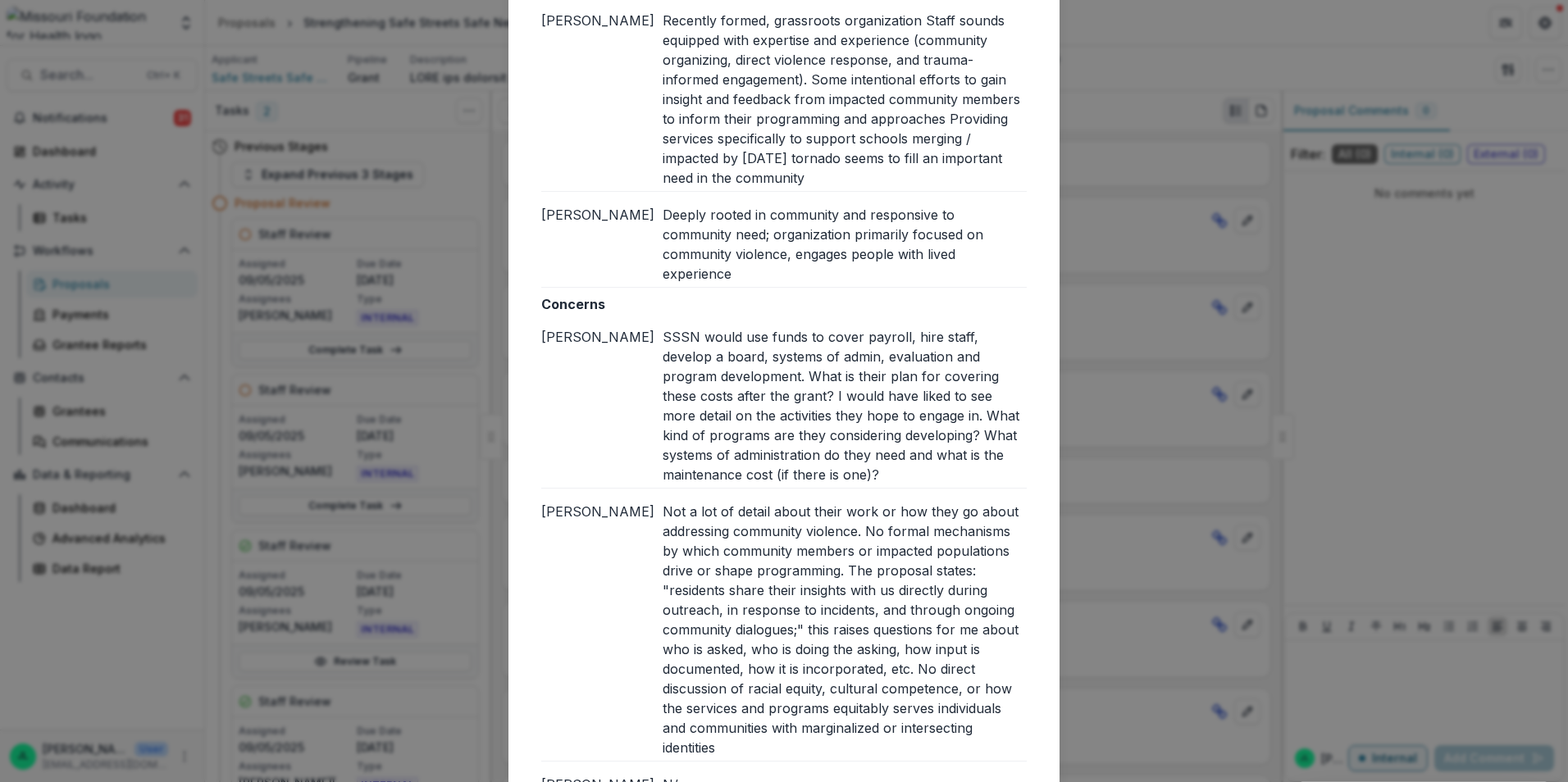
drag, startPoint x: 650, startPoint y: 319, endPoint x: 882, endPoint y: 730, distance: 472.0
click at [882, 730] on div "Concerns [PERSON_NAME] SSSN would use funds to cover payroll, hire staff, devel…" at bounding box center [784, 546] width 486 height 504
copy div "SSSN would use funds to cover payroll, hire staff, develop a board, systems of …"
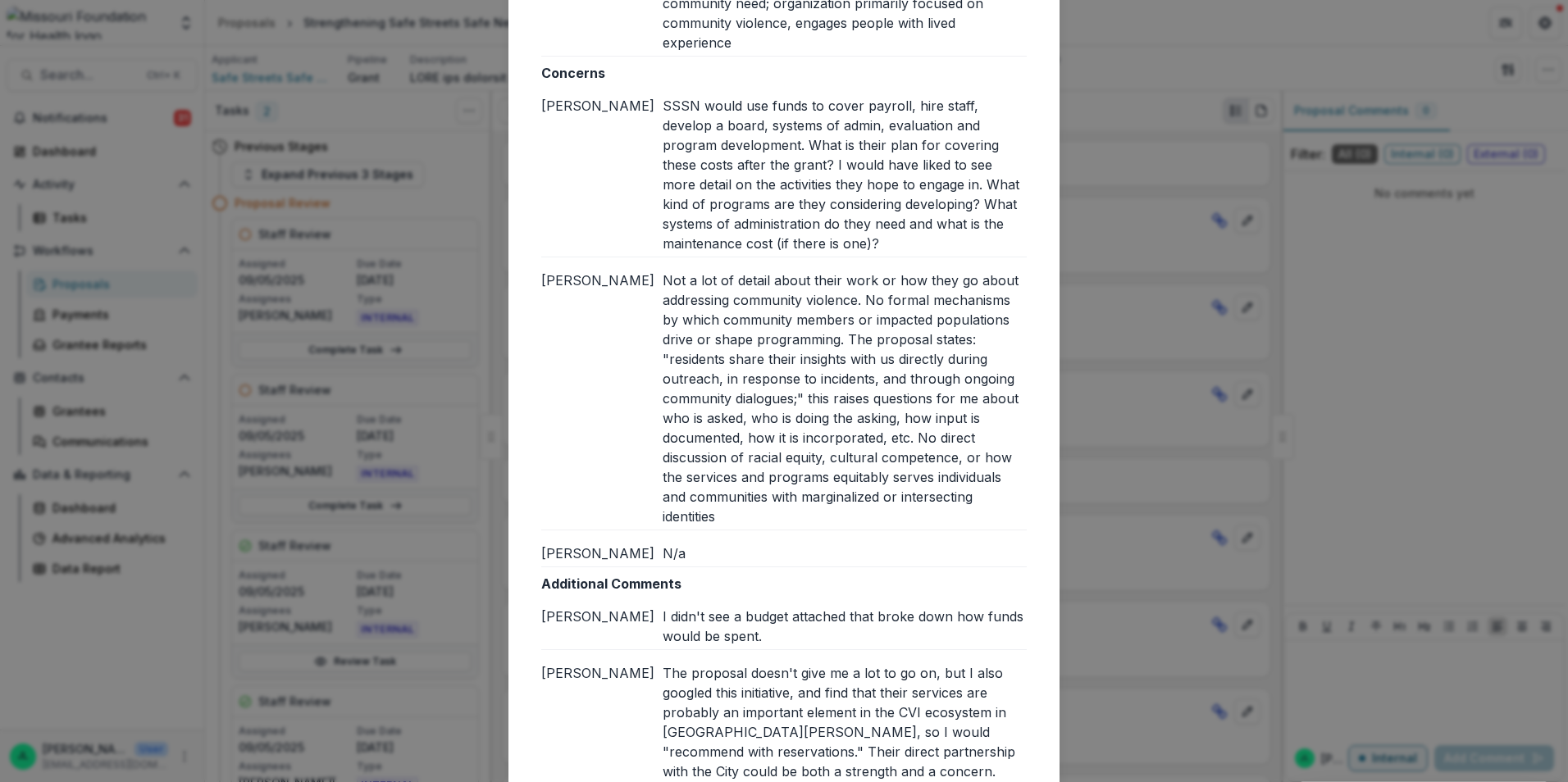
scroll to position [886, 0]
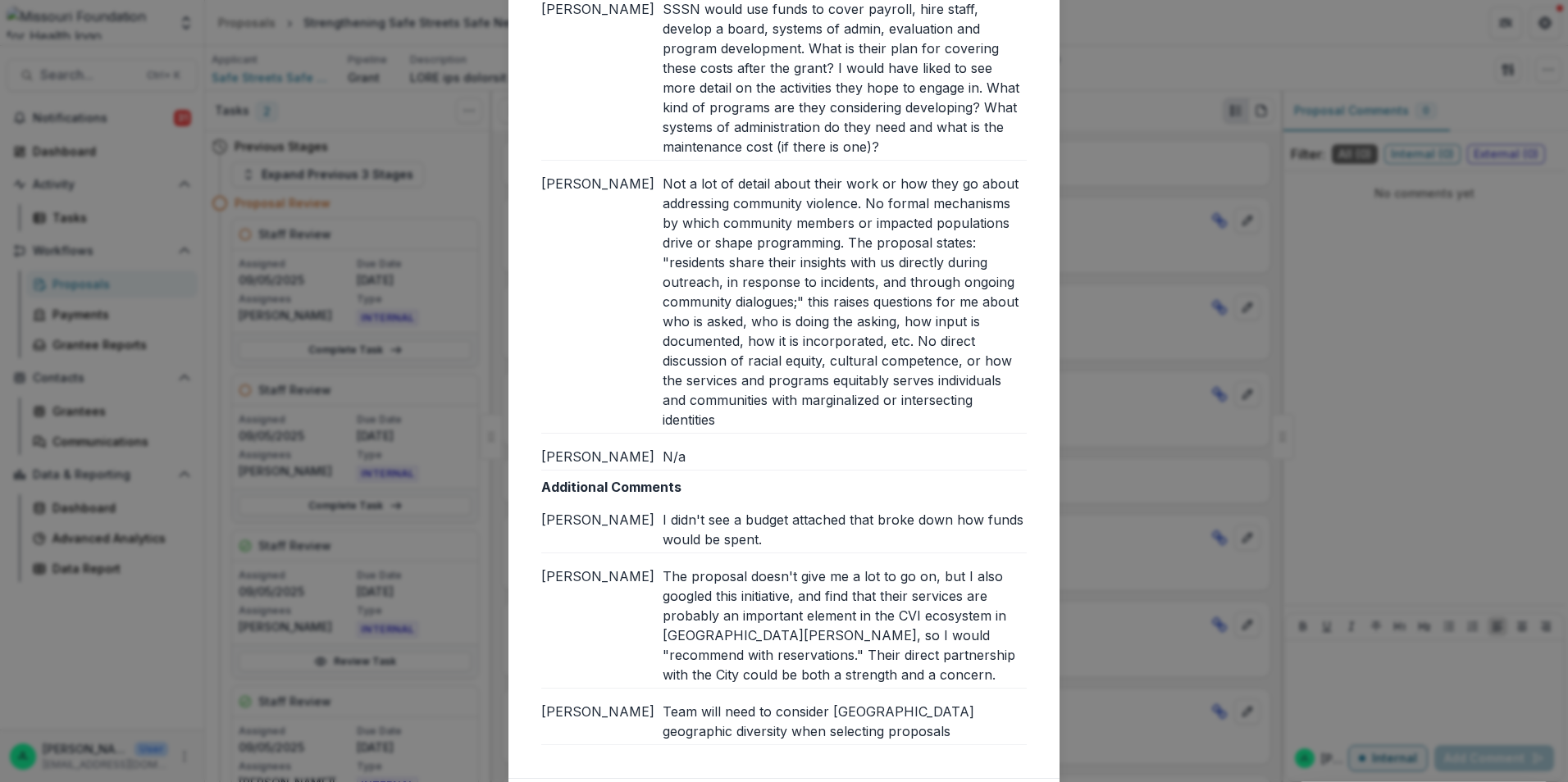
click at [711, 515] on div "I didn't see a budget attached that broke down how funds would be spent." at bounding box center [845, 530] width 364 height 39
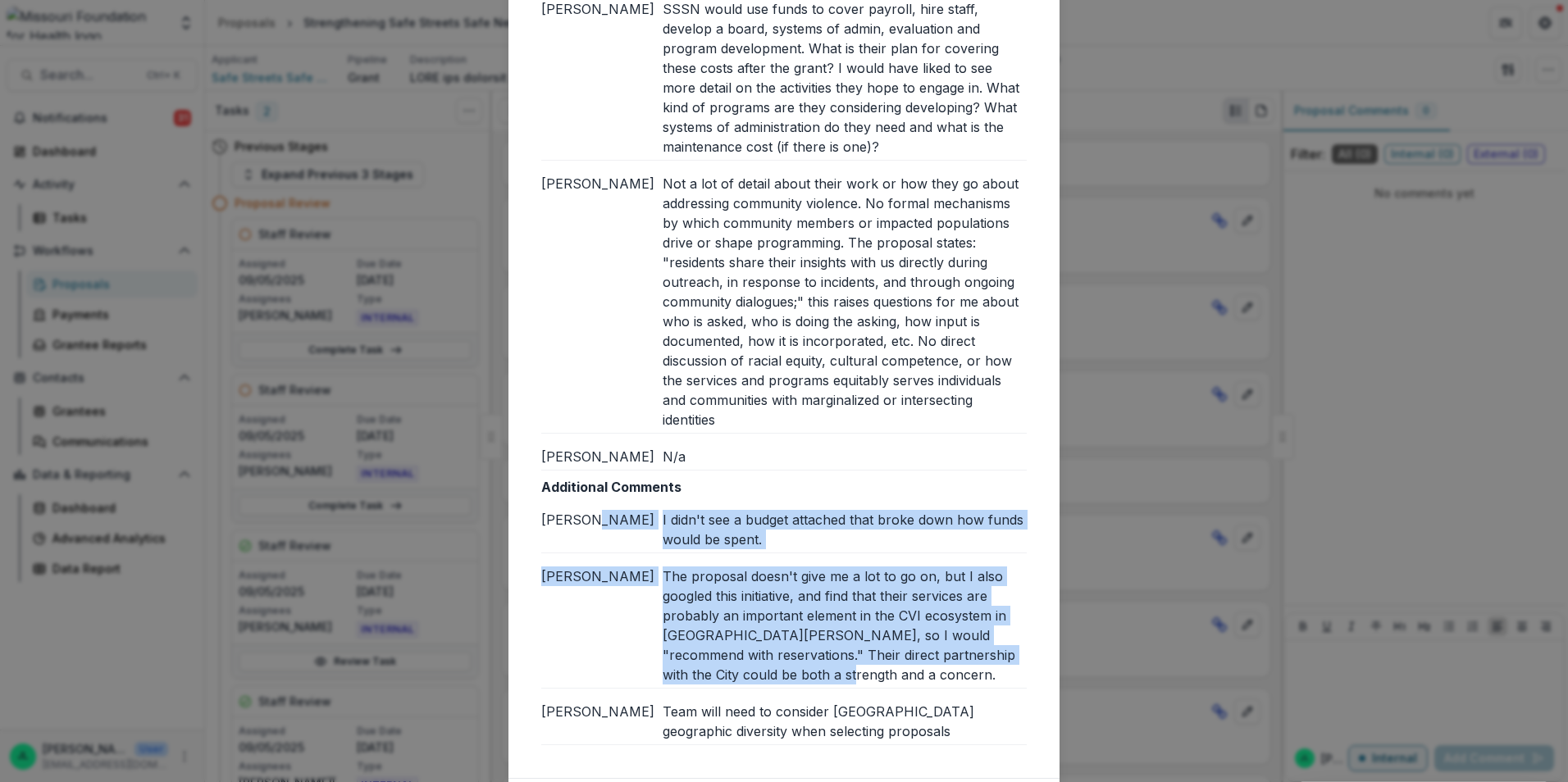
drag, startPoint x: 653, startPoint y: 493, endPoint x: 937, endPoint y: 653, distance: 326.0
click at [937, 653] on div "Additional Comments [PERSON_NAME] didn't see a budget attached that broke down …" at bounding box center [784, 611] width 486 height 268
copy div "I didn't see a budget attached that broke down how funds would be spent. [PERSO…"
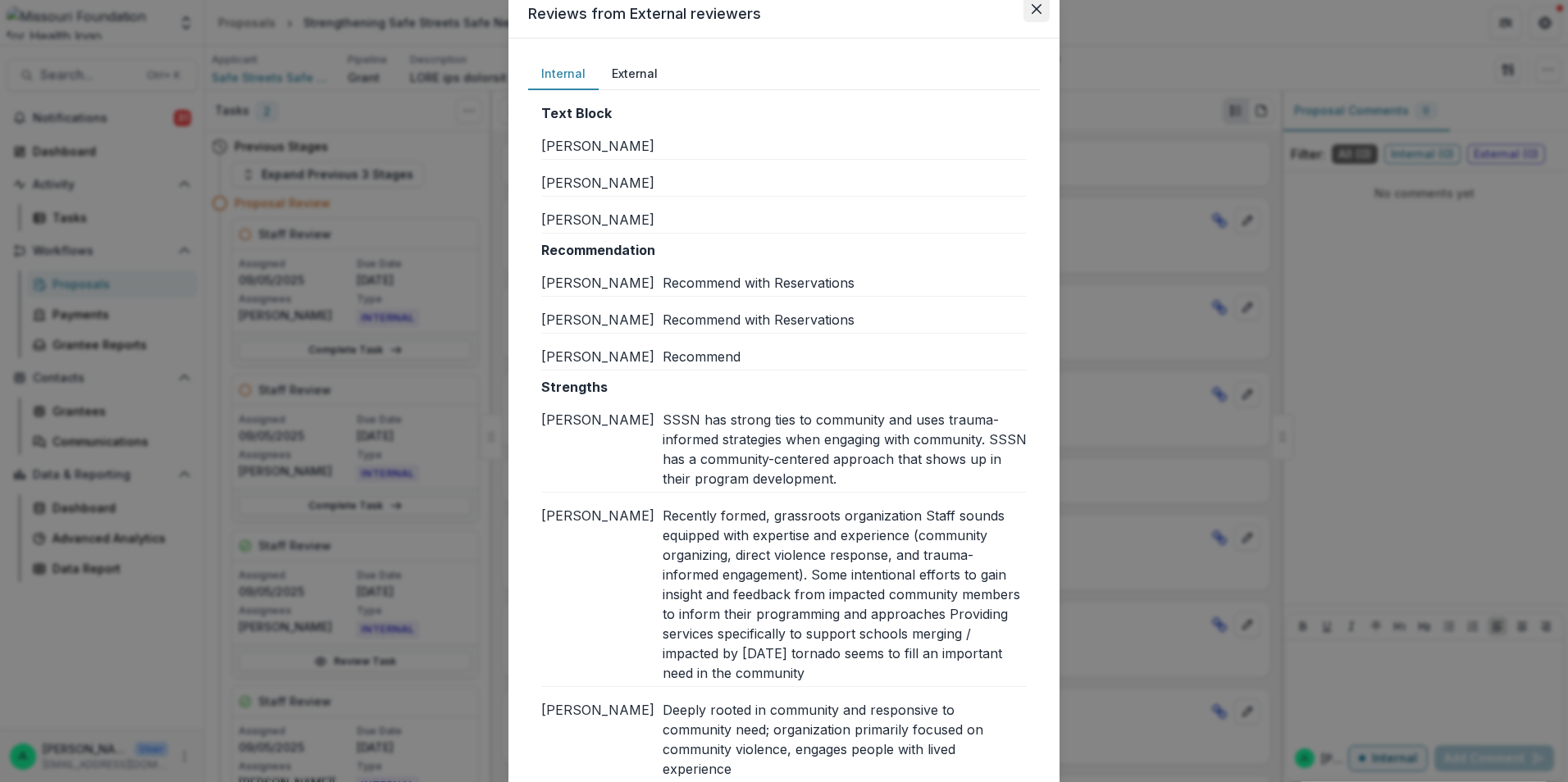
scroll to position [0, 0]
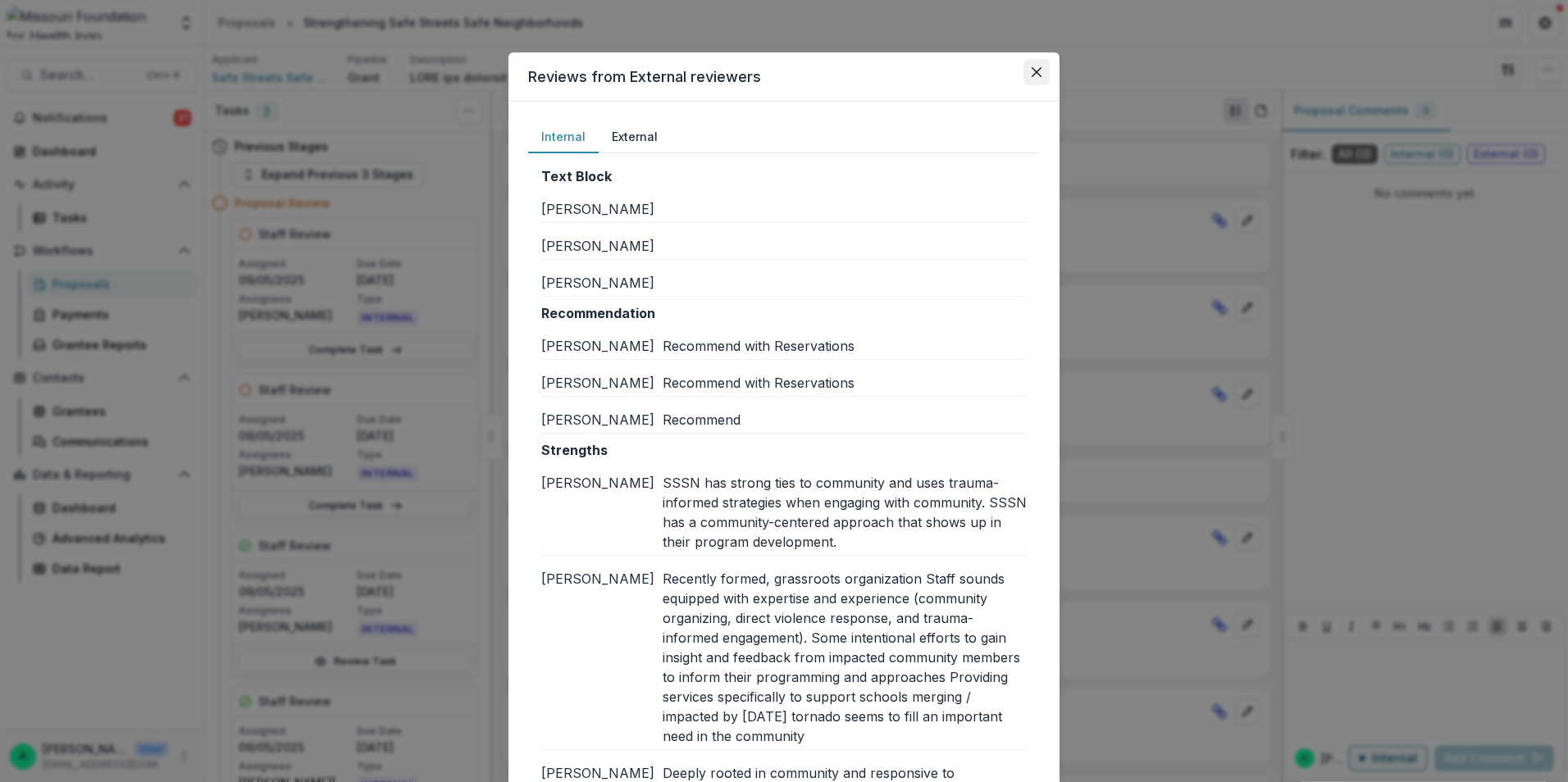
click at [1034, 67] on icon "Close" at bounding box center [1037, 72] width 10 height 10
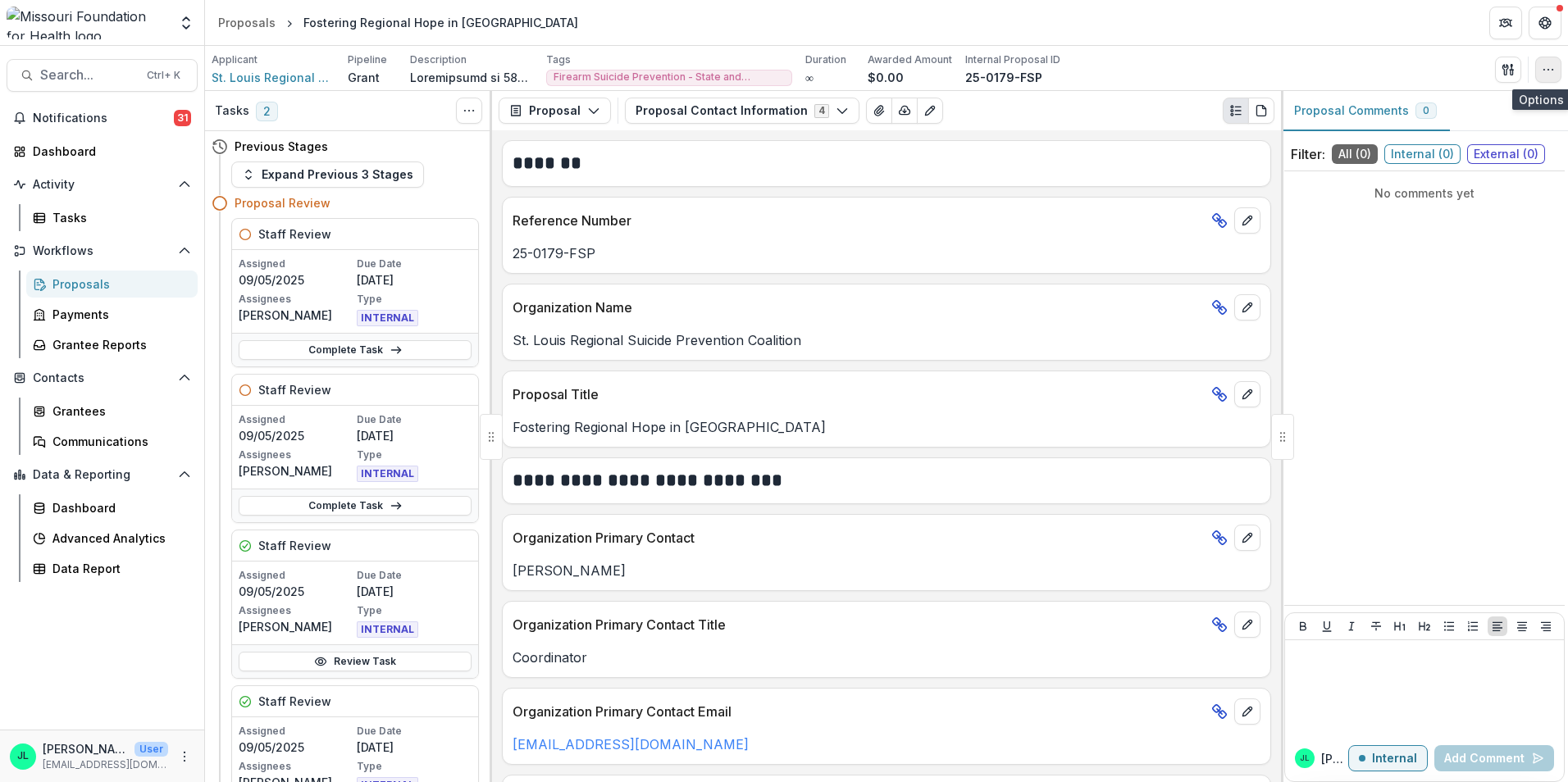
click at [1543, 71] on icon "button" at bounding box center [1548, 69] width 13 height 13
click at [1515, 74] on button "button" at bounding box center [1508, 69] width 26 height 26
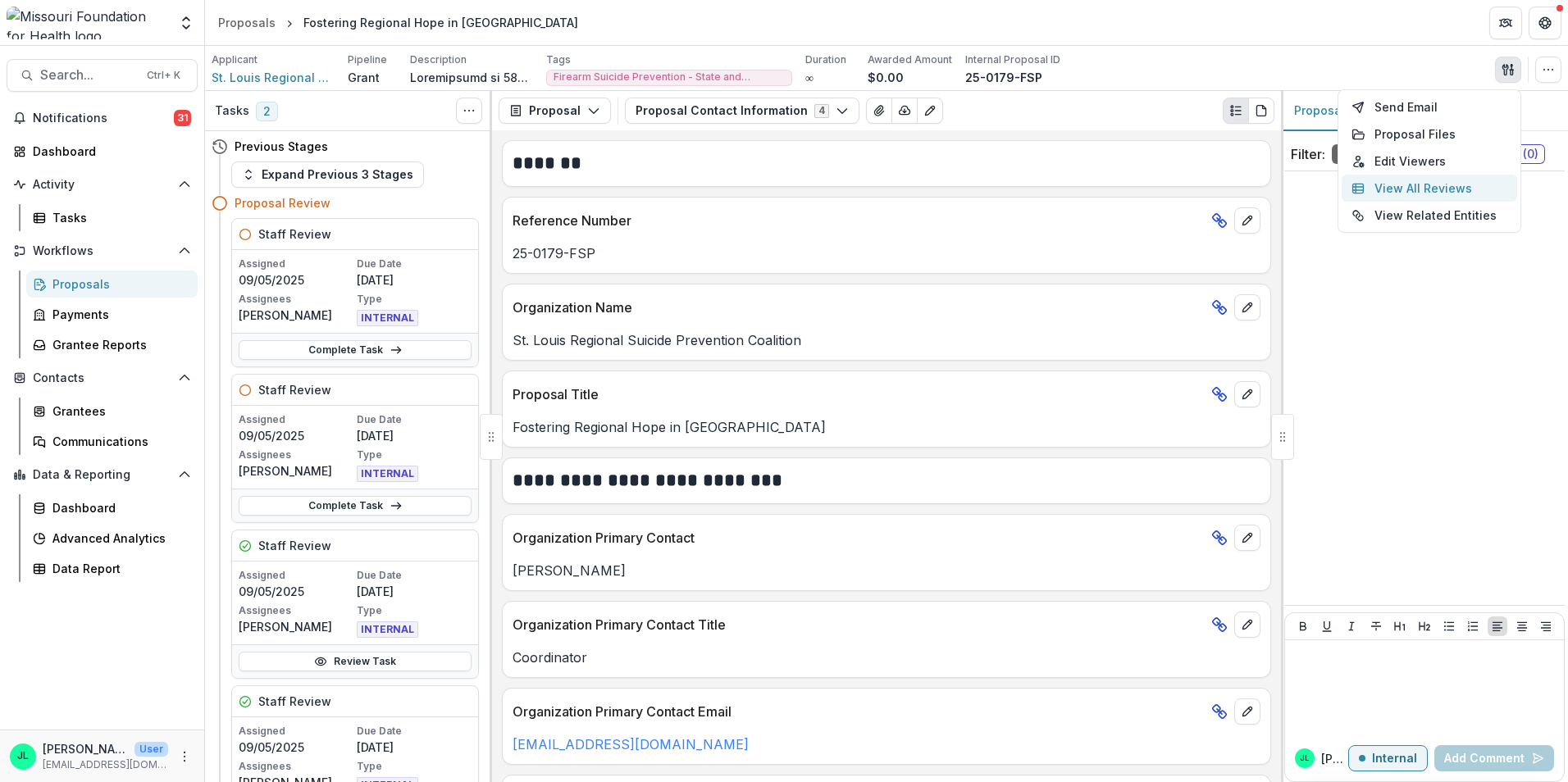
click at [1397, 192] on button "View All Reviews" at bounding box center [1429, 188] width 175 height 27
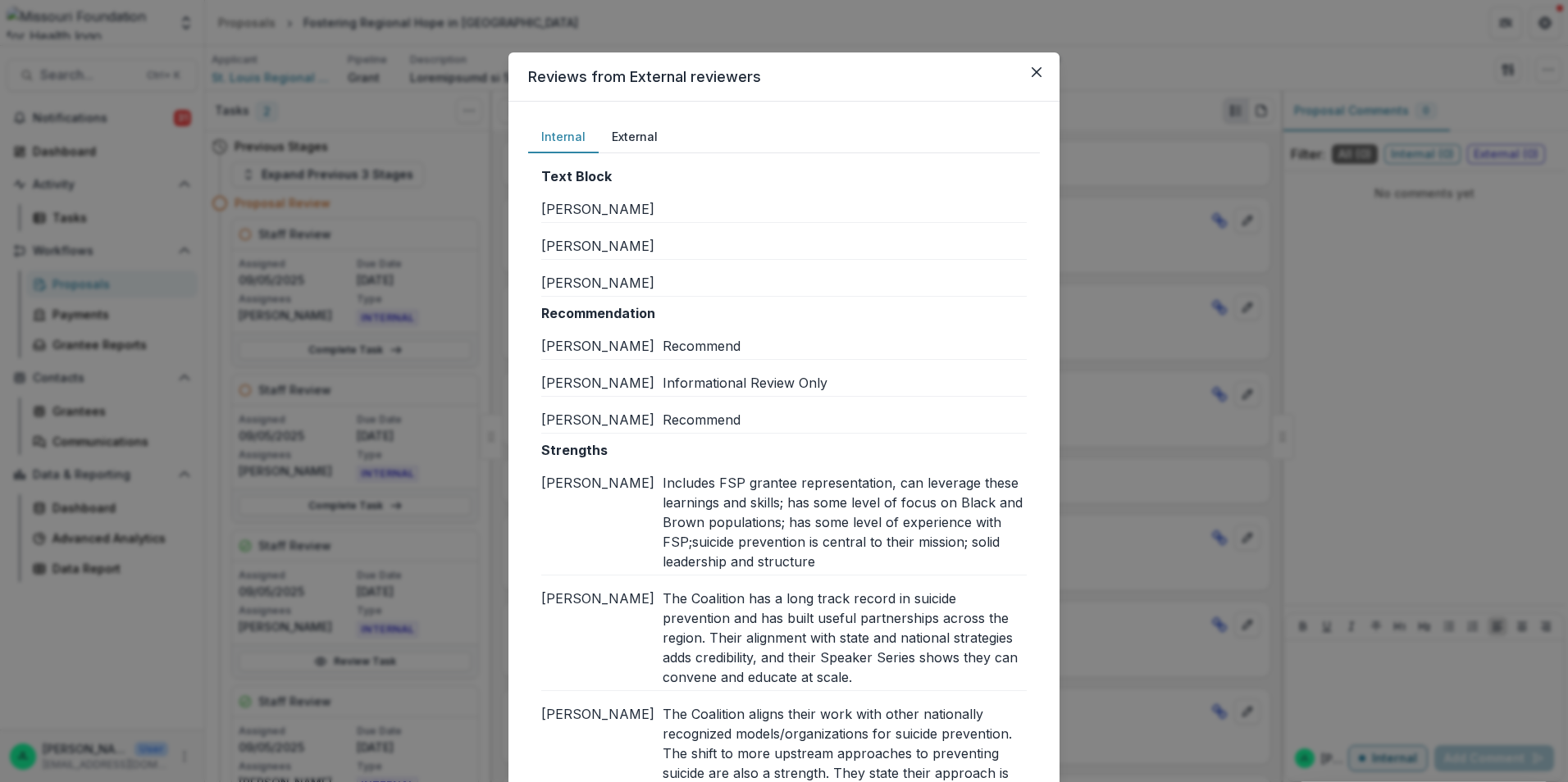
scroll to position [246, 0]
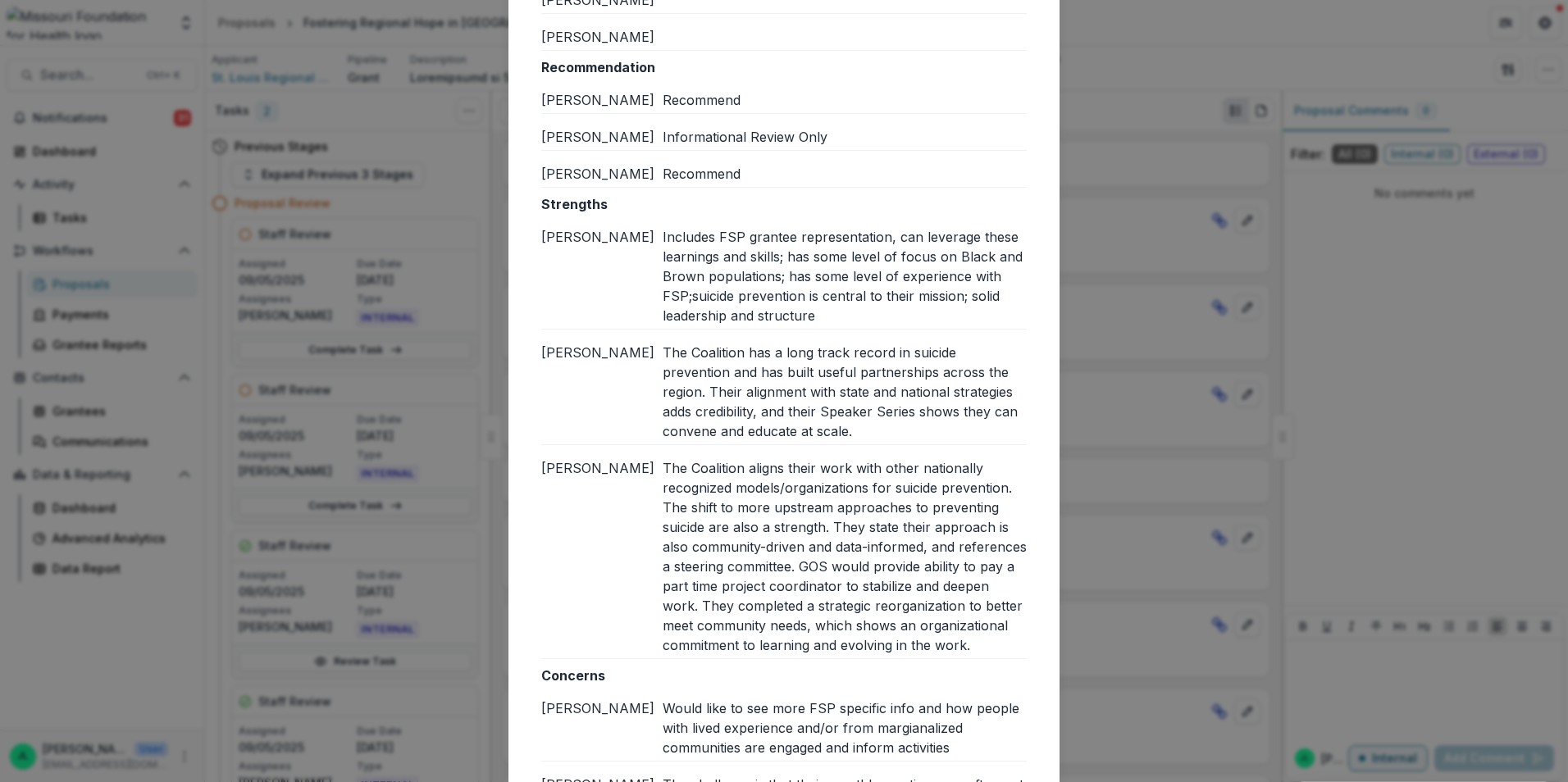
click at [776, 278] on div "Includes FSP grantee representation, can leverage these learnings and skills; h…" at bounding box center [845, 276] width 364 height 98
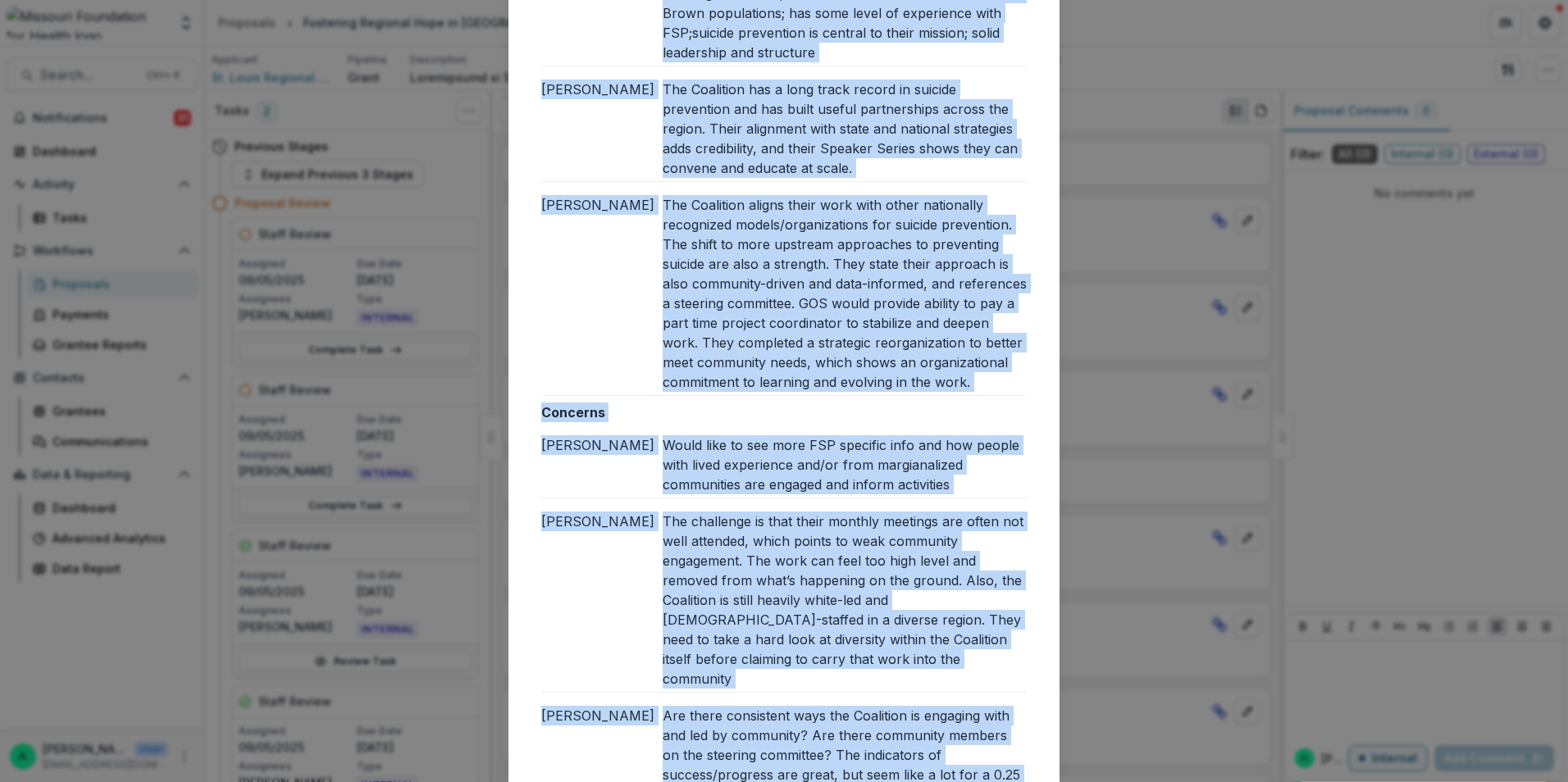
scroll to position [553, 0]
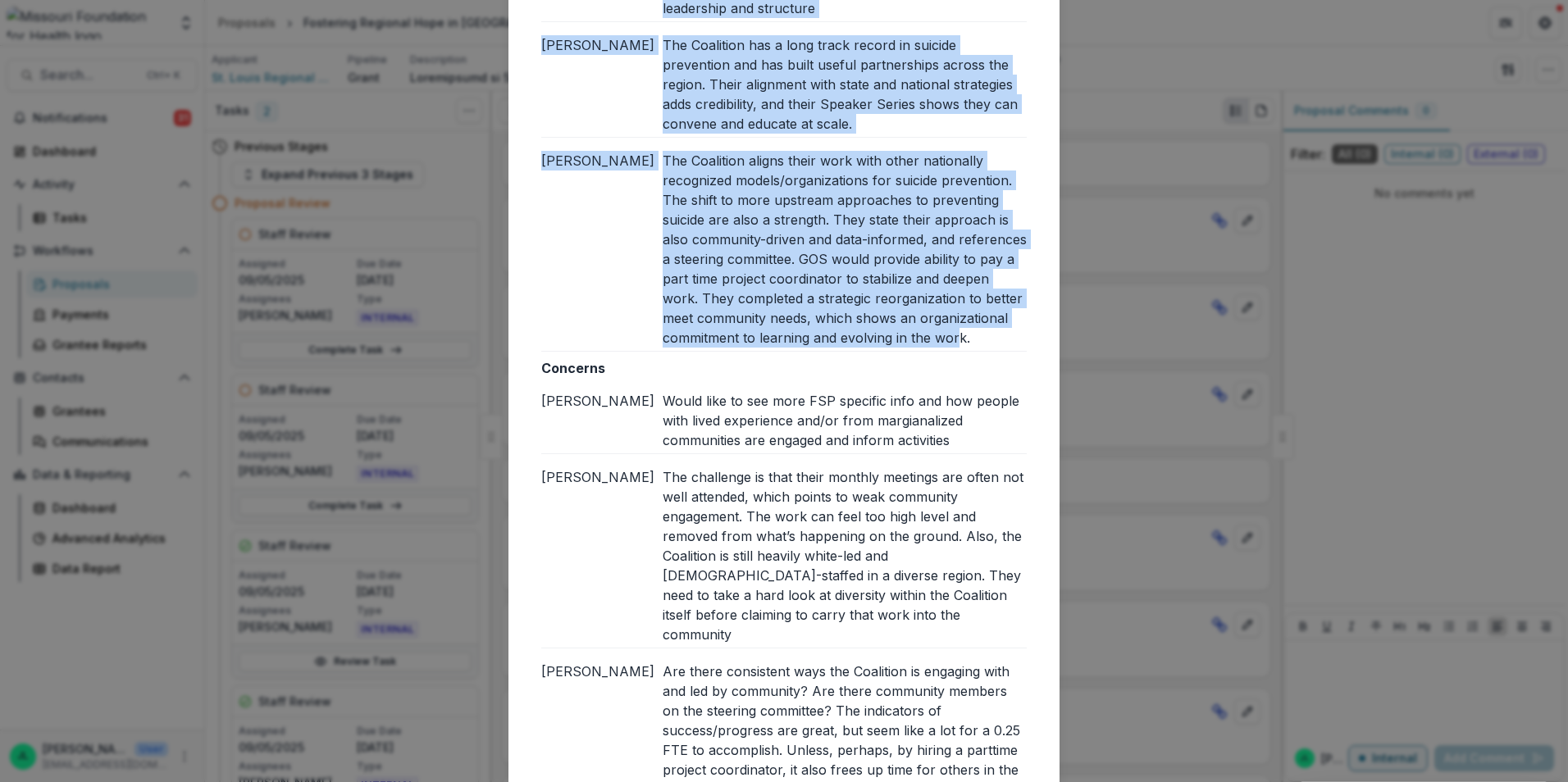
drag, startPoint x: 660, startPoint y: 237, endPoint x: 957, endPoint y: 341, distance: 314.7
click at [957, 341] on div "Strengths Jessi L Includes FSP grantee representation, can leverage these learn…" at bounding box center [784, 119] width 486 height 465
copy div "Includes FSP grantee representation, can leverage these learnings and skills; h…"
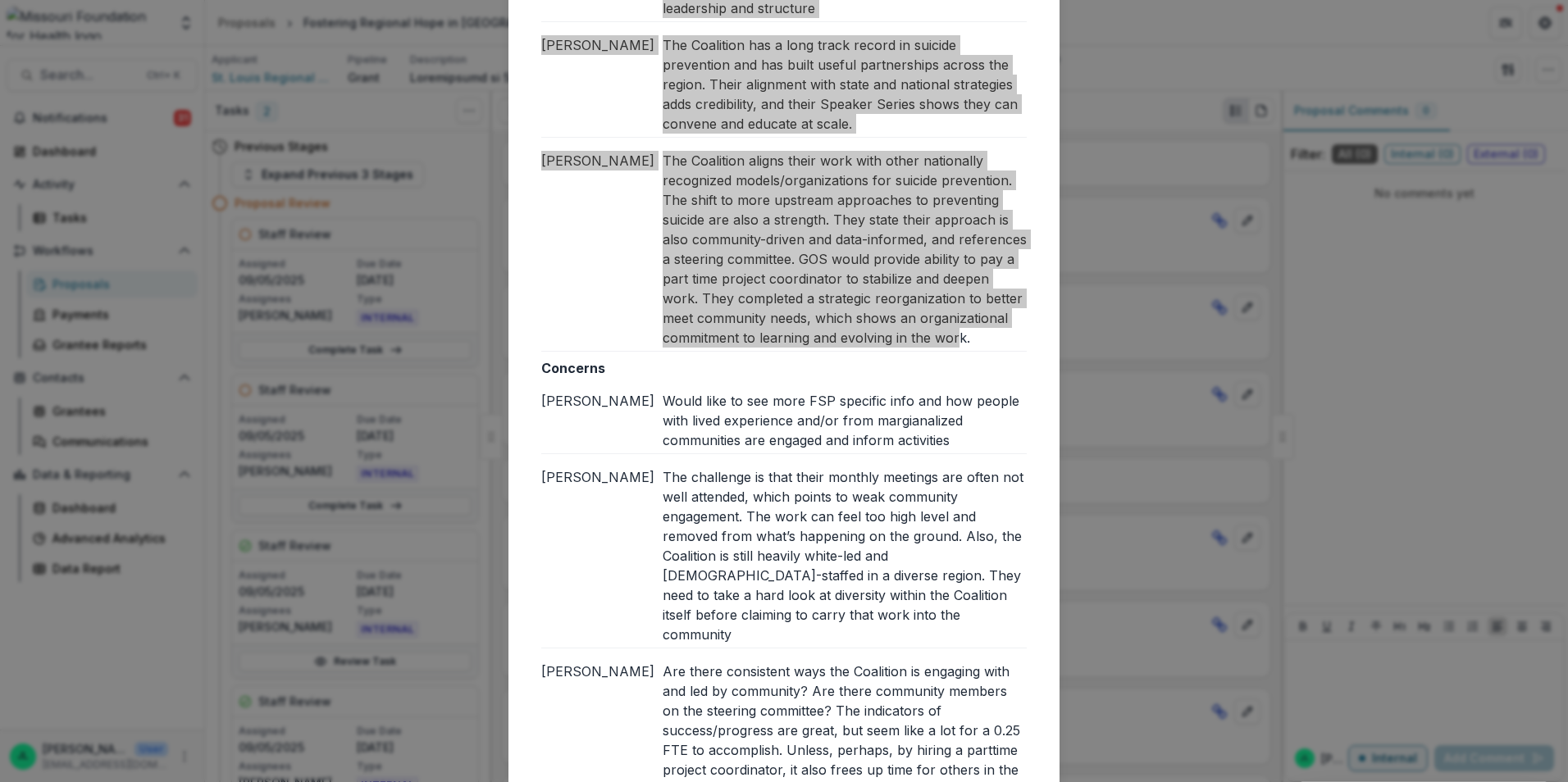
scroll to position [830, 0]
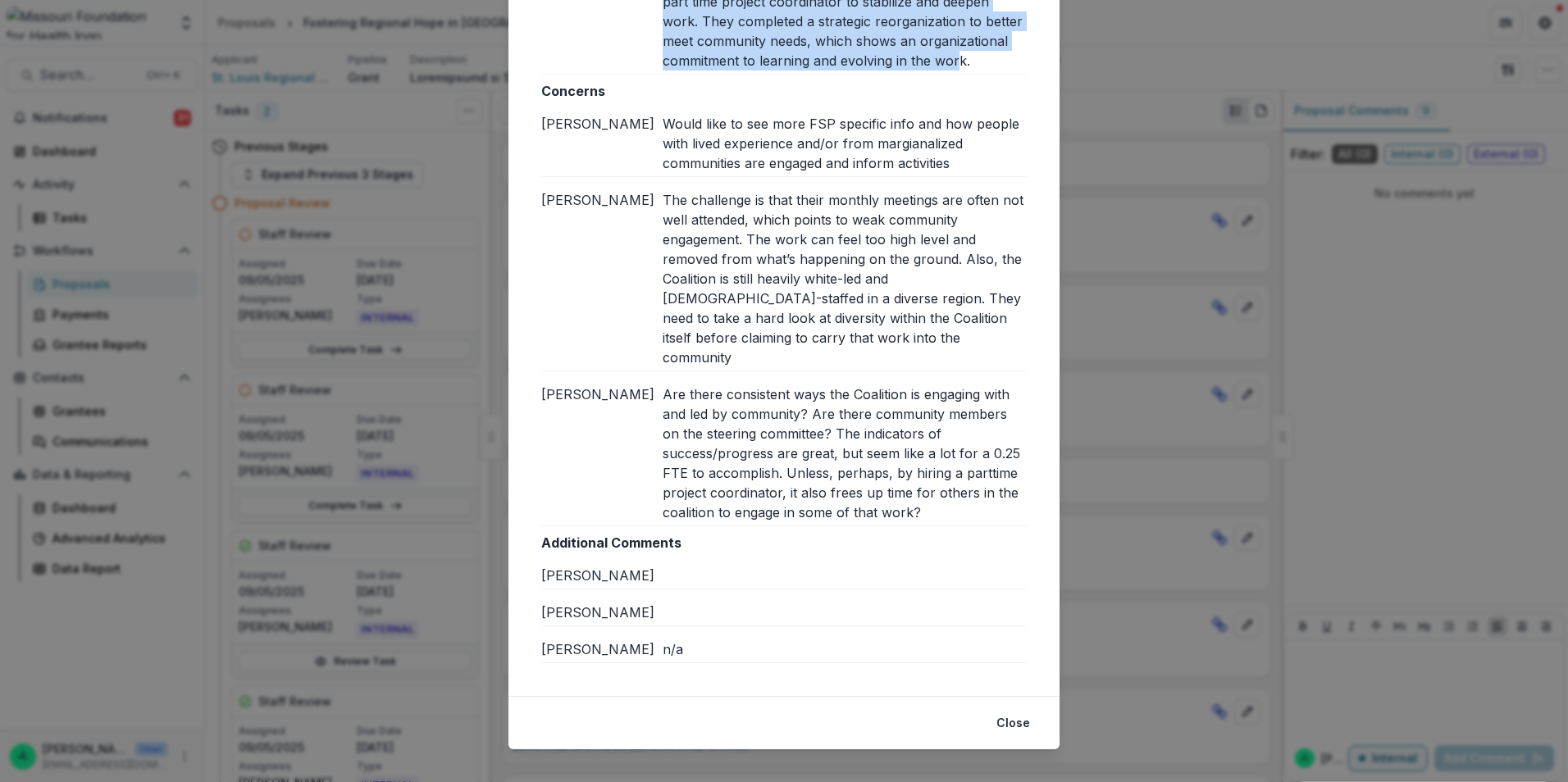
click at [669, 136] on div "Would like to see more FSP specific info and how people with lived experience a…" at bounding box center [845, 144] width 364 height 59
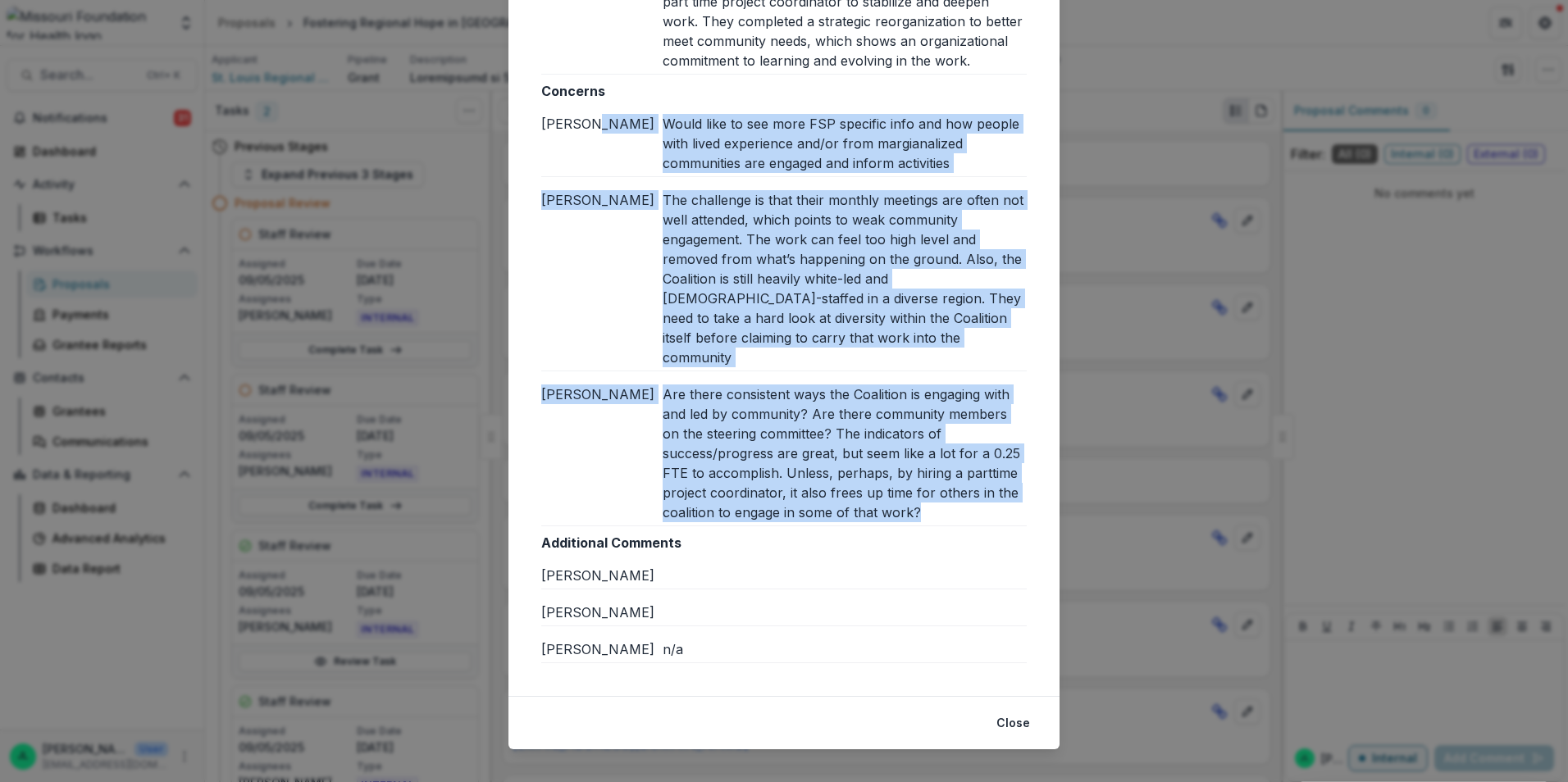
drag, startPoint x: 659, startPoint y: 126, endPoint x: 935, endPoint y: 489, distance: 456.0
click at [935, 489] on div "Concerns [PERSON_NAME] L Would like to see more FSP specific info and how peopl…" at bounding box center [784, 303] width 486 height 445
copy div "Would like to see more FSP specific info and how people with lived experience a…"
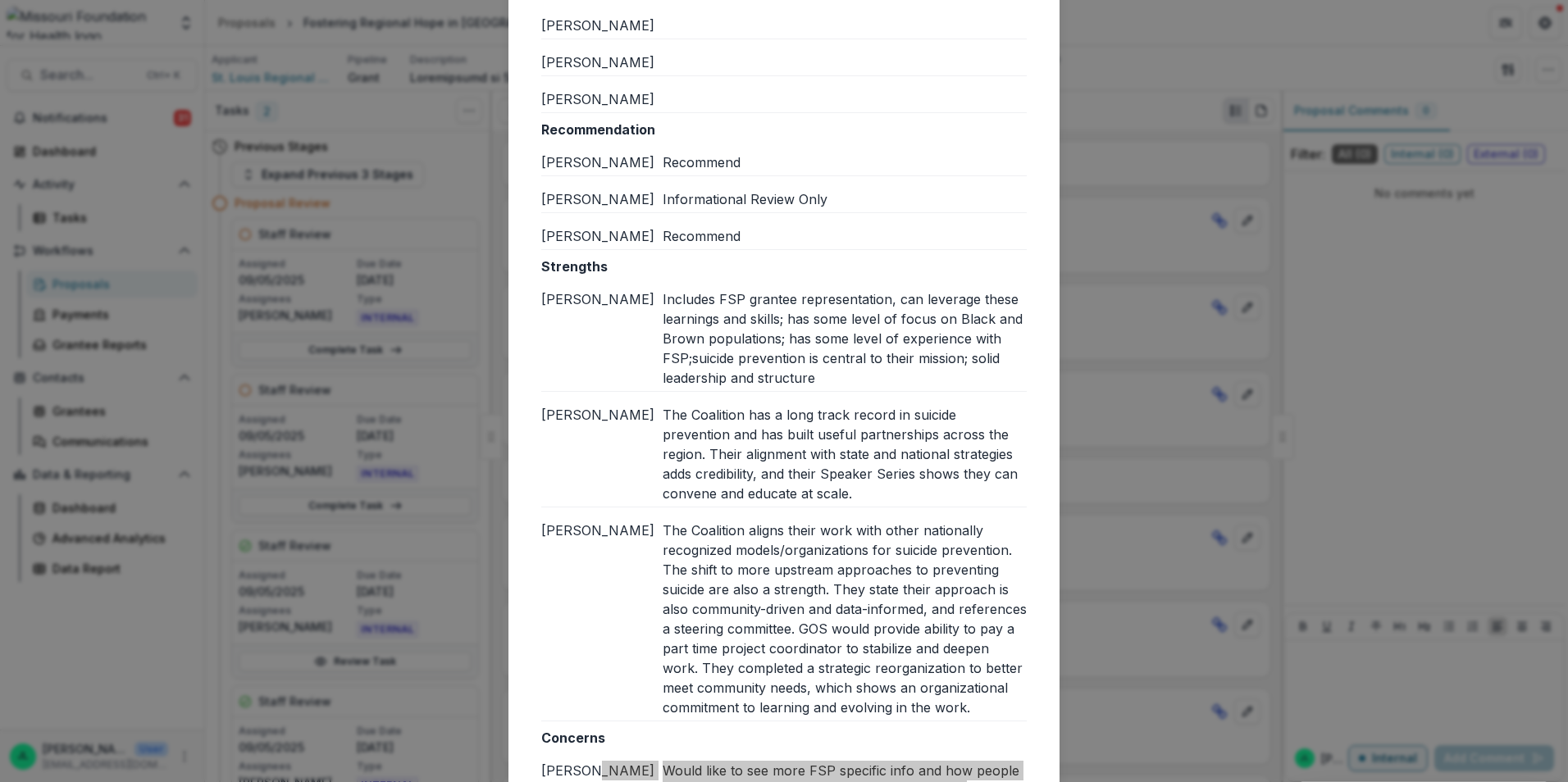
scroll to position [0, 0]
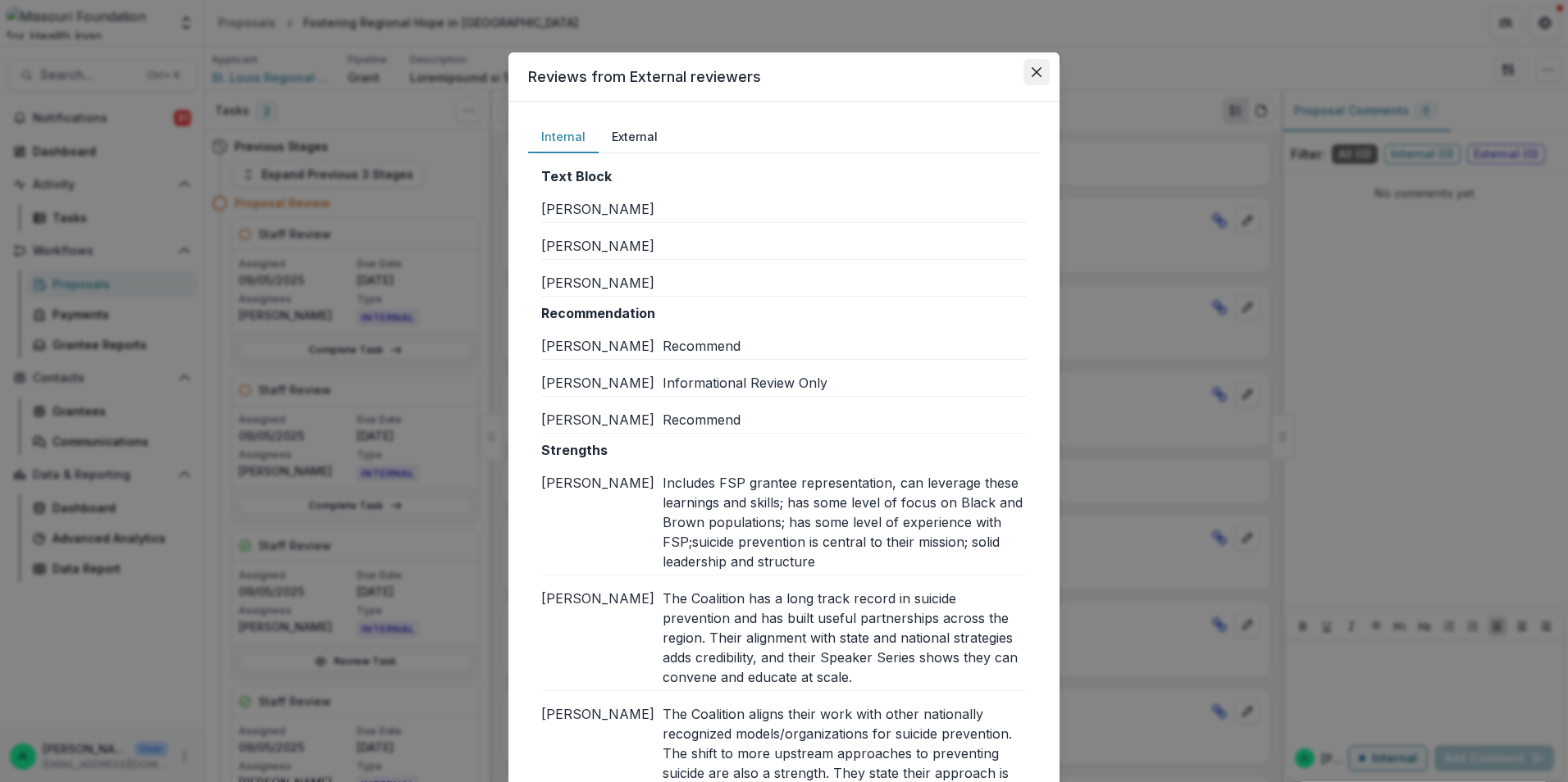
click at [1031, 80] on button "Close" at bounding box center [1037, 72] width 26 height 26
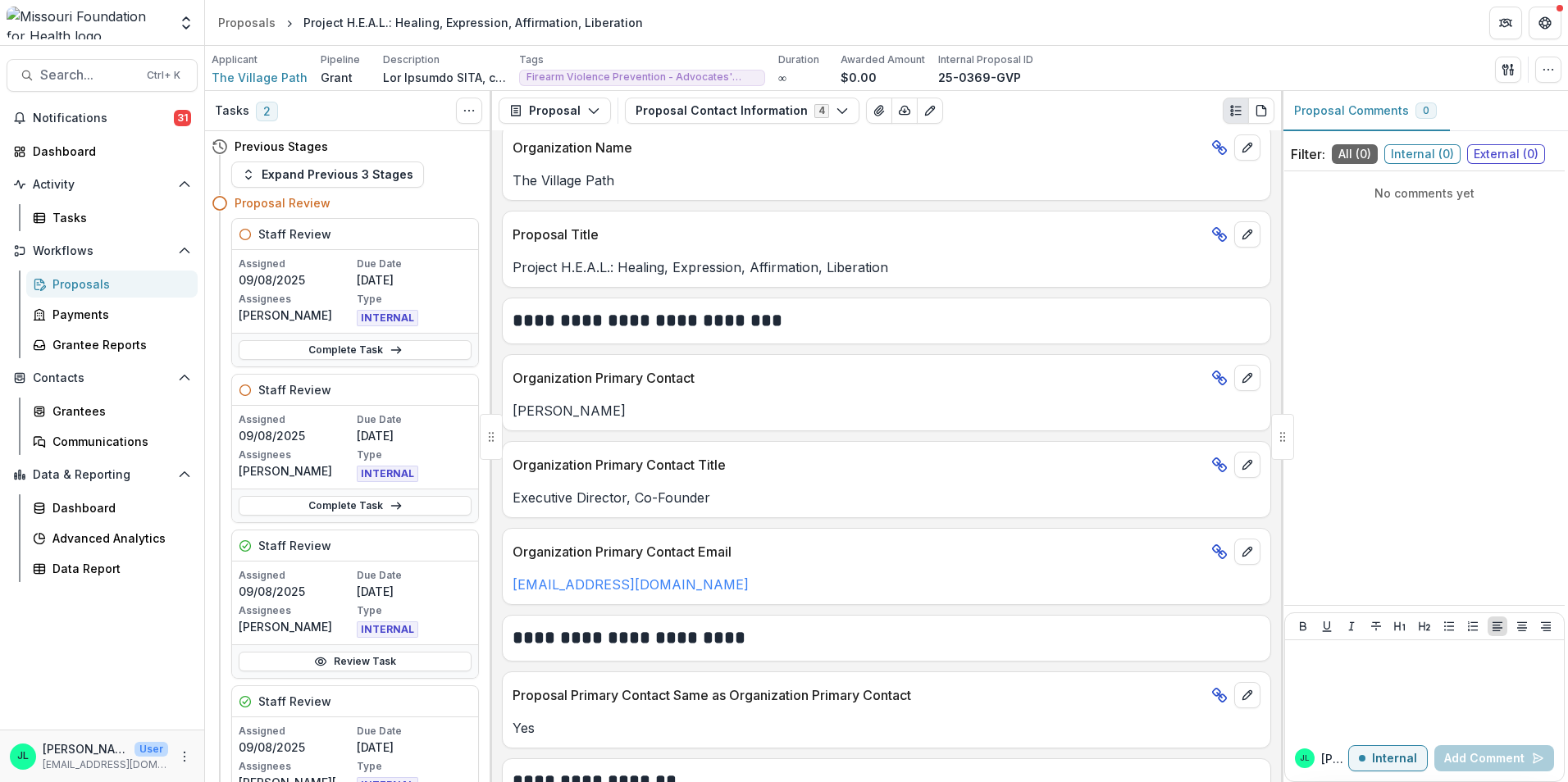
scroll to position [82, 0]
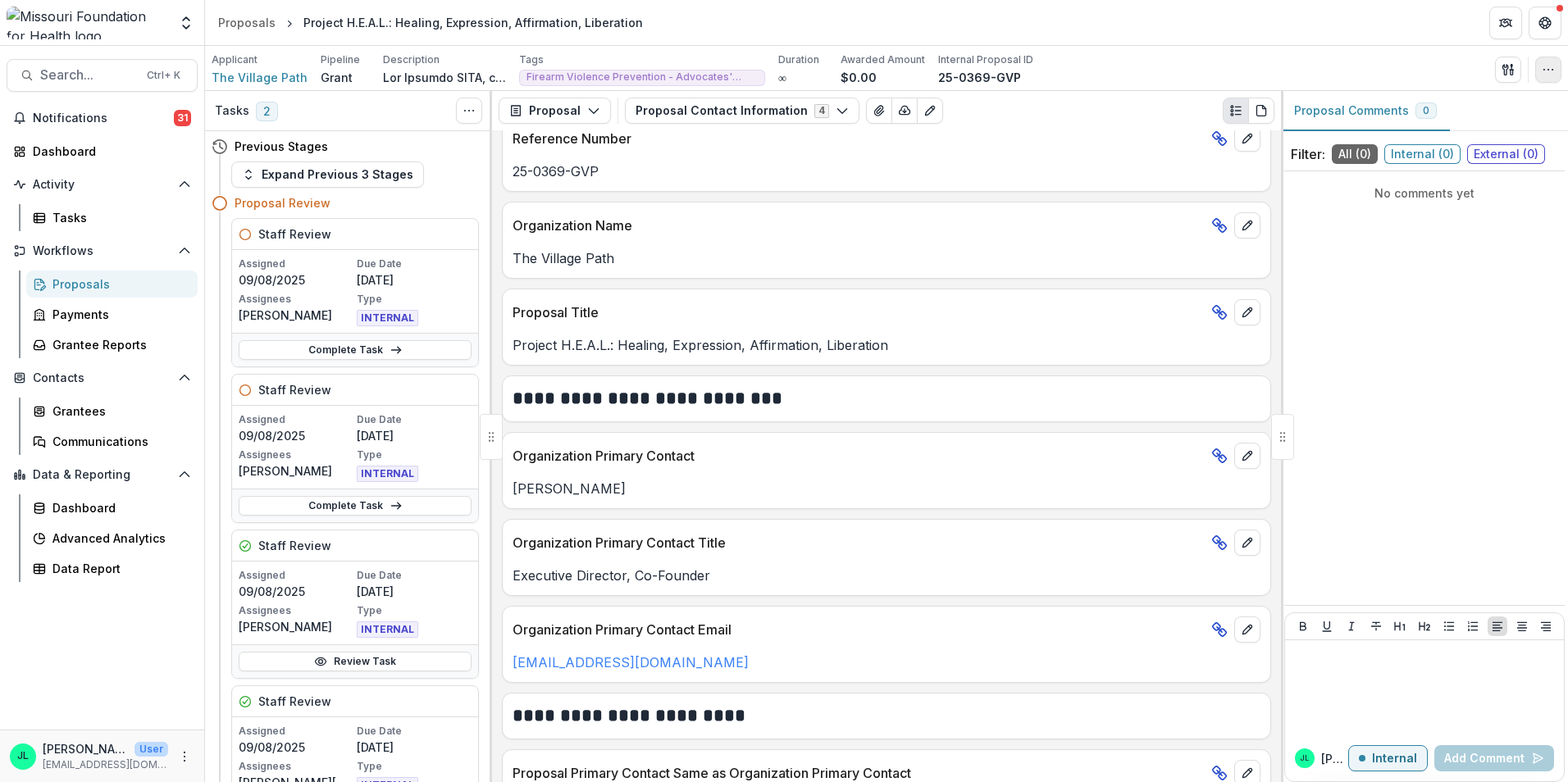
click at [1542, 71] on button "button" at bounding box center [1549, 69] width 26 height 26
click at [1497, 64] on button "button" at bounding box center [1508, 69] width 26 height 26
click at [1411, 192] on button "View All Reviews" at bounding box center [1429, 188] width 175 height 27
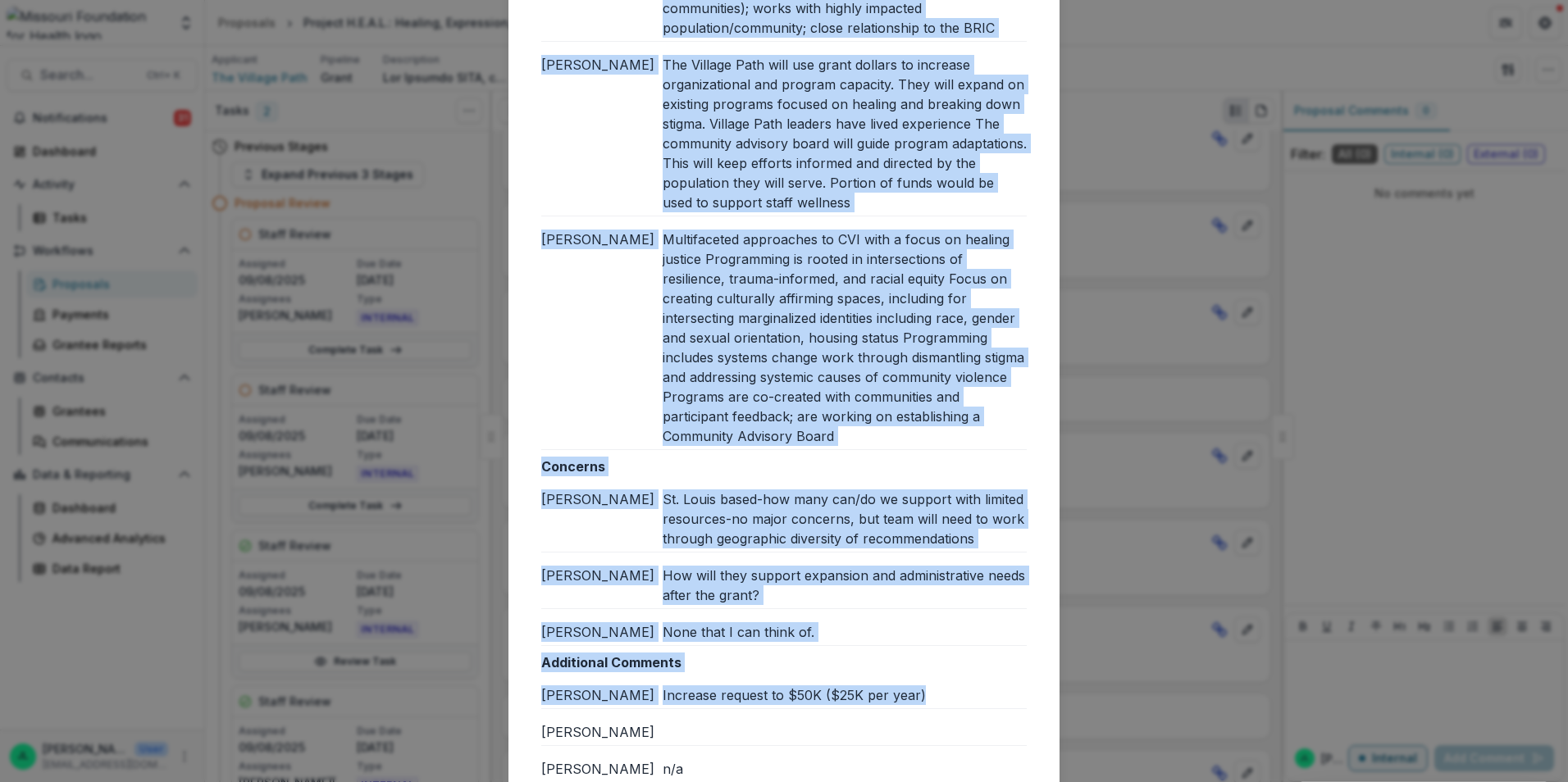
scroll to position [517, 0]
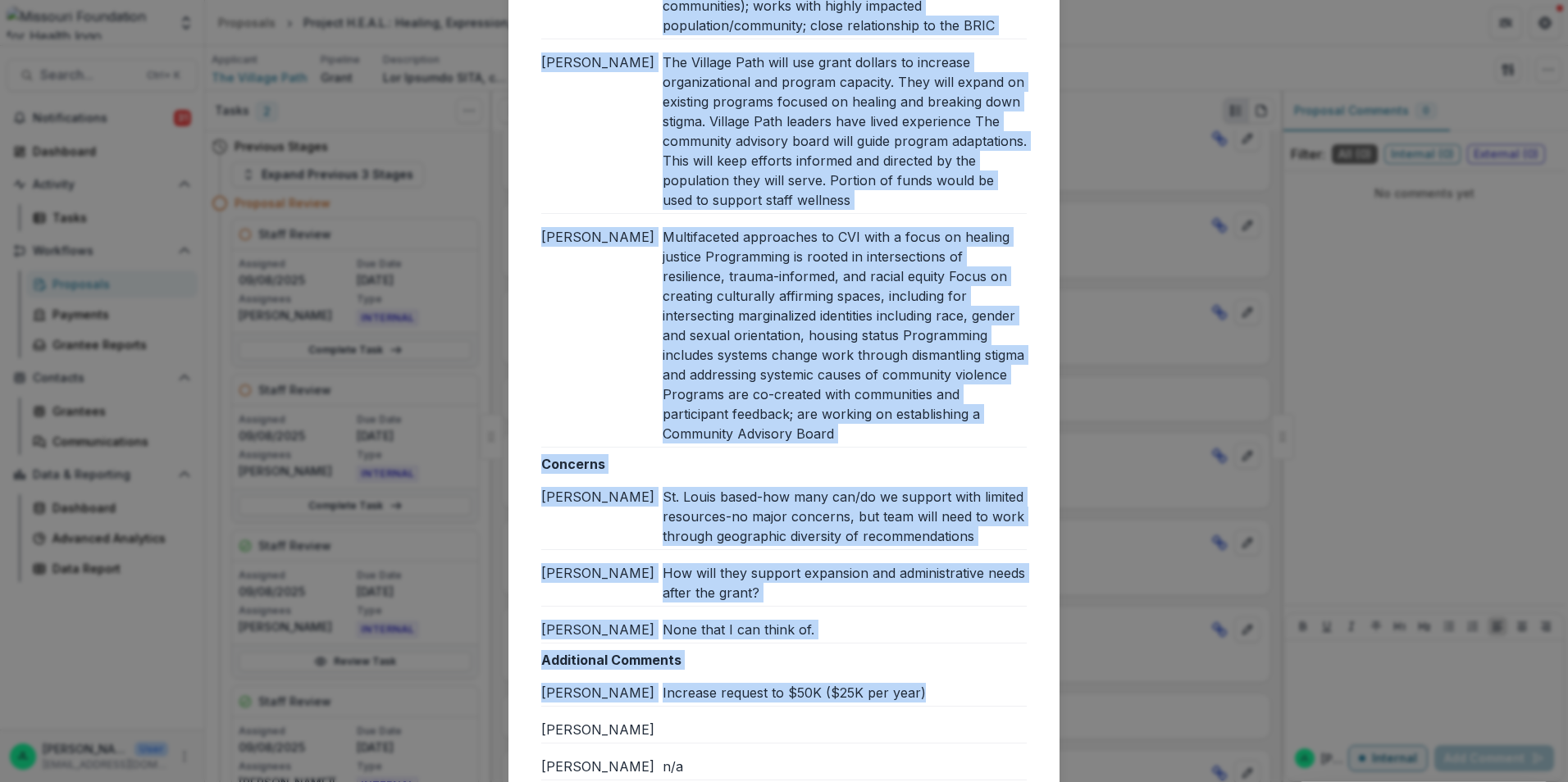
drag, startPoint x: 662, startPoint y: 321, endPoint x: 876, endPoint y: 429, distance: 239.7
click at [876, 429] on div "Strengths Jessi L Focused on addressing root causes and supporting healing and …" at bounding box center [784, 186] width 486 height 524
copy div "Focused on addressing root causes and supporting healing and trauma (efforts ro…"
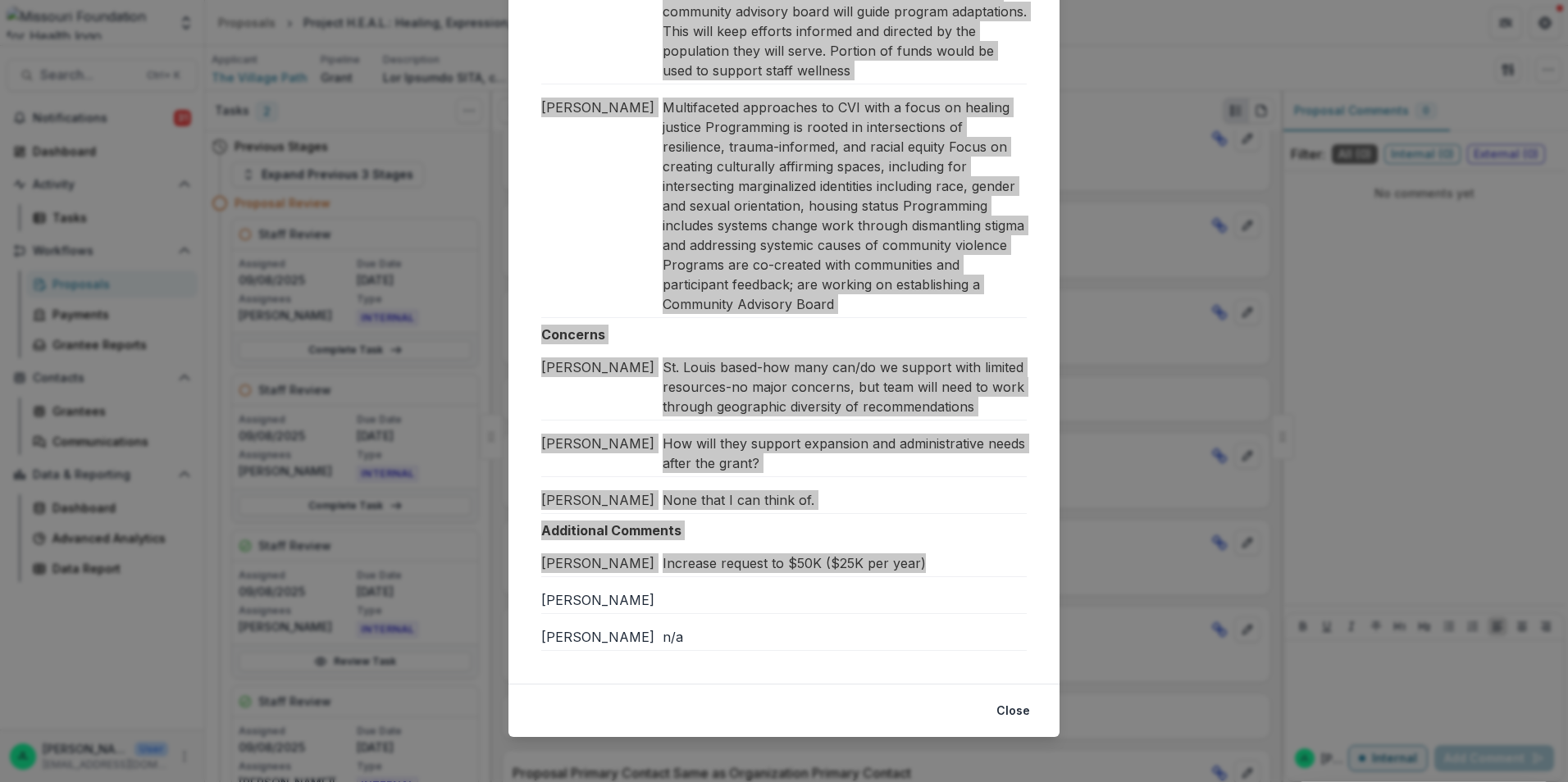
scroll to position [653, 0]
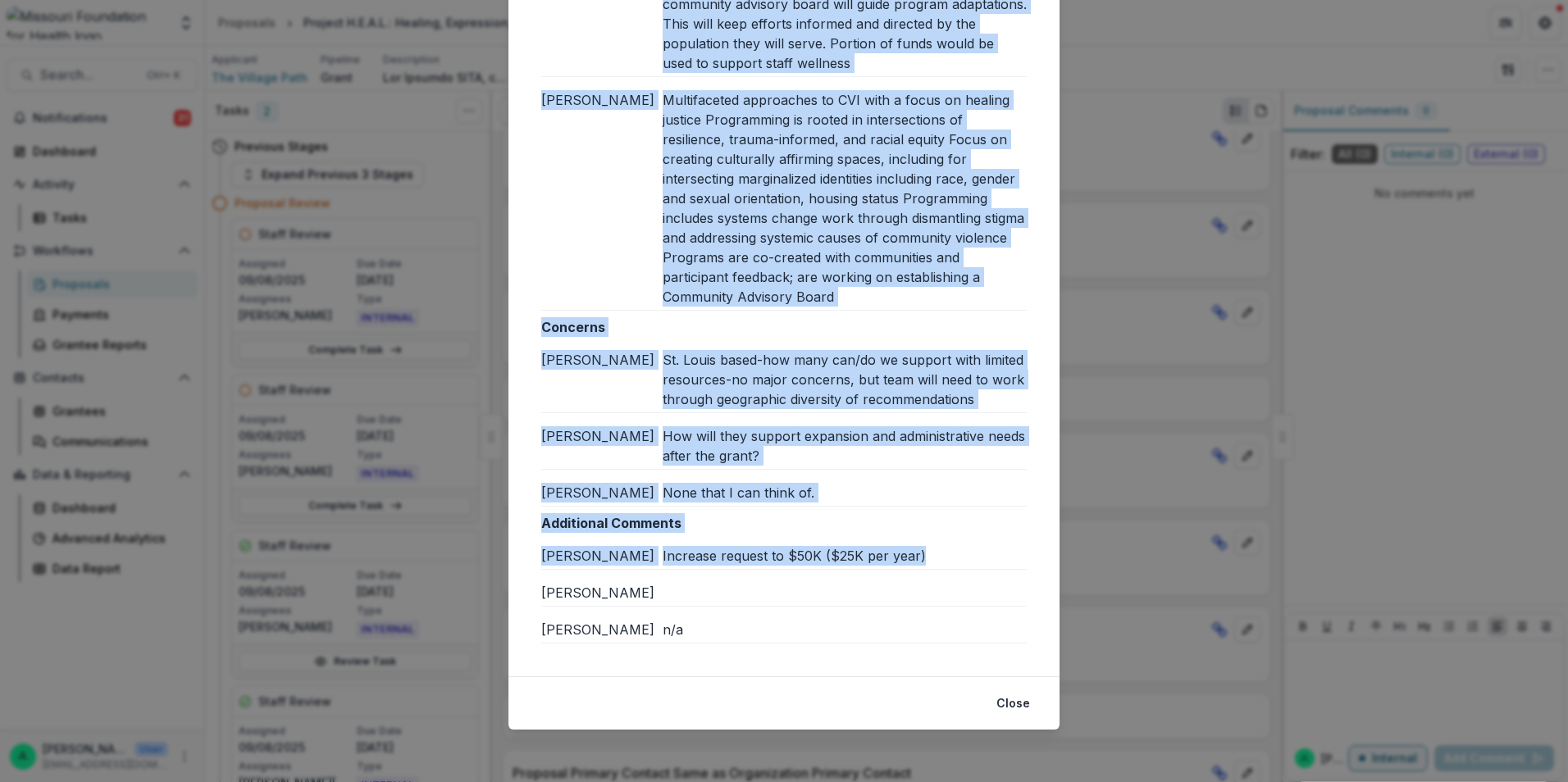
drag, startPoint x: 655, startPoint y: 358, endPoint x: 674, endPoint y: 359, distance: 19.0
click at [655, 358] on div "[PERSON_NAME]" at bounding box center [602, 380] width 121 height 59
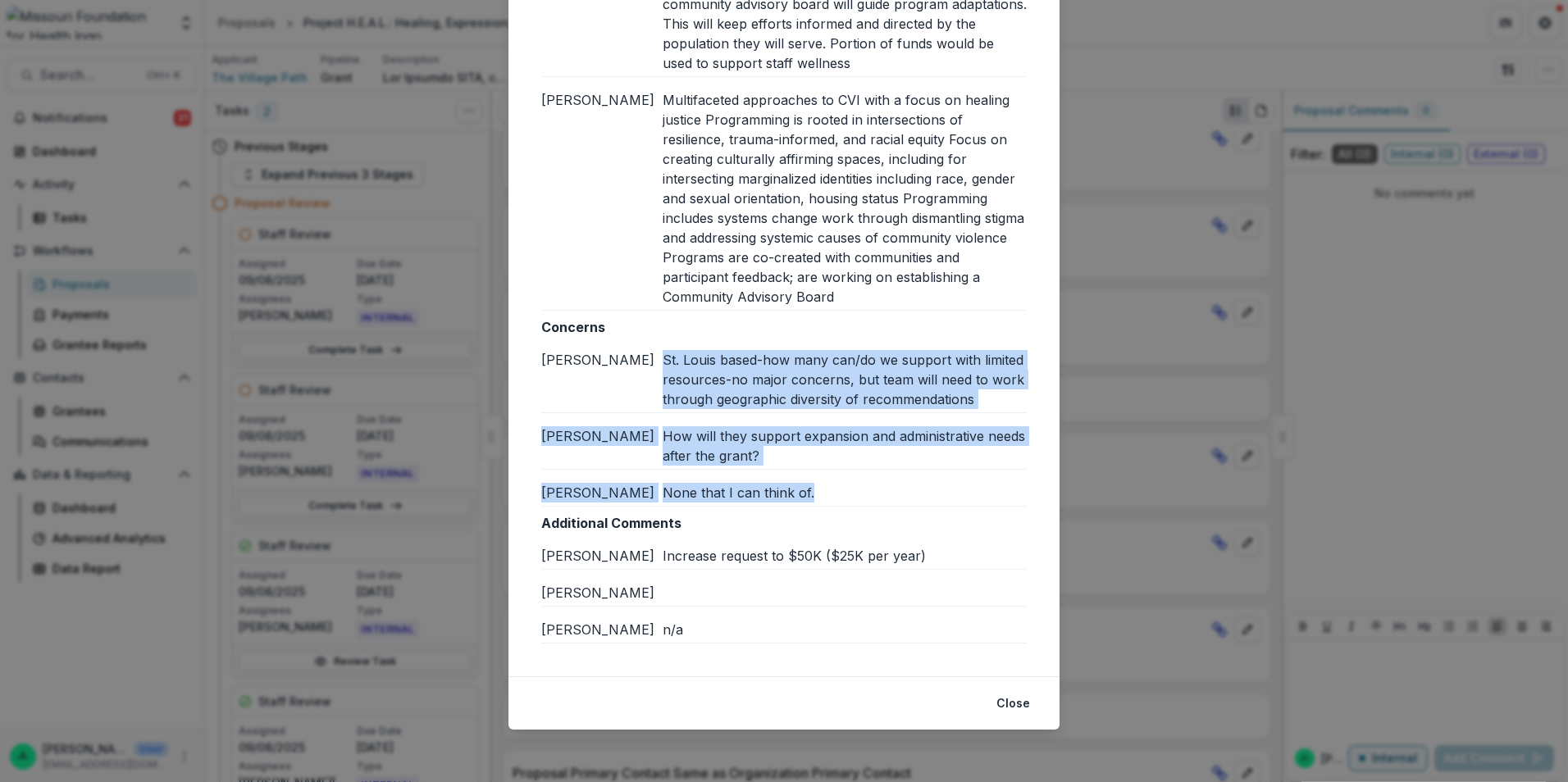
drag, startPoint x: 664, startPoint y: 358, endPoint x: 993, endPoint y: 494, distance: 356.0
click at [993, 494] on div "Concerns Jessi L St. Louis based-how many can/do we support with limited resour…" at bounding box center [784, 413] width 486 height 190
copy div "St. Louis based-how many can/do we support with limited resources-no major conc…"
drag, startPoint x: 779, startPoint y: 517, endPoint x: 856, endPoint y: 545, distance: 81.9
click at [779, 517] on p "Additional Comments" at bounding box center [784, 523] width 486 height 19
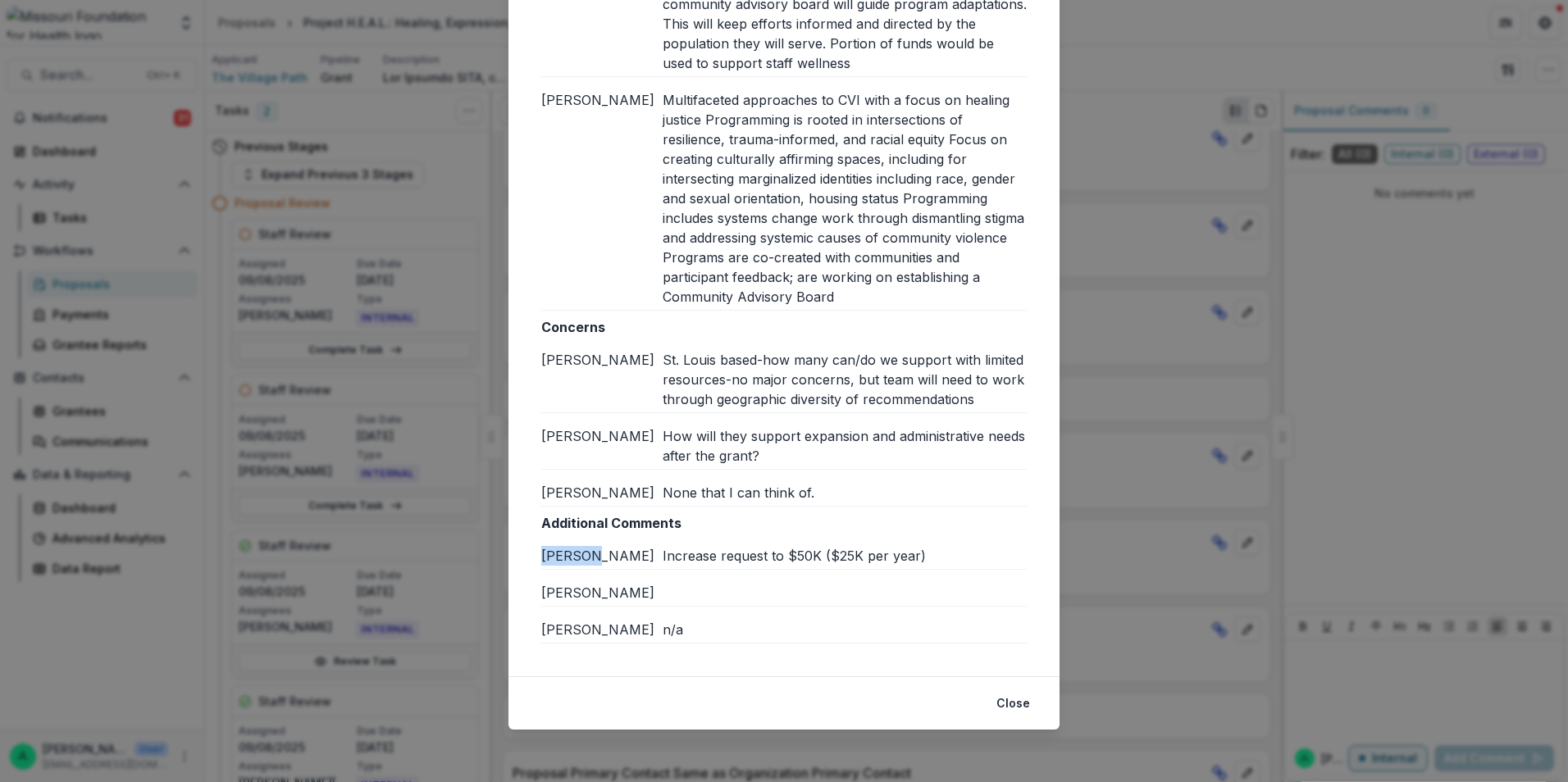
drag, startPoint x: 939, startPoint y: 563, endPoint x: 653, endPoint y: 553, distance: 286.2
click at [653, 553] on div "Jessi L Increase request to $50K ($25K per year)" at bounding box center [784, 558] width 486 height 24
copy div "[PERSON_NAME]"
